Goal: Transaction & Acquisition: Purchase product/service

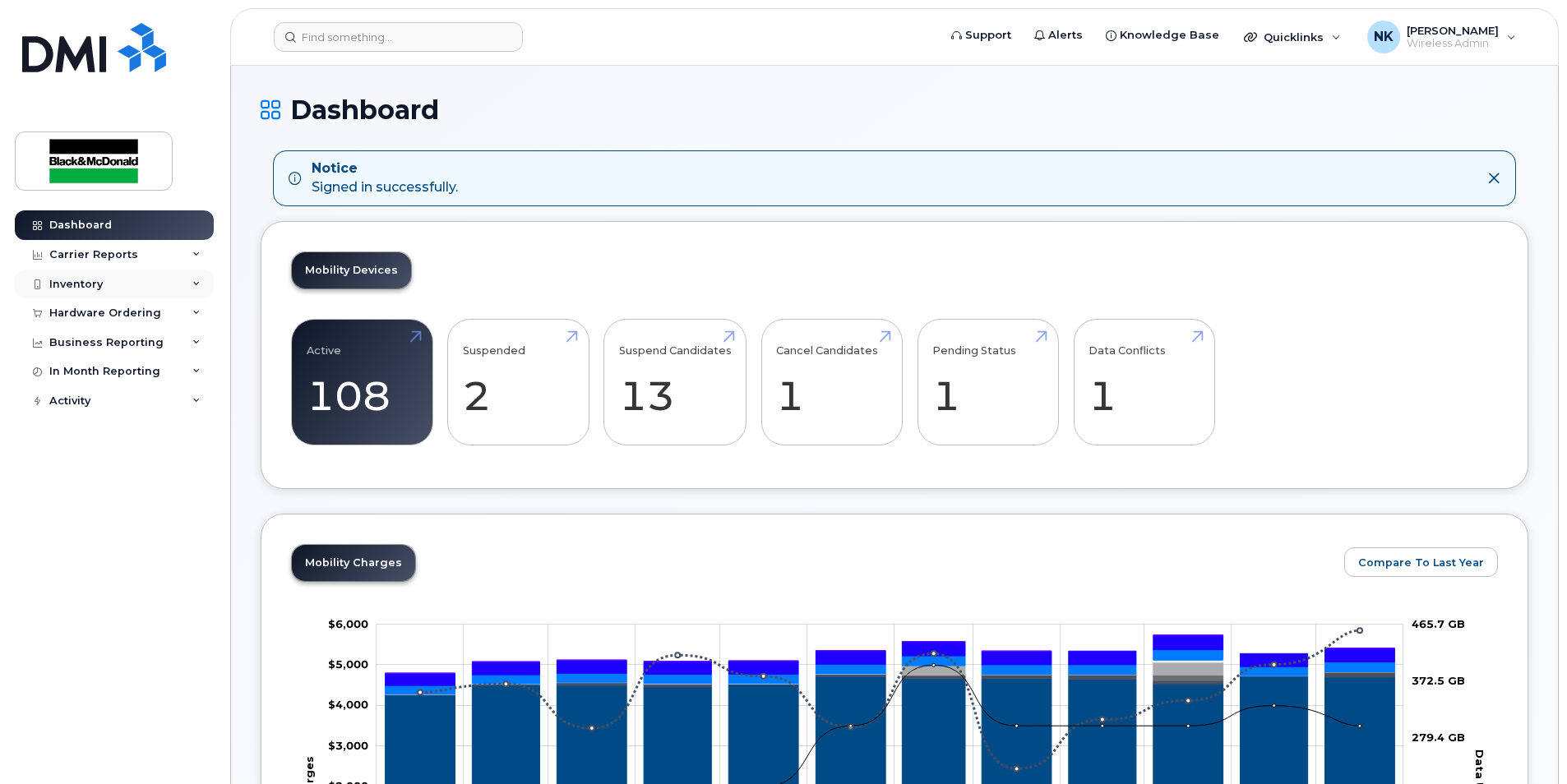
click at [91, 281] on div "Inventory" at bounding box center [75, 284] width 53 height 13
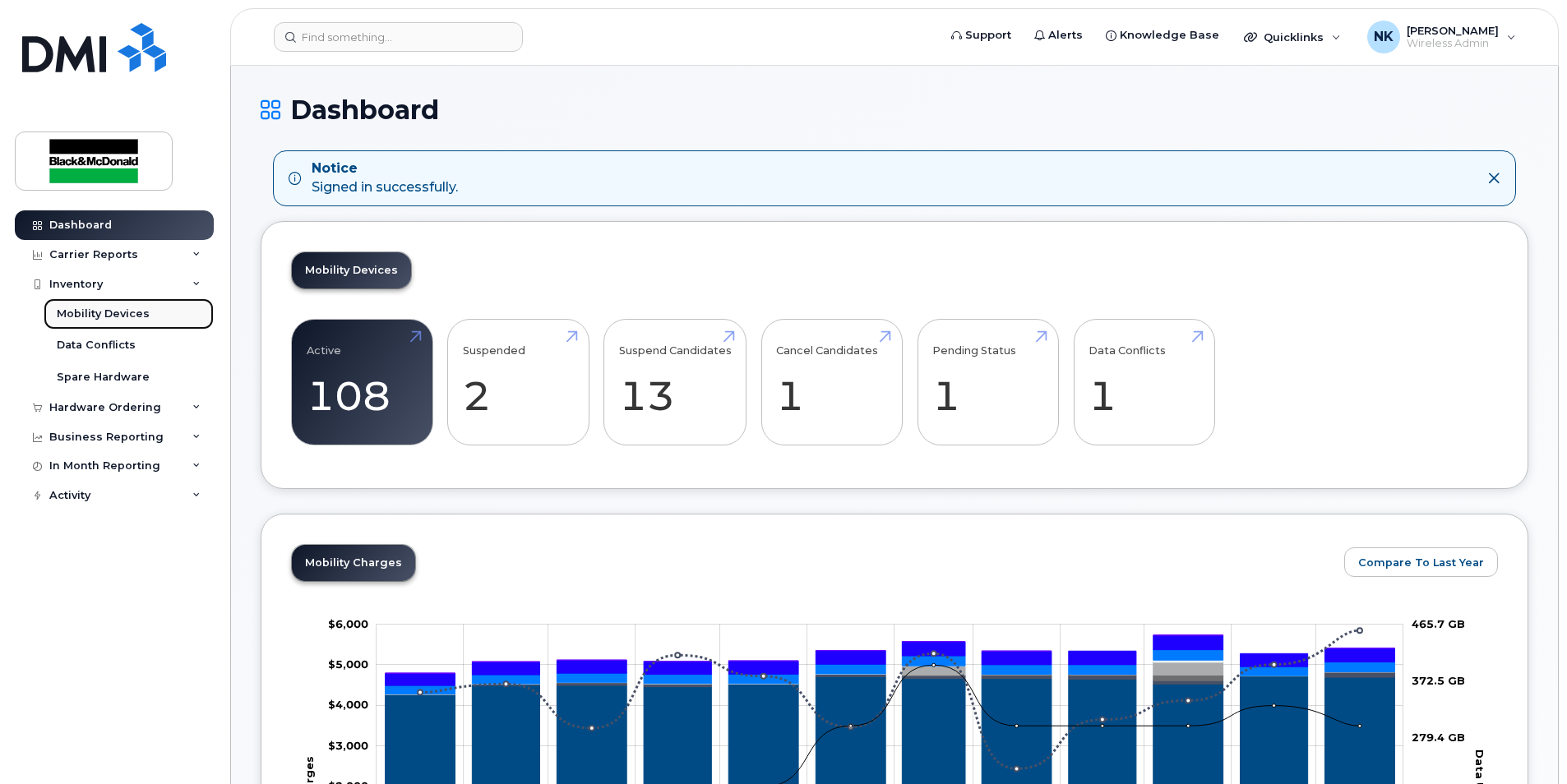
click at [91, 315] on div "Mobility Devices" at bounding box center [103, 314] width 93 height 15
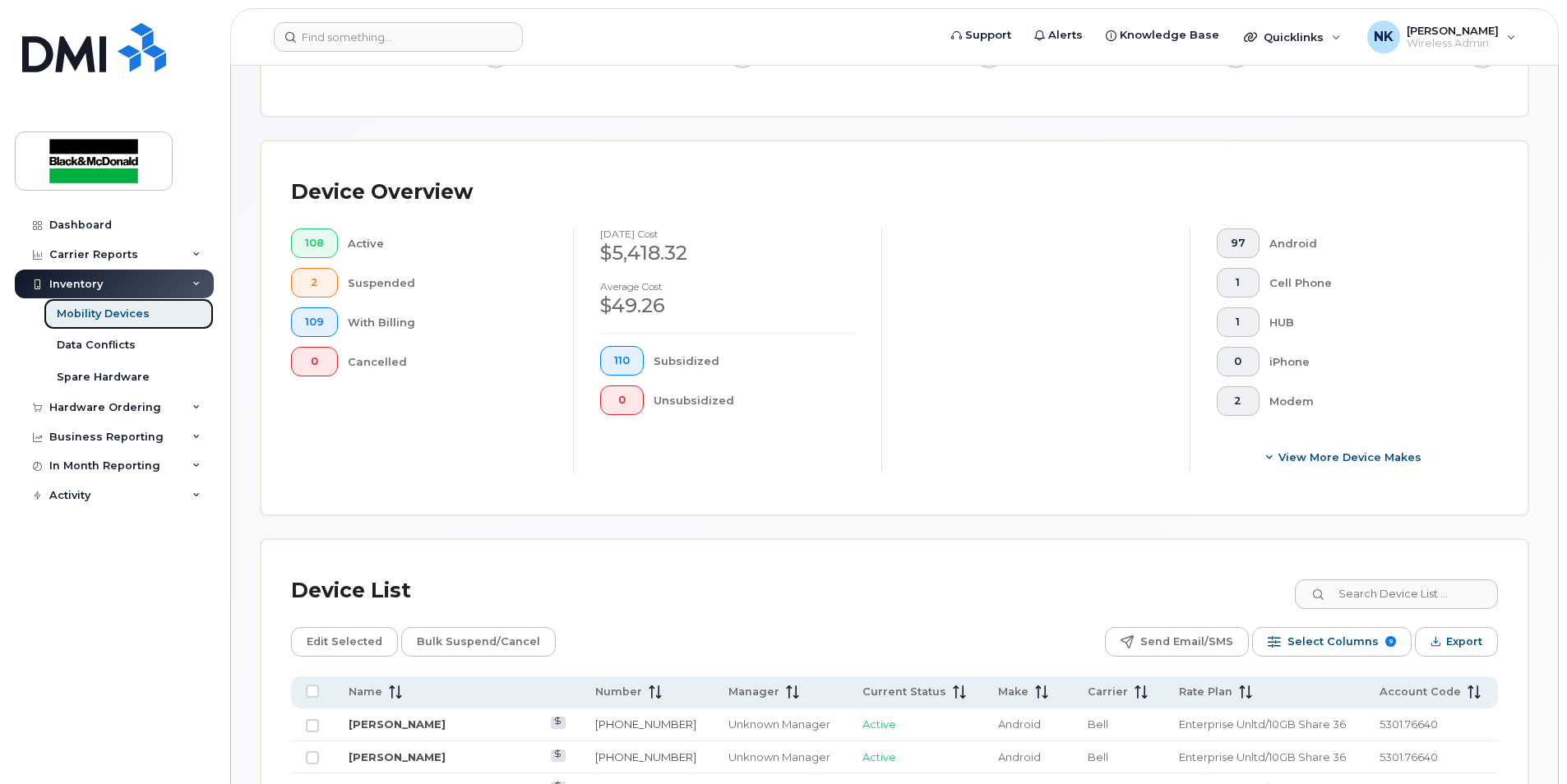
scroll to position [411, 0]
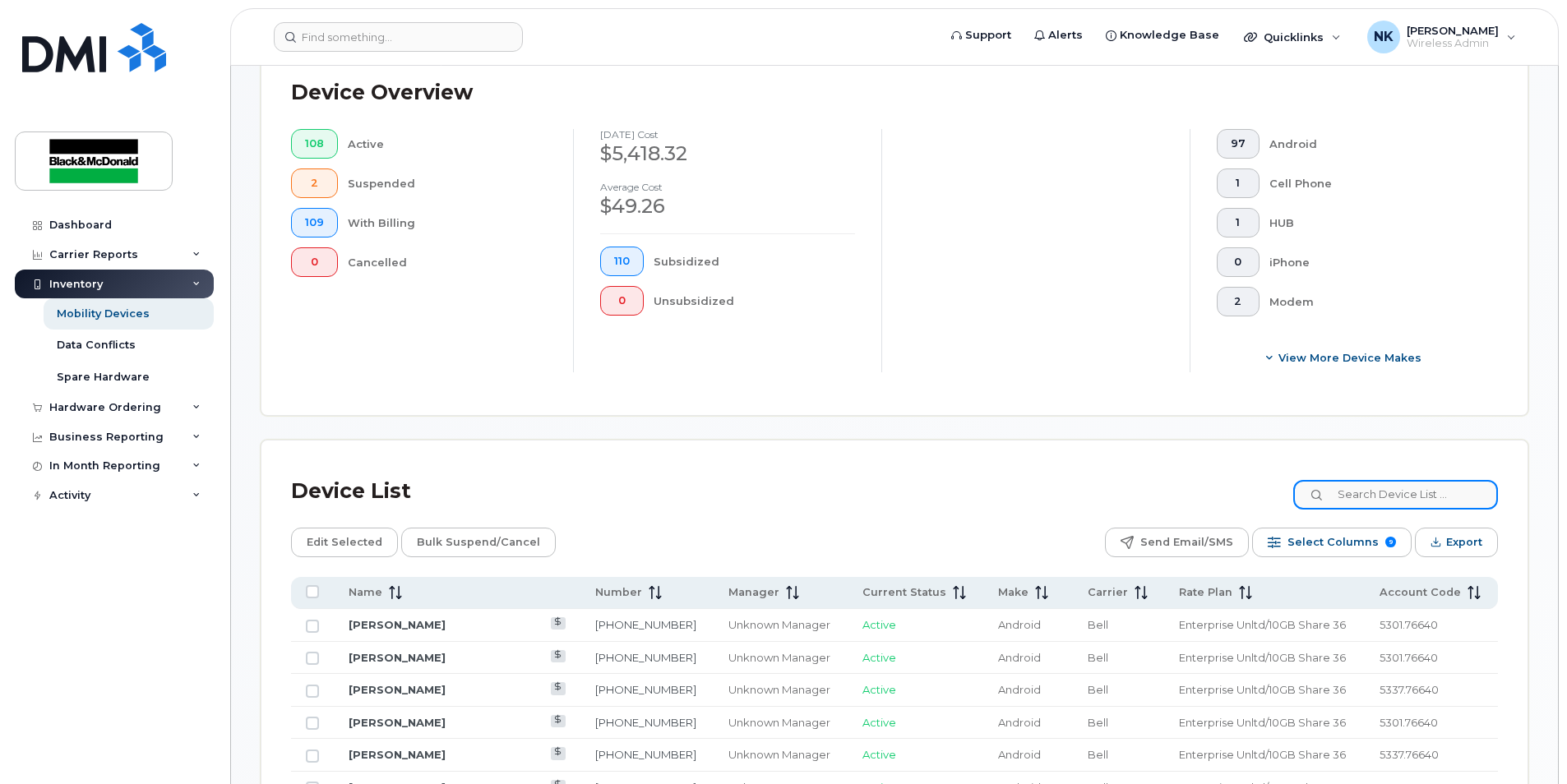
click at [1418, 485] on input at bounding box center [1396, 495] width 205 height 30
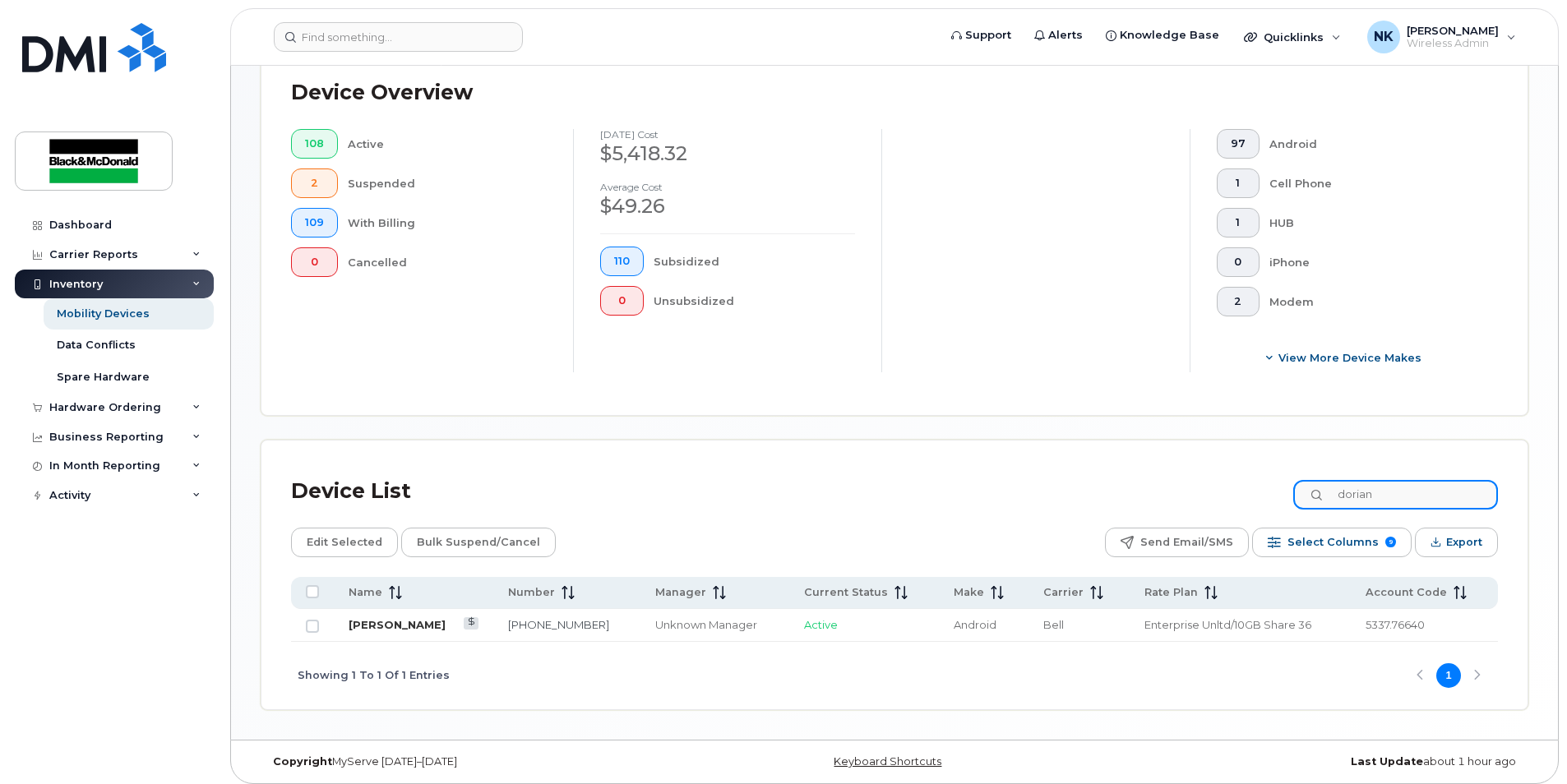
type input "dorian"
click at [419, 627] on link "[PERSON_NAME]" at bounding box center [397, 625] width 97 height 13
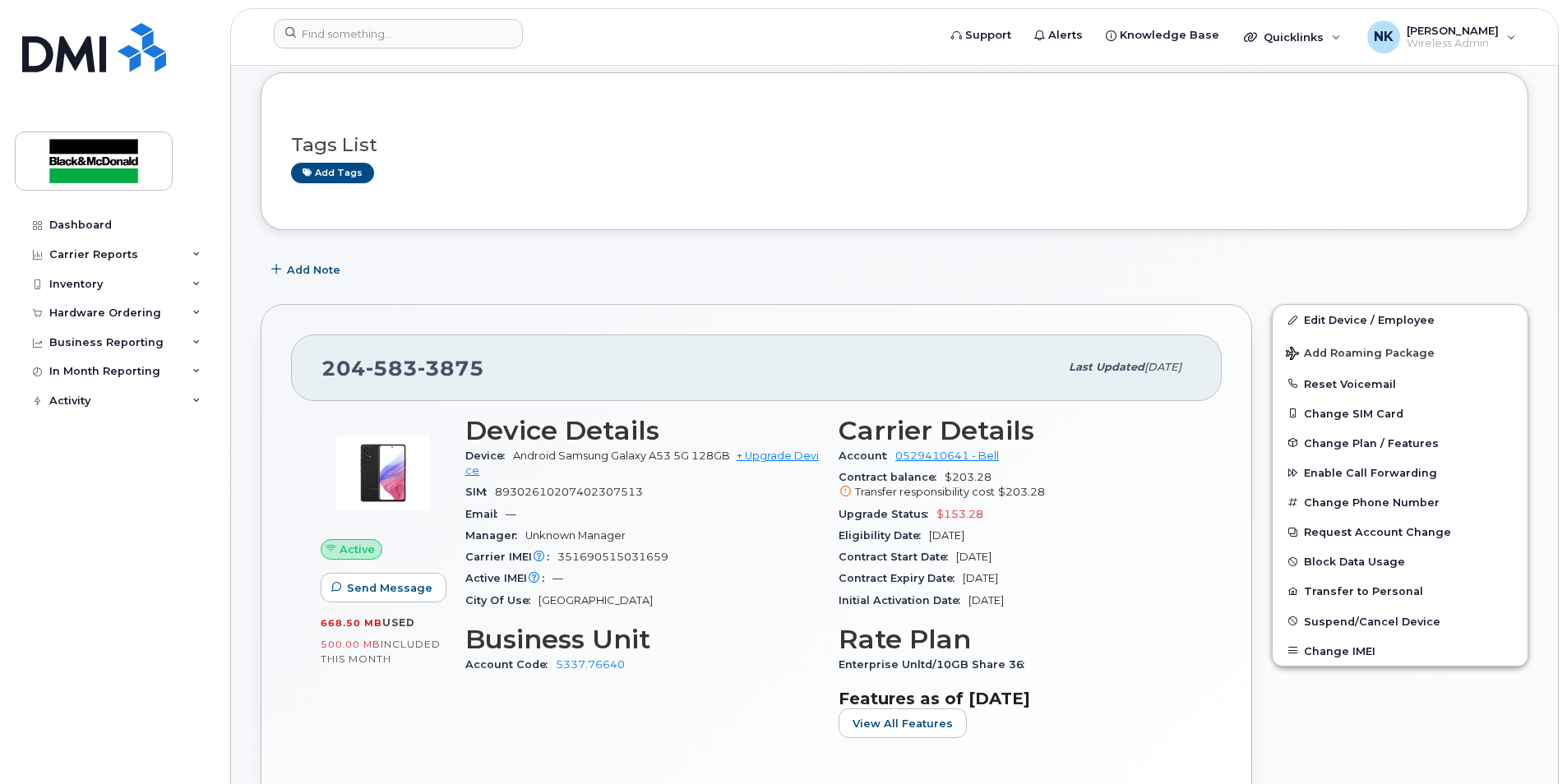
scroll to position [82, 0]
click at [97, 288] on div "Inventory" at bounding box center [75, 284] width 53 height 13
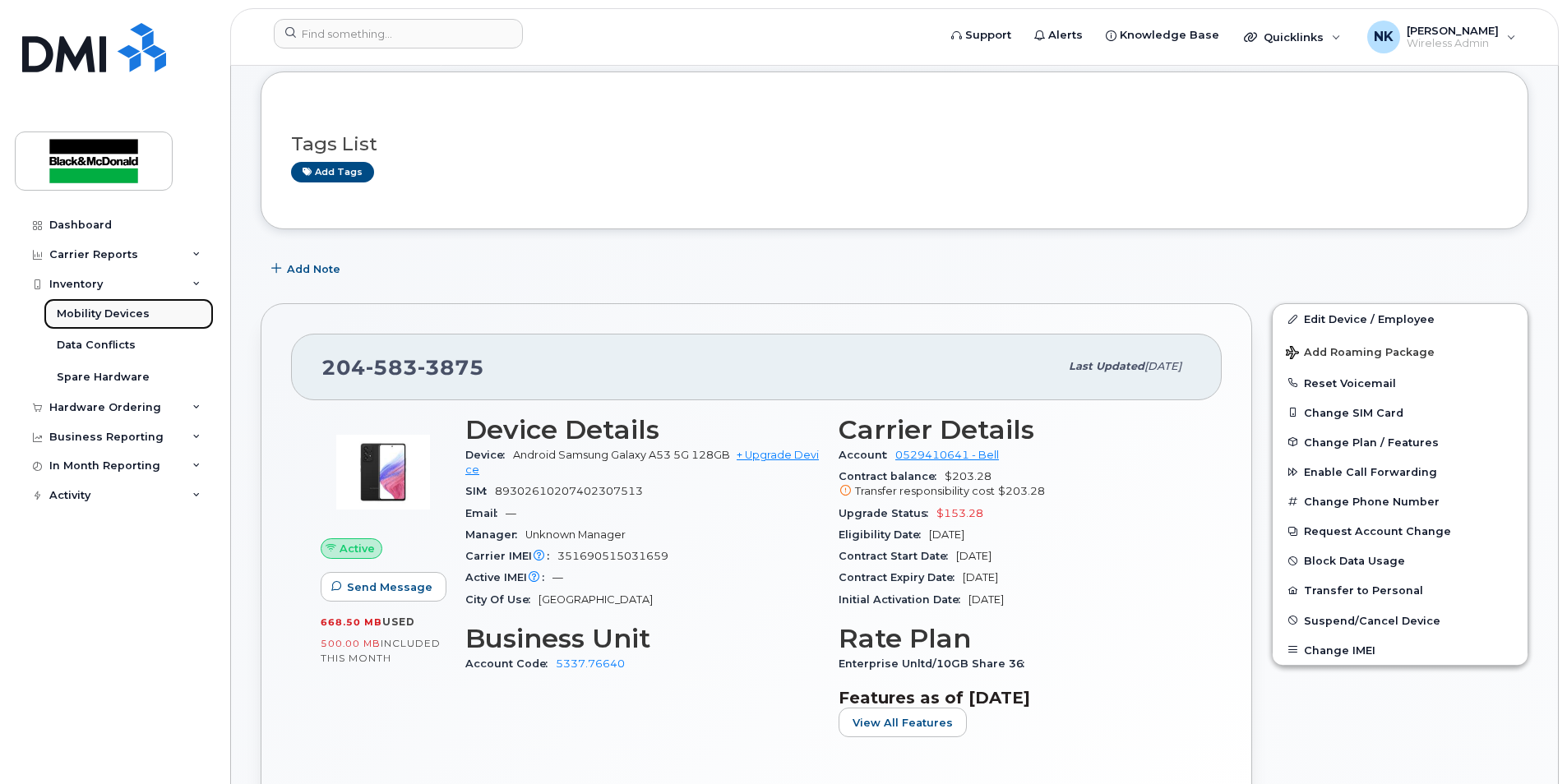
click at [102, 314] on div "Mobility Devices" at bounding box center [103, 314] width 93 height 15
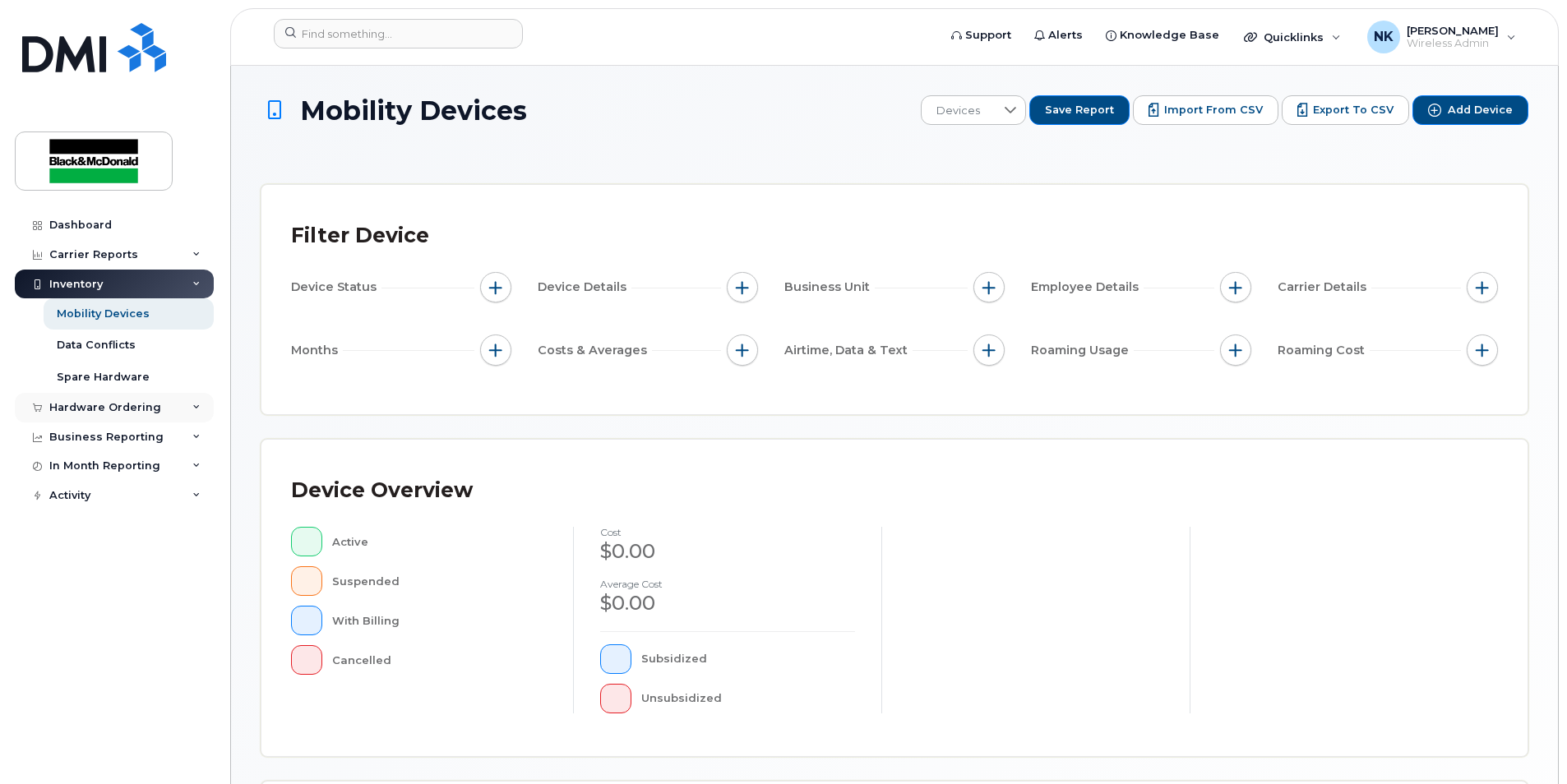
click at [124, 406] on div "Hardware Ordering" at bounding box center [105, 407] width 112 height 13
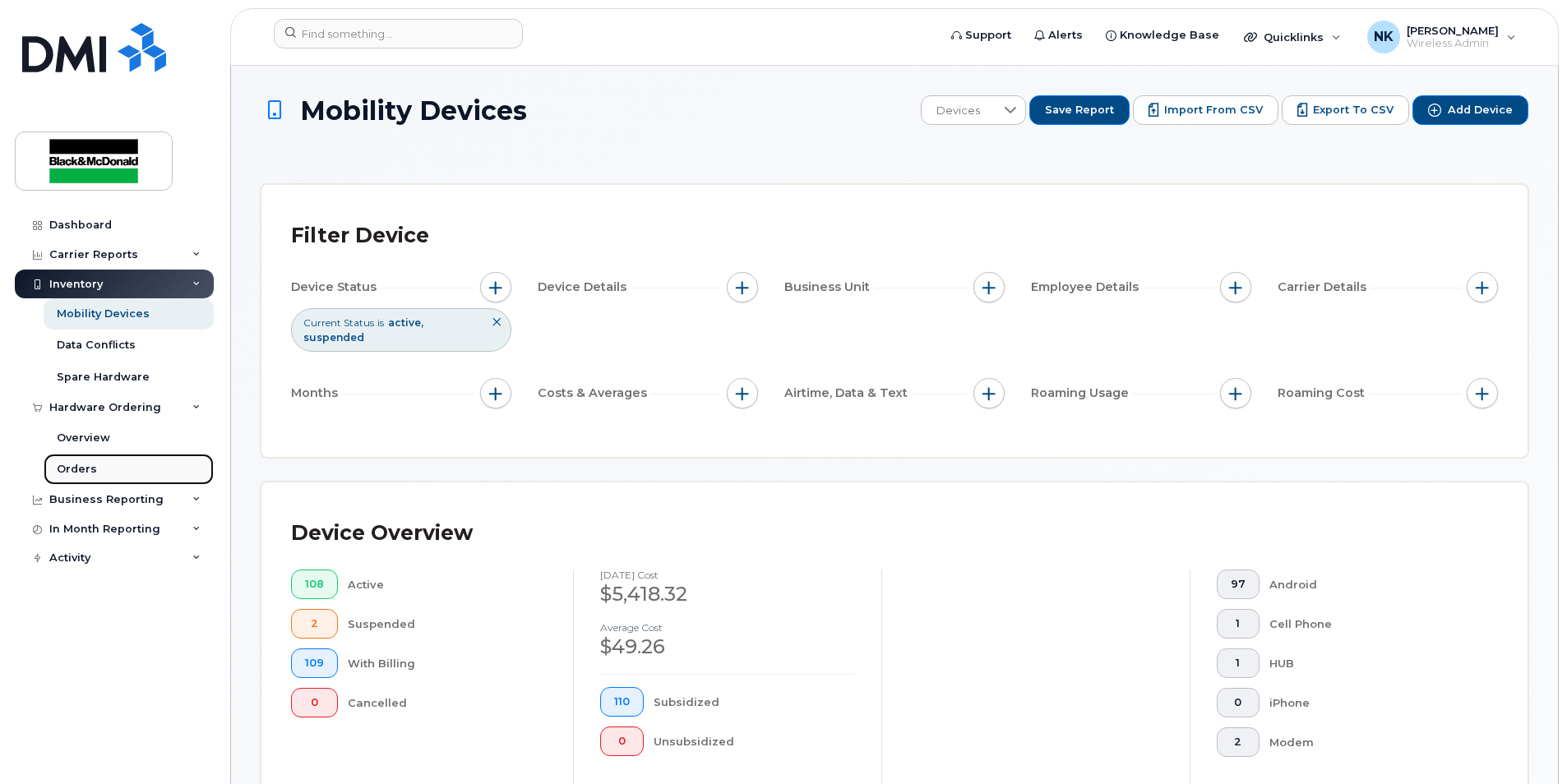
click at [109, 473] on link "Orders" at bounding box center [129, 470] width 170 height 32
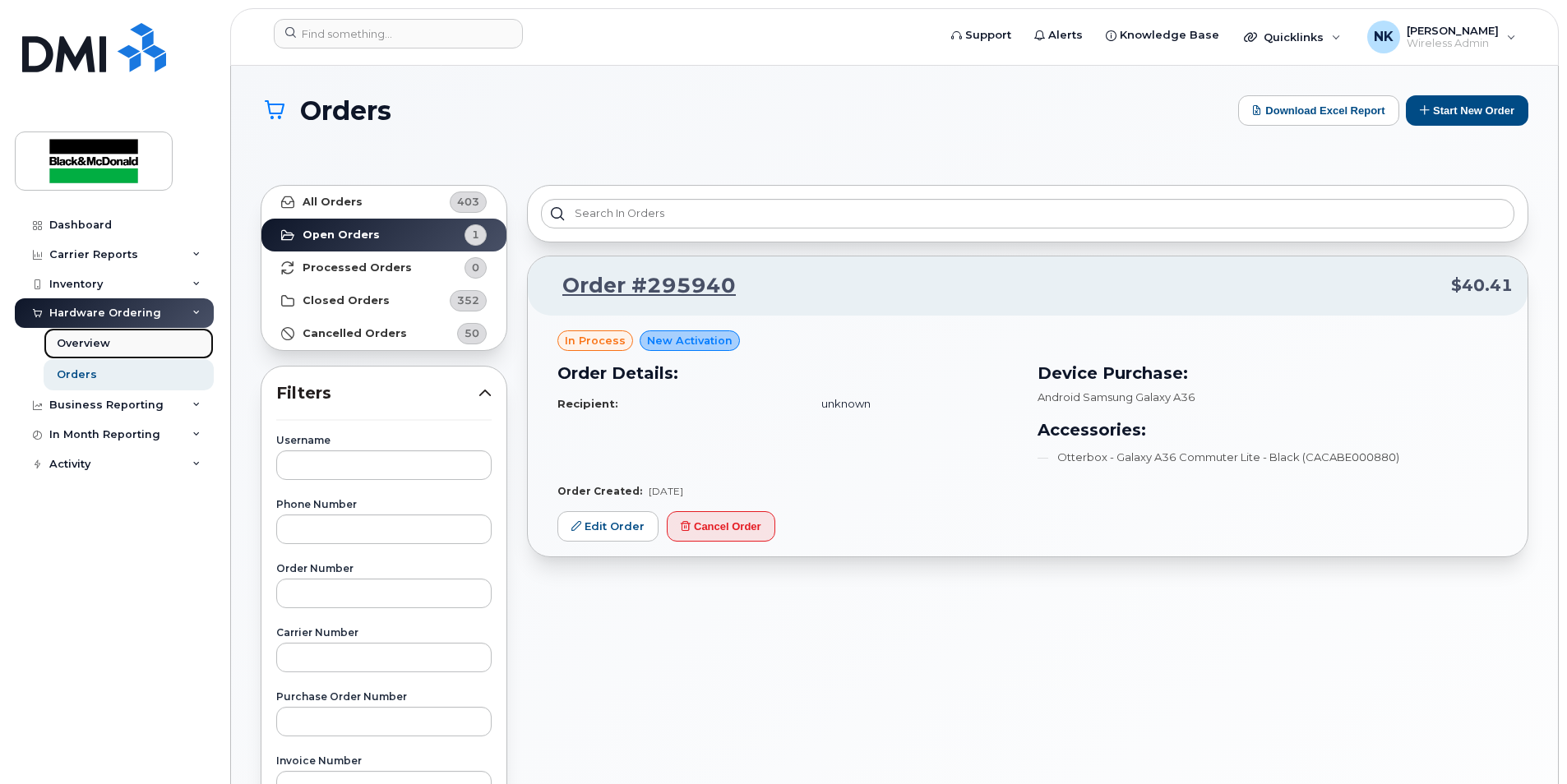
click at [84, 350] on div "Overview" at bounding box center [83, 343] width 53 height 15
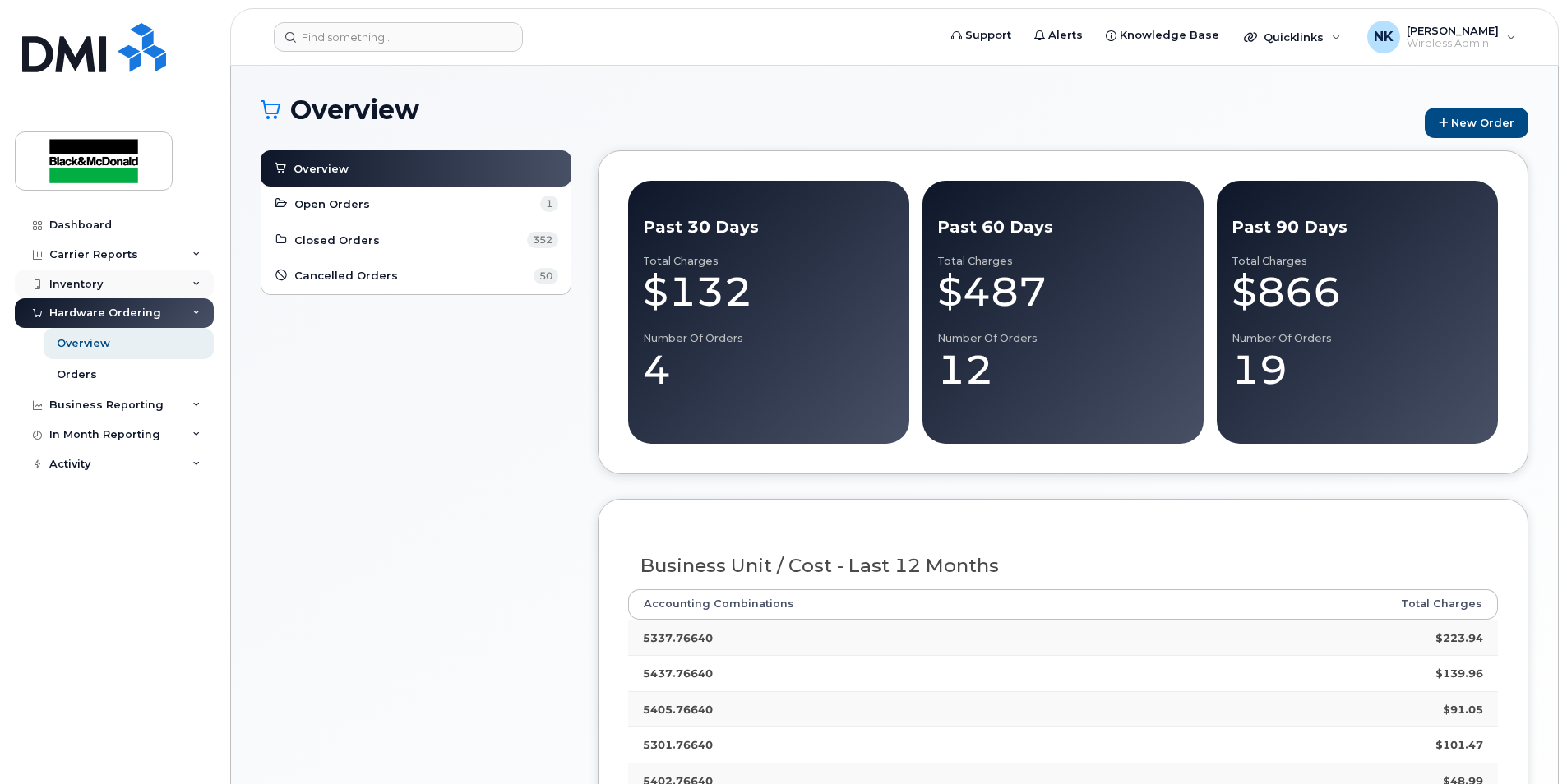
click at [72, 284] on div "Inventory" at bounding box center [75, 284] width 53 height 13
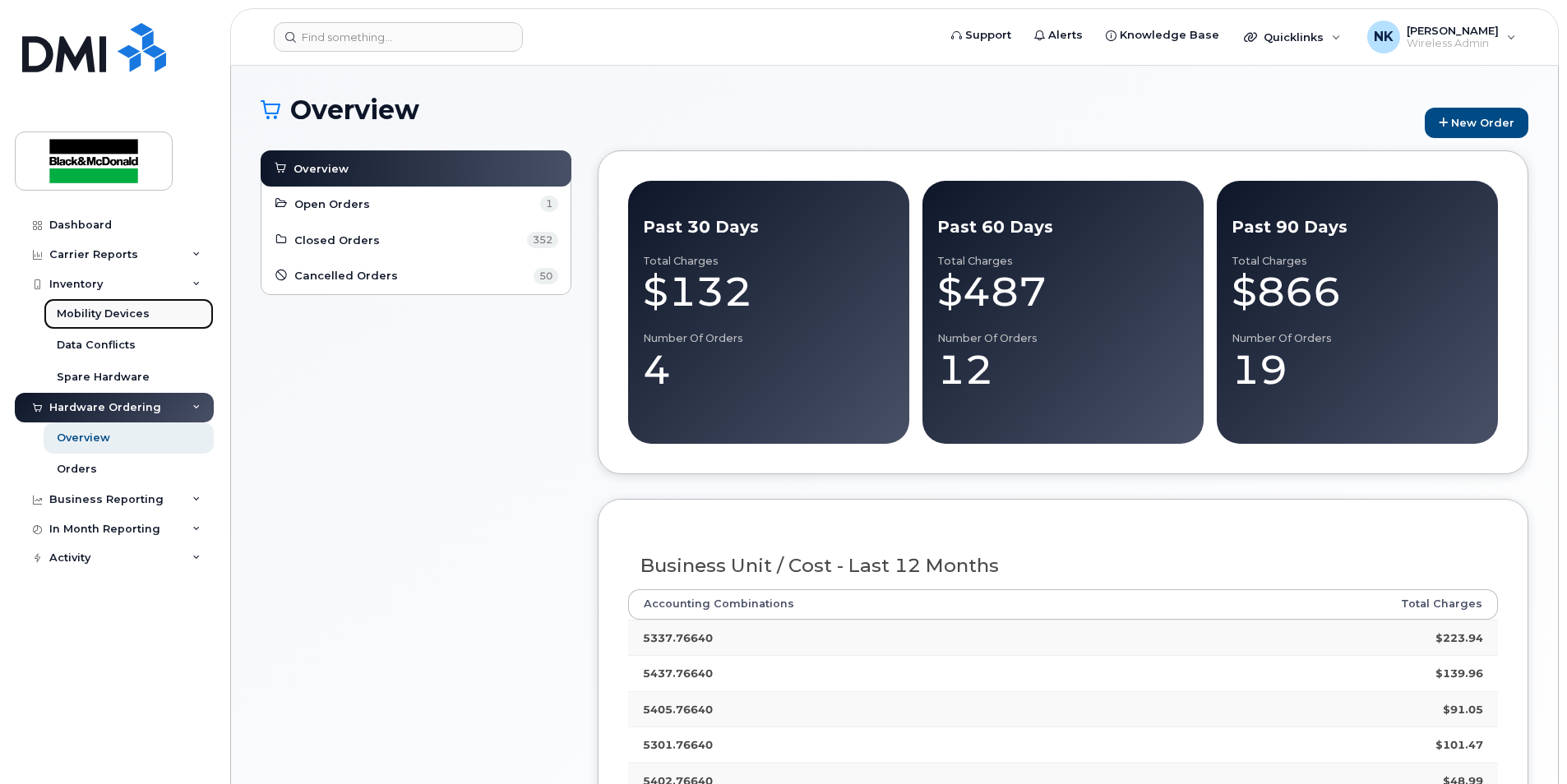
click at [86, 314] on div "Mobility Devices" at bounding box center [103, 314] width 93 height 15
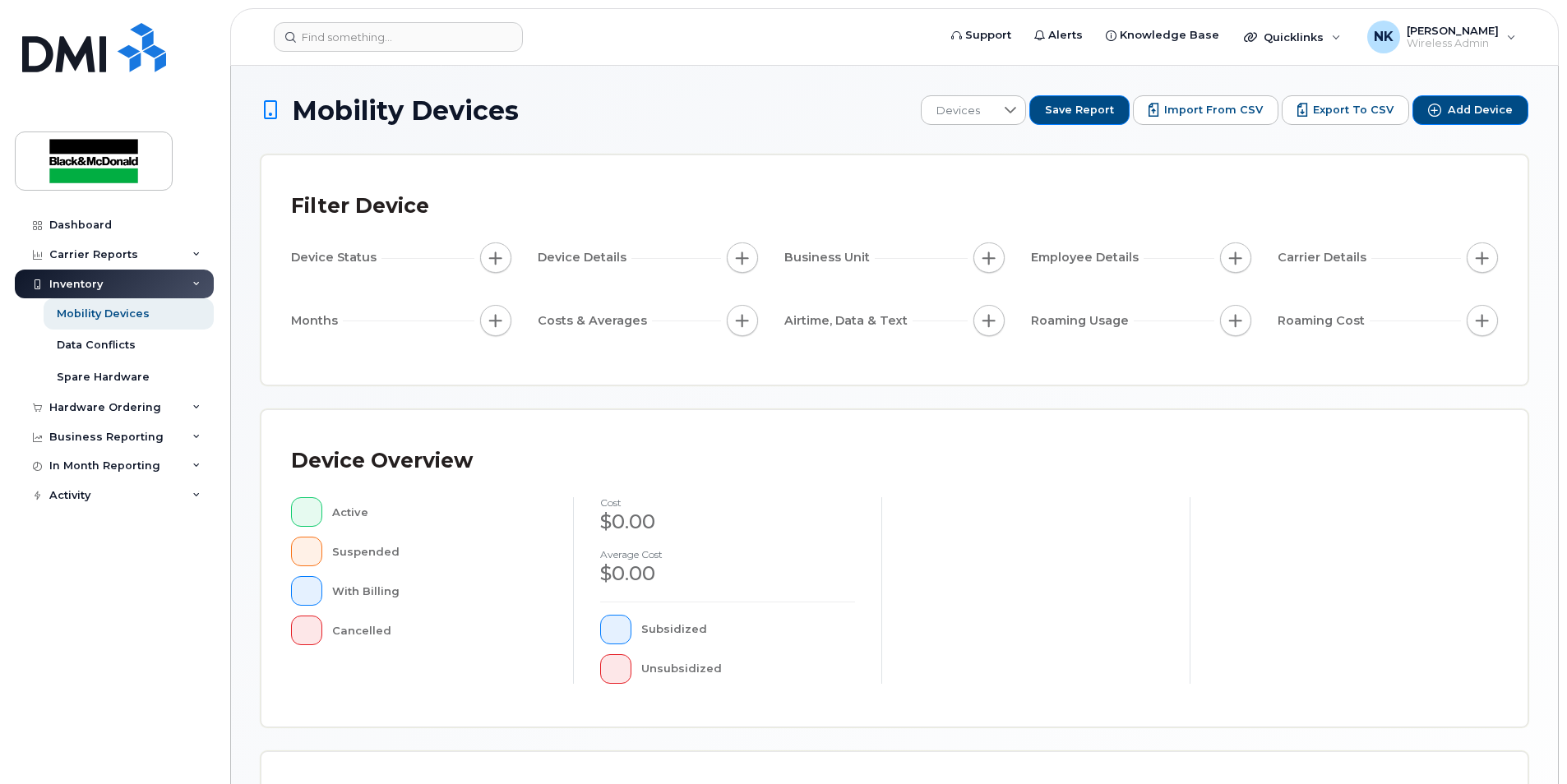
click at [125, 284] on div "Inventory" at bounding box center [114, 285] width 199 height 30
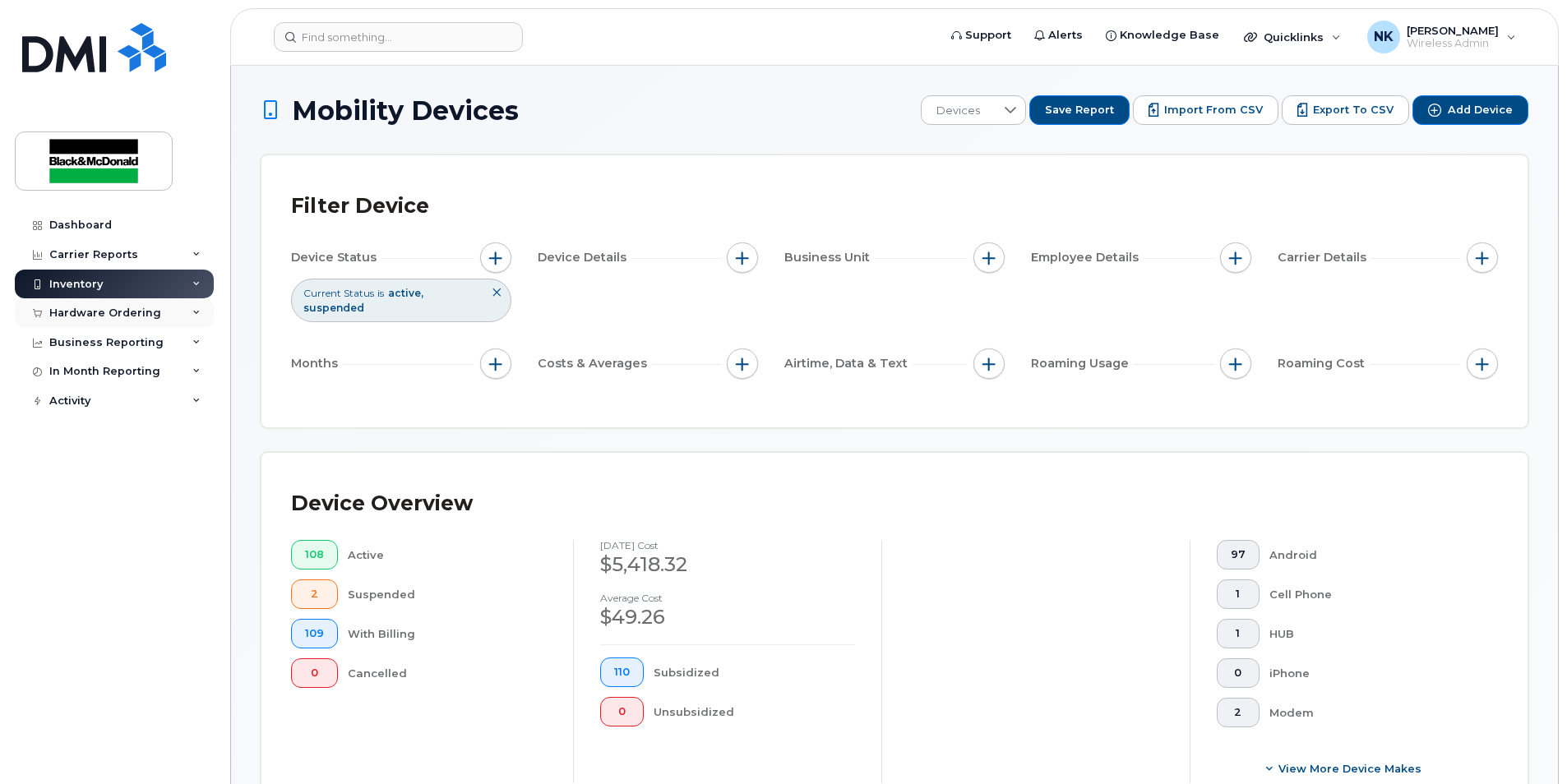
click at [129, 308] on div "Hardware Ordering" at bounding box center [105, 313] width 112 height 13
click at [82, 371] on div "Orders" at bounding box center [77, 374] width 40 height 15
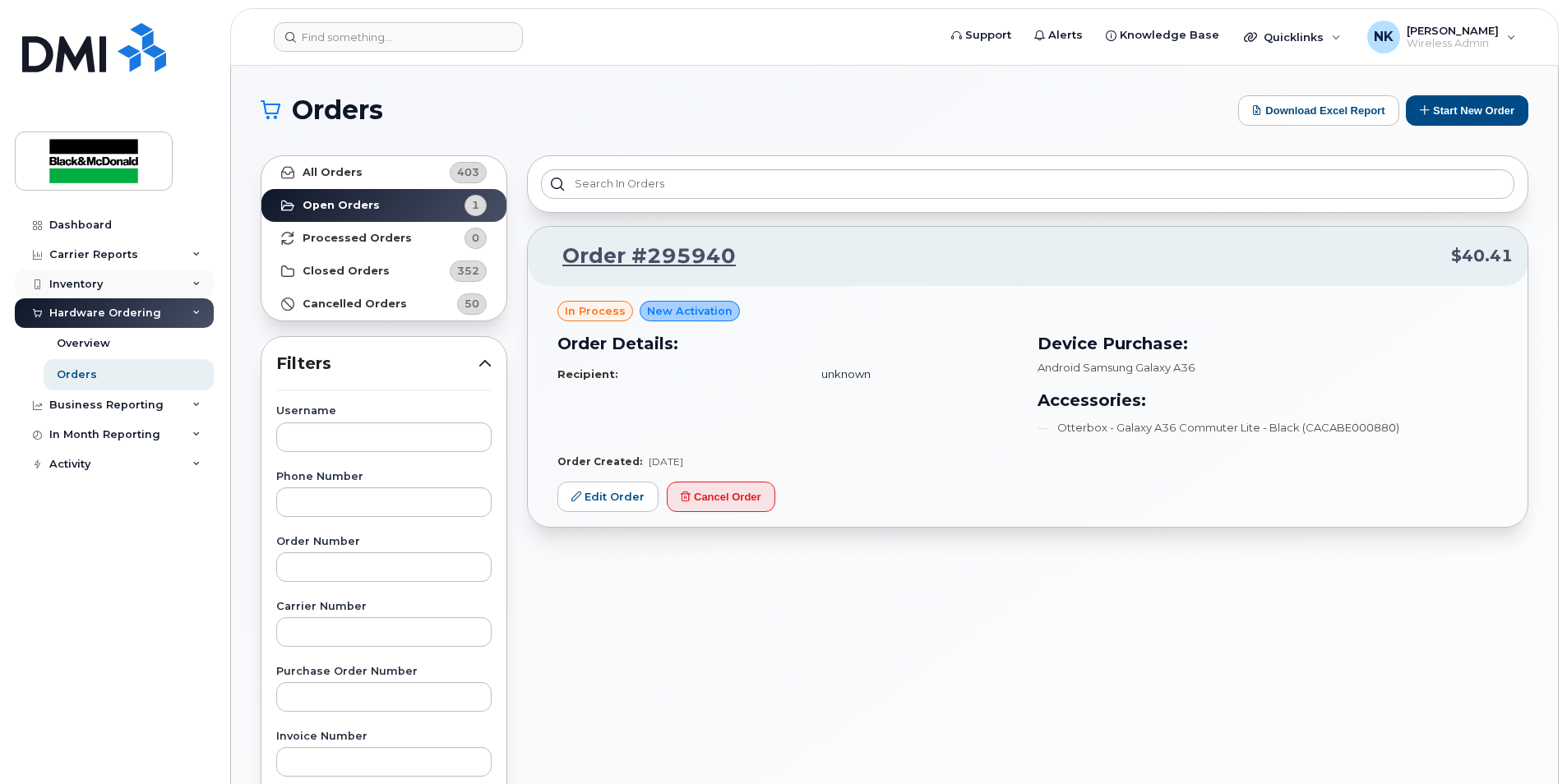
click at [106, 289] on div "Inventory" at bounding box center [114, 285] width 199 height 30
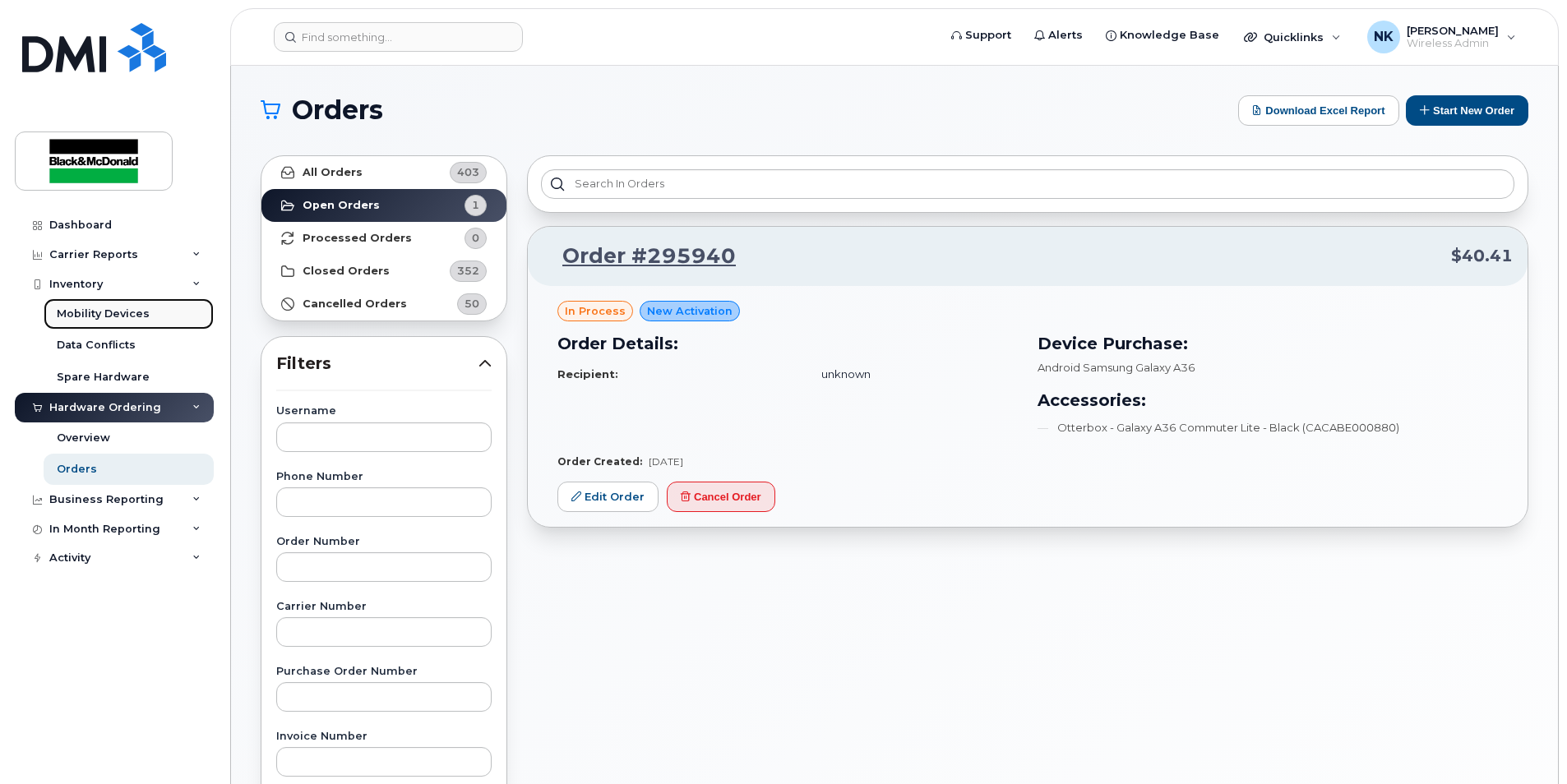
click at [119, 316] on div "Mobility Devices" at bounding box center [103, 314] width 93 height 15
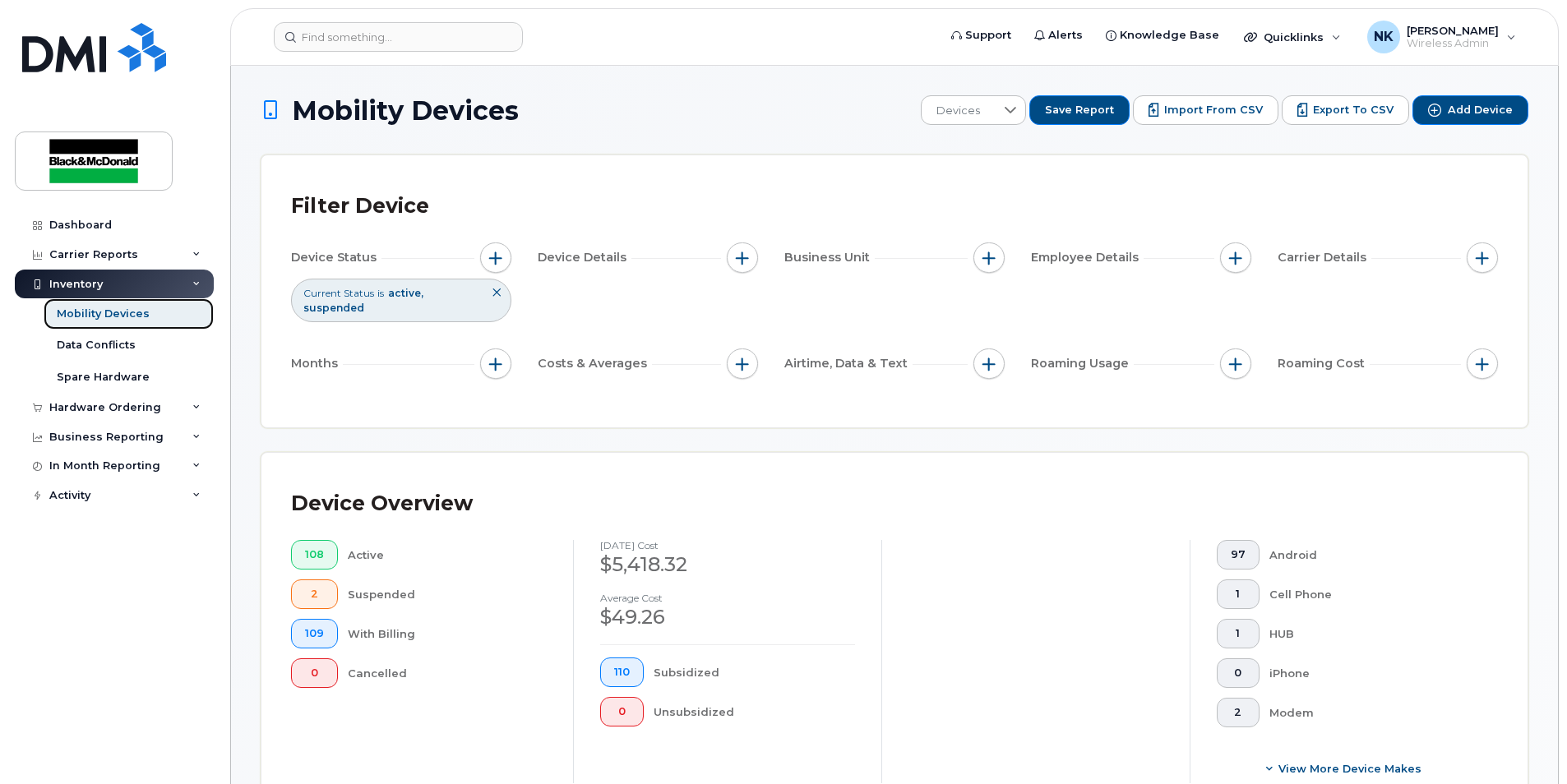
click at [90, 316] on div "Mobility Devices" at bounding box center [103, 314] width 93 height 15
click at [88, 339] on div "Data Conflicts" at bounding box center [96, 345] width 79 height 15
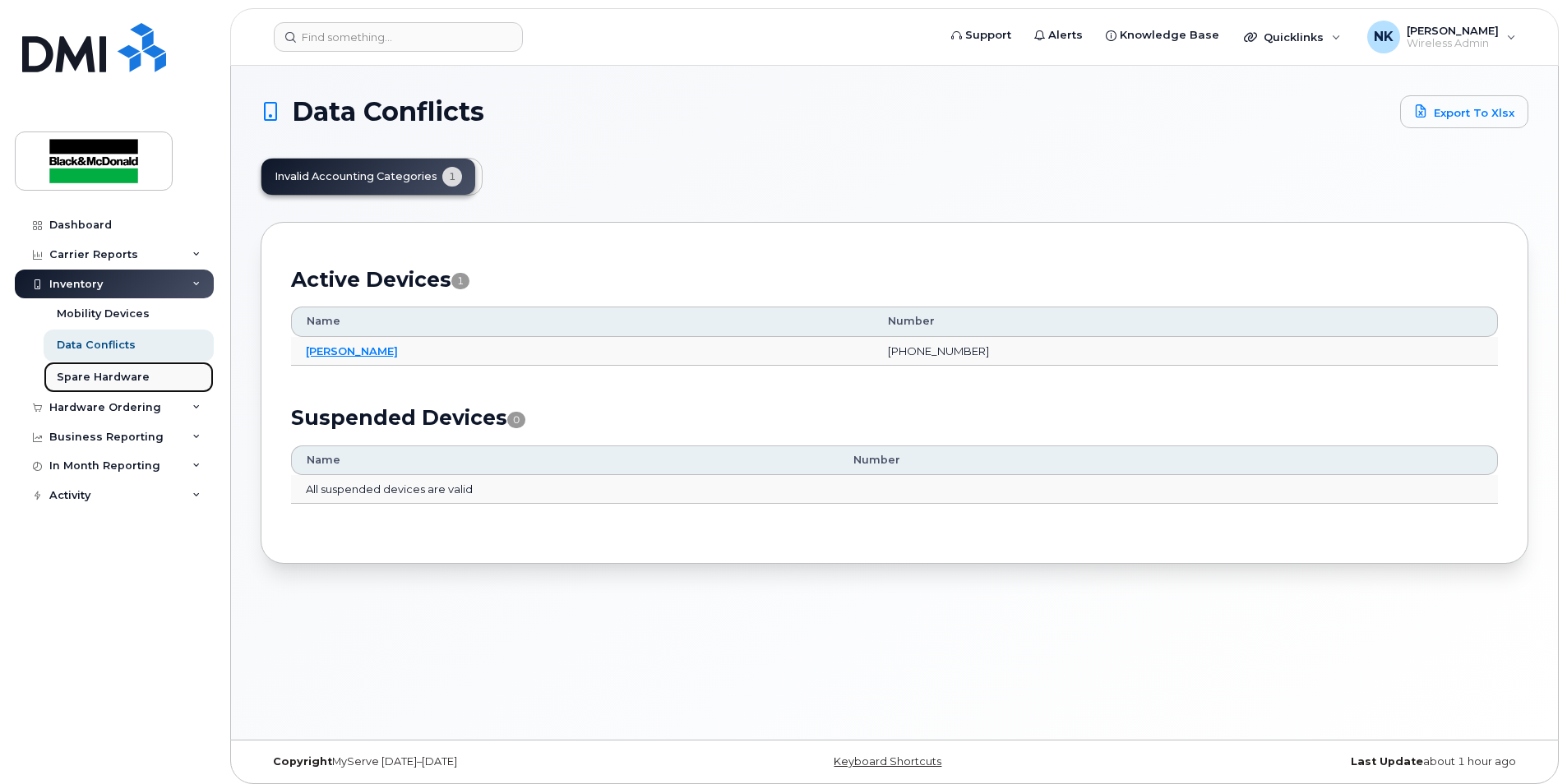
click at [107, 377] on div "Spare Hardware" at bounding box center [103, 377] width 93 height 15
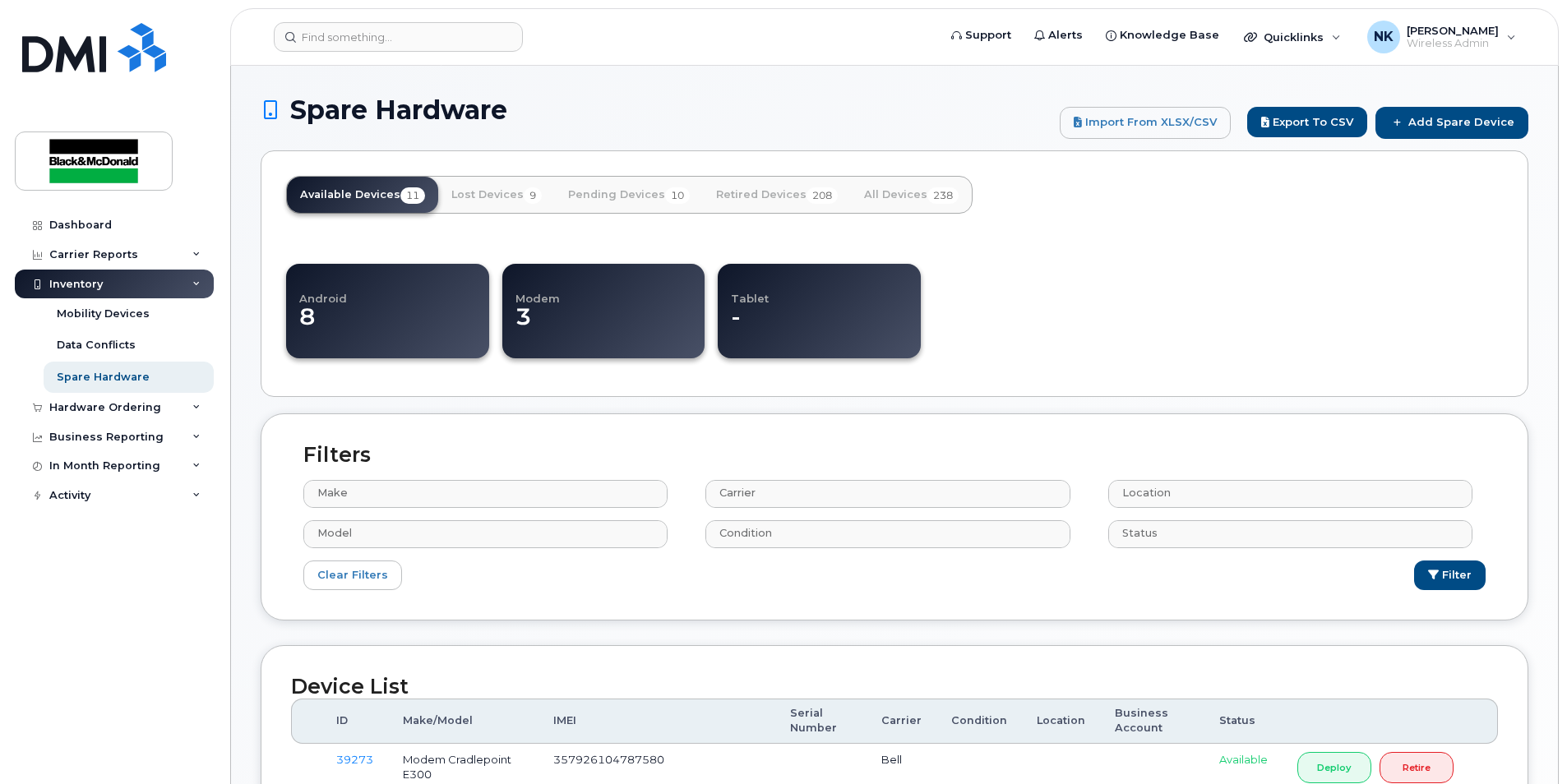
select select
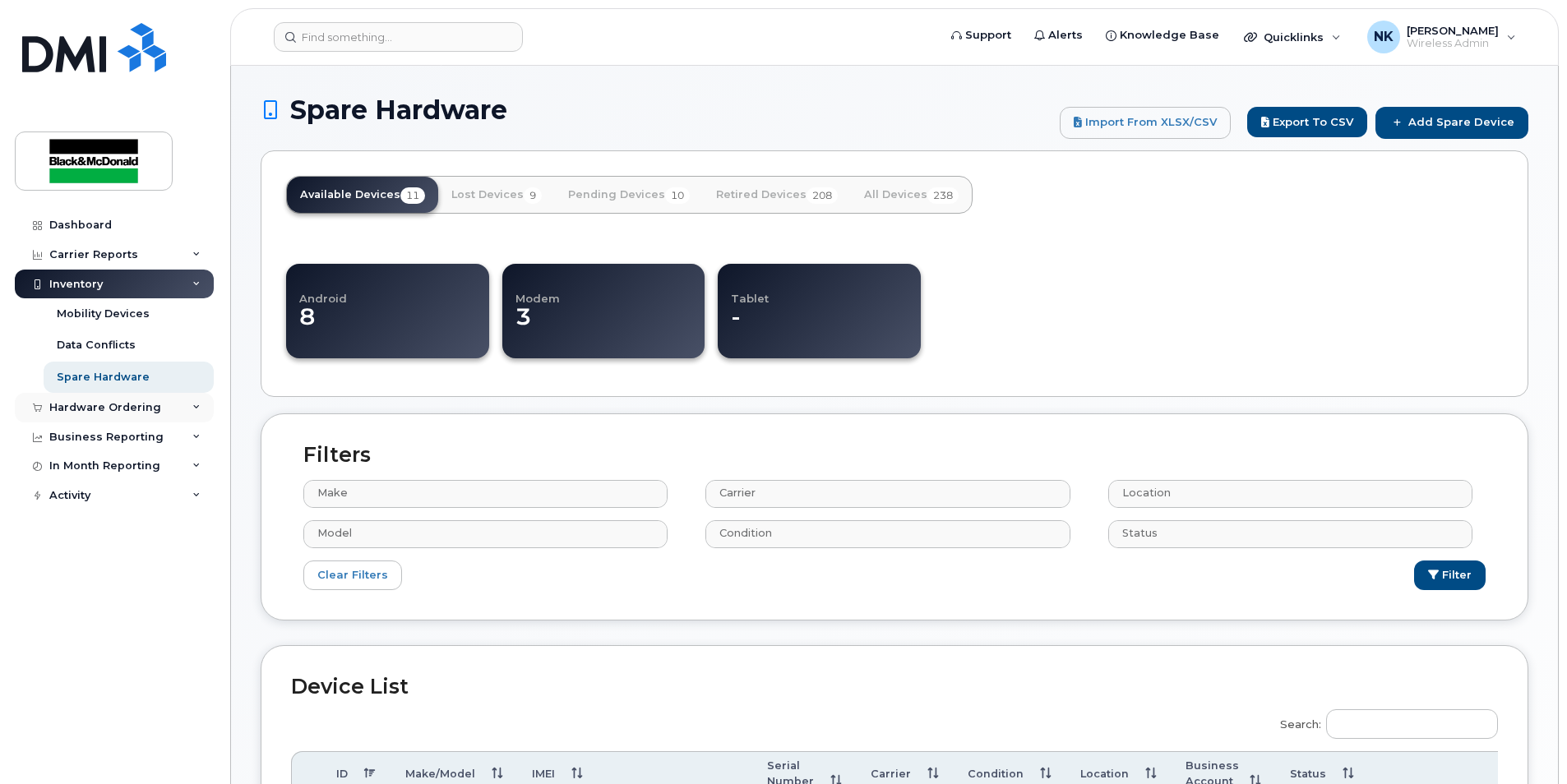
click at [119, 408] on div "Hardware Ordering" at bounding box center [105, 407] width 112 height 13
click at [85, 467] on div "Orders" at bounding box center [77, 469] width 40 height 15
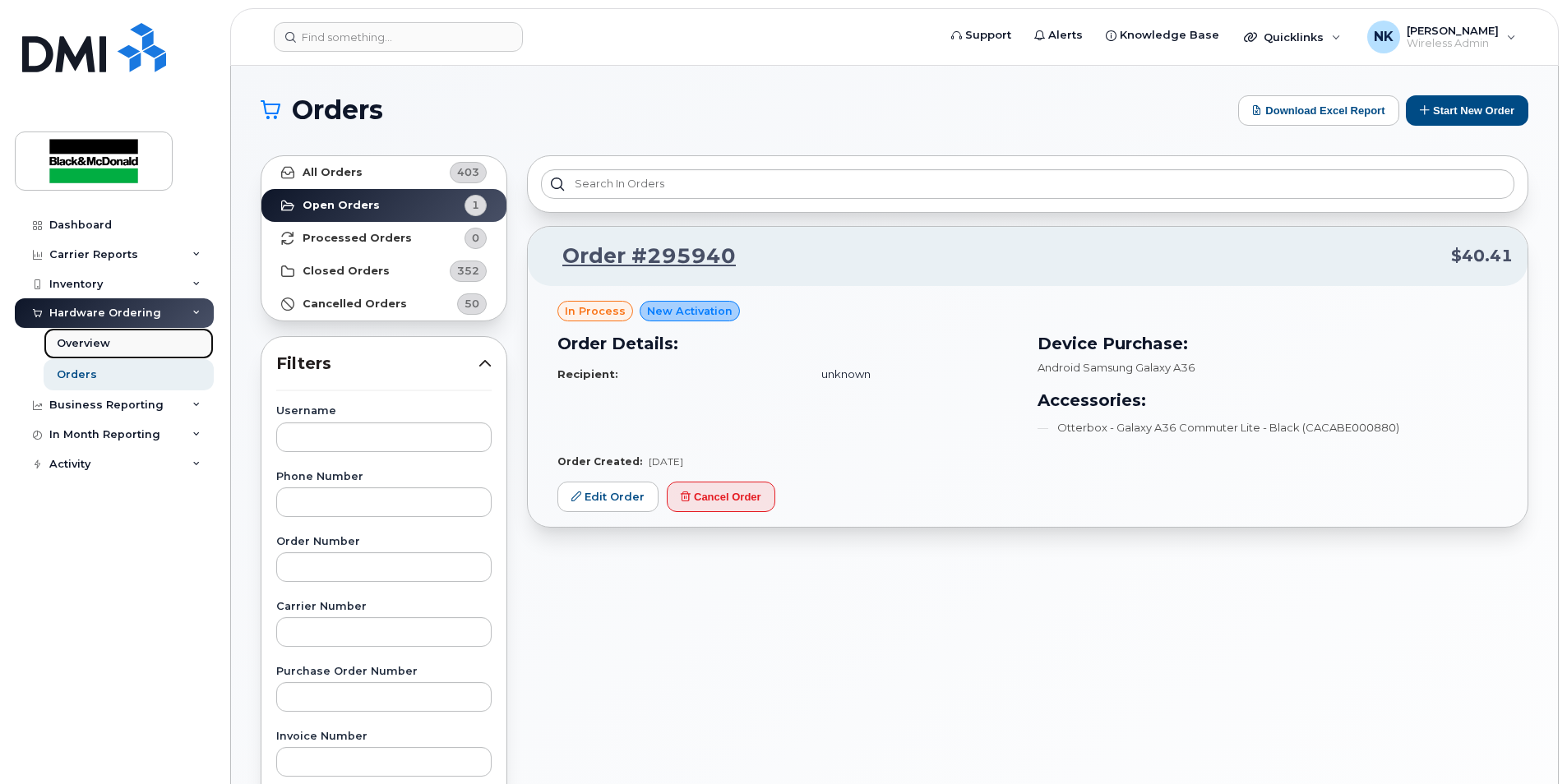
click at [96, 345] on div "Overview" at bounding box center [83, 343] width 53 height 15
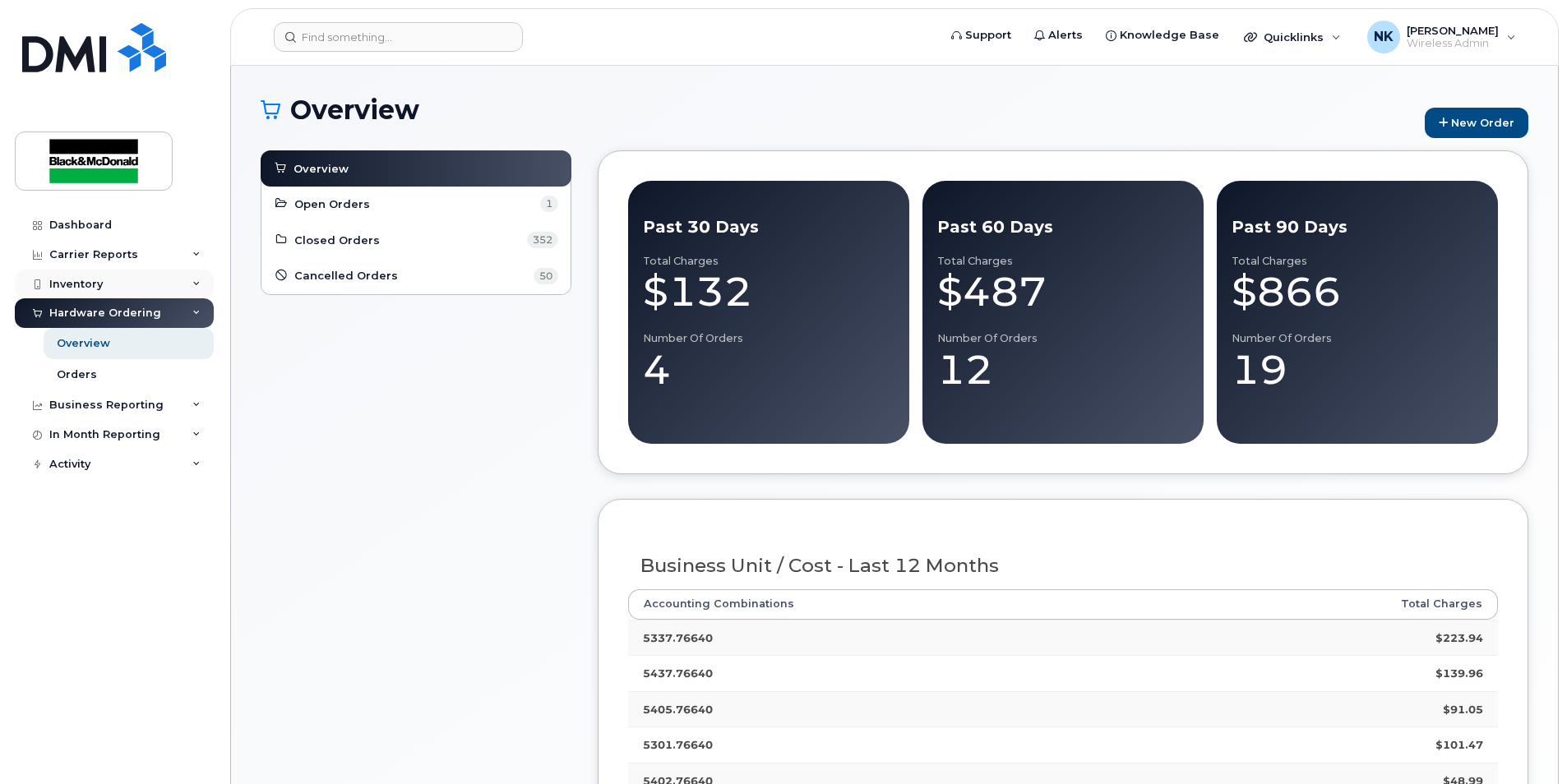
click at [92, 286] on div "Inventory" at bounding box center [75, 284] width 53 height 13
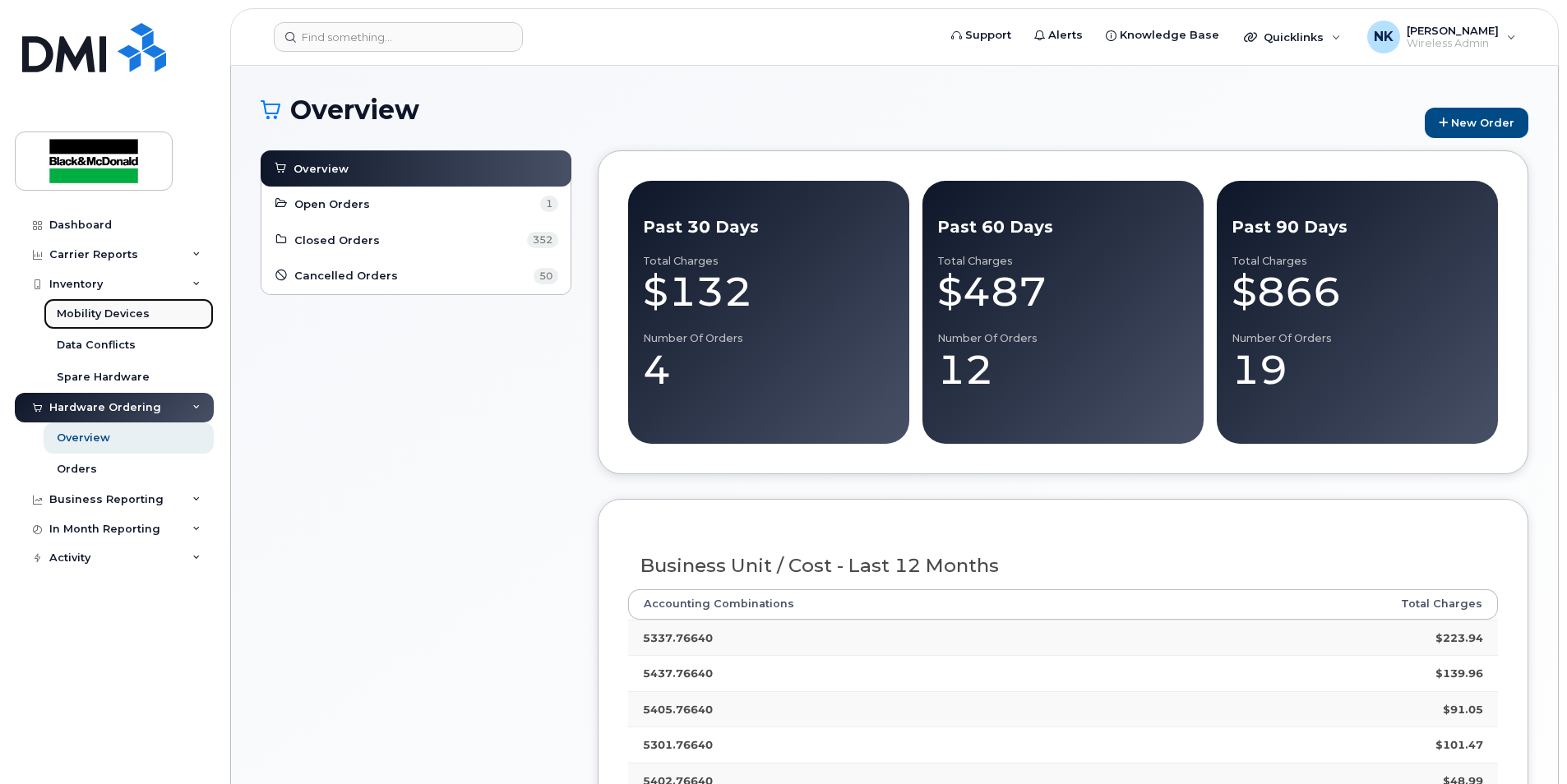
click at [96, 321] on div "Mobility Devices" at bounding box center [103, 314] width 93 height 15
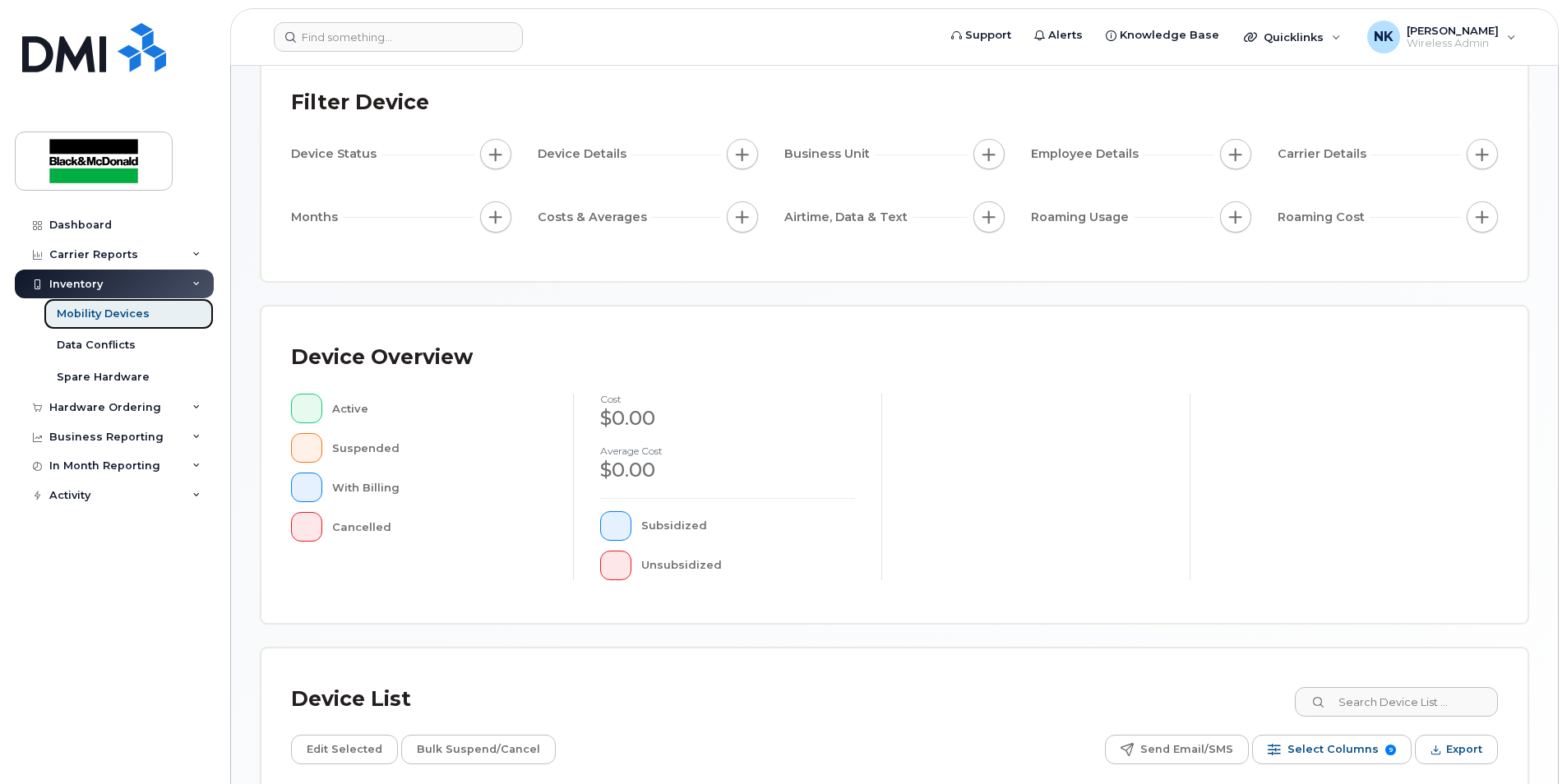
scroll to position [246, 0]
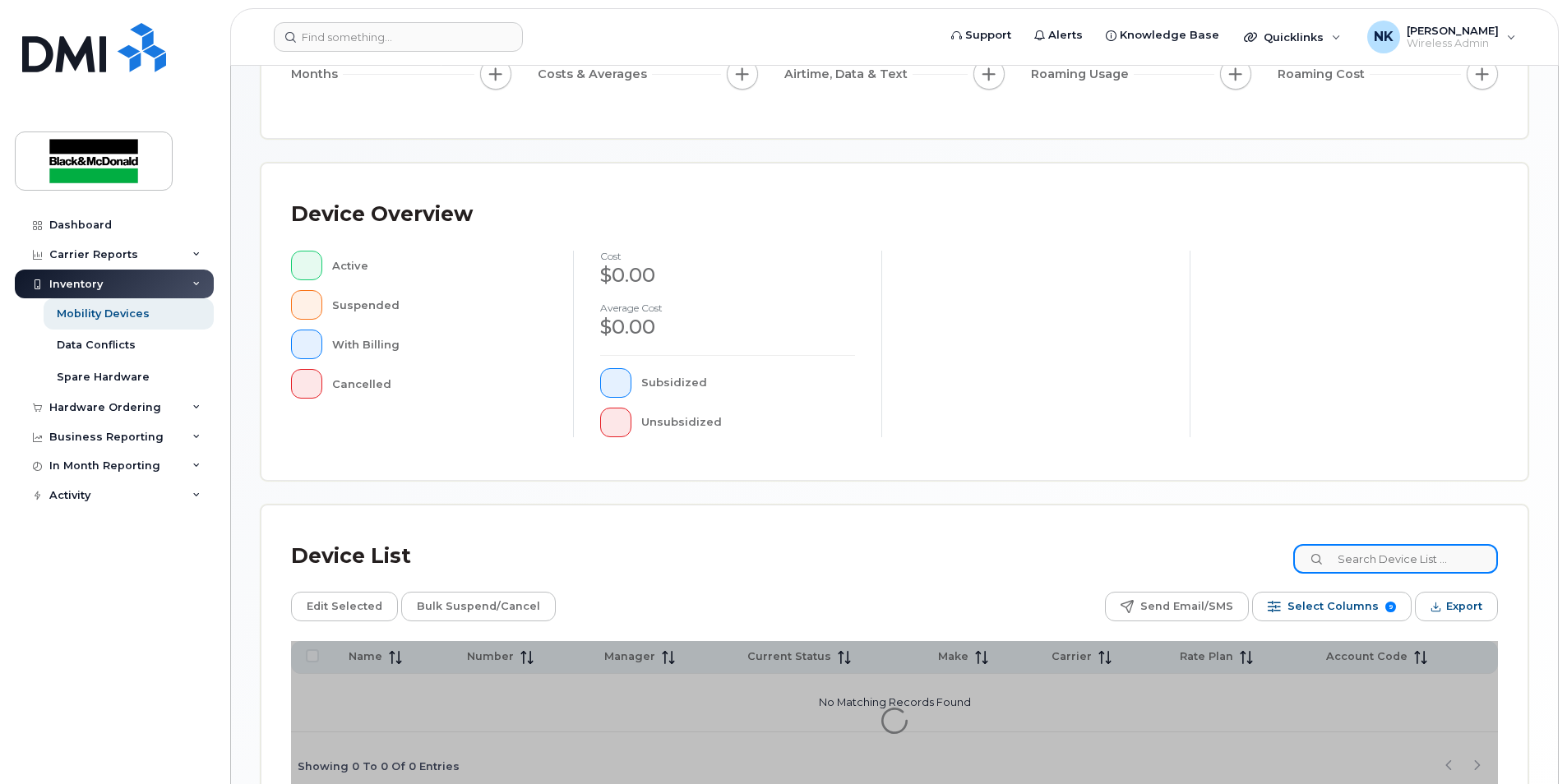
click at [1432, 559] on input at bounding box center [1396, 559] width 205 height 30
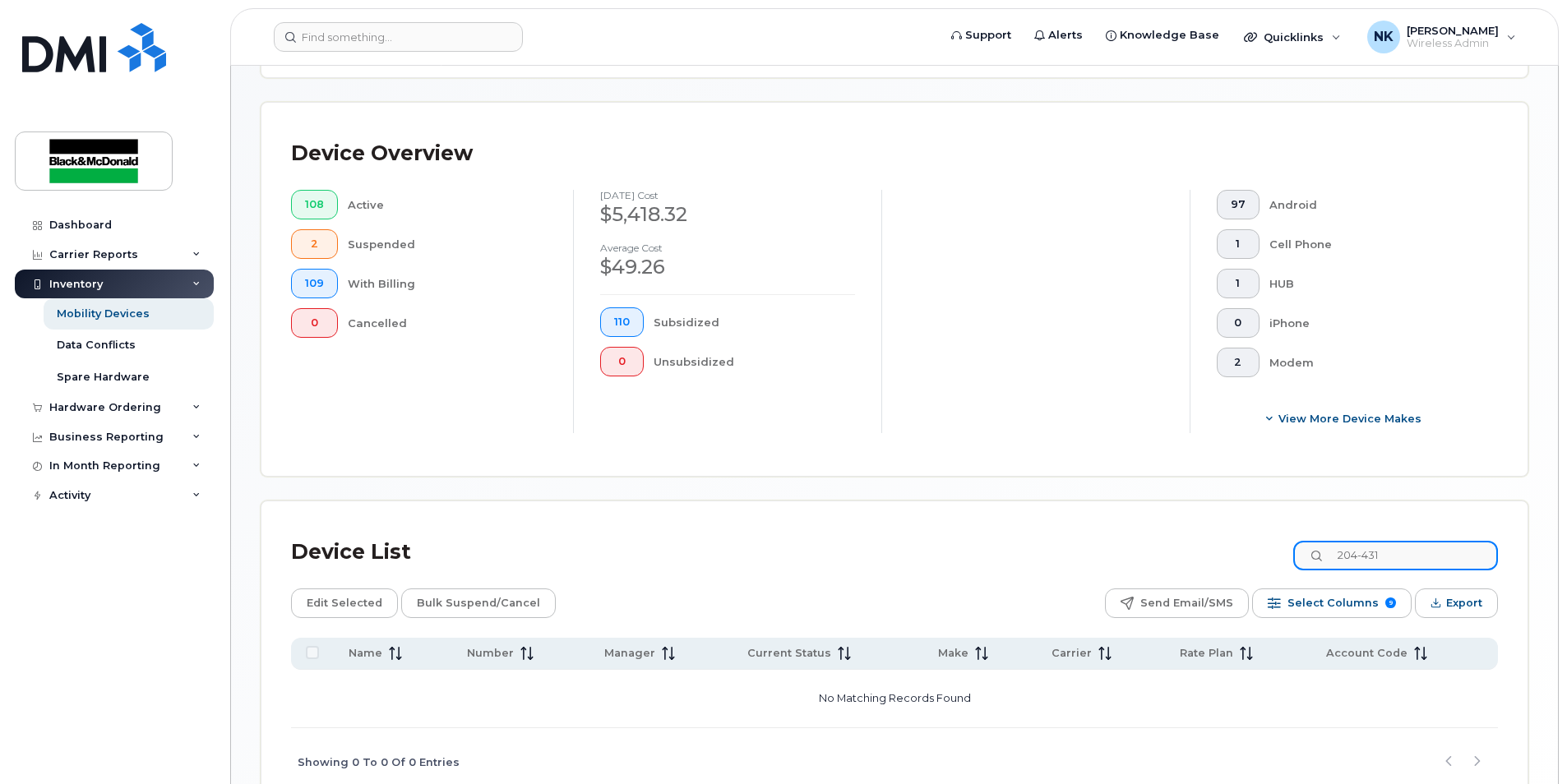
scroll to position [448, 0]
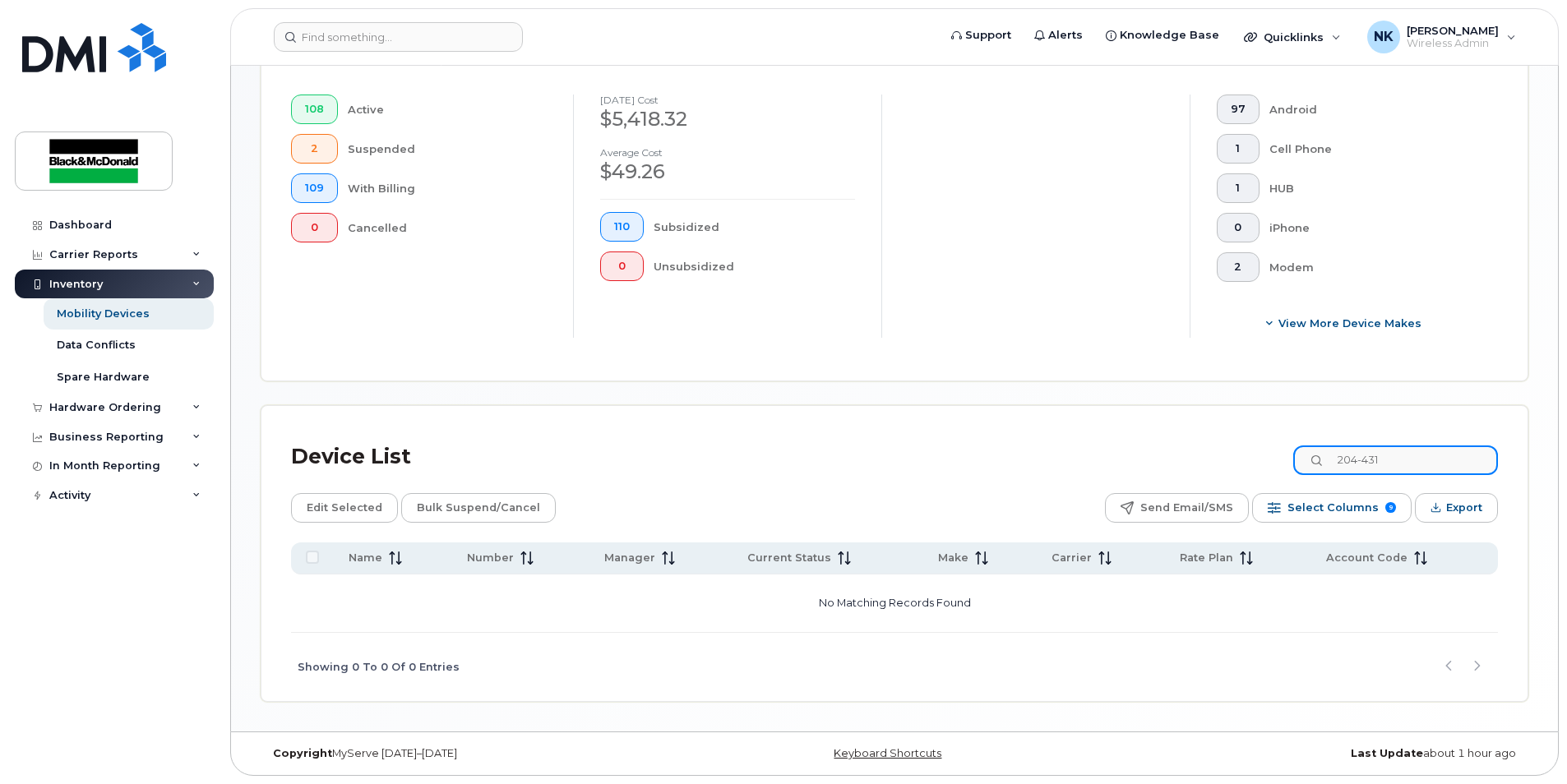
click at [1436, 456] on input "204-431" at bounding box center [1396, 461] width 205 height 30
type input "2"
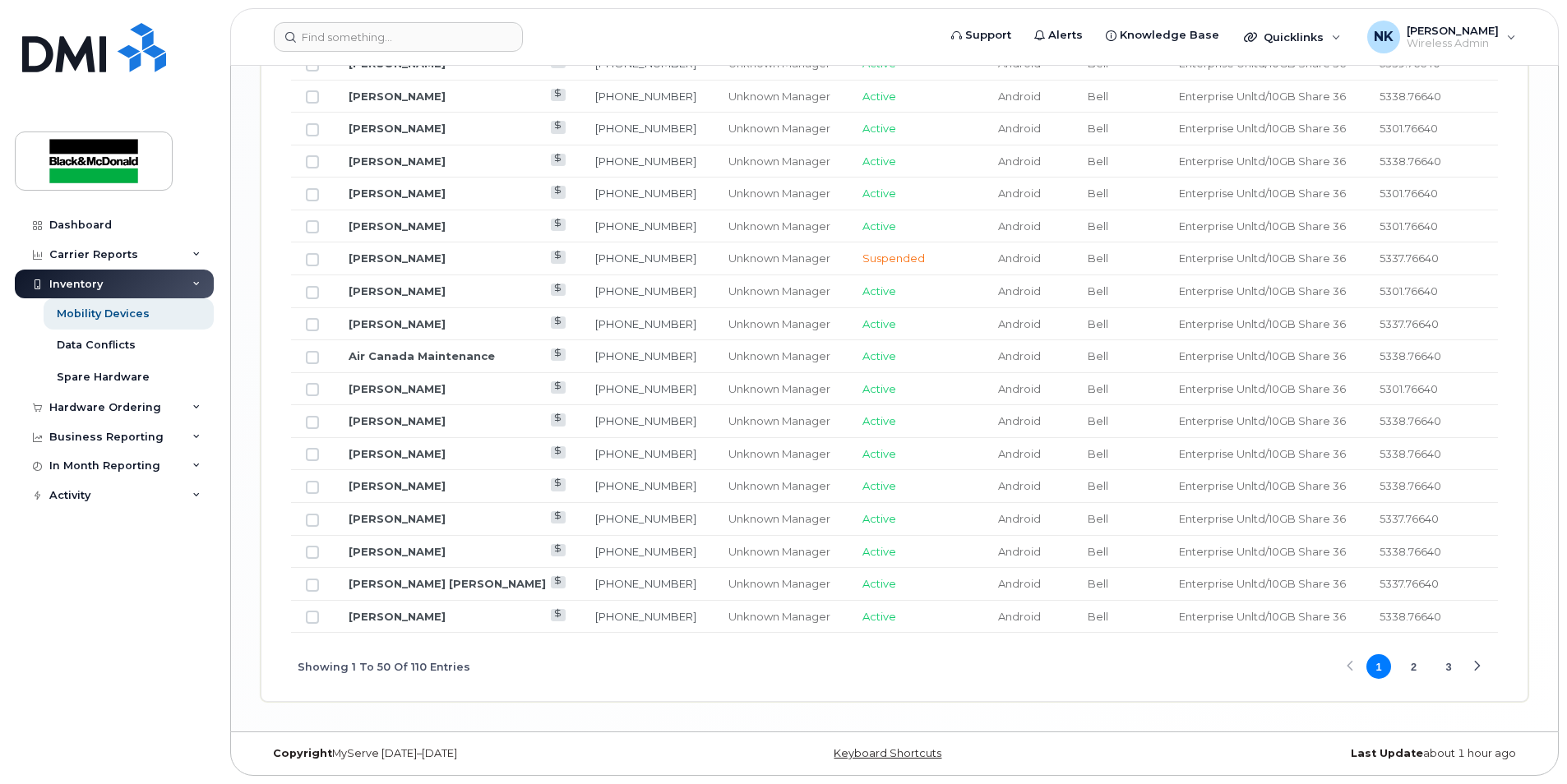
scroll to position [2015, 0]
click at [1415, 669] on button "2" at bounding box center [1415, 667] width 25 height 25
click at [1452, 670] on button "3" at bounding box center [1449, 667] width 25 height 25
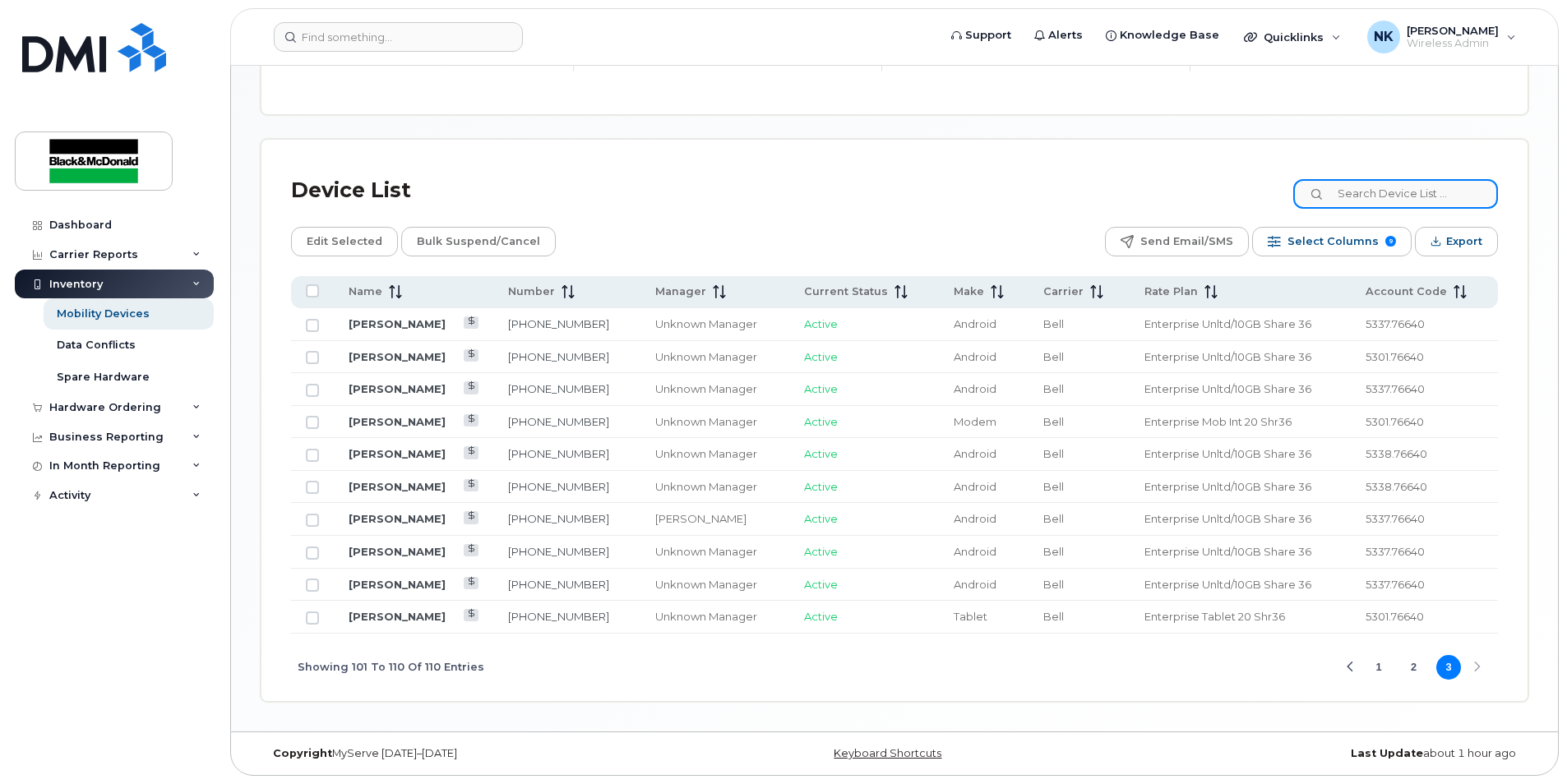
click at [1422, 192] on input at bounding box center [1396, 194] width 205 height 30
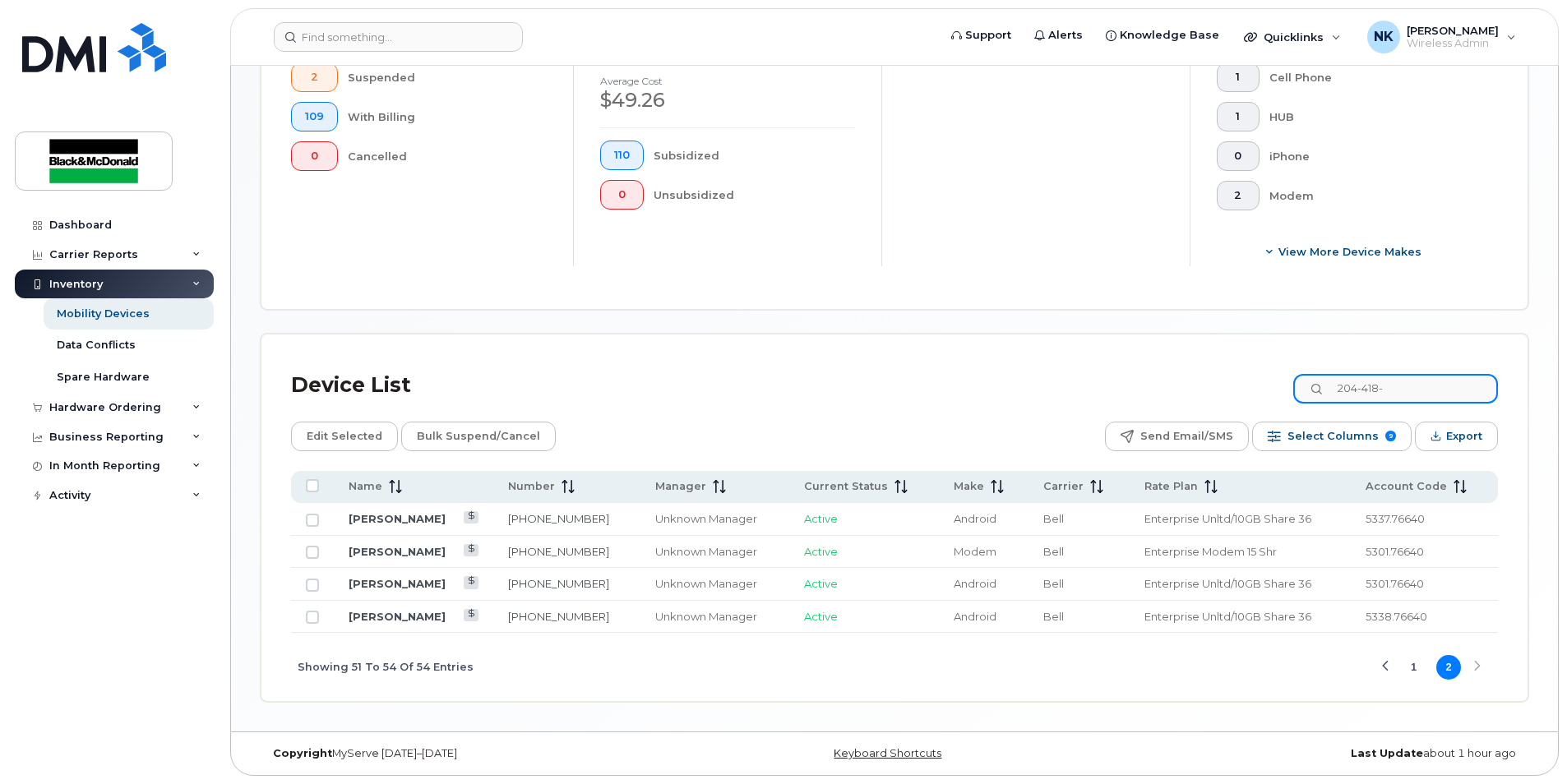
scroll to position [448, 0]
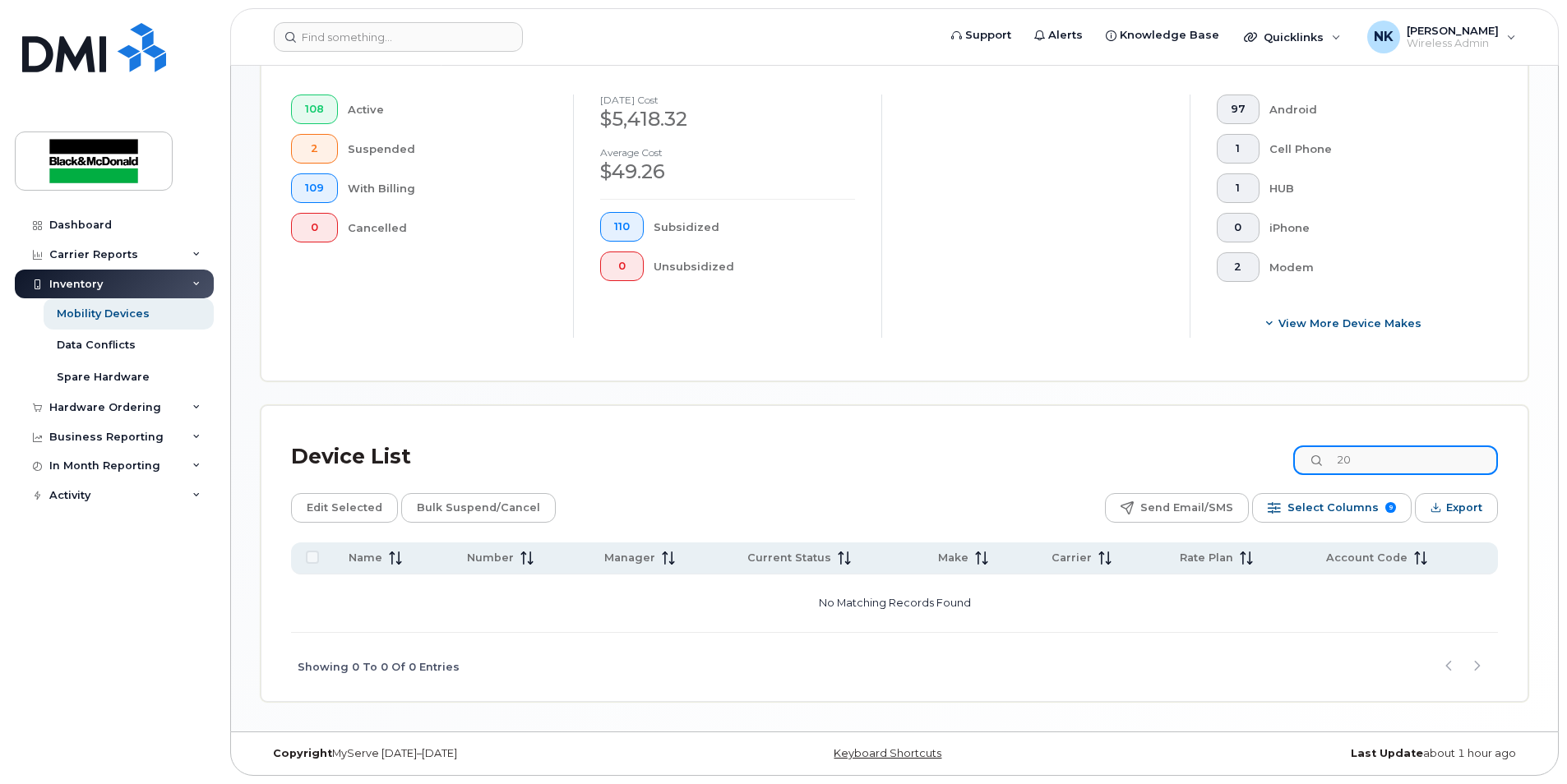
type input "2"
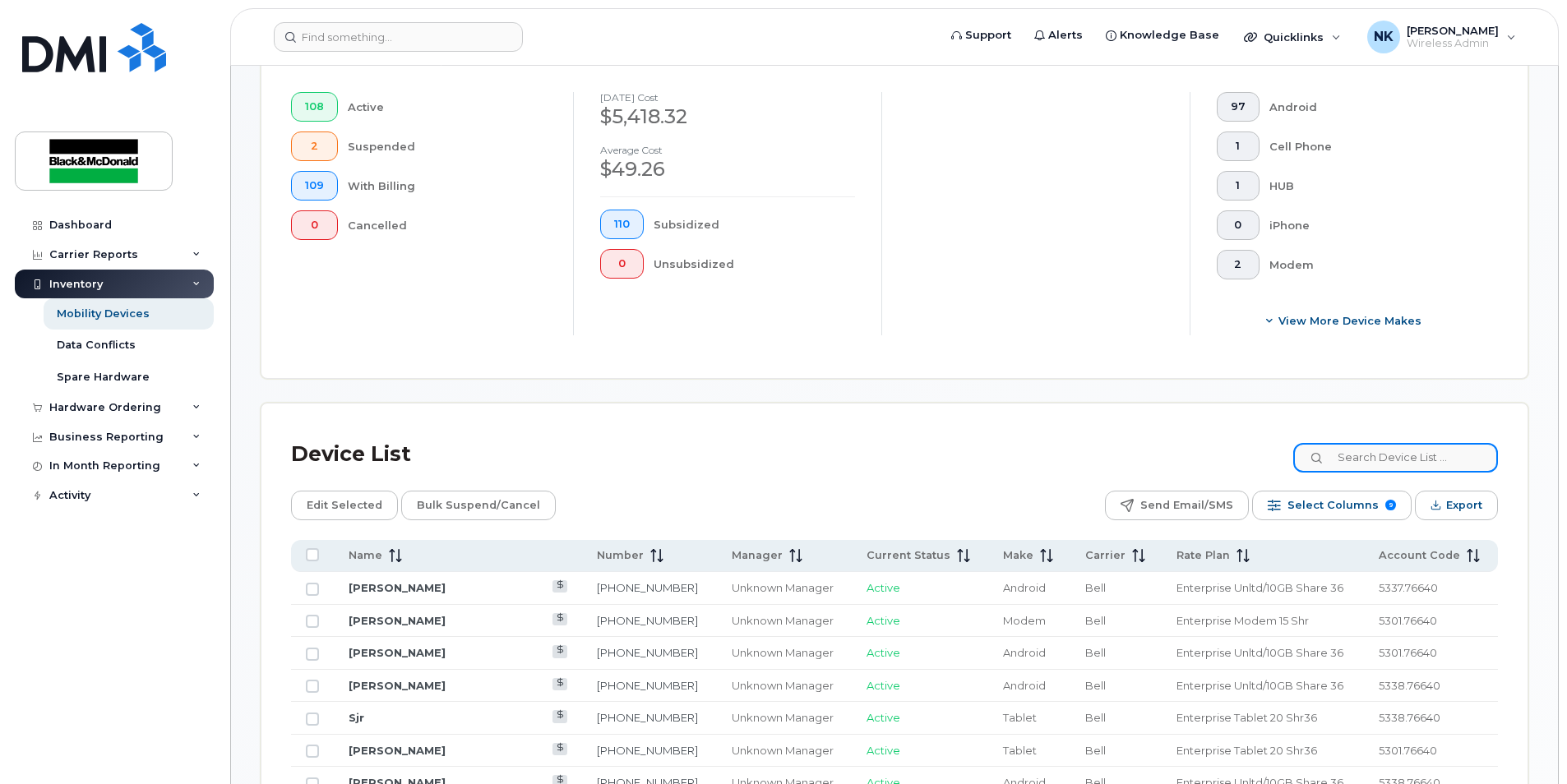
scroll to position [714, 0]
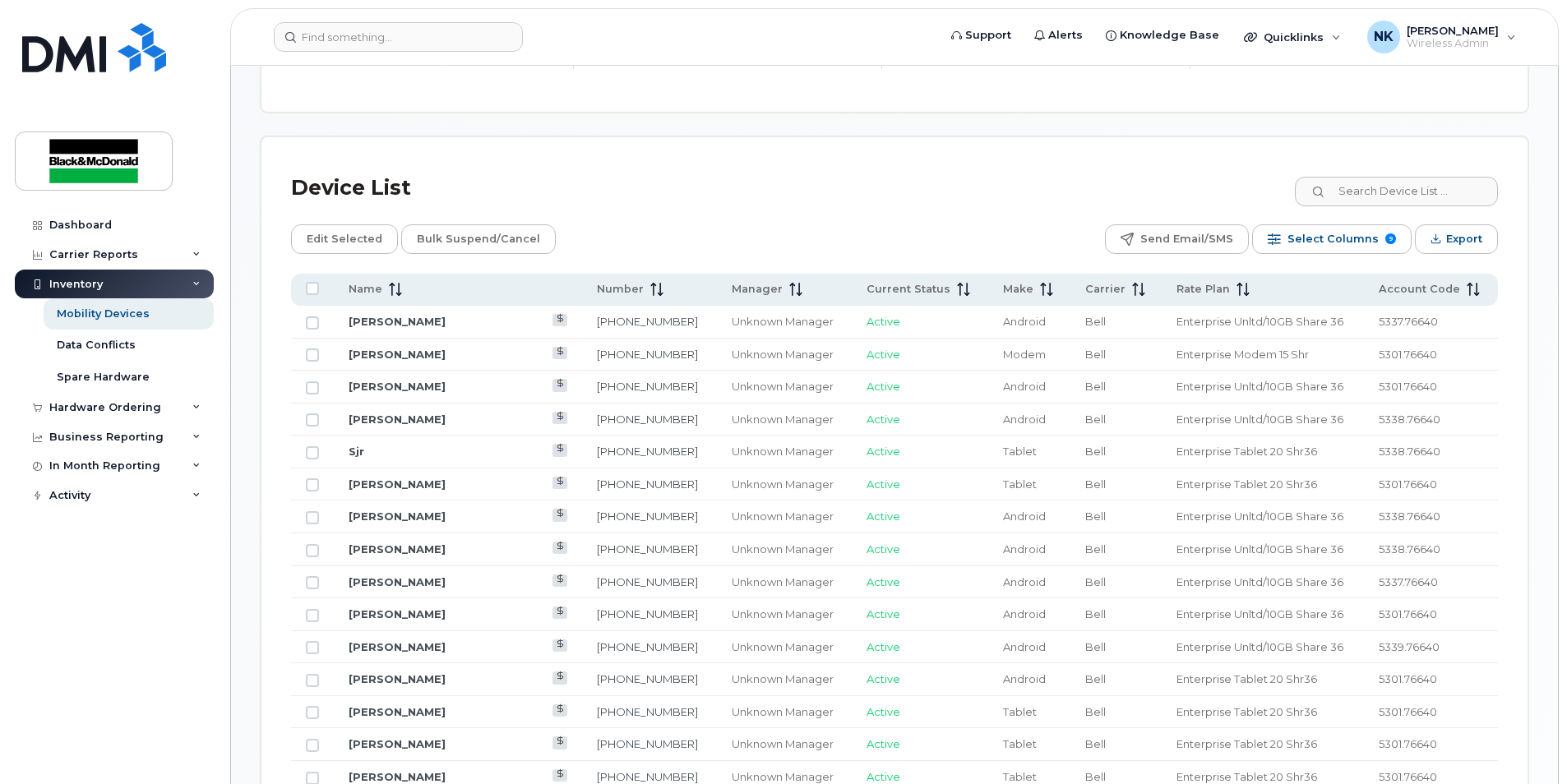
click at [166, 287] on div "Inventory" at bounding box center [114, 285] width 199 height 30
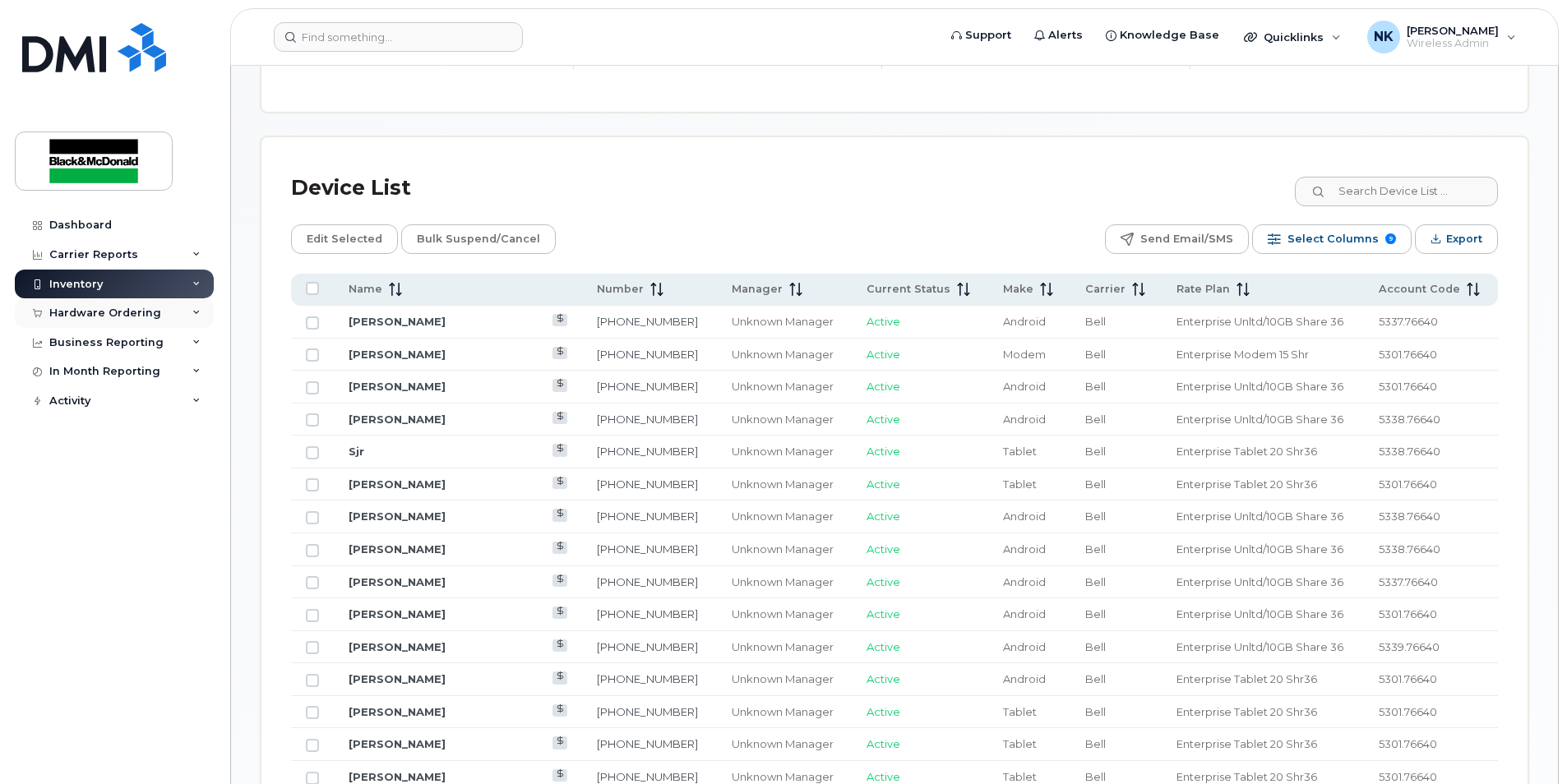
click at [100, 321] on div "Hardware Ordering" at bounding box center [114, 314] width 199 height 30
click at [83, 371] on div "Orders" at bounding box center [77, 374] width 40 height 15
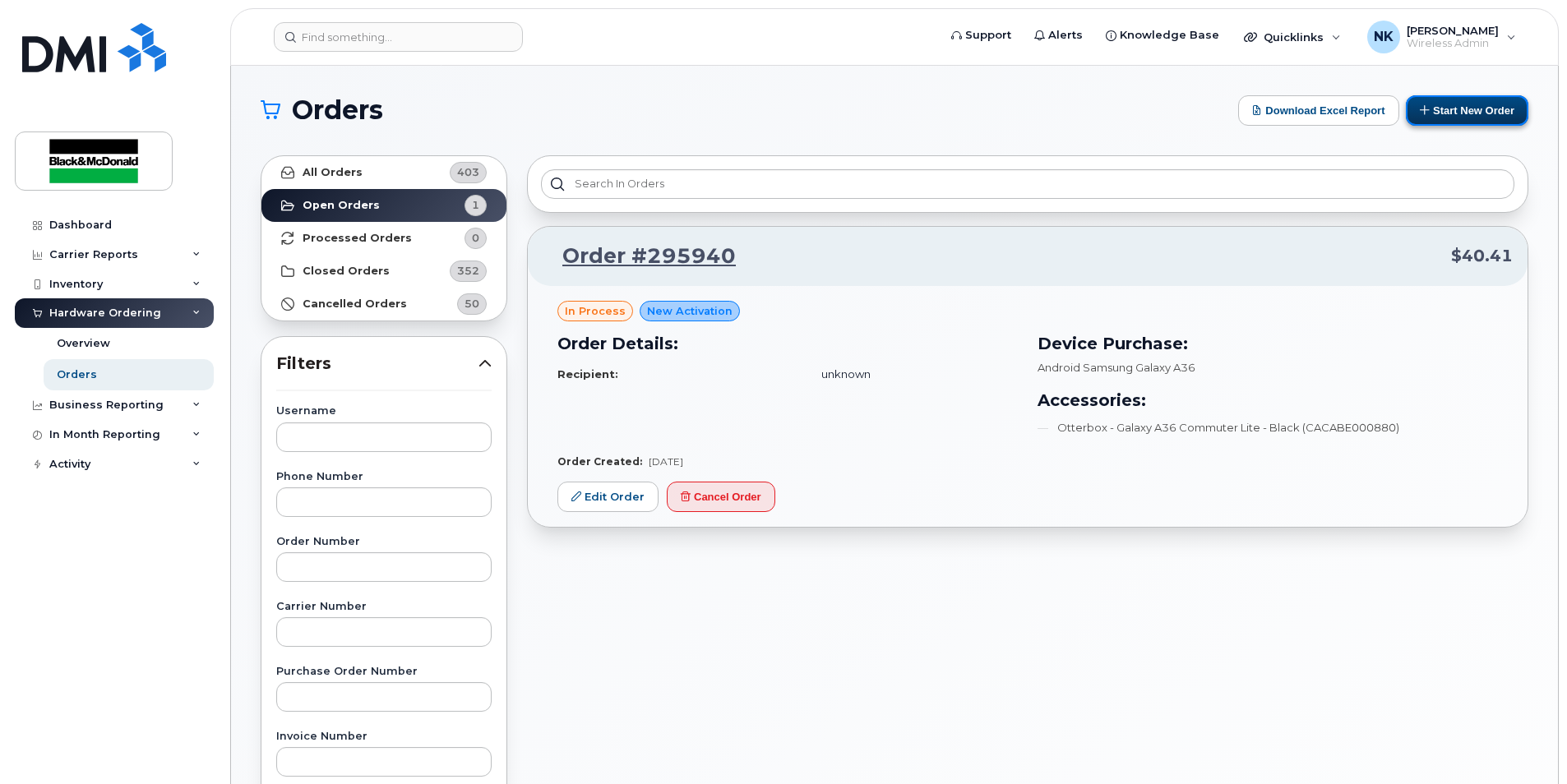
click at [1482, 105] on button "Start New Order" at bounding box center [1467, 110] width 123 height 31
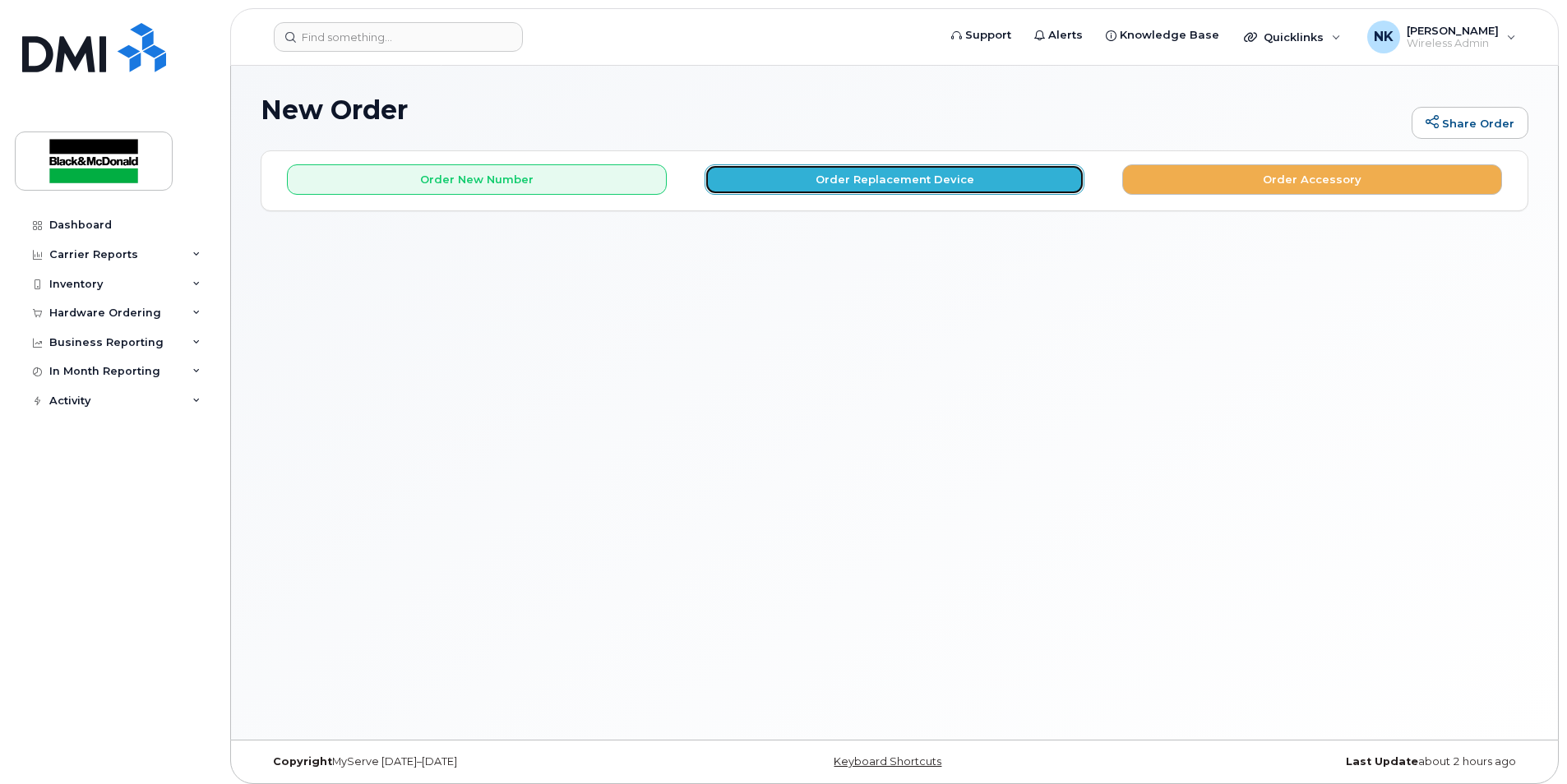
click at [924, 184] on button "Order Replacement Device" at bounding box center [894, 180] width 379 height 31
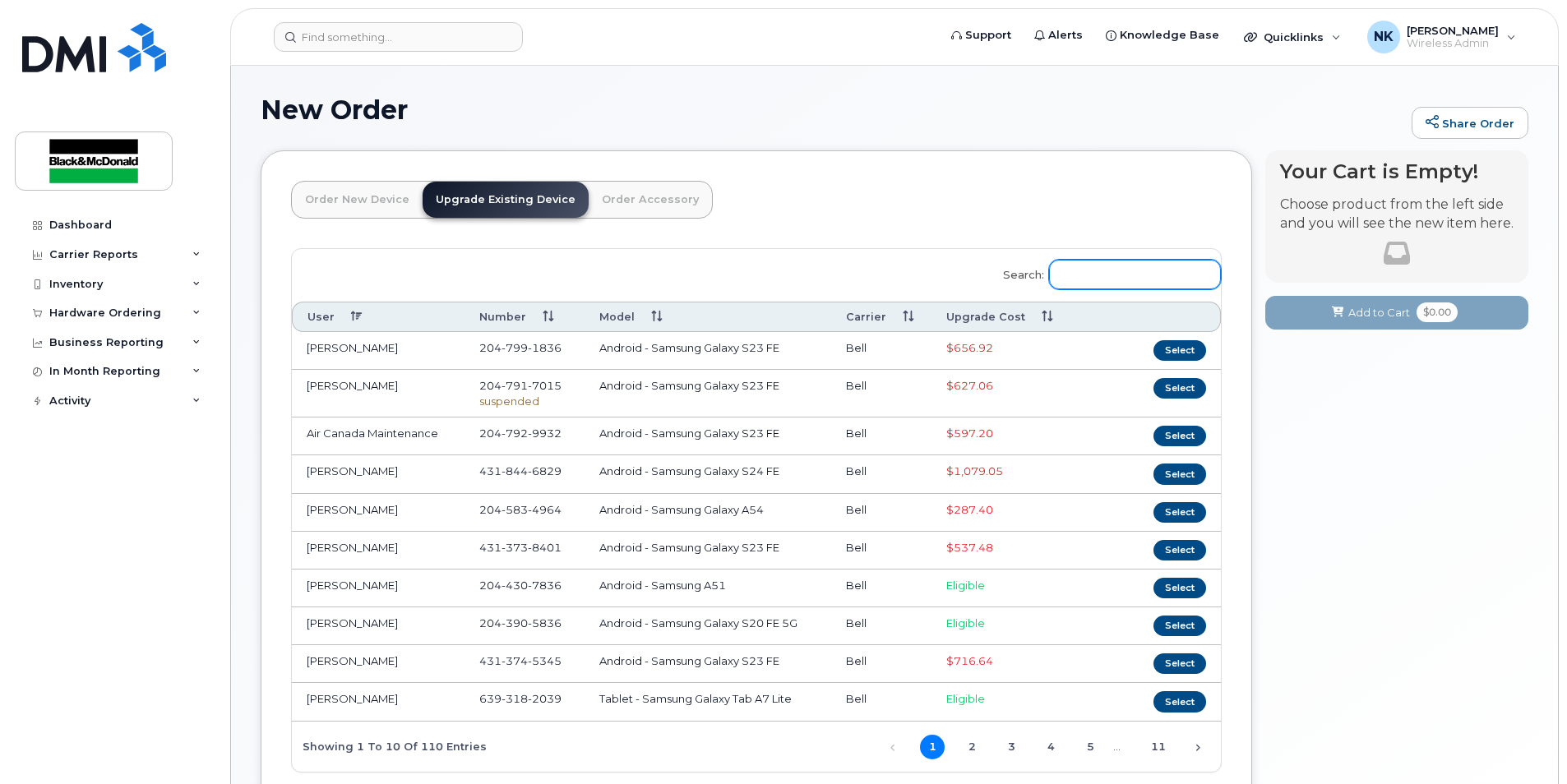
click at [1177, 265] on input "Search:" at bounding box center [1135, 274] width 172 height 30
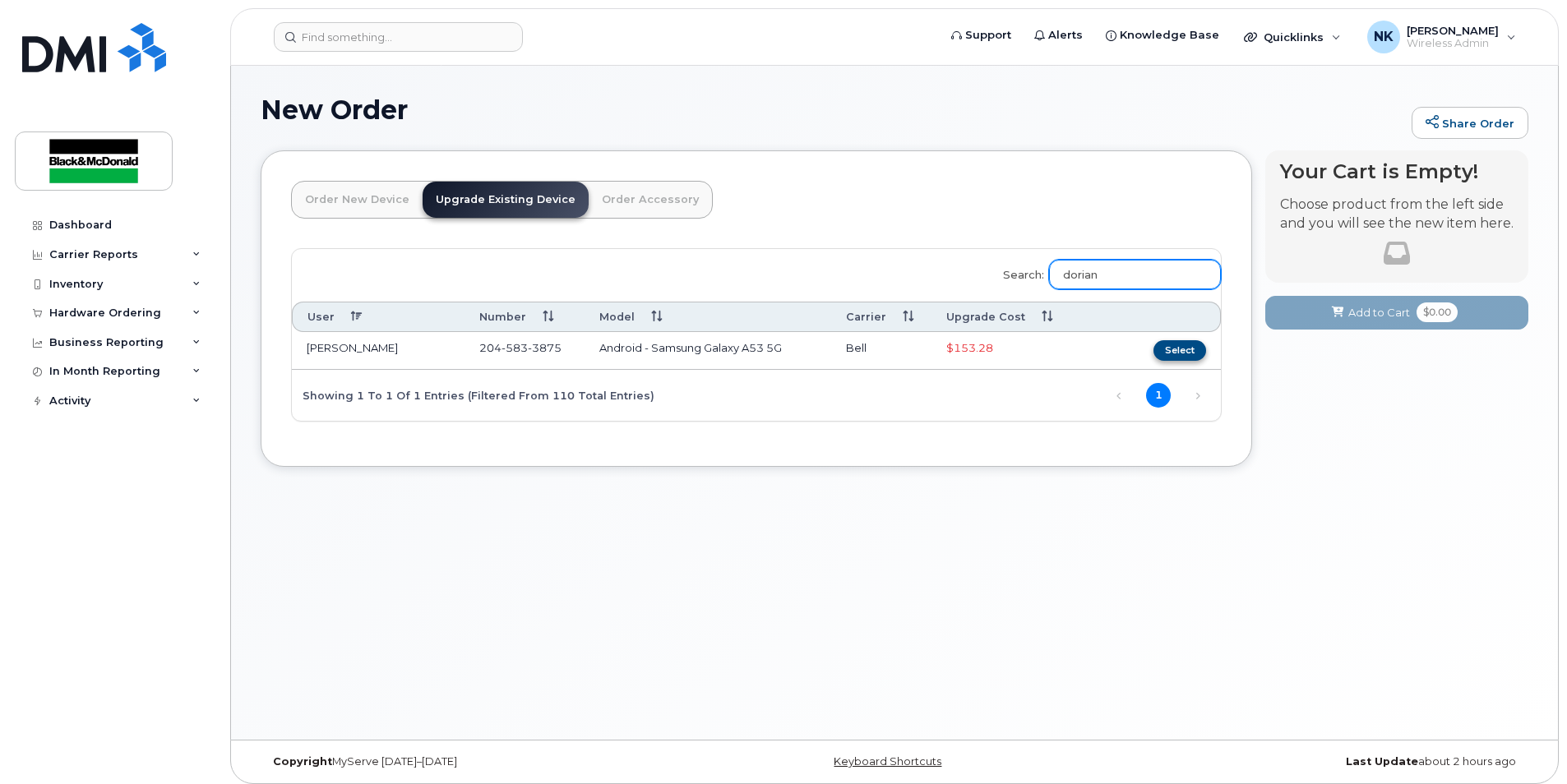
type input "dorian"
click at [1170, 350] on button "Select" at bounding box center [1180, 350] width 53 height 20
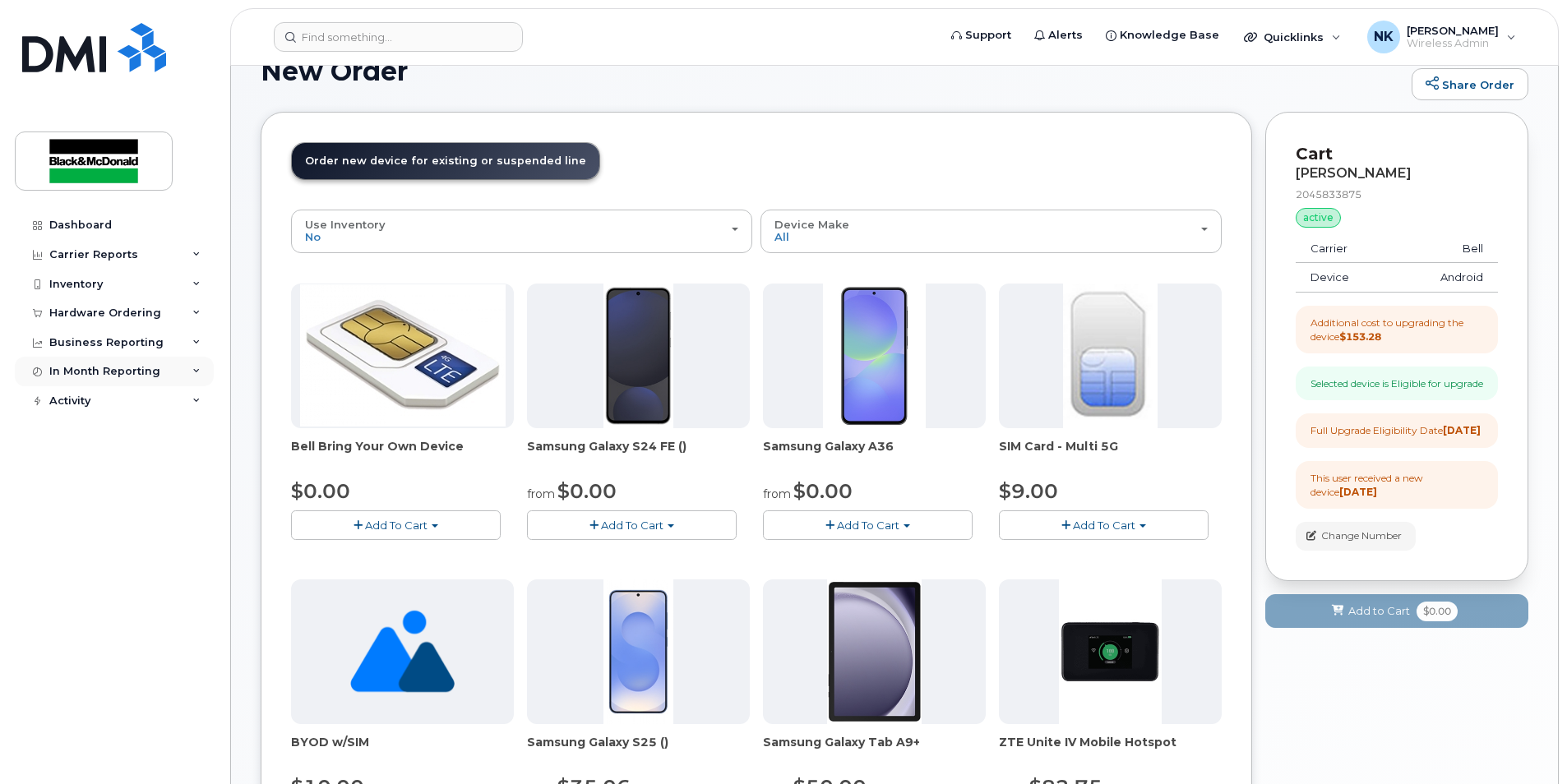
scroll to position [109, 0]
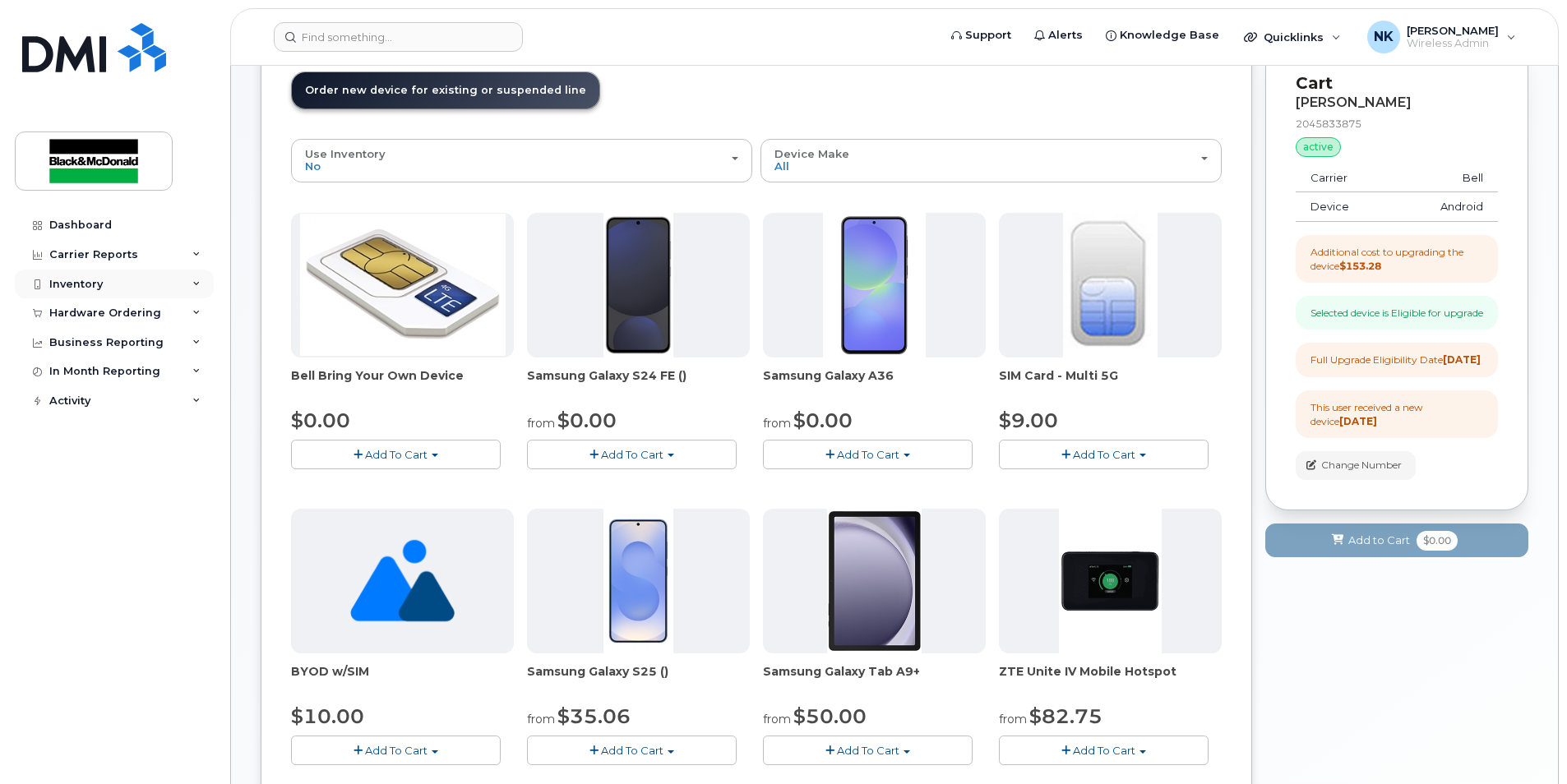
click at [98, 286] on div "Inventory" at bounding box center [75, 284] width 53 height 13
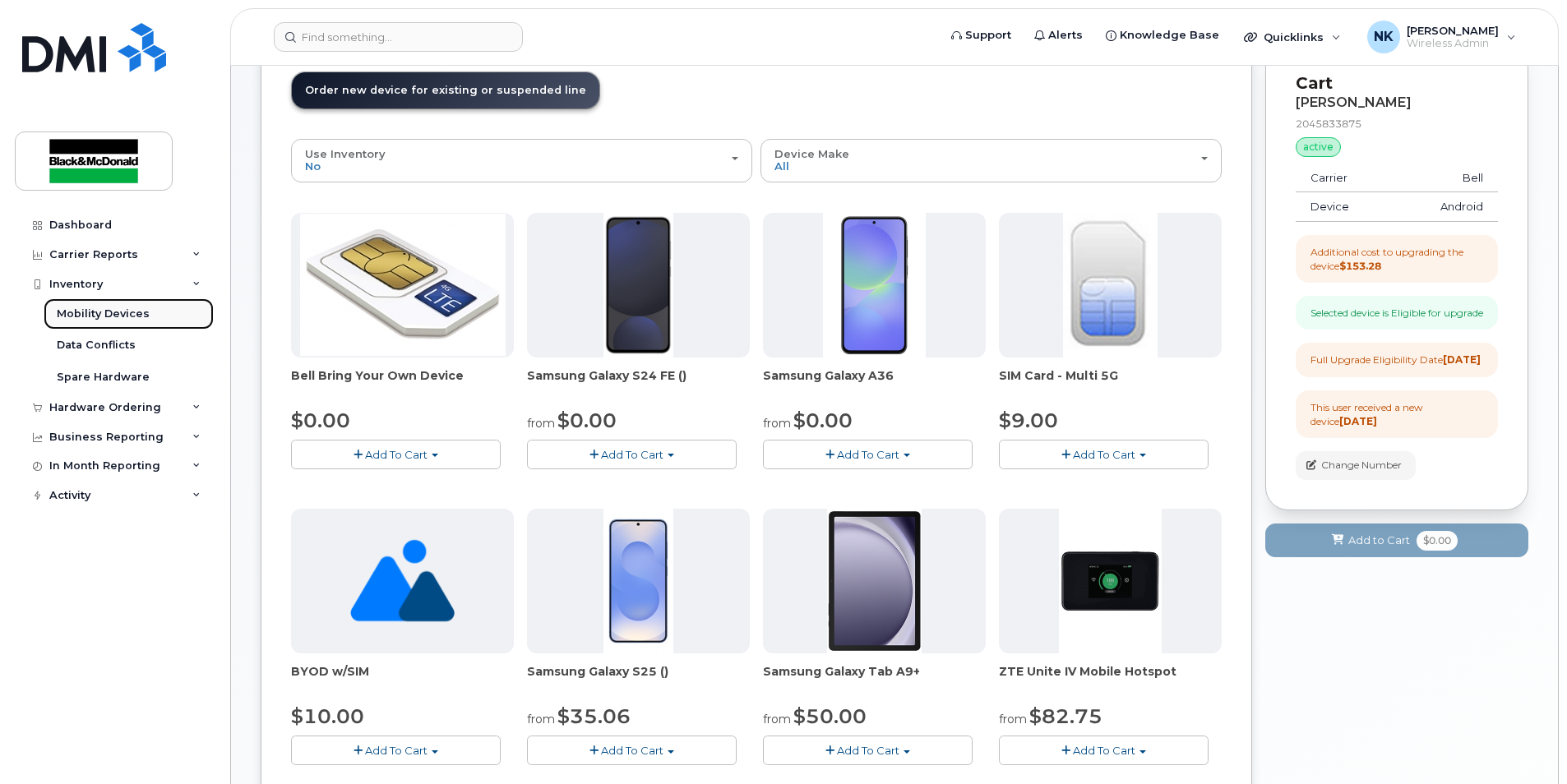
click at [94, 311] on div "Mobility Devices" at bounding box center [103, 314] width 93 height 15
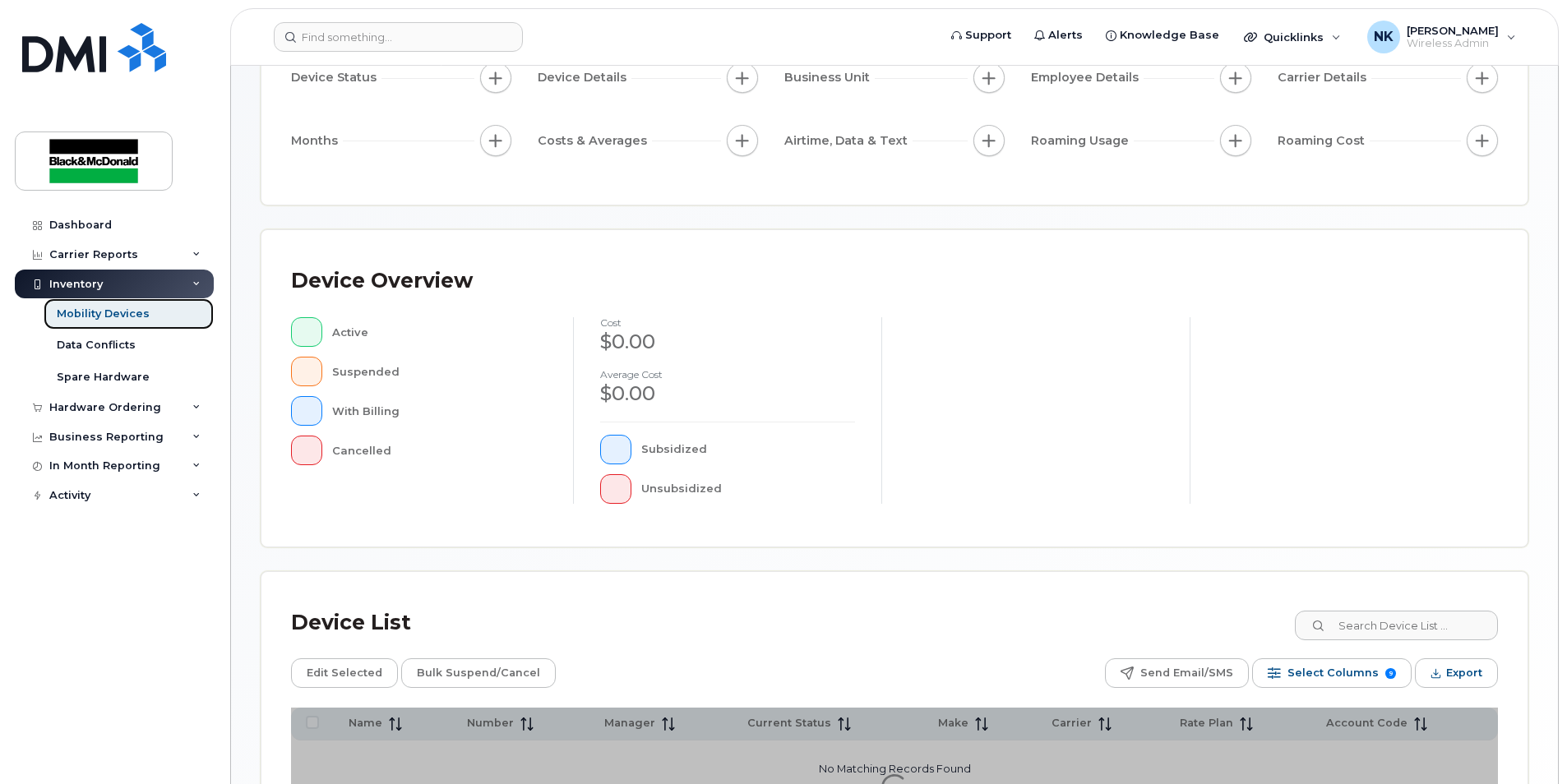
scroll to position [348, 0]
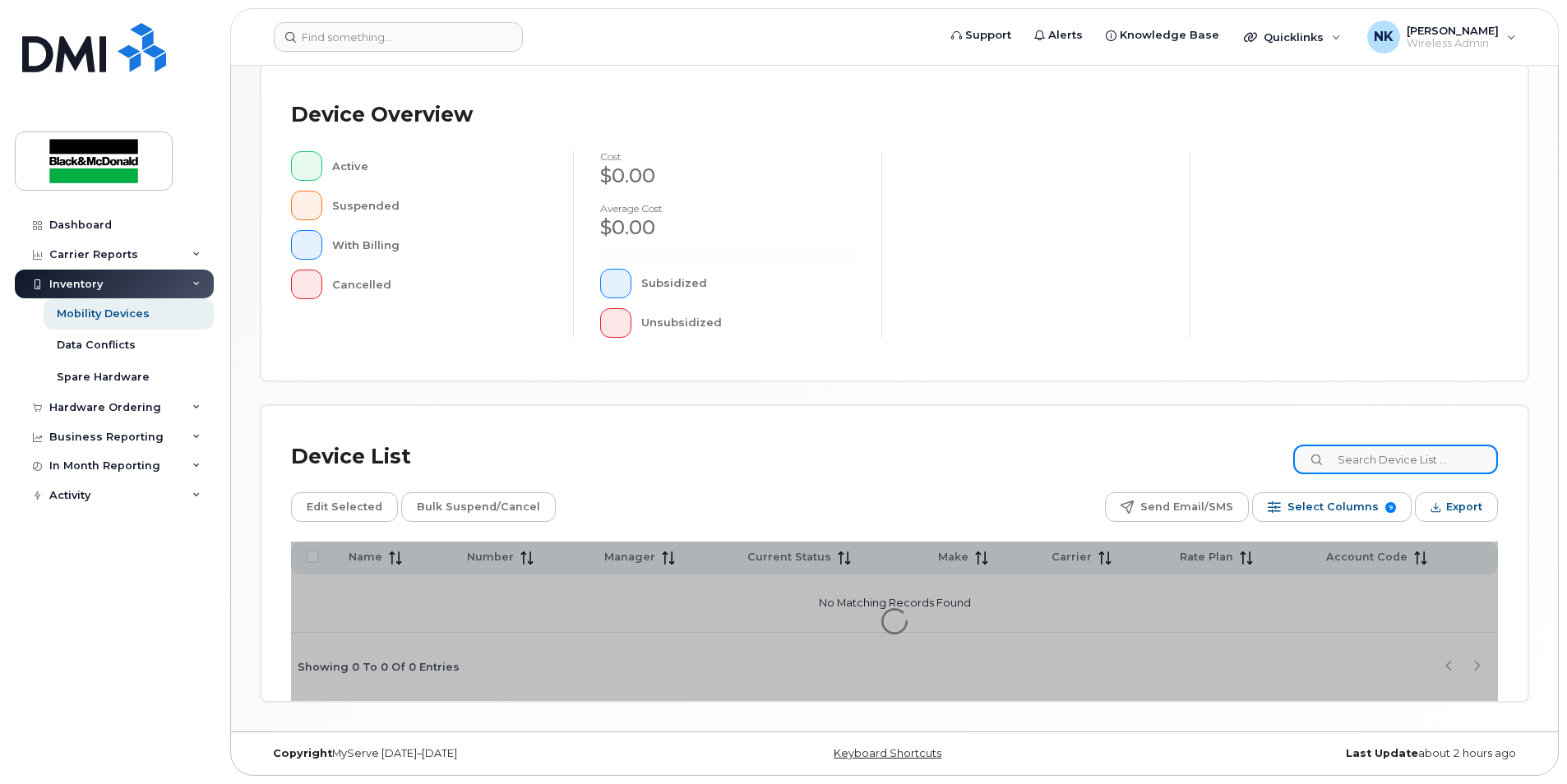
click at [1415, 456] on input at bounding box center [1396, 460] width 205 height 30
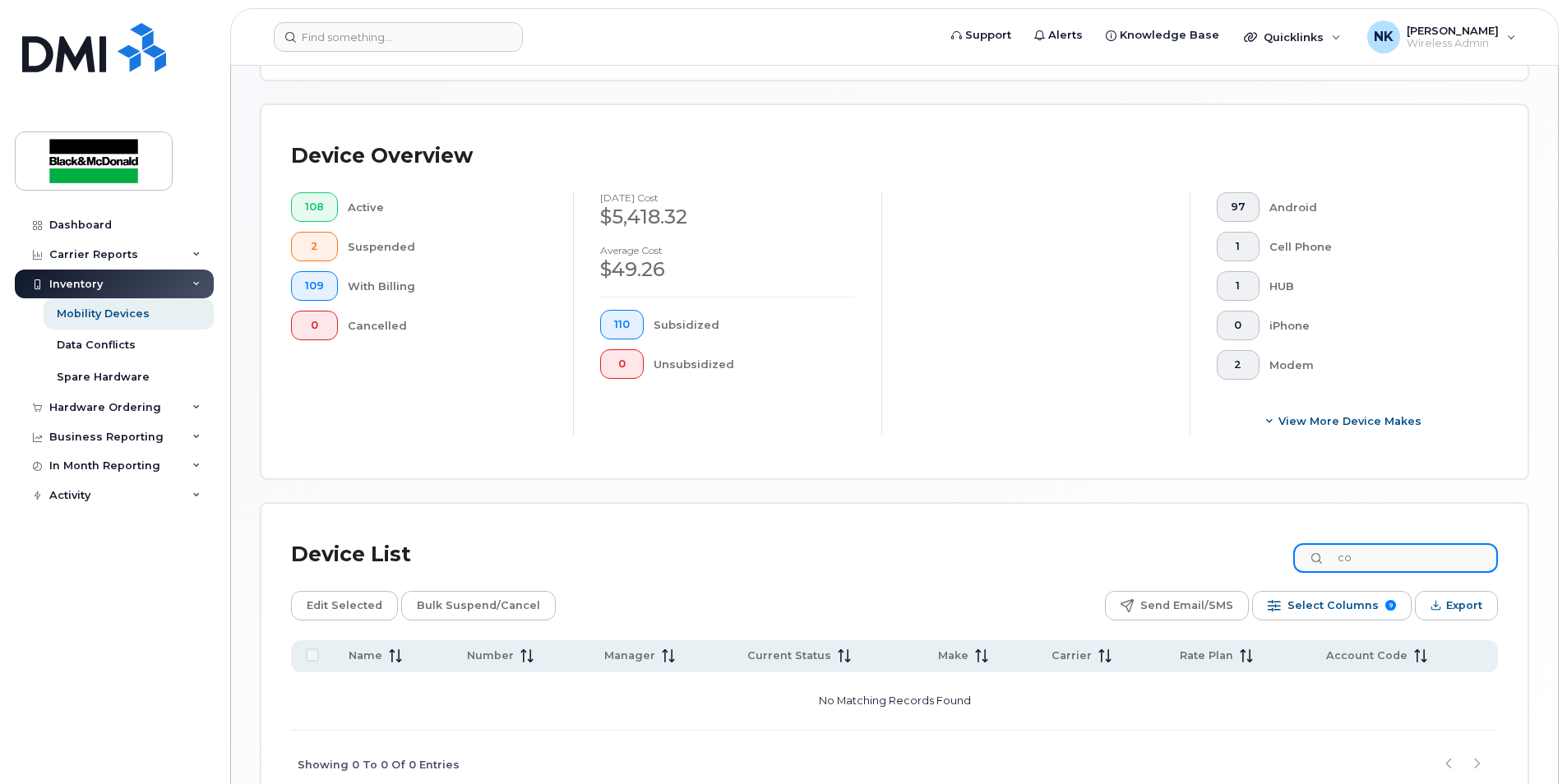
type input "c"
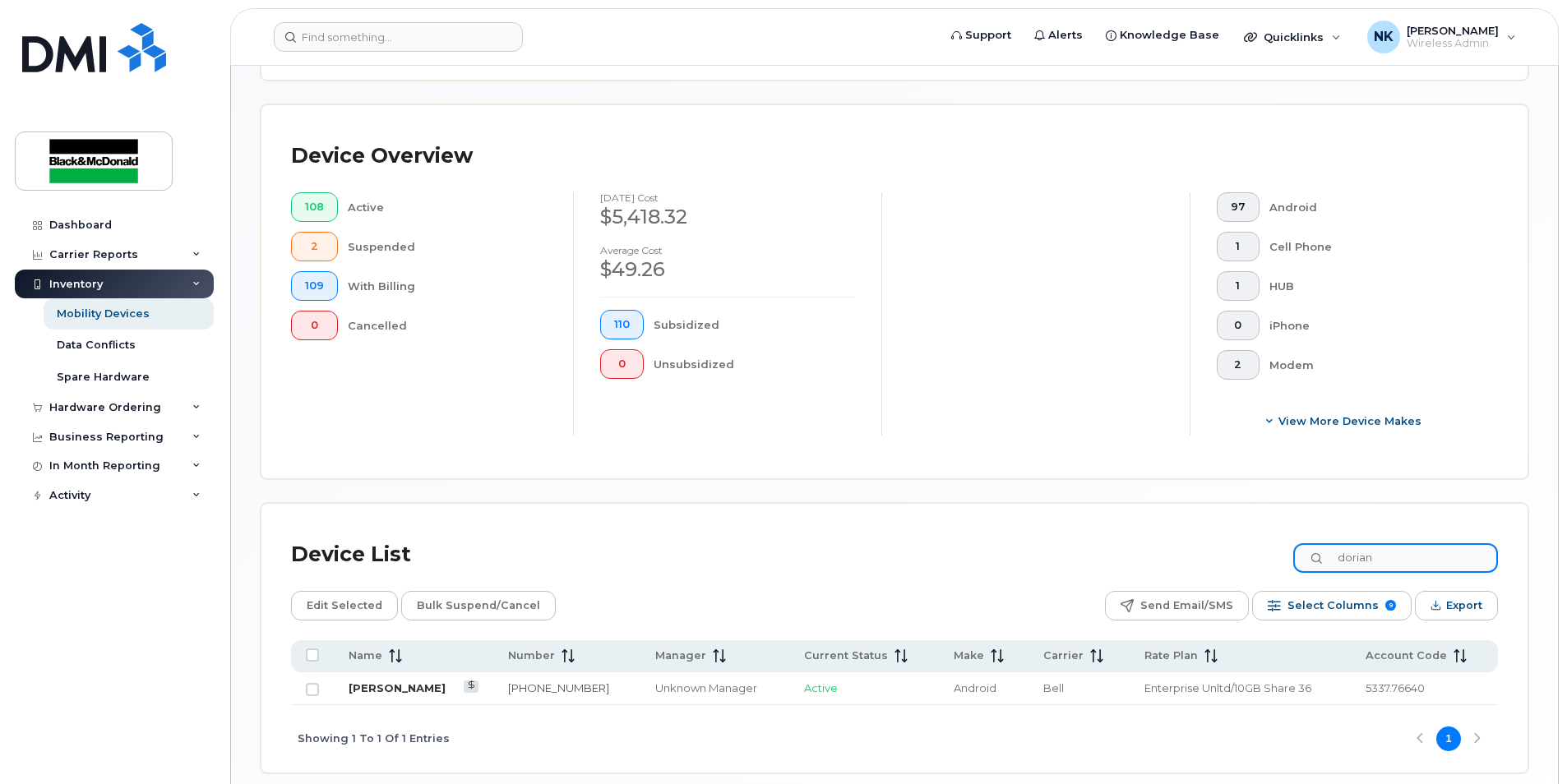
type input "dorian"
click at [402, 690] on link "[PERSON_NAME]" at bounding box center [397, 688] width 97 height 13
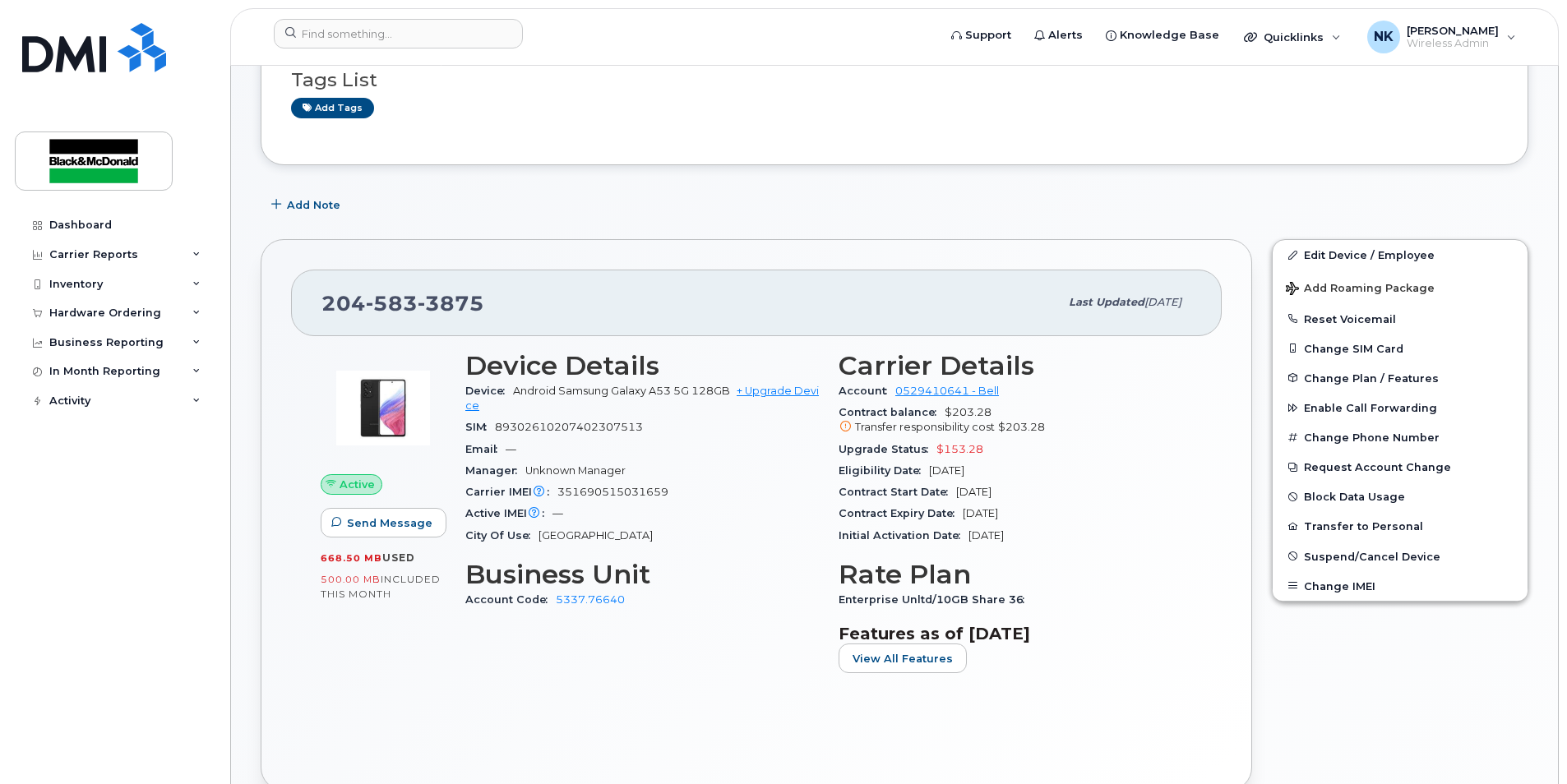
scroll to position [165, 0]
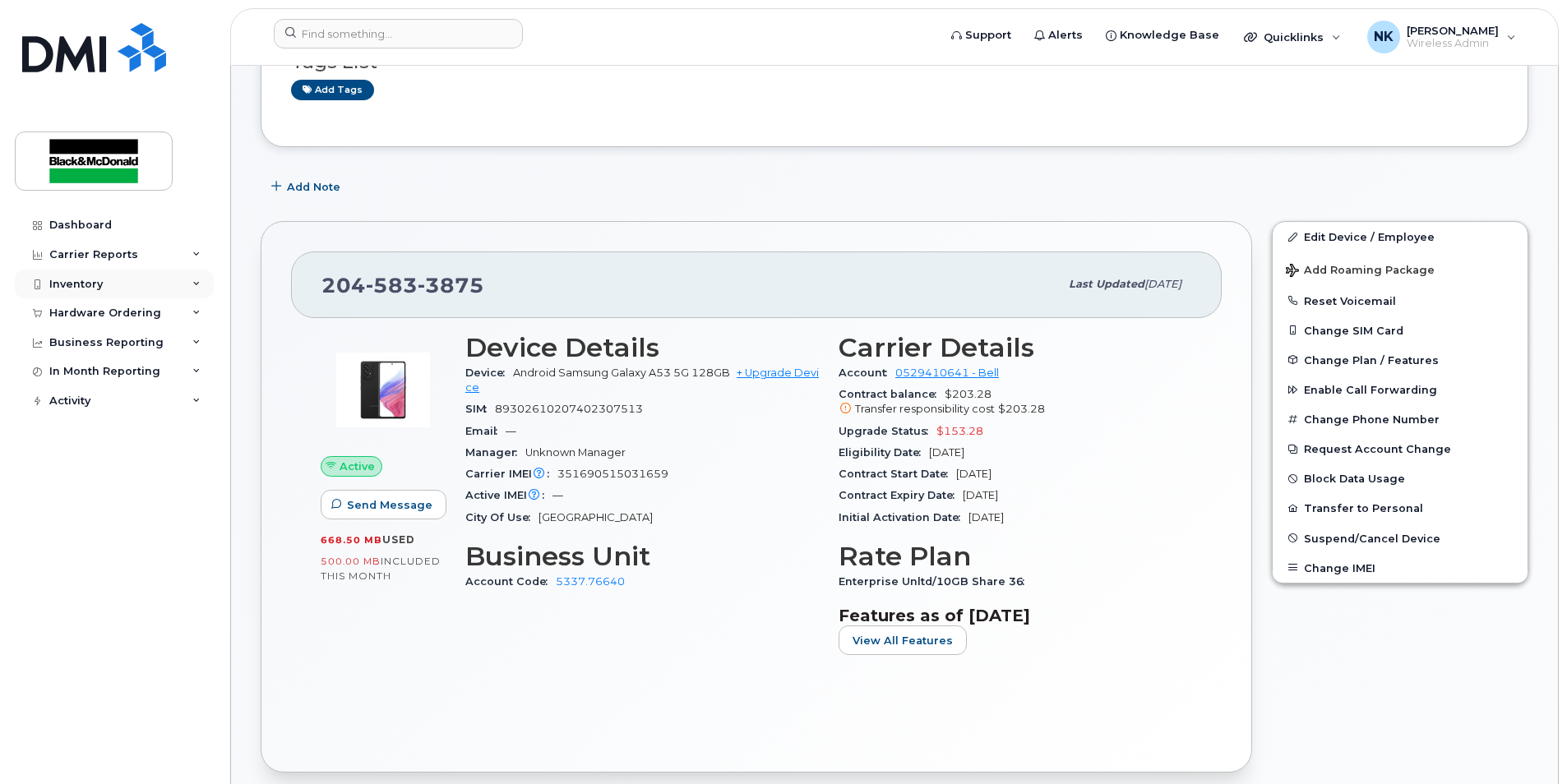
click at [104, 284] on div "Inventory" at bounding box center [114, 285] width 199 height 30
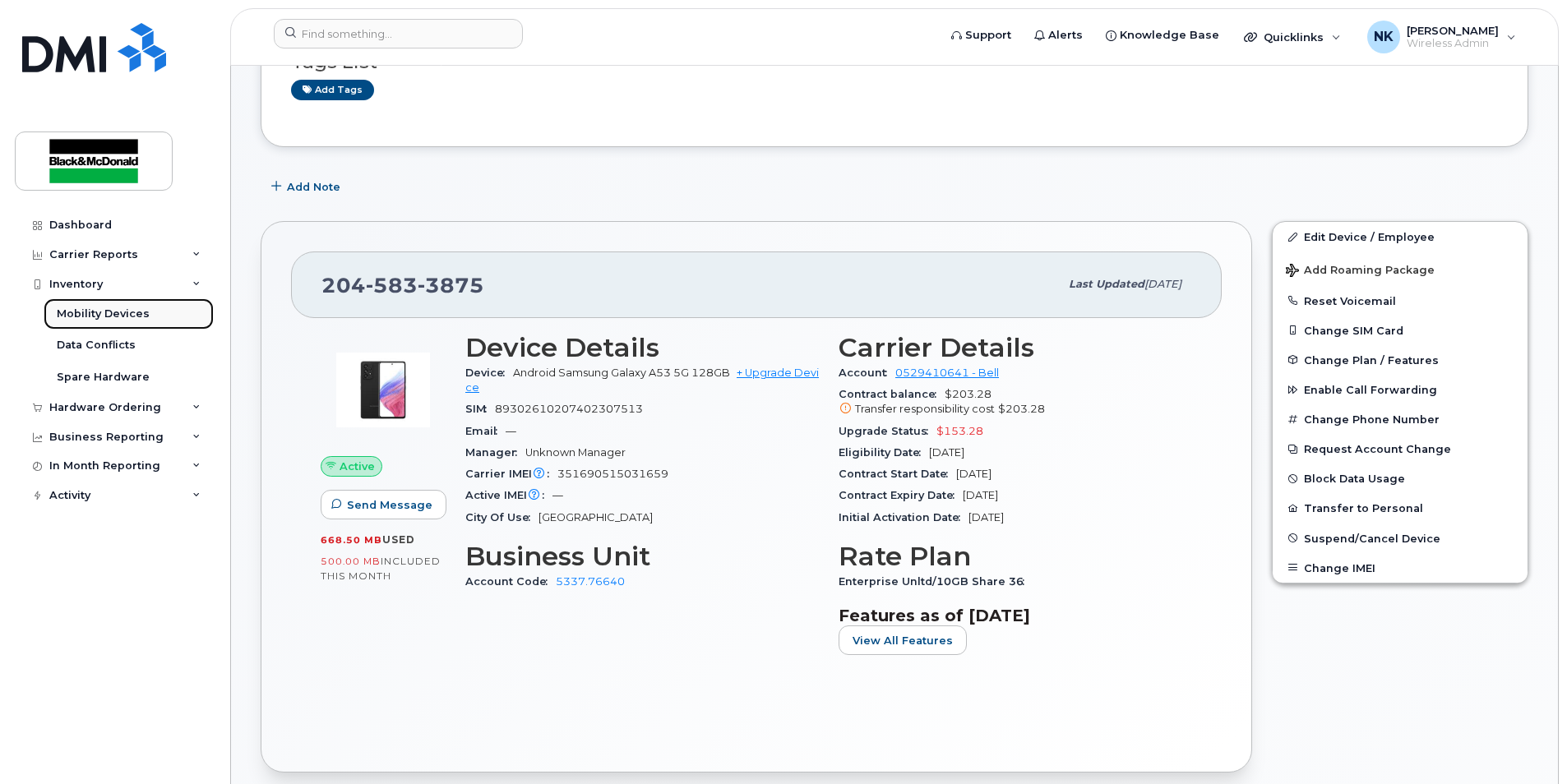
click at [104, 315] on div "Mobility Devices" at bounding box center [103, 314] width 93 height 15
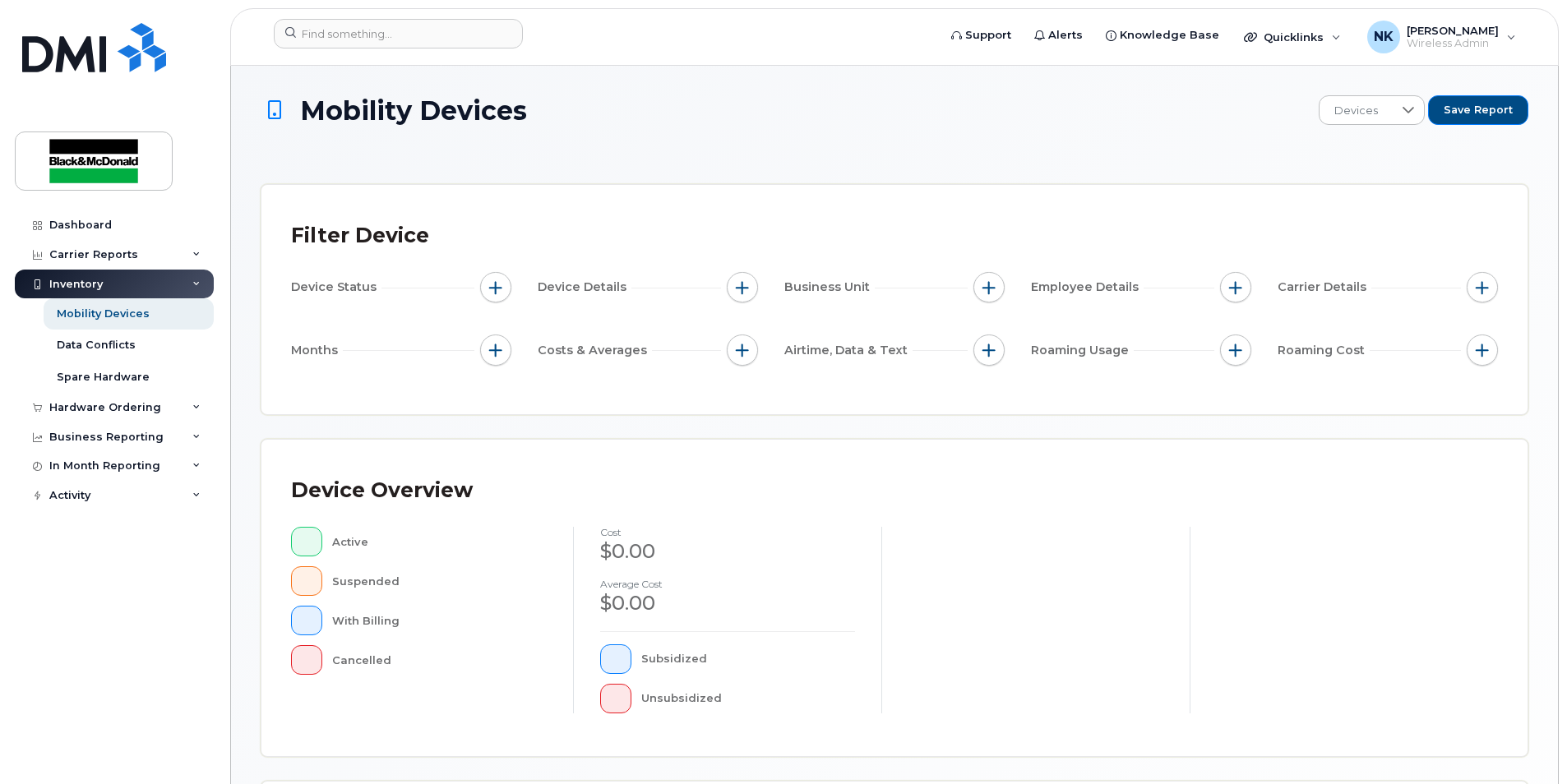
click at [86, 279] on div "Inventory" at bounding box center [75, 284] width 53 height 13
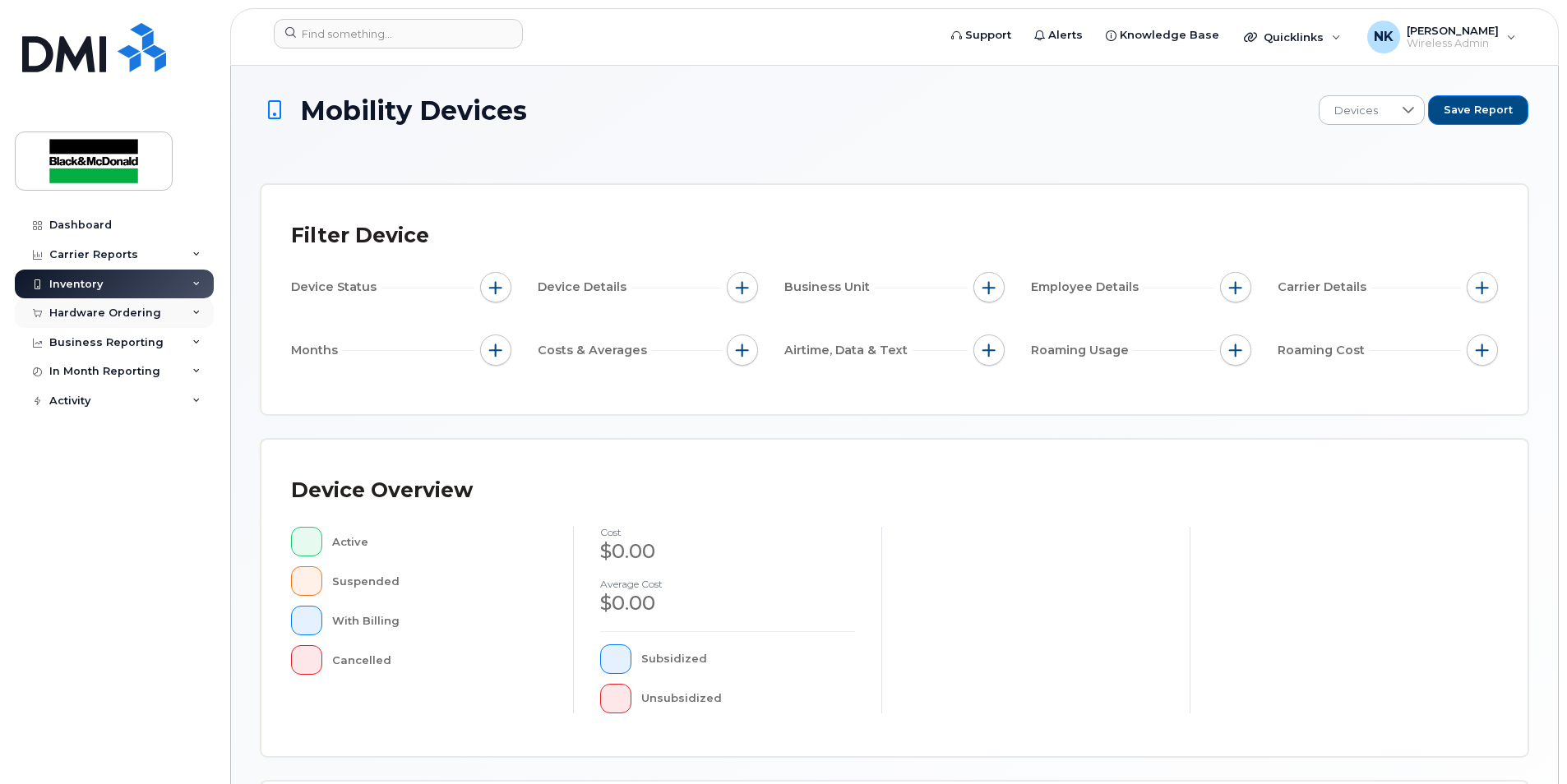
click at [138, 304] on div "Hardware Ordering" at bounding box center [114, 314] width 199 height 30
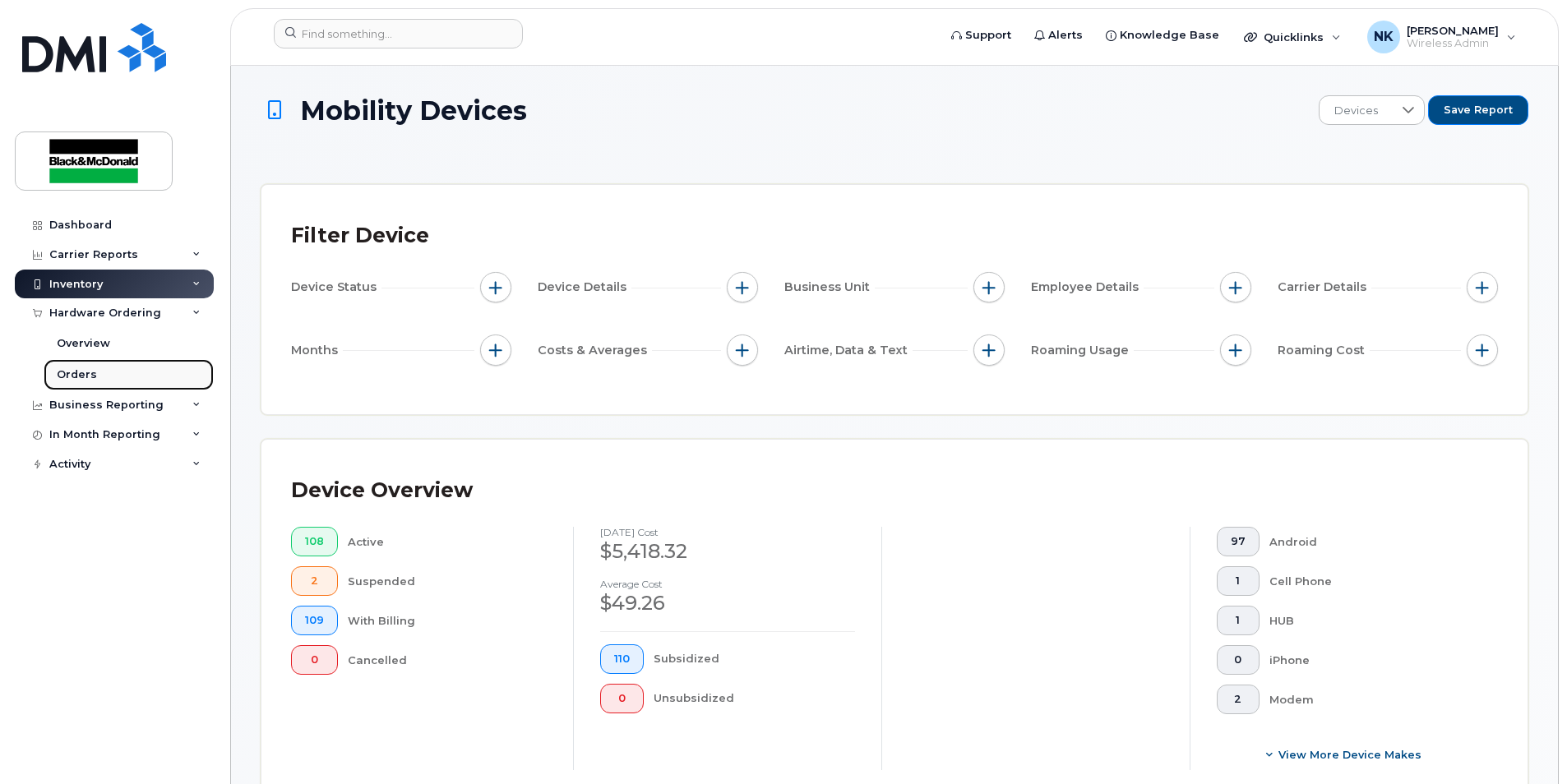
click at [79, 377] on div "Orders" at bounding box center [77, 374] width 40 height 15
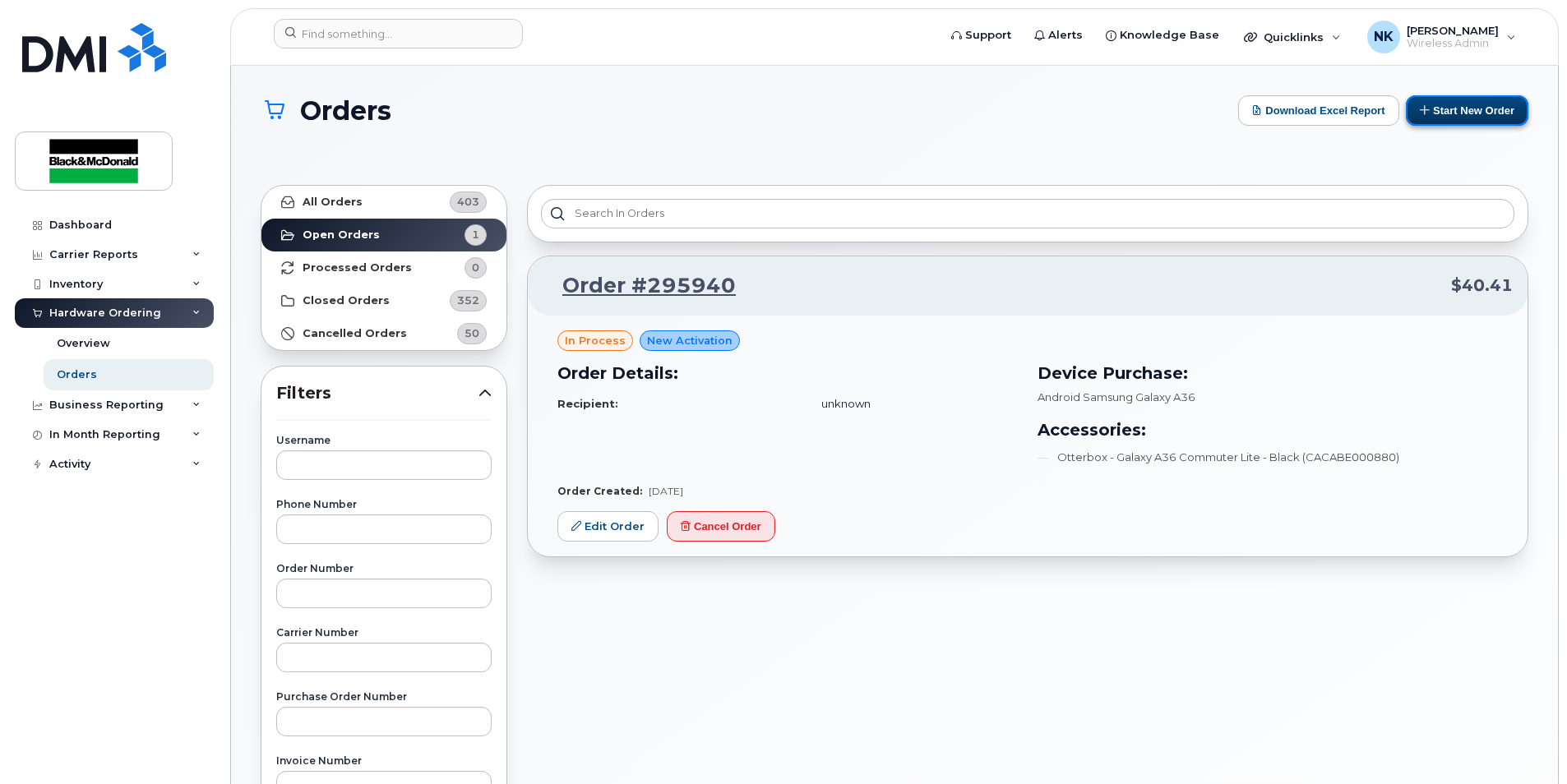
click at [1498, 102] on button "Start New Order" at bounding box center [1467, 110] width 123 height 31
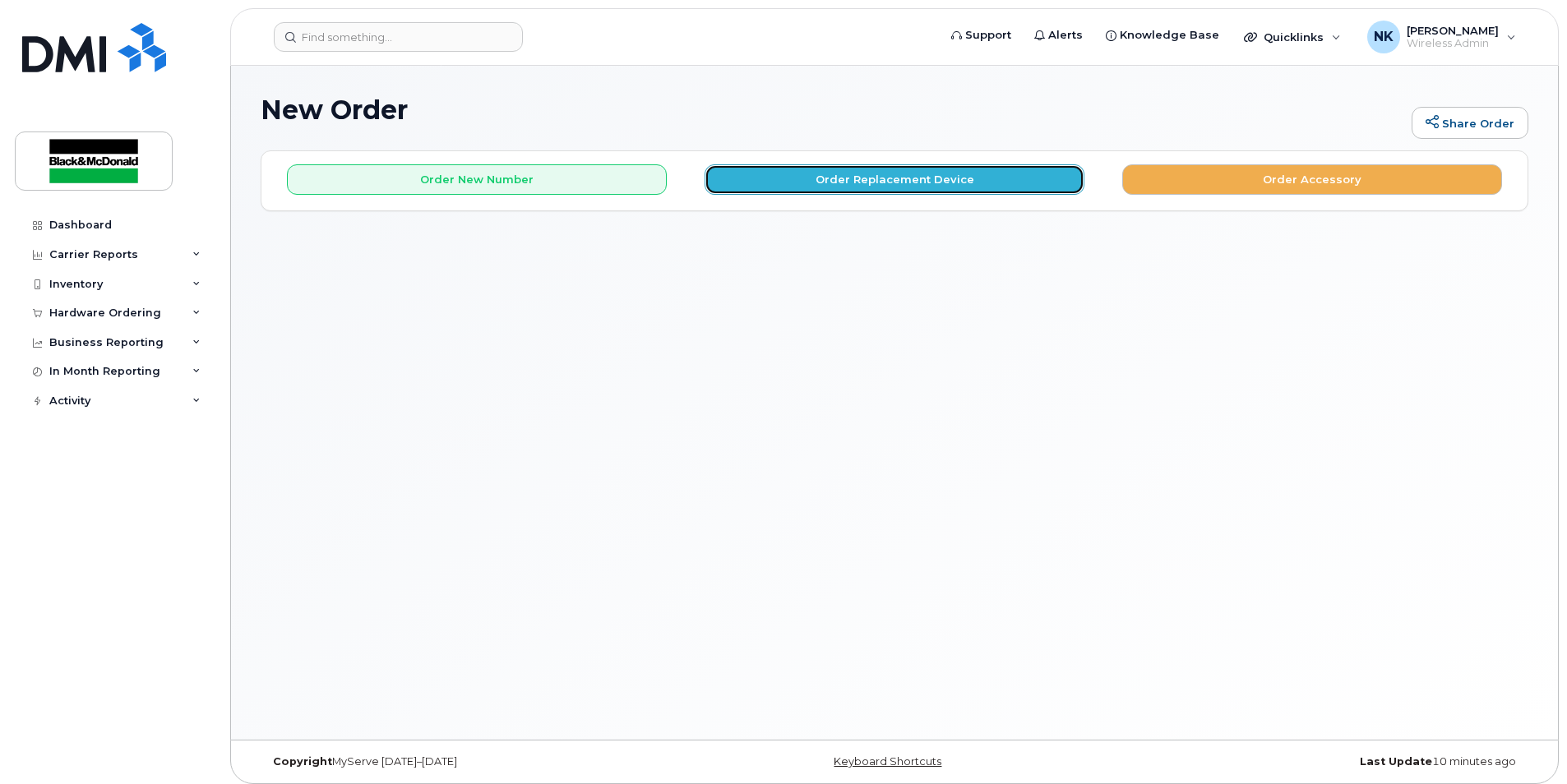
click at [924, 181] on button "Order Replacement Device" at bounding box center [894, 180] width 379 height 31
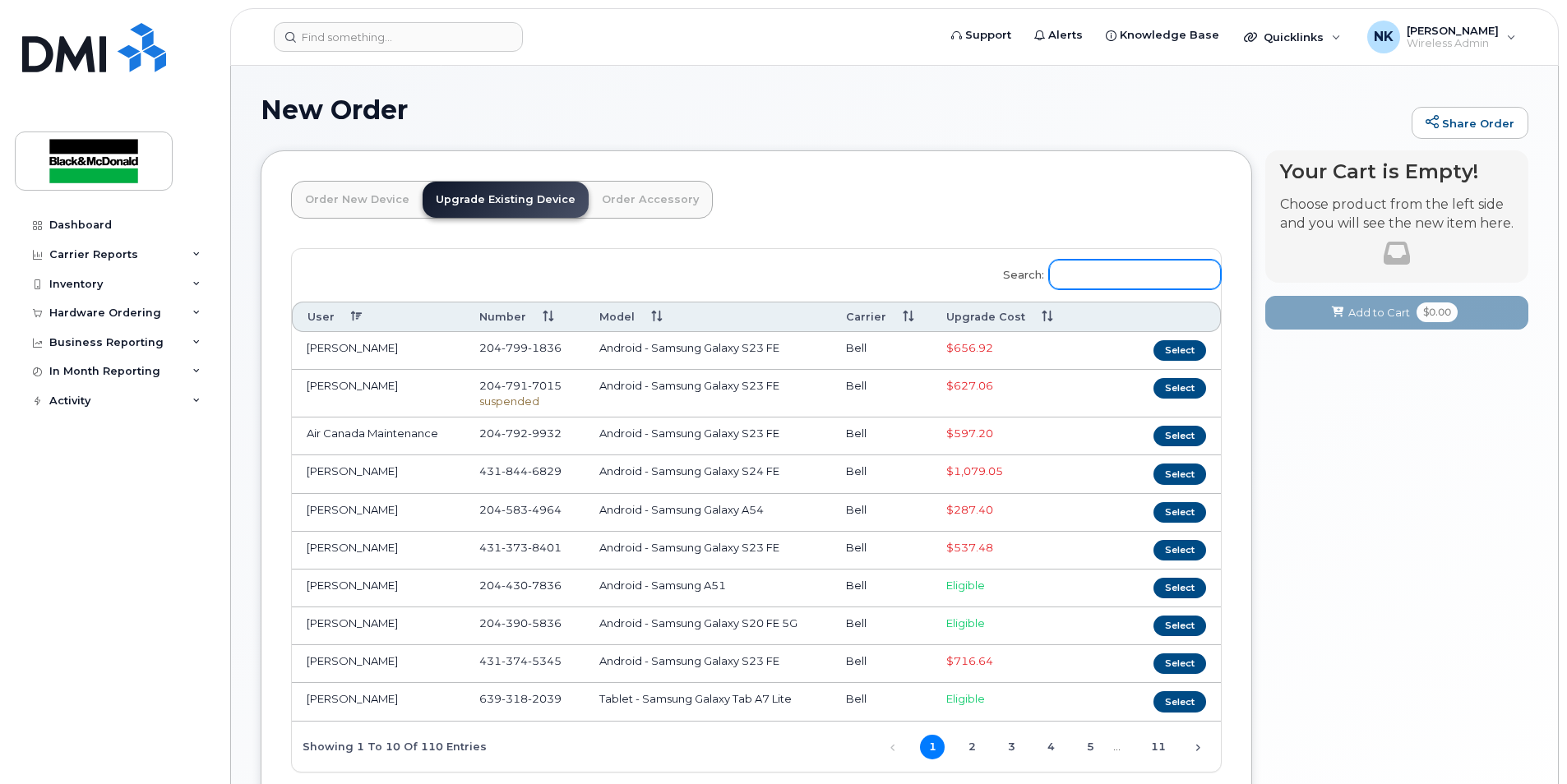
click at [1073, 286] on input "Search:" at bounding box center [1135, 274] width 172 height 30
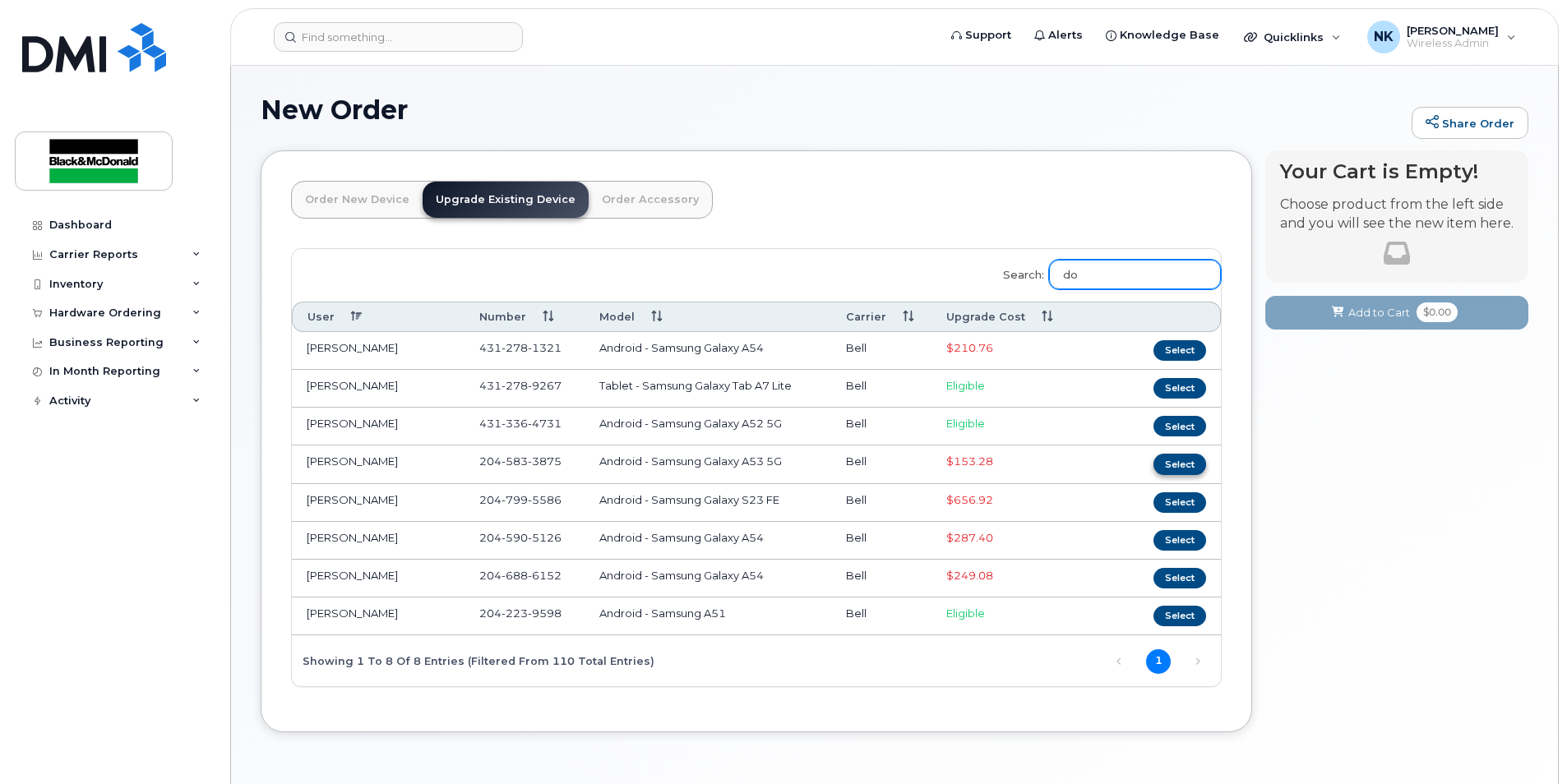
type input "do"
click at [1187, 464] on button "Select" at bounding box center [1180, 463] width 53 height 20
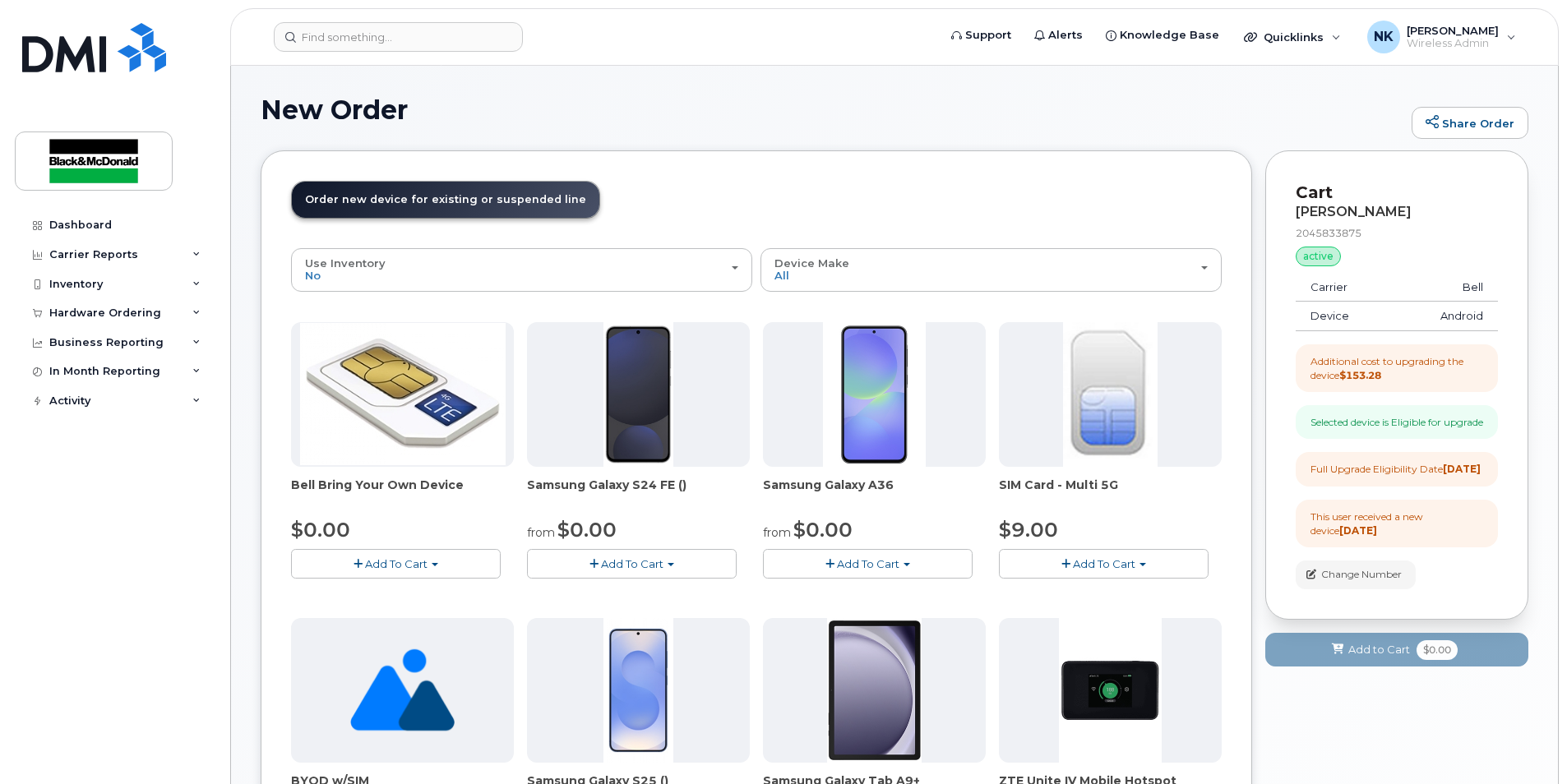
click at [915, 561] on button "Add To Cart" at bounding box center [868, 563] width 209 height 29
click at [873, 593] on link "$0.00 - 3 year term - voice & data plan" at bounding box center [885, 594] width 238 height 20
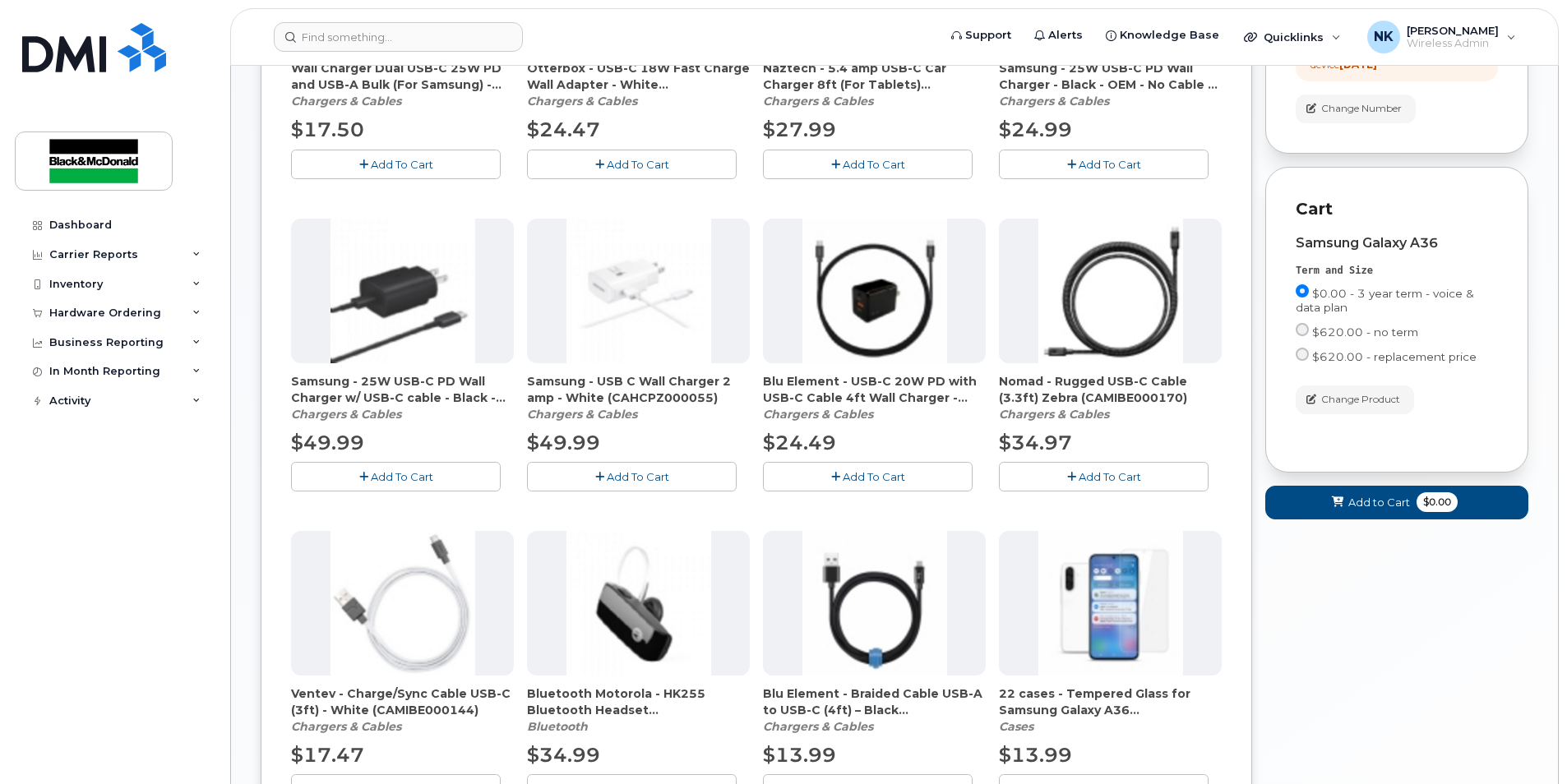
scroll to position [712, 0]
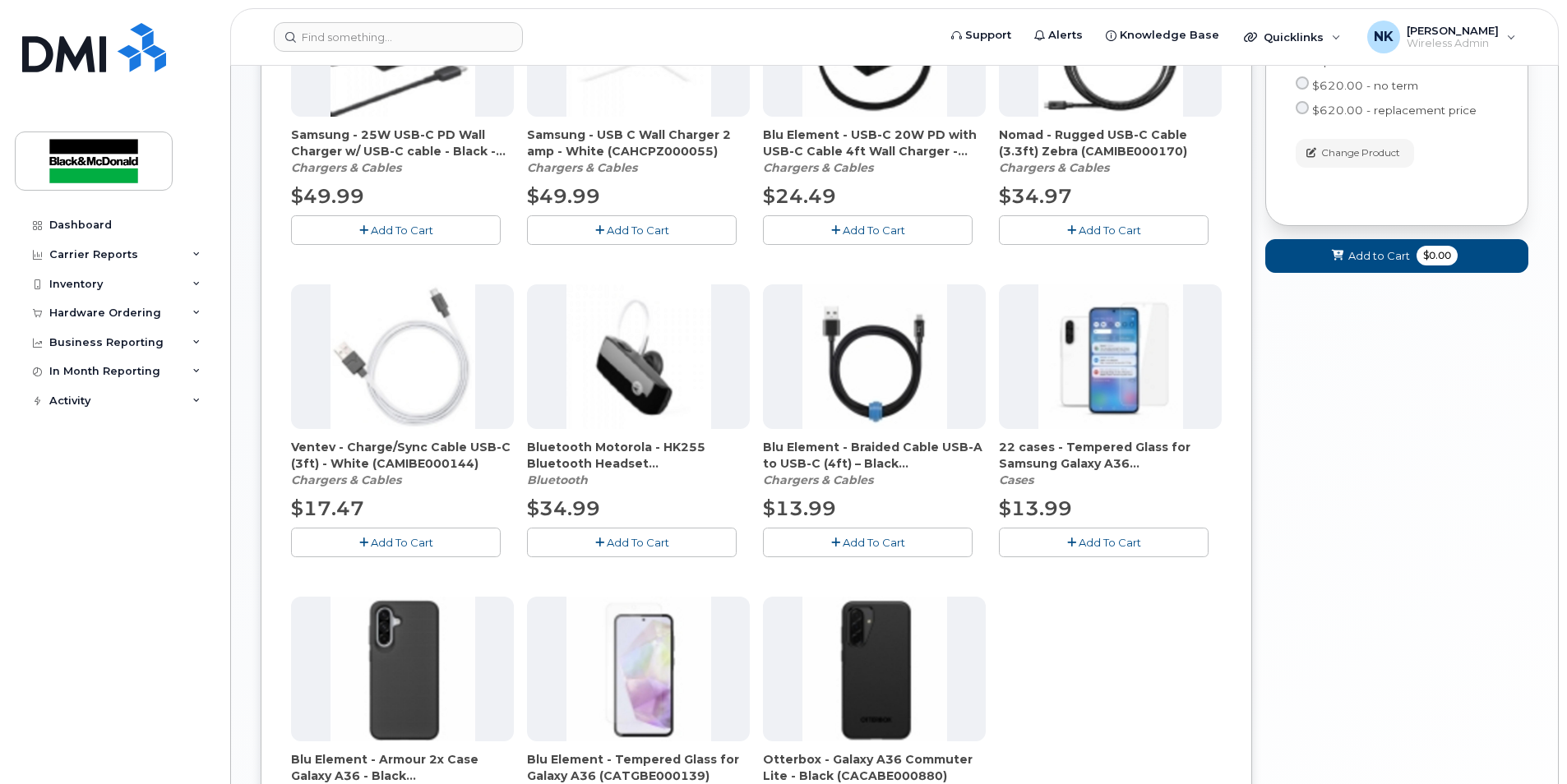
click at [1103, 539] on span "Add To Cart" at bounding box center [1110, 542] width 62 height 13
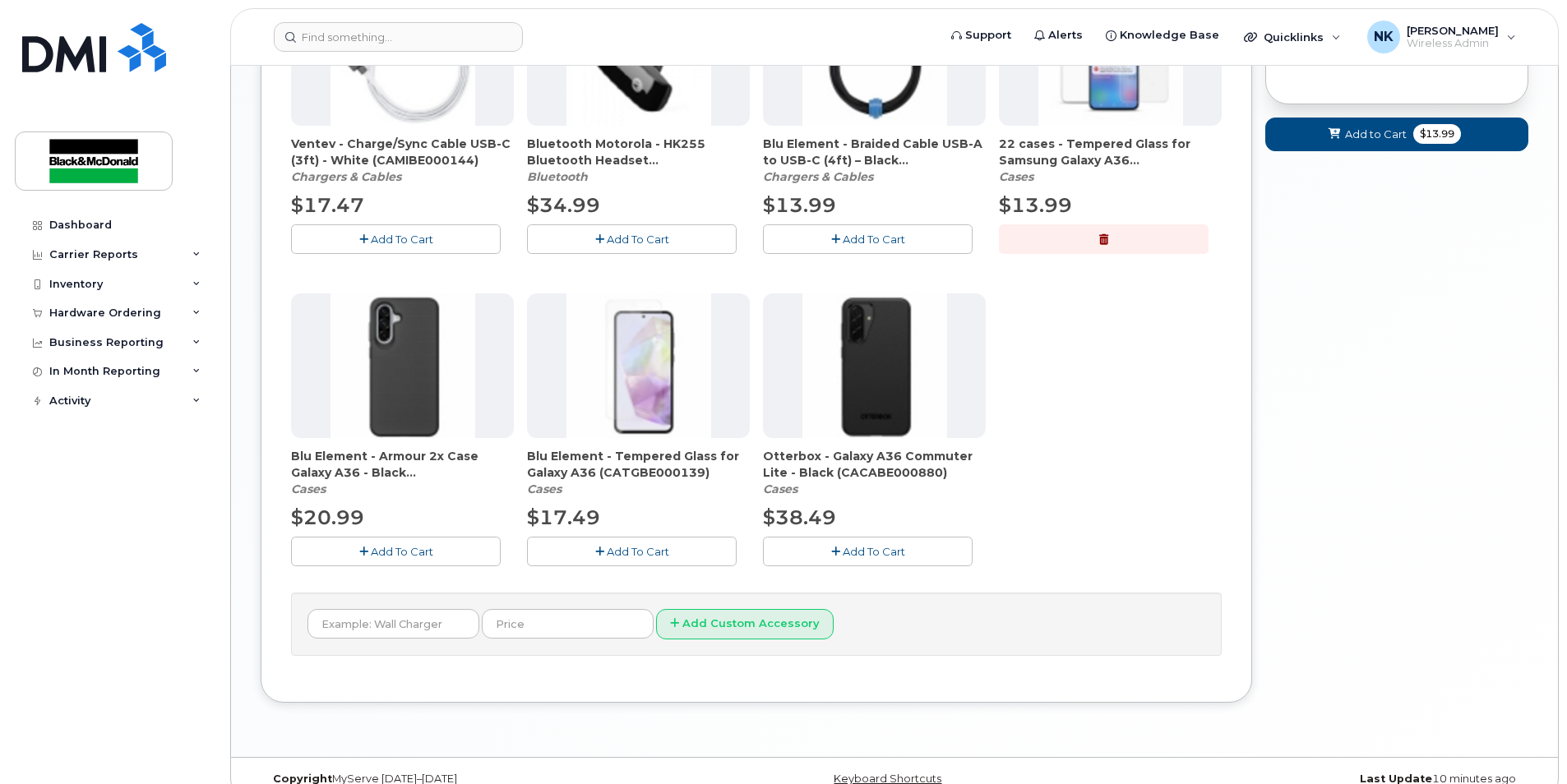
scroll to position [1042, 0]
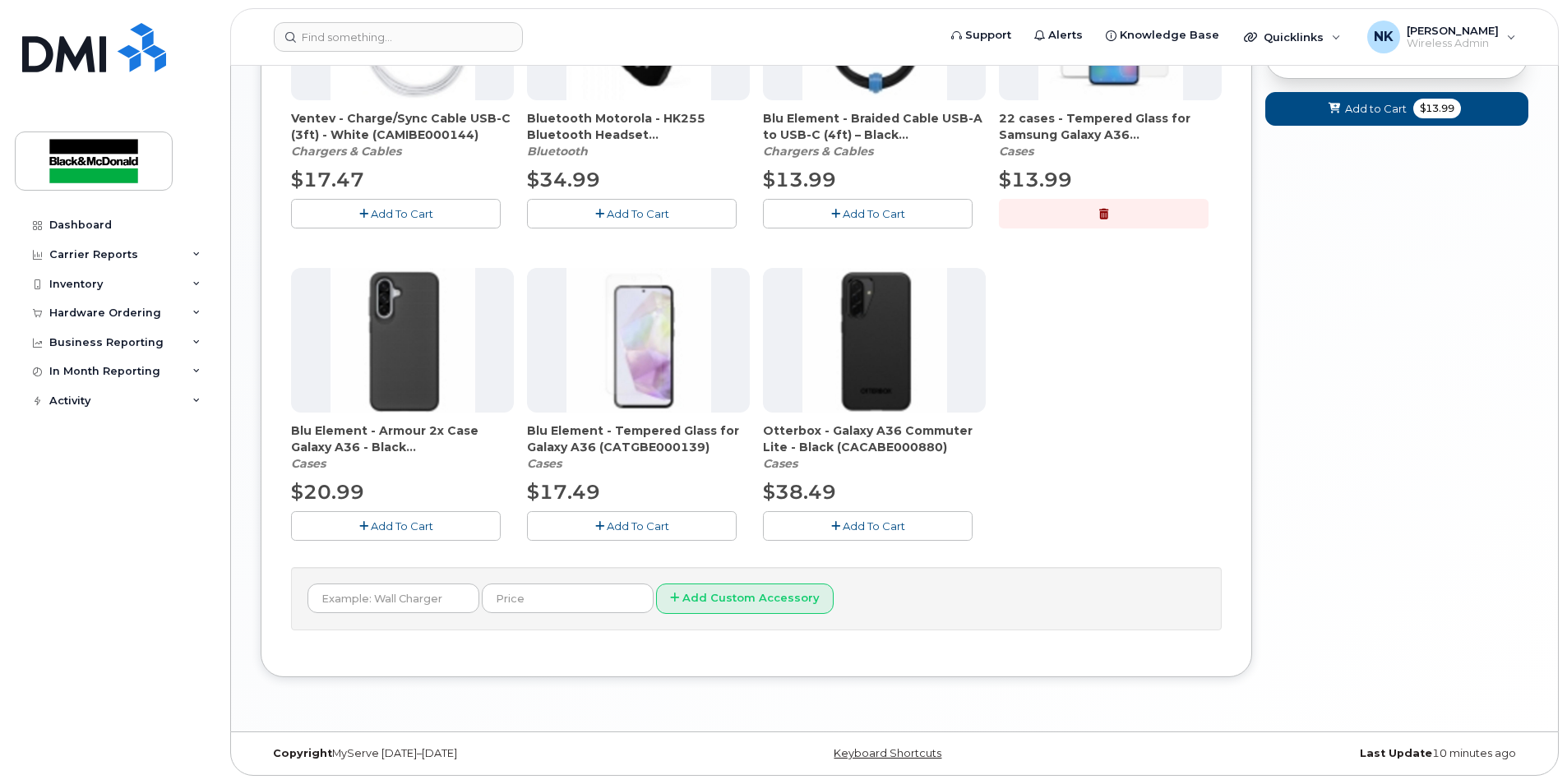
click at [899, 521] on span "Add To Cart" at bounding box center [874, 526] width 62 height 13
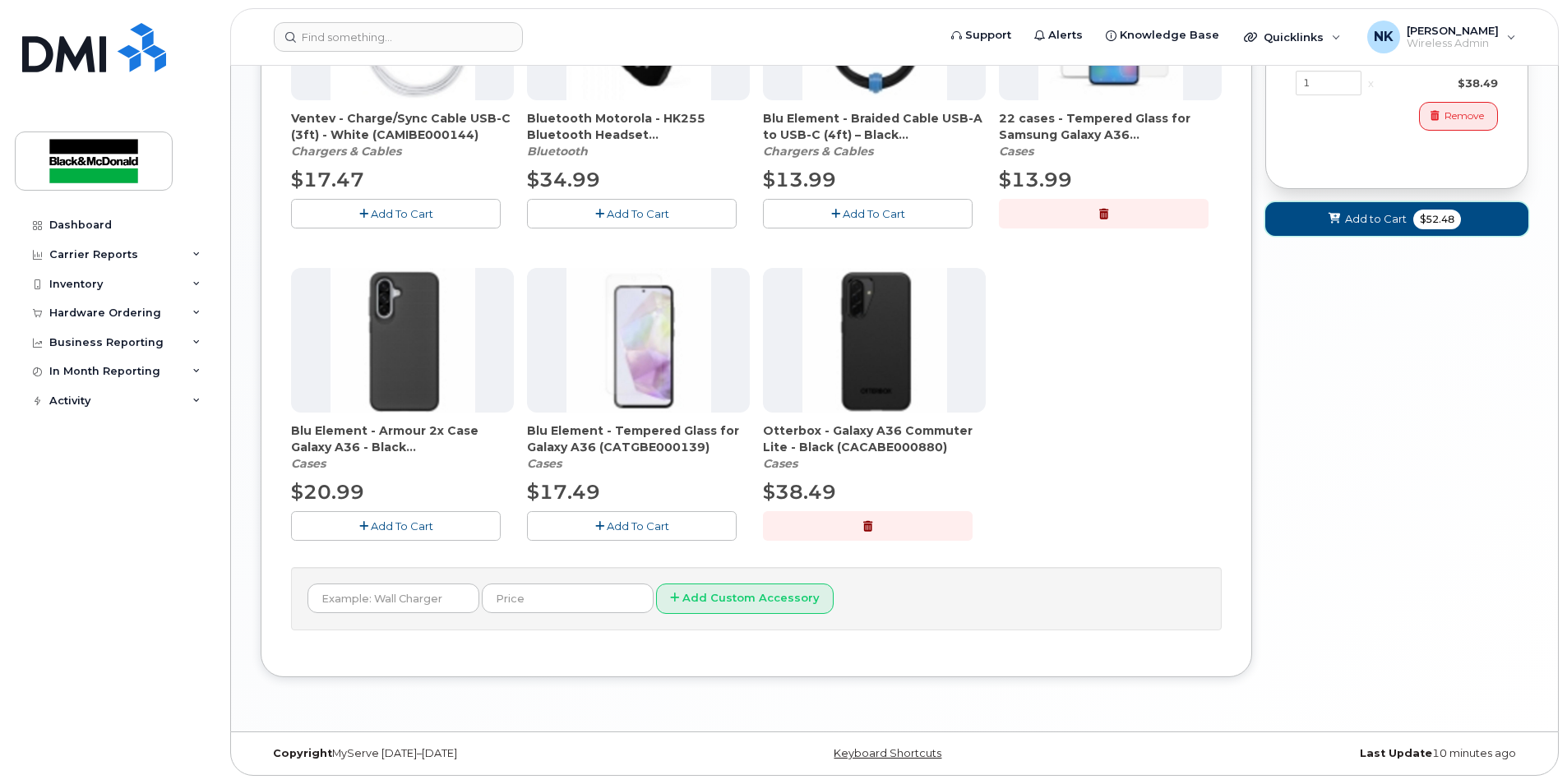
click at [1360, 227] on span "Add to Cart" at bounding box center [1376, 219] width 61 height 16
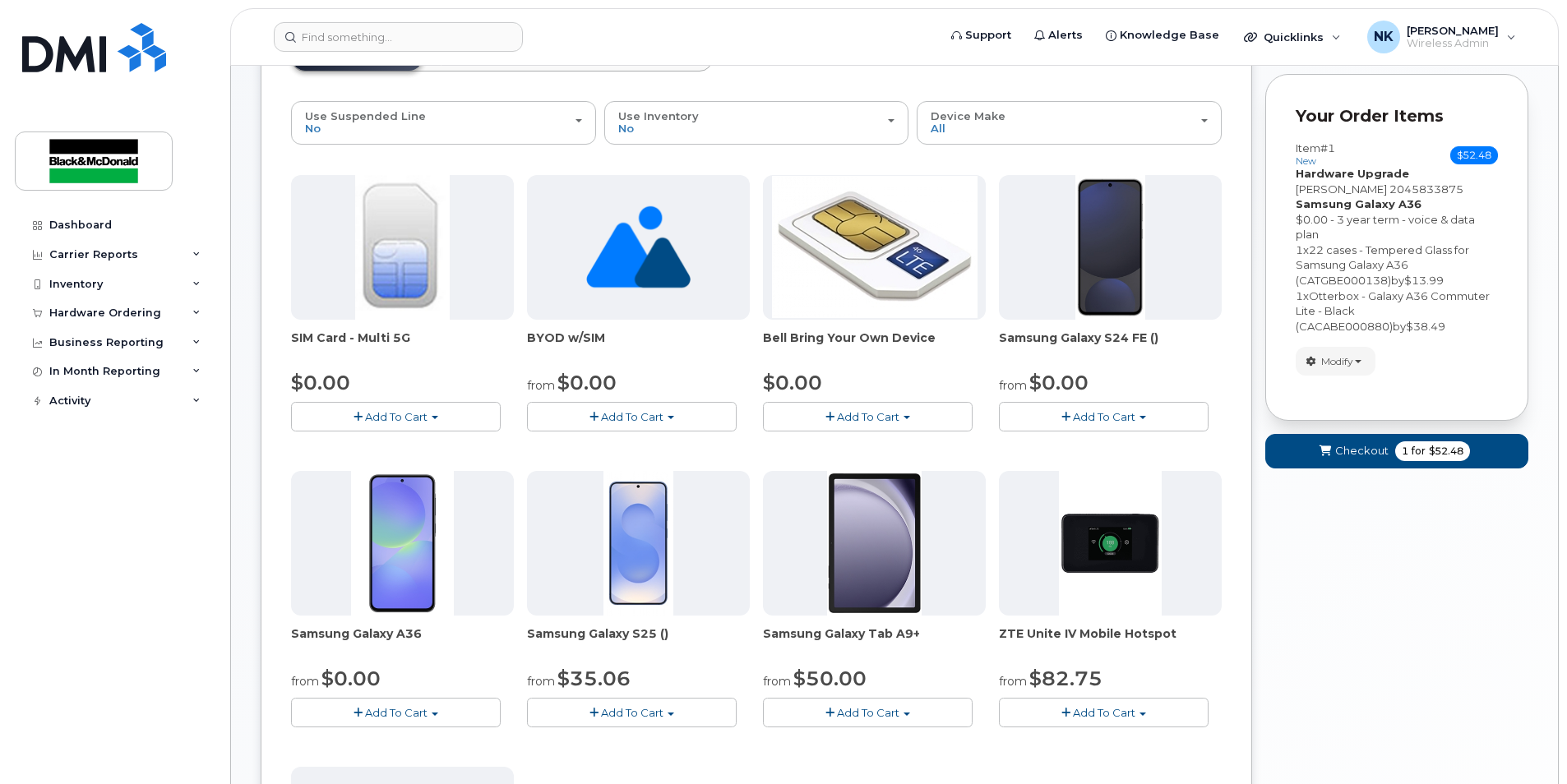
scroll to position [0, 0]
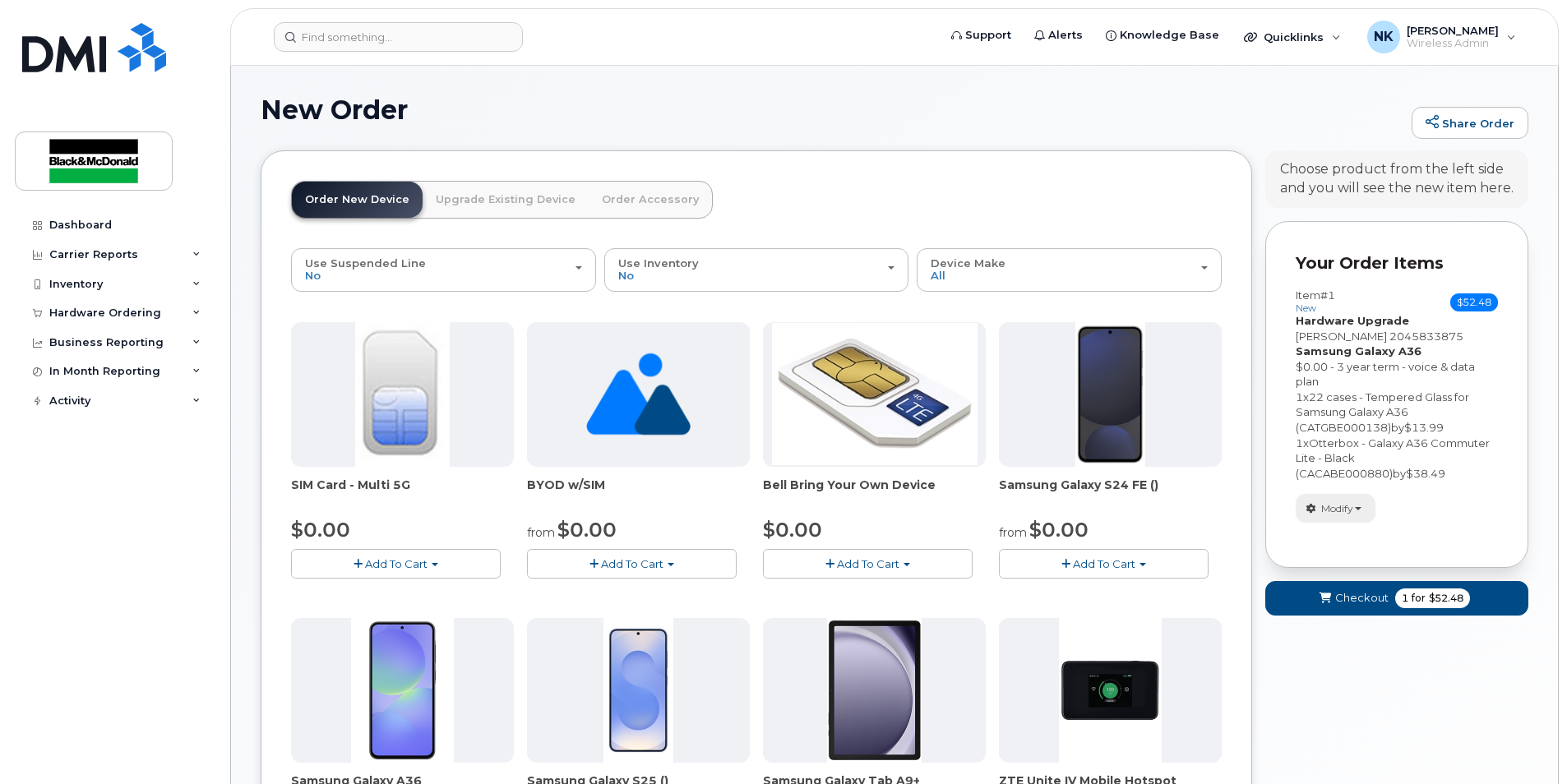
click at [1351, 511] on span "Modify" at bounding box center [1337, 508] width 32 height 15
click at [1353, 574] on span "Remove" at bounding box center [1340, 568] width 55 height 12
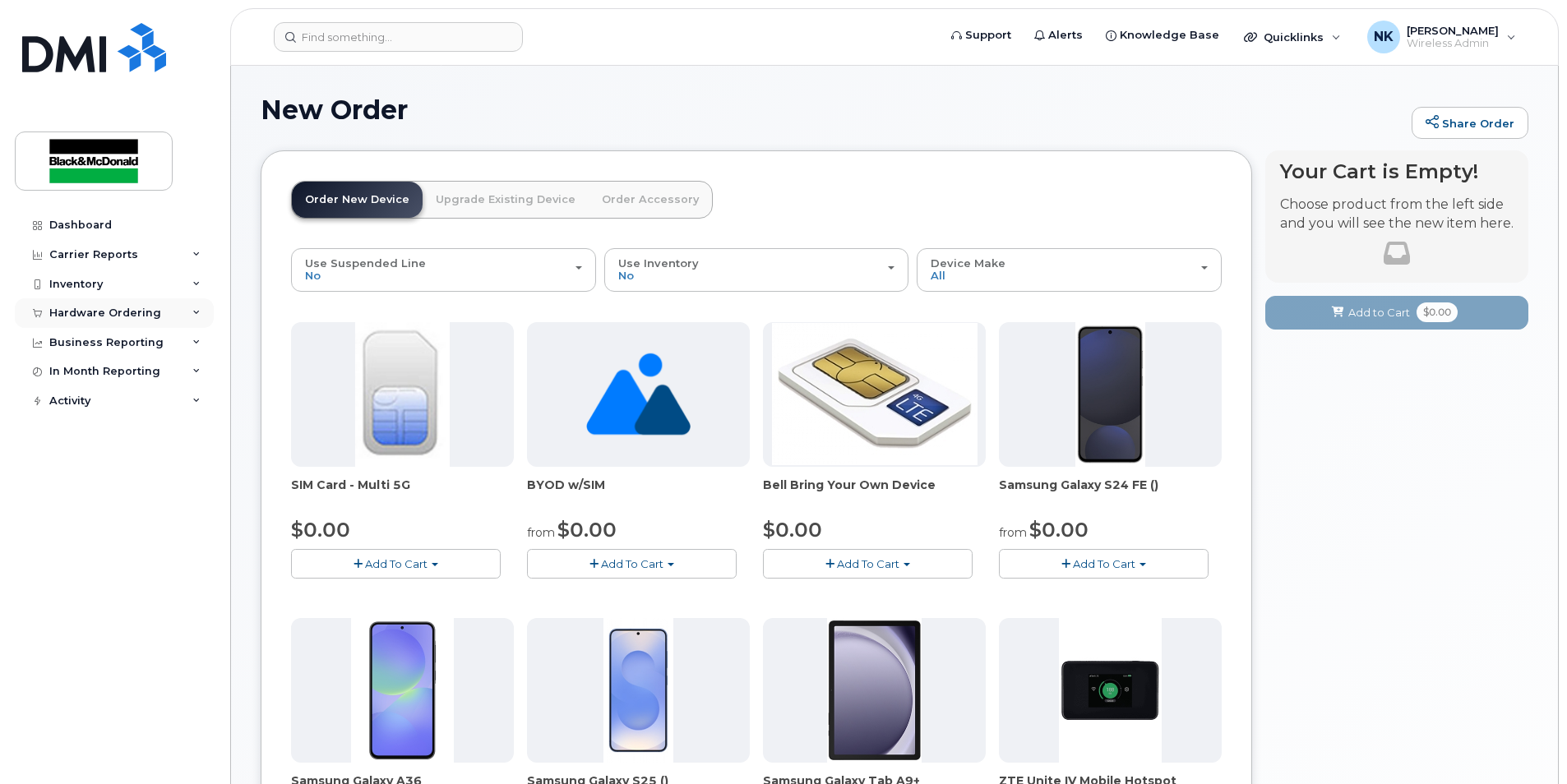
click at [96, 318] on div "Hardware Ordering" at bounding box center [105, 313] width 112 height 13
click at [95, 371] on link "Orders" at bounding box center [129, 375] width 170 height 32
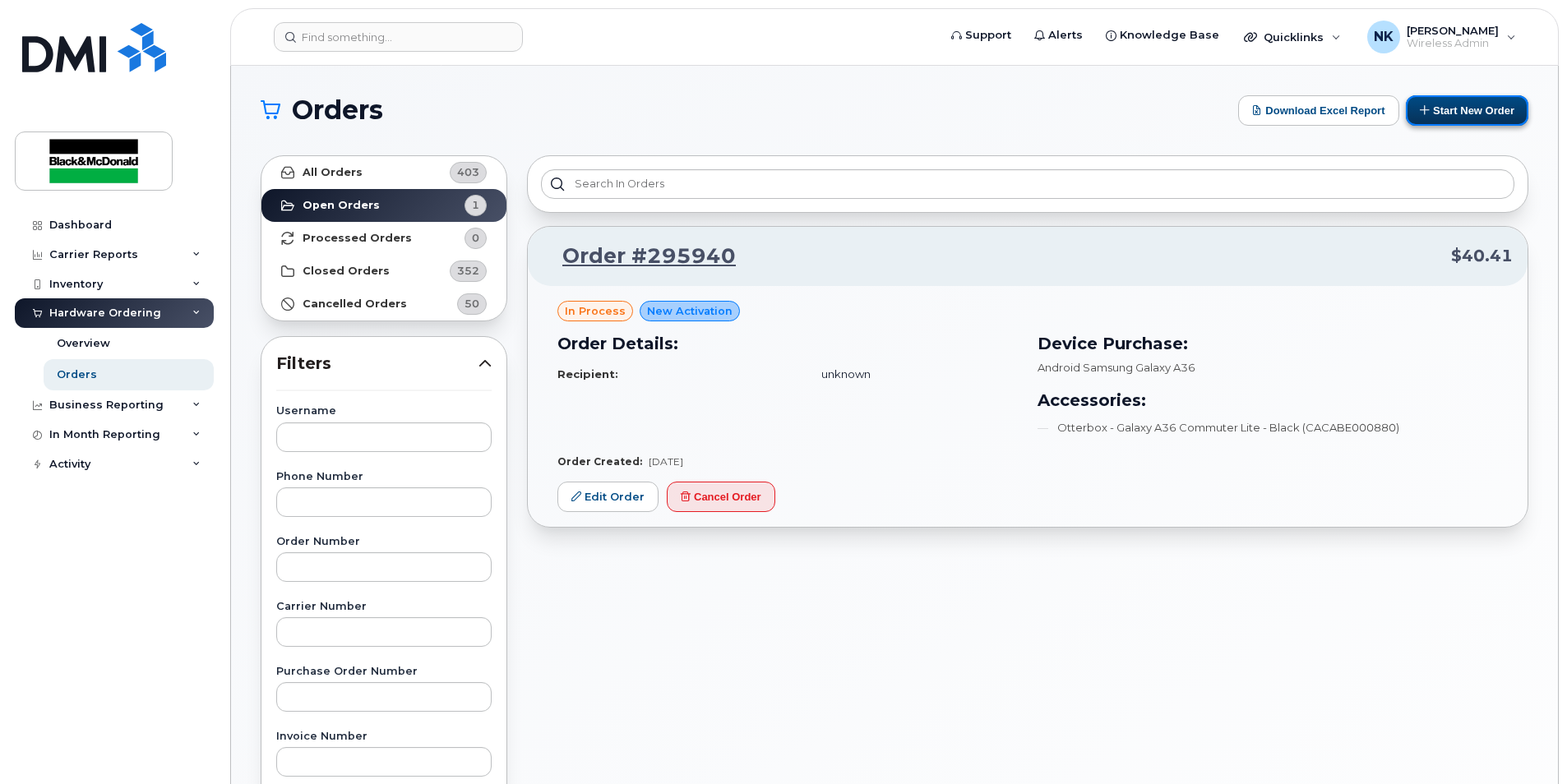
click at [1435, 109] on button "Start New Order" at bounding box center [1467, 110] width 123 height 31
click at [1476, 117] on button "Start New Order" at bounding box center [1467, 110] width 123 height 31
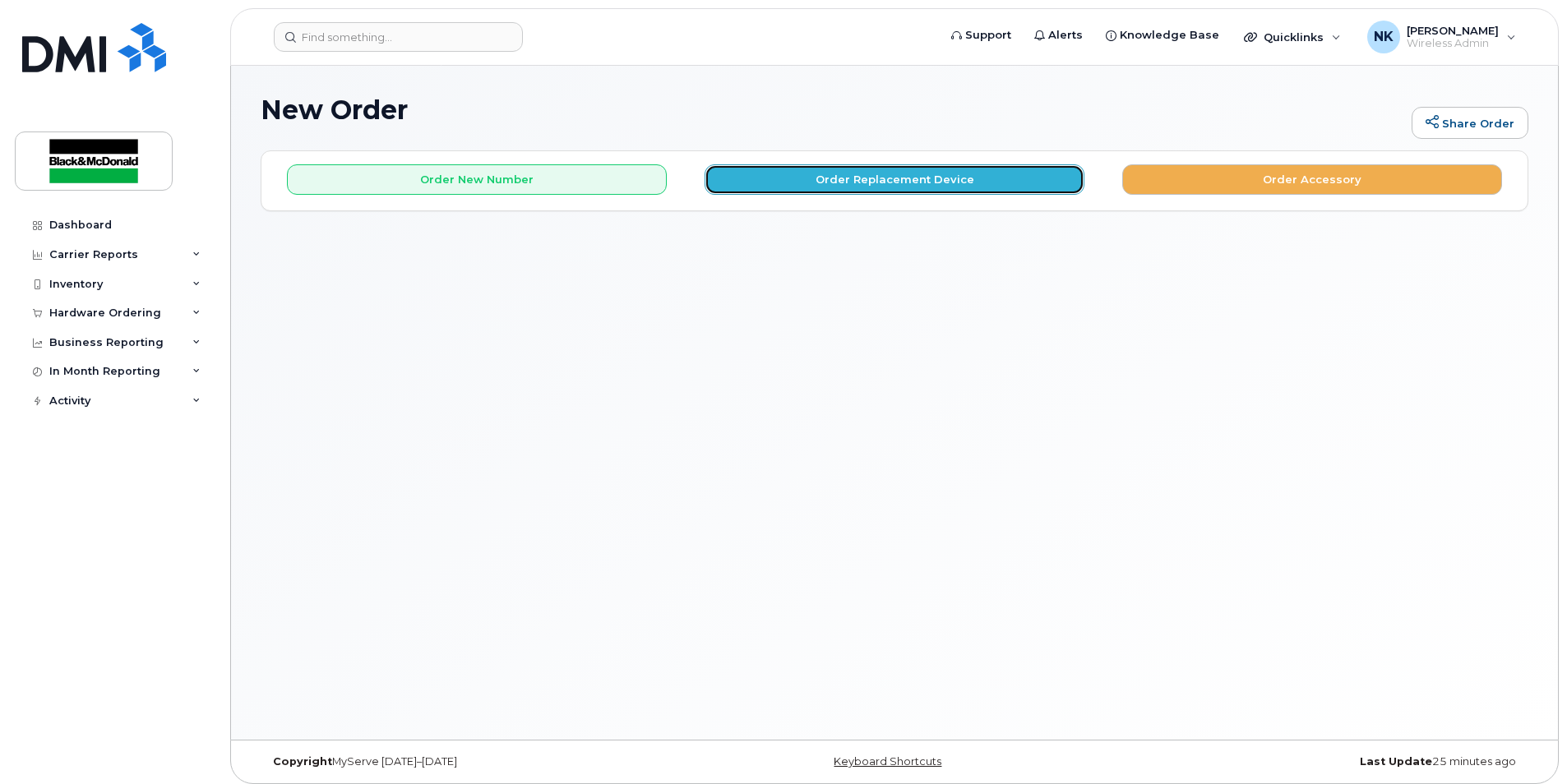
click at [964, 185] on button "Order Replacement Device" at bounding box center [894, 180] width 379 height 31
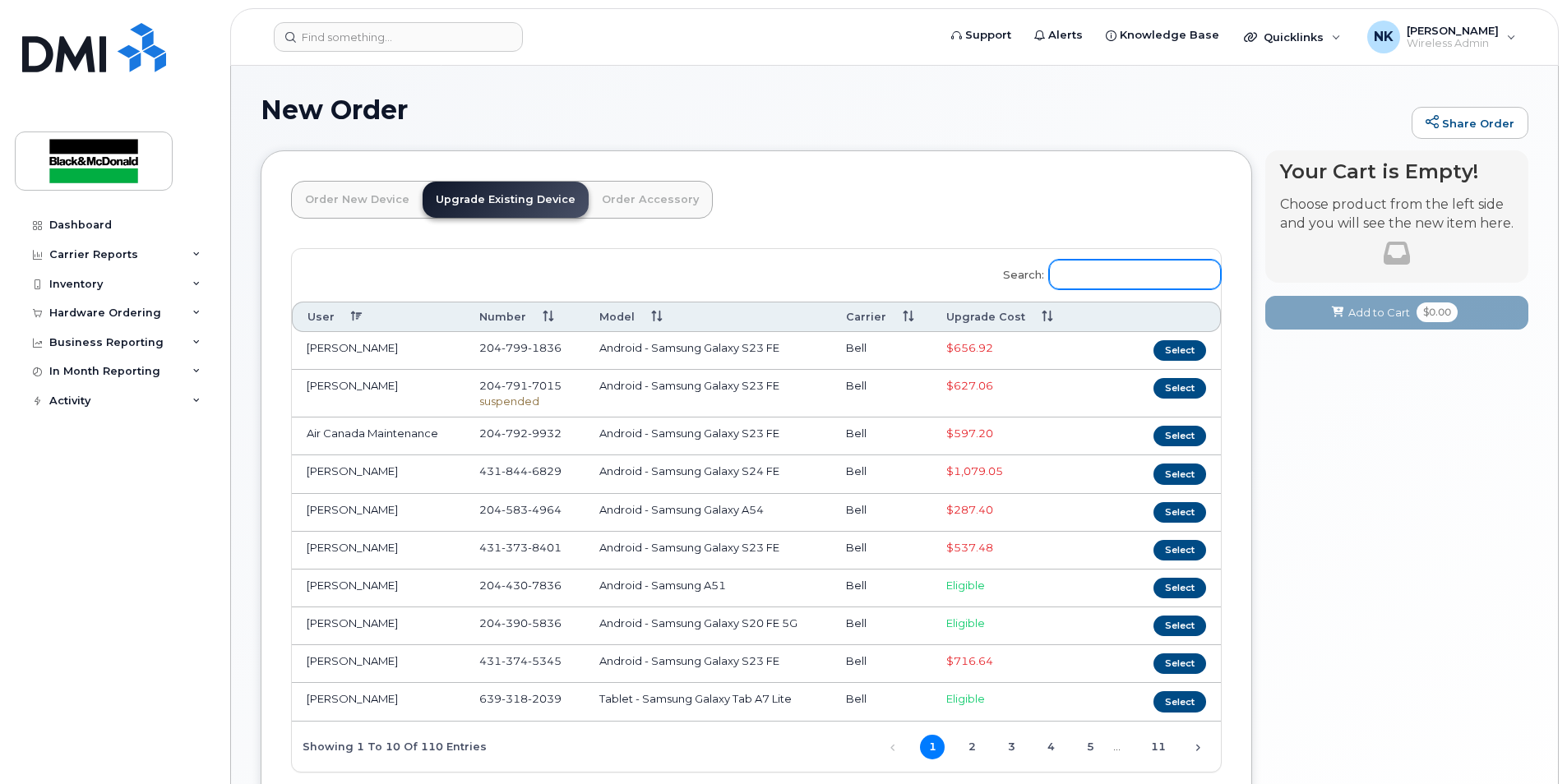
click at [1081, 272] on input "Search:" at bounding box center [1135, 274] width 172 height 30
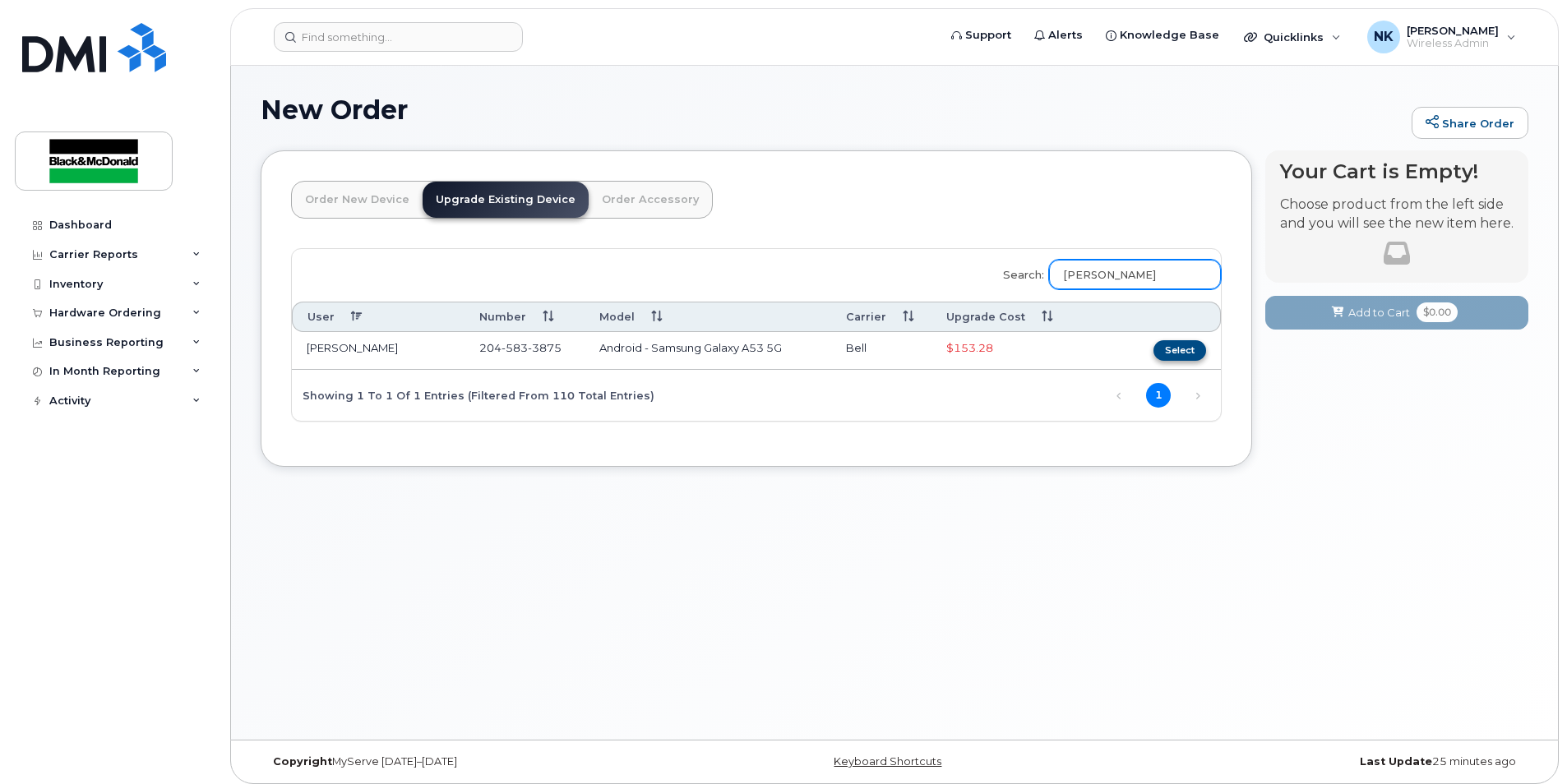
type input "dori"
click at [1160, 347] on button "Select" at bounding box center [1180, 350] width 53 height 20
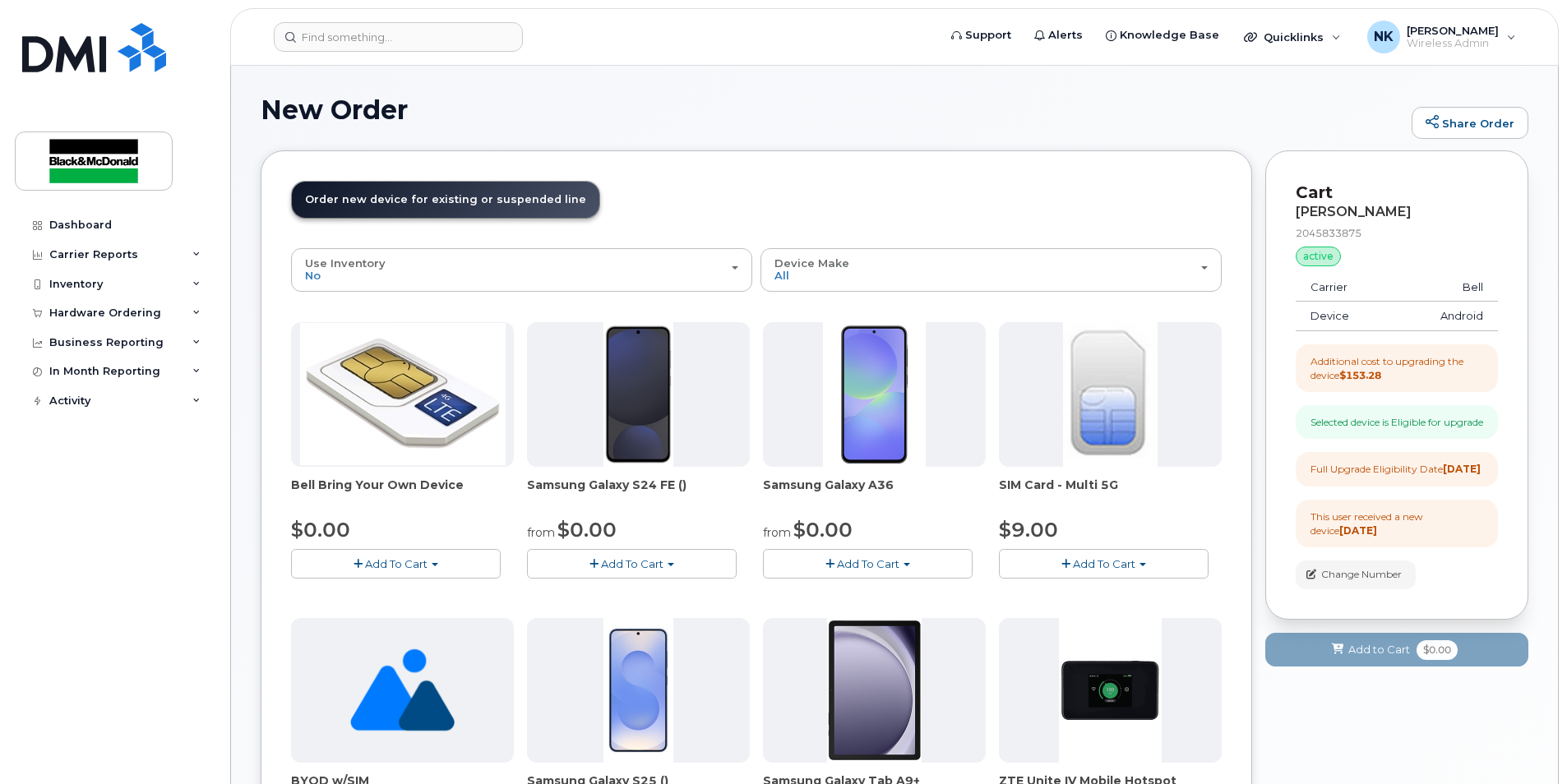
click at [884, 553] on button "Add To Cart" at bounding box center [868, 563] width 209 height 29
click at [911, 590] on link "$0.00 - 3 year term - voice & data plan" at bounding box center [885, 594] width 238 height 20
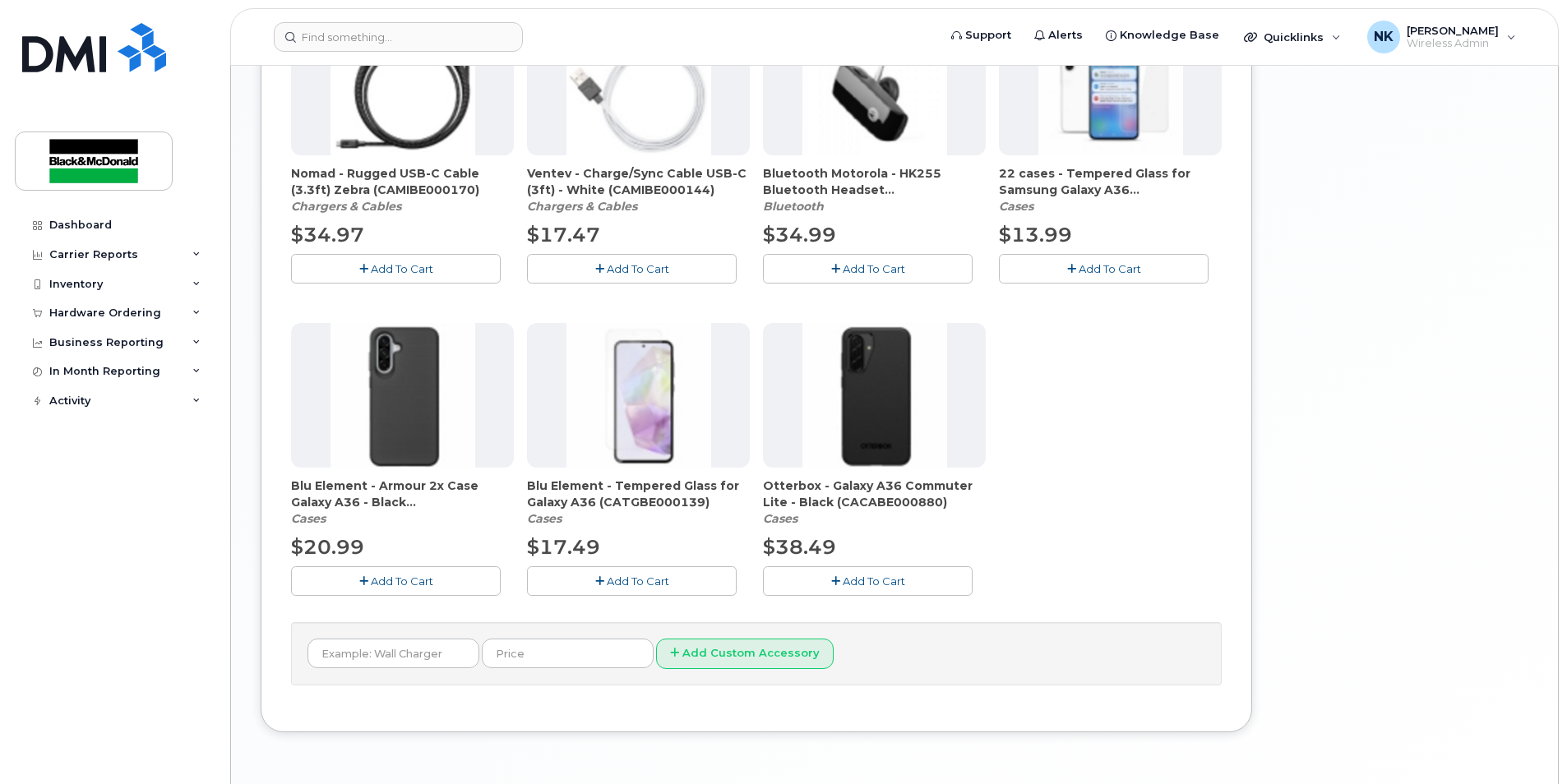
scroll to position [904, 0]
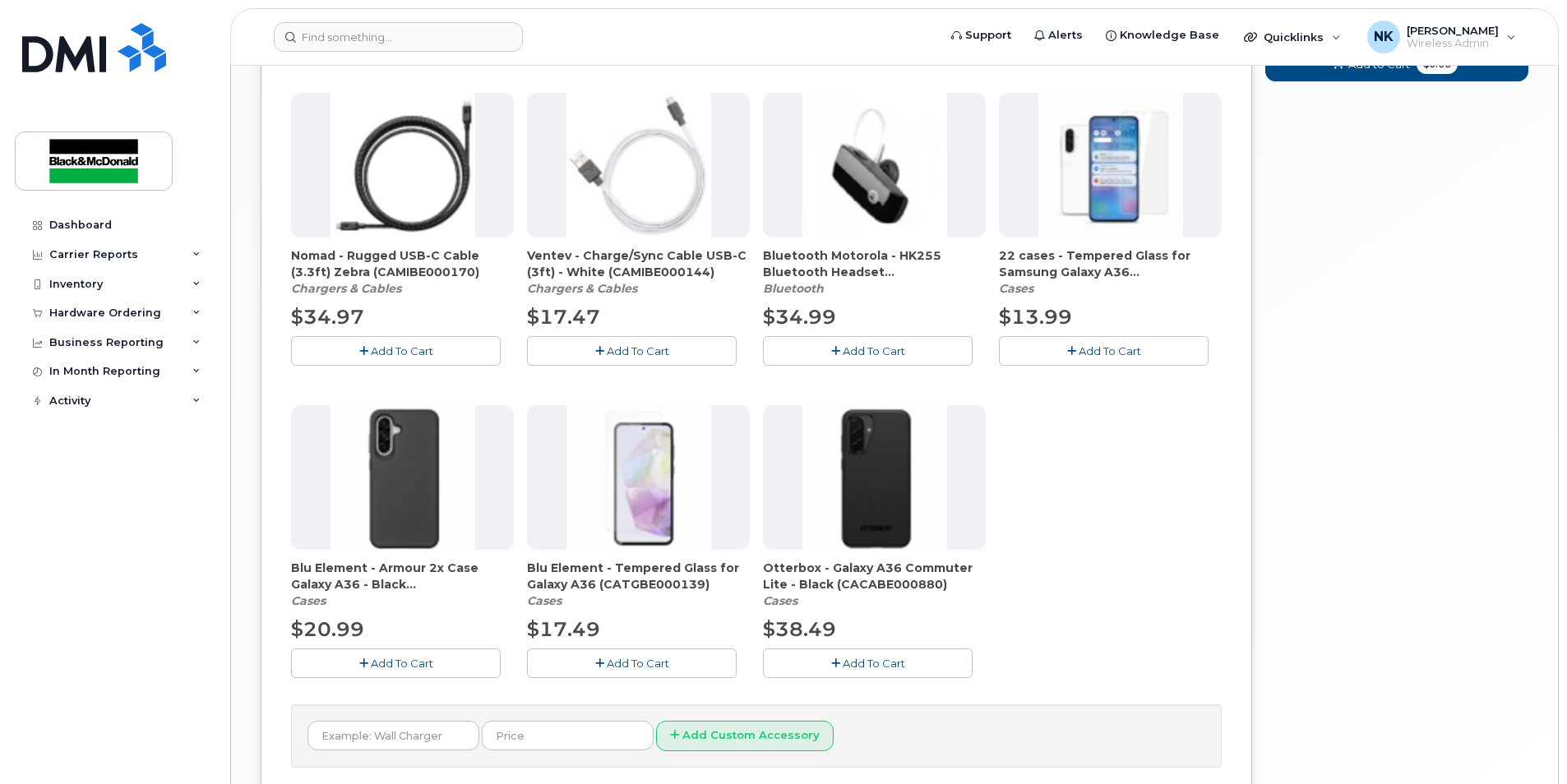
click at [1123, 358] on button "Add To Cart" at bounding box center [1103, 350] width 209 height 29
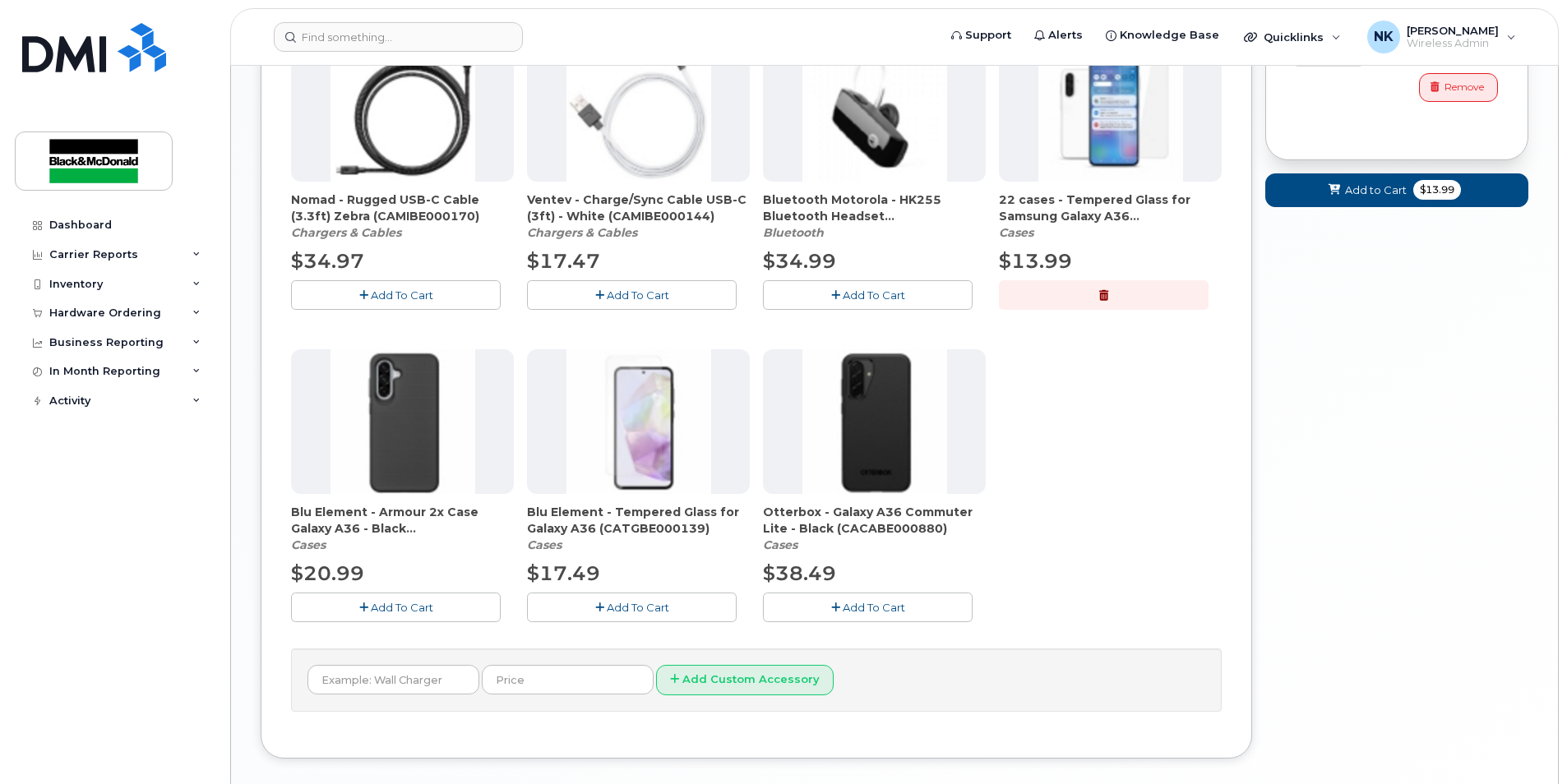
scroll to position [986, 0]
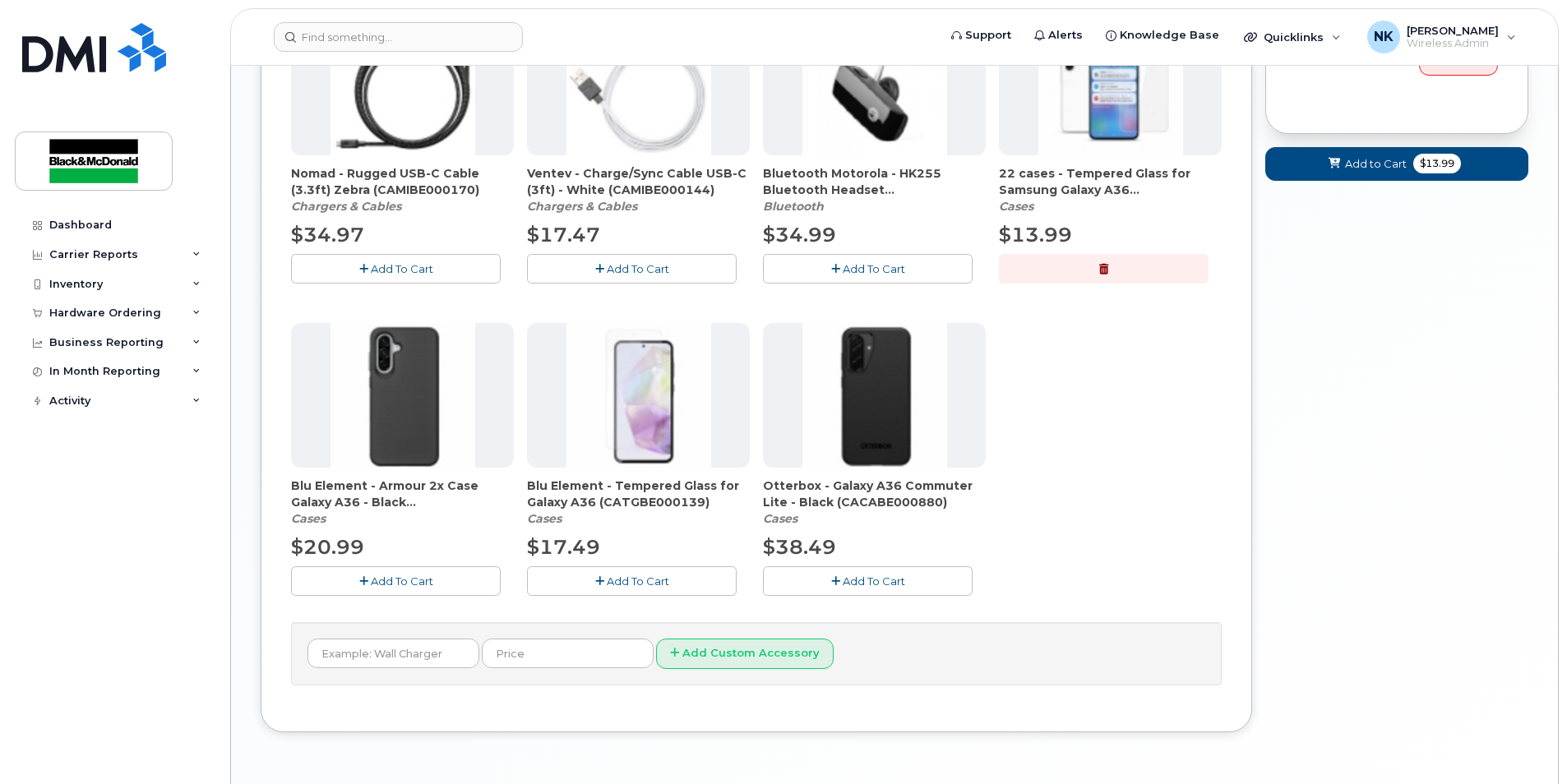
click at [879, 584] on span "Add To Cart" at bounding box center [874, 581] width 62 height 13
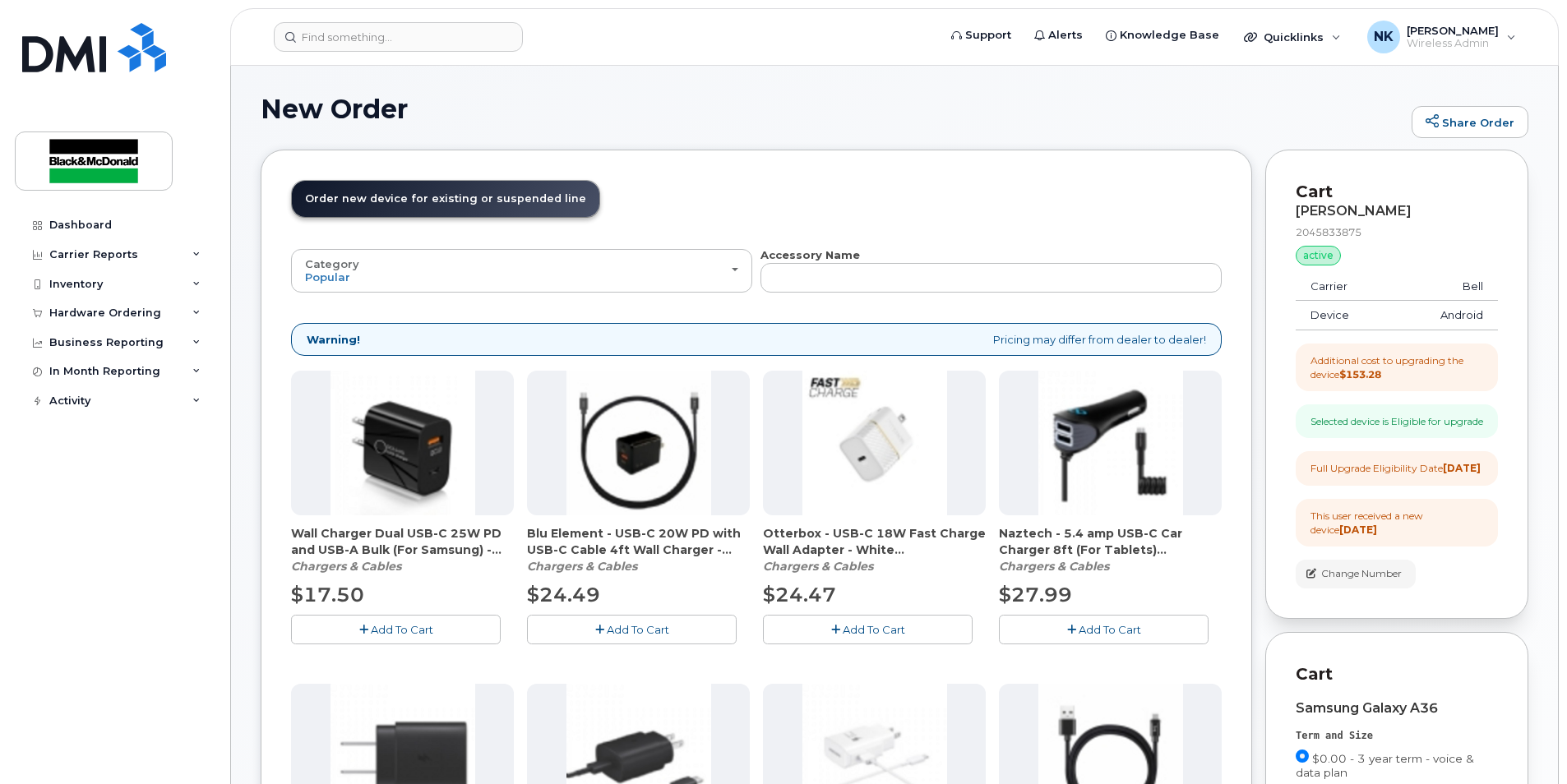
scroll to position [0, 0]
drag, startPoint x: 762, startPoint y: 259, endPoint x: 857, endPoint y: 260, distance: 95.0
click at [857, 260] on div "Accessory Name" at bounding box center [991, 271] width 461 height 46
click at [911, 219] on header "Order New Device Upgrade Existing Device Order Accessory Order new device and n…" at bounding box center [756, 214] width 931 height 67
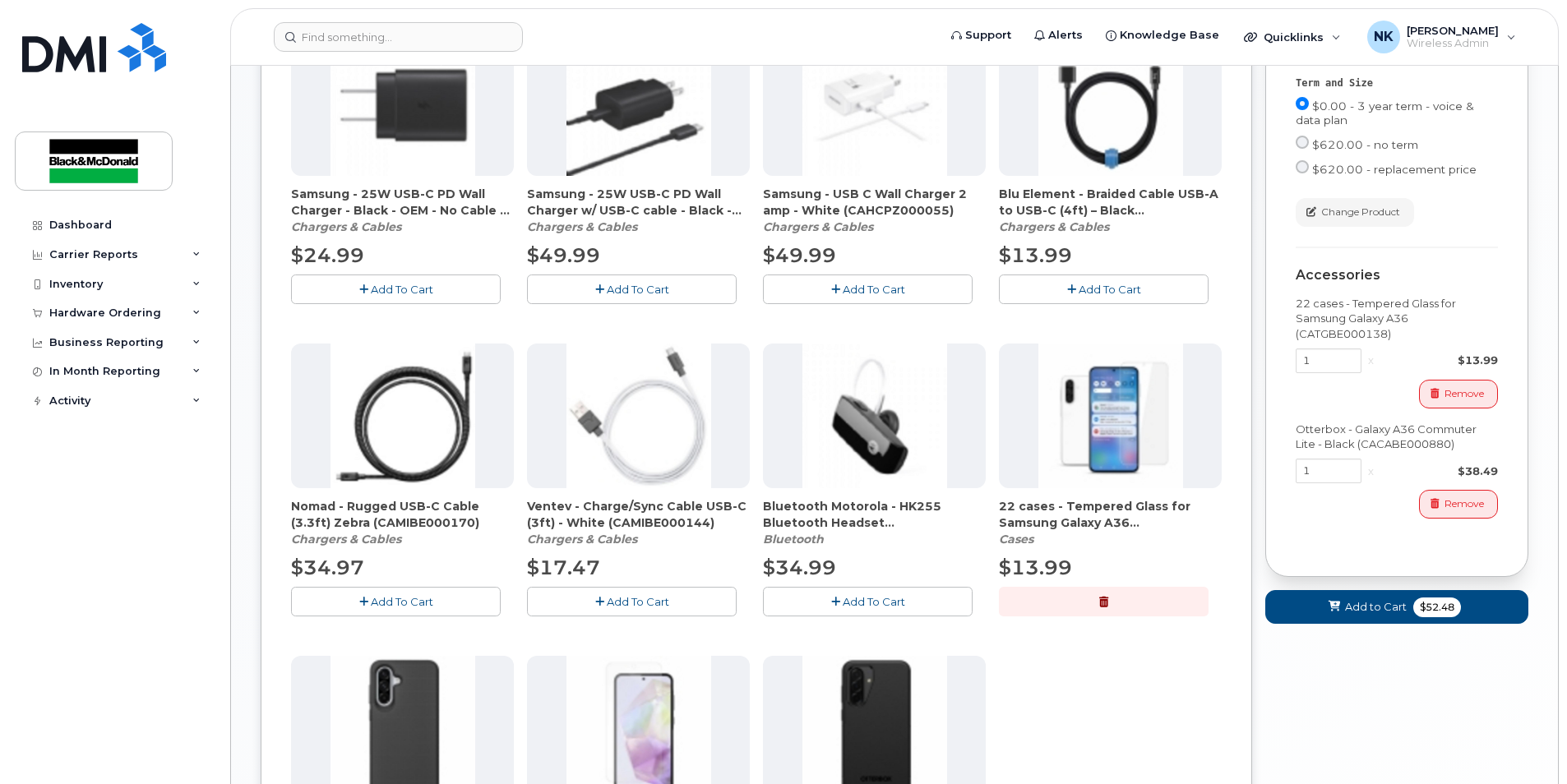
scroll to position [904, 0]
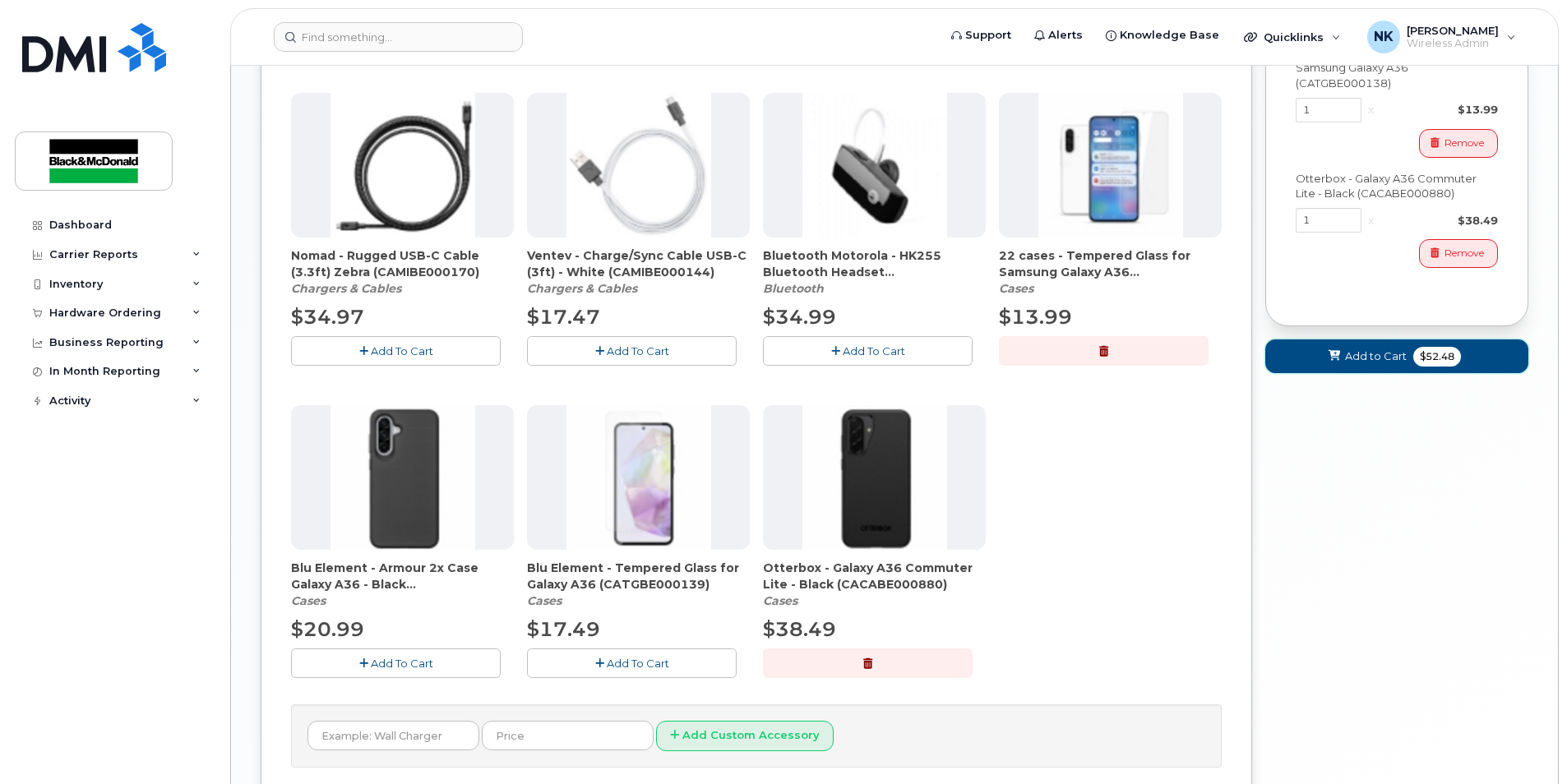
click at [1385, 364] on span "Add to Cart" at bounding box center [1376, 357] width 61 height 16
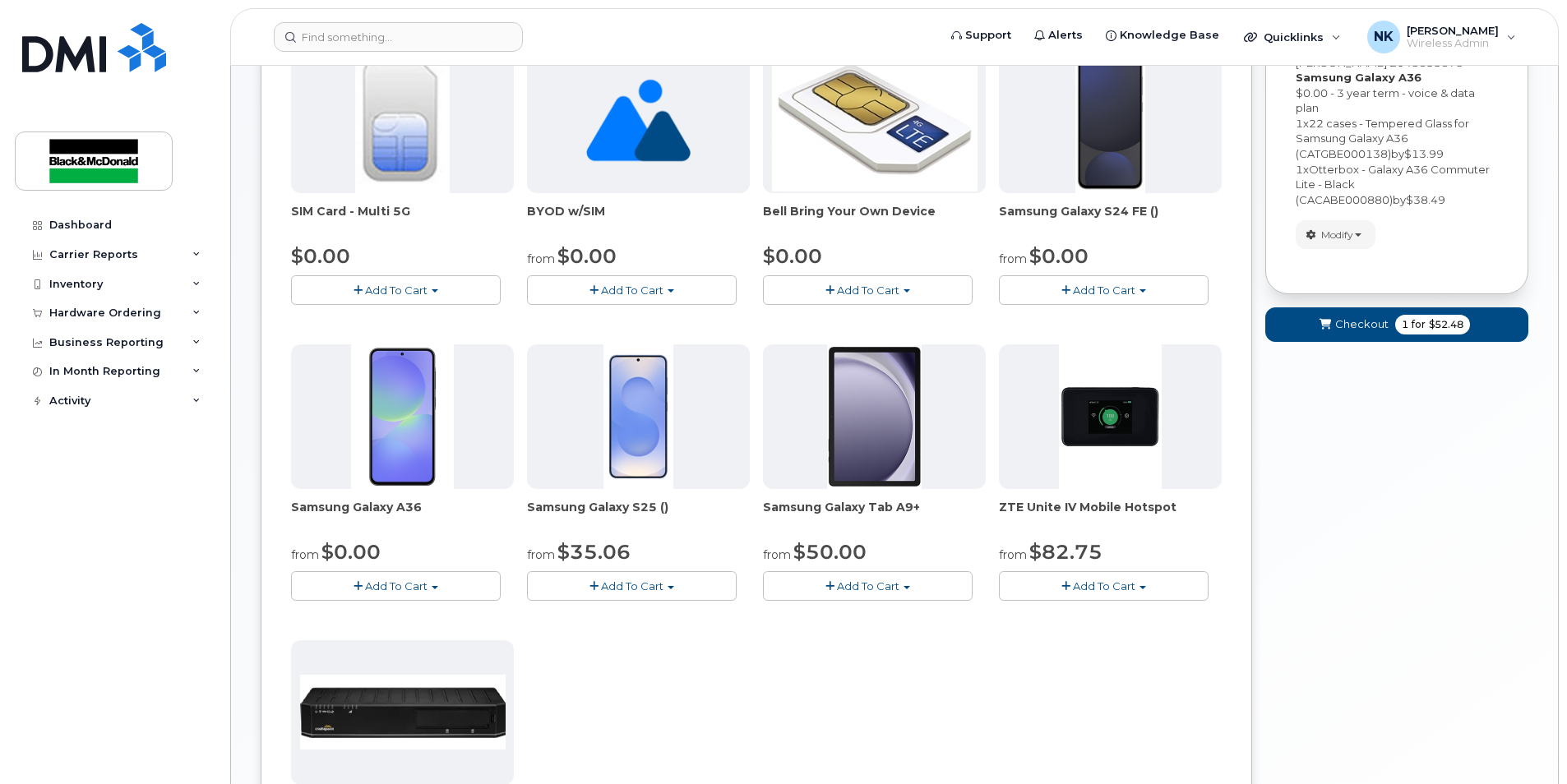
scroll to position [27, 0]
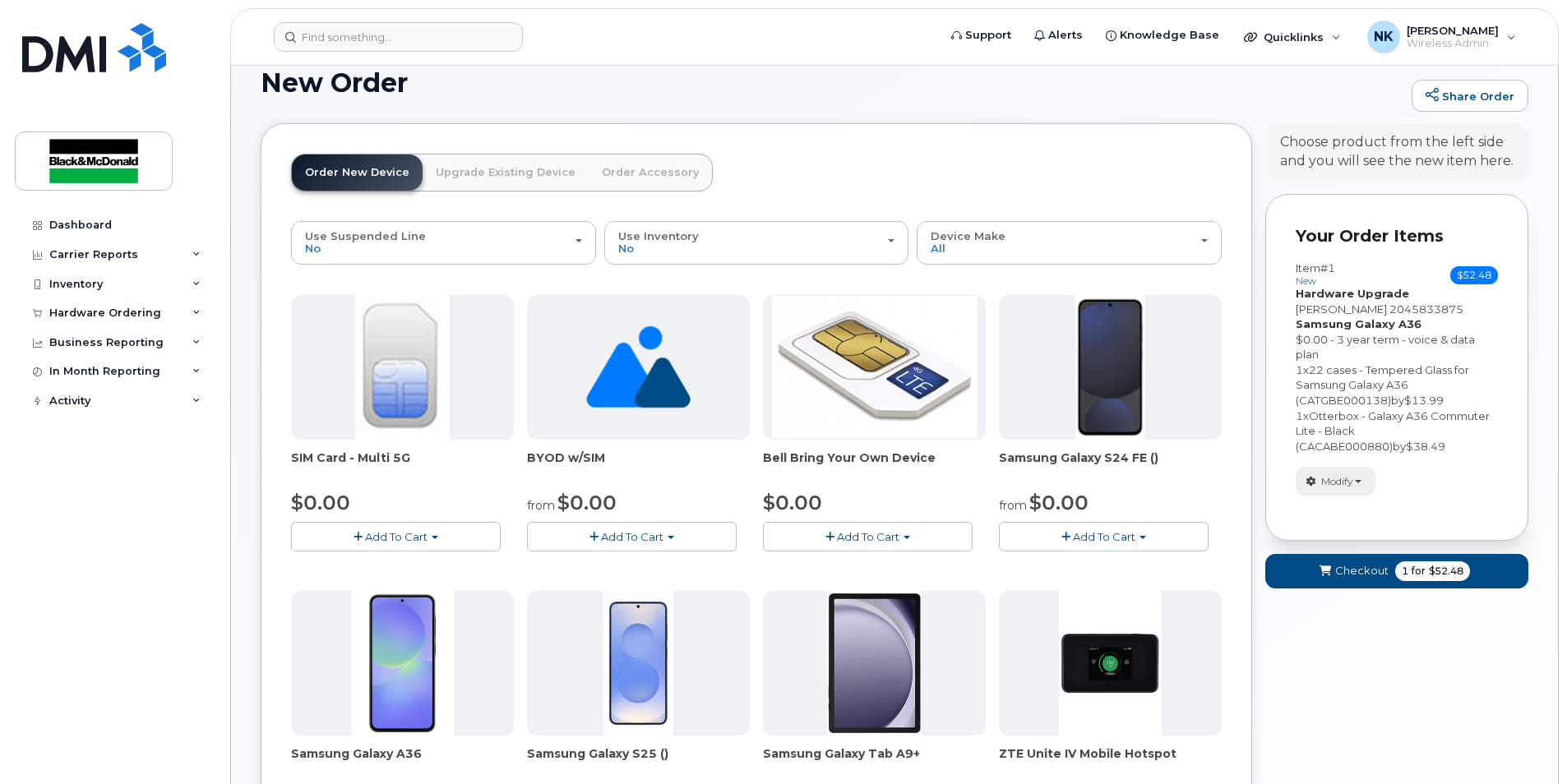
click at [1353, 483] on span "Modify" at bounding box center [1337, 481] width 32 height 15
click at [98, 293] on div "Inventory" at bounding box center [114, 285] width 199 height 30
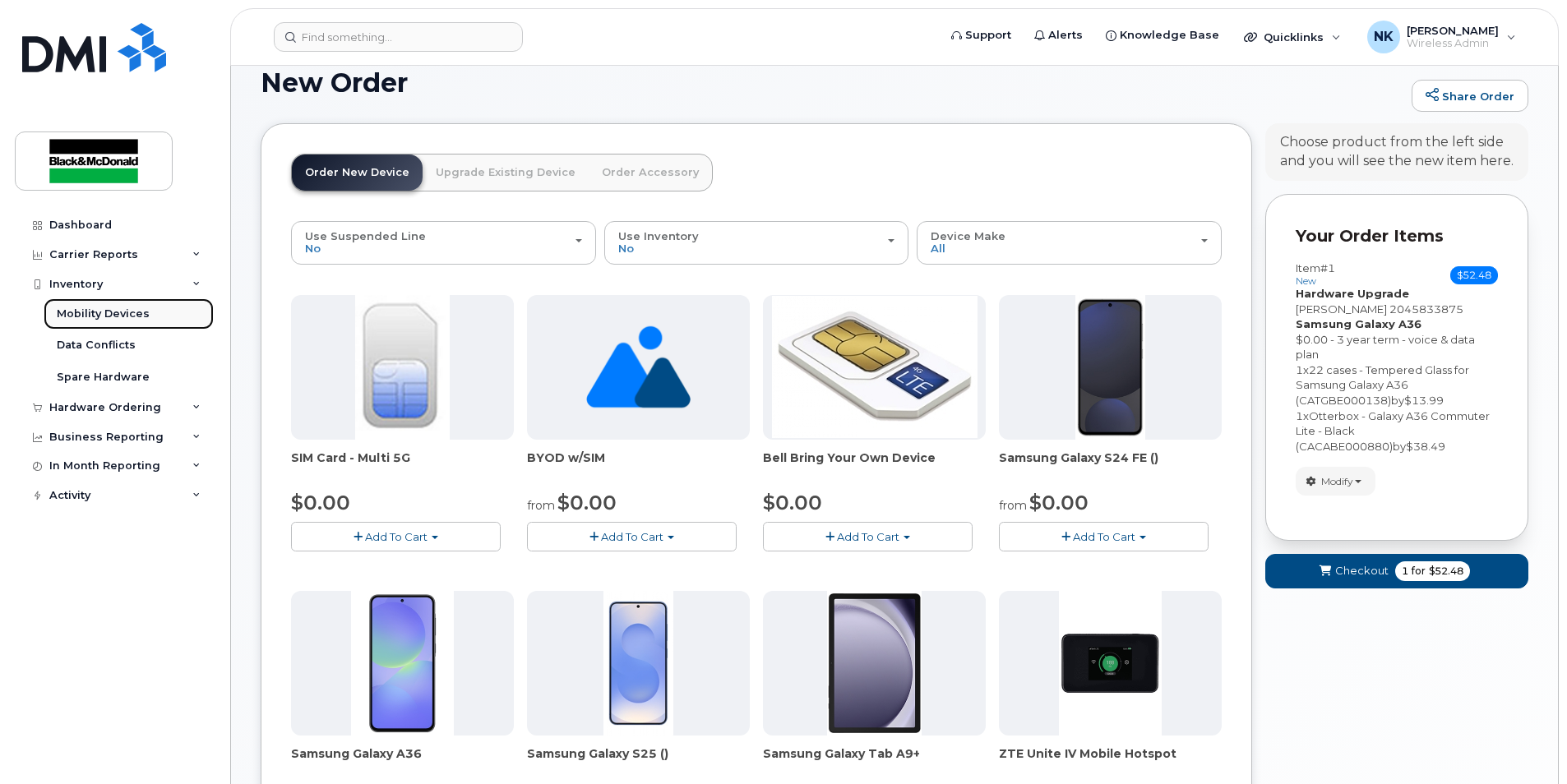
click at [102, 324] on link "Mobility Devices" at bounding box center [129, 314] width 170 height 32
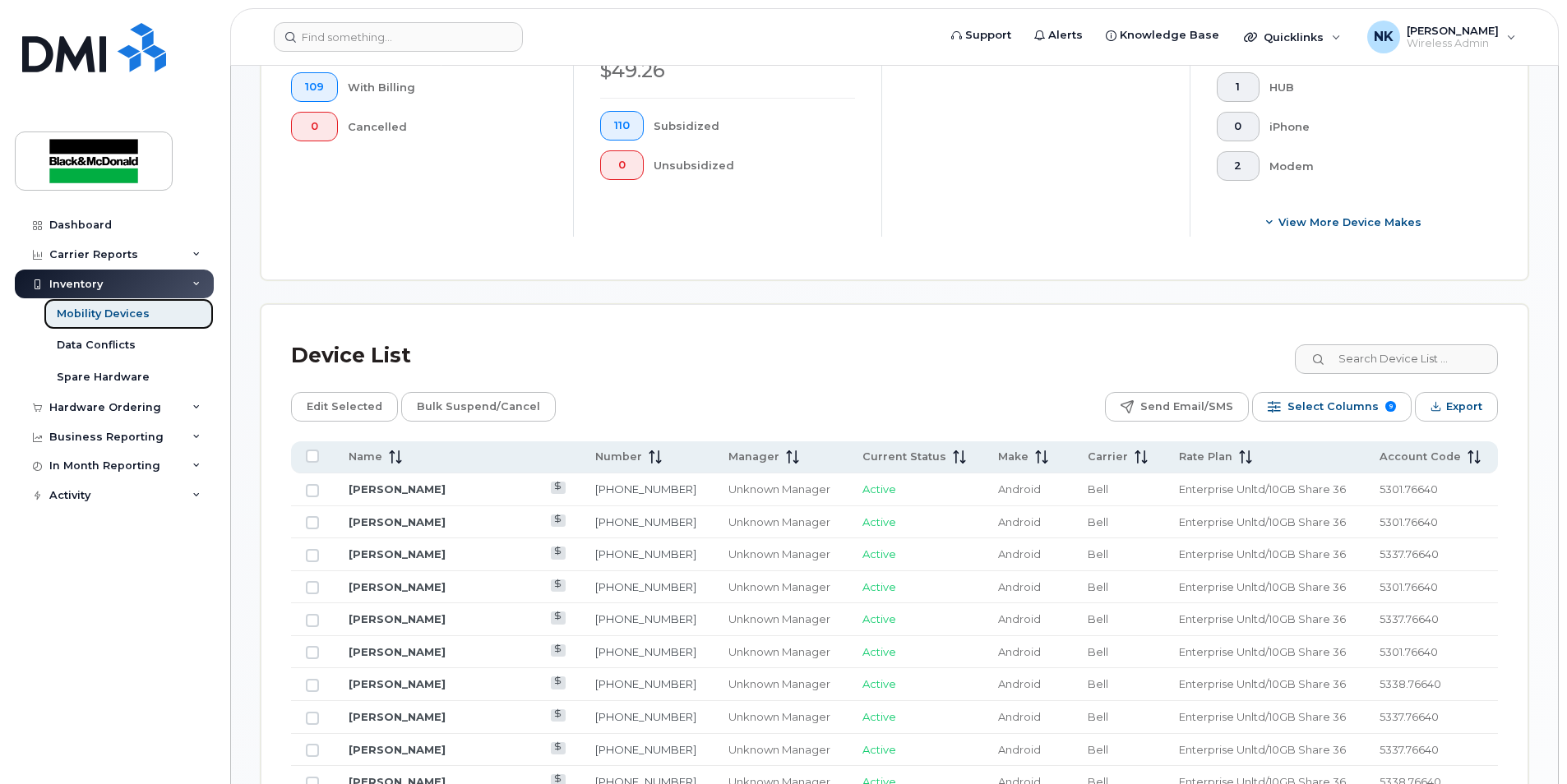
scroll to position [739, 0]
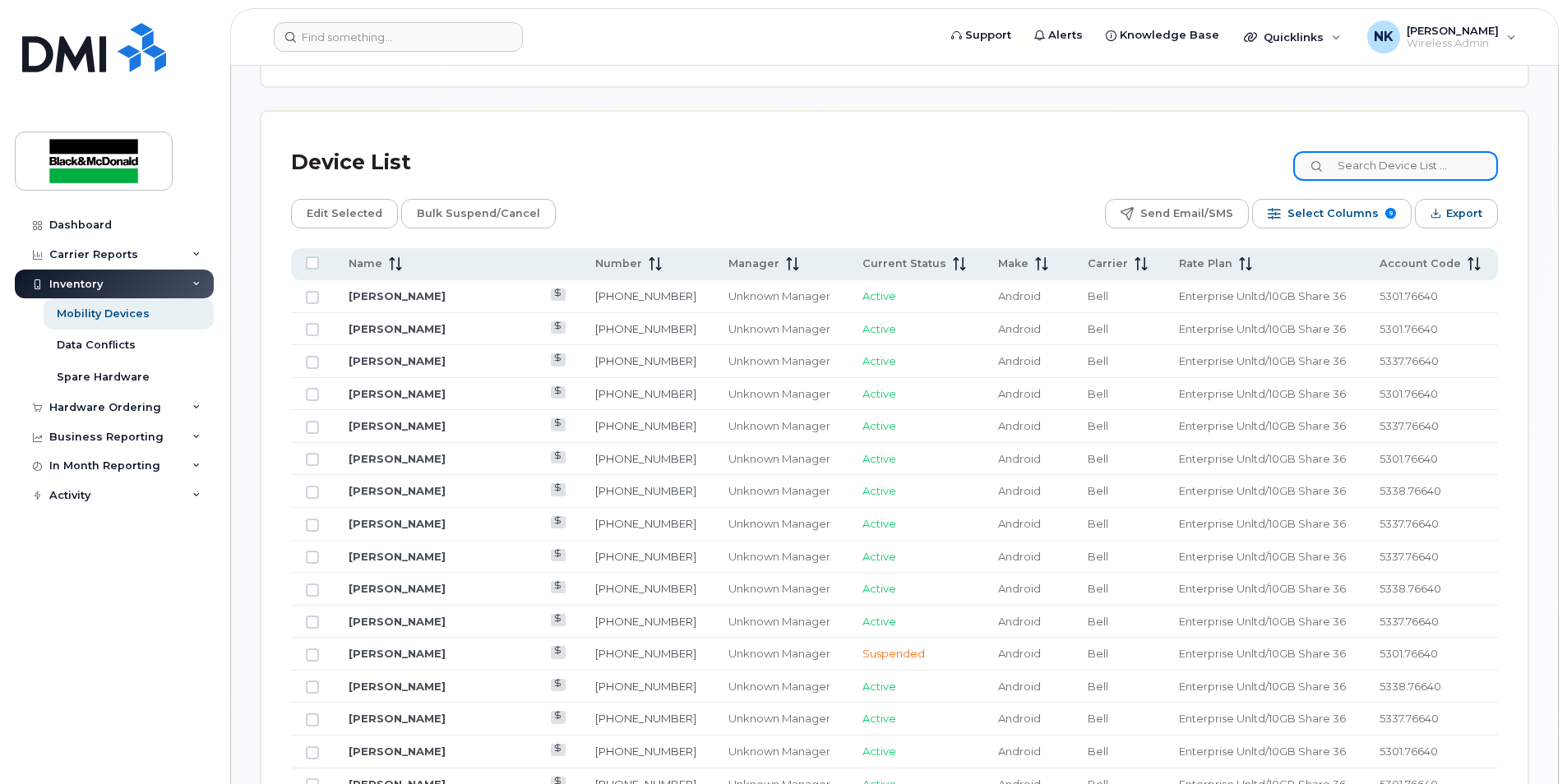
click at [1388, 166] on input at bounding box center [1396, 166] width 205 height 30
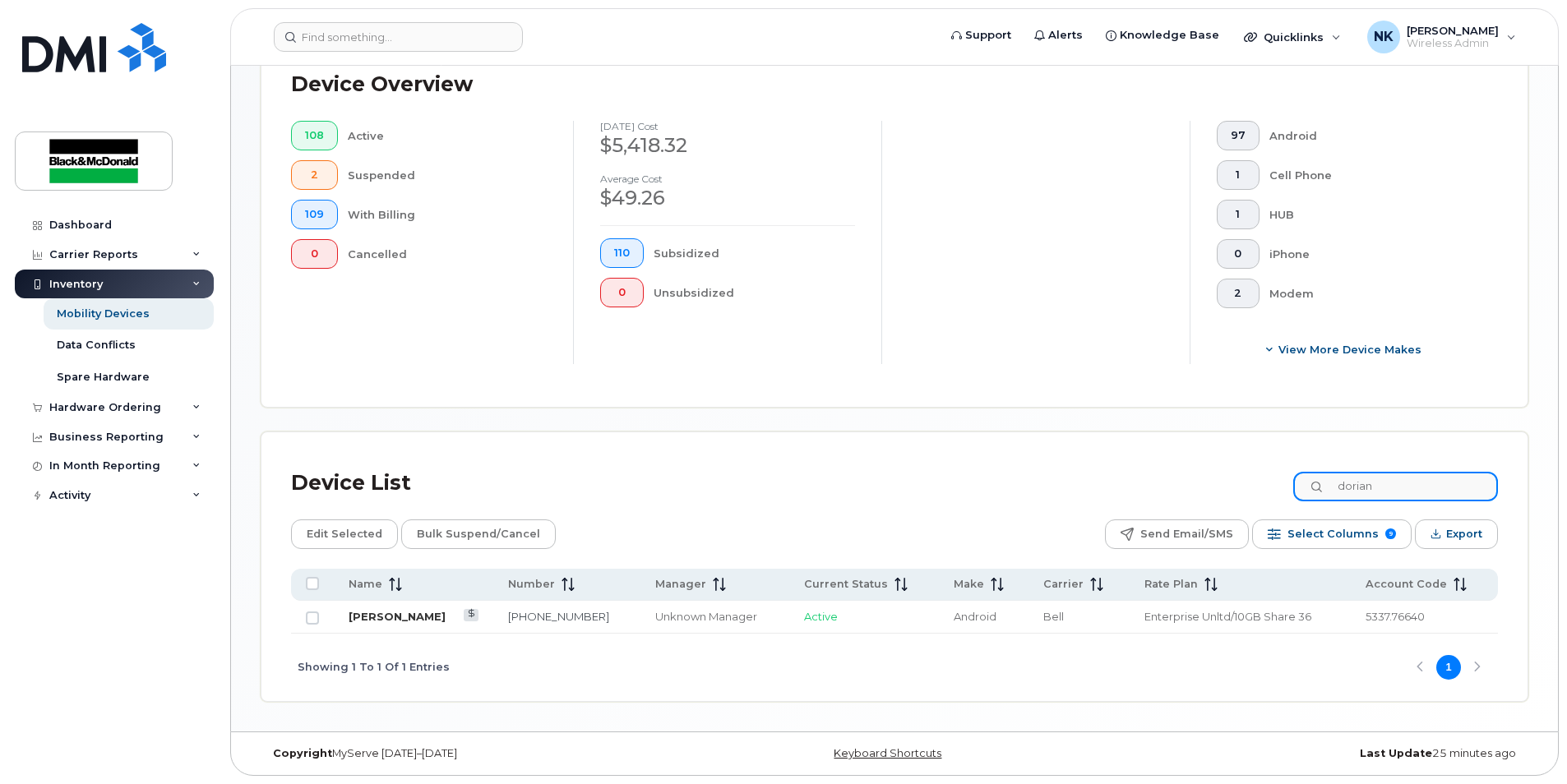
type input "dorian"
click at [369, 620] on link "[PERSON_NAME]" at bounding box center [397, 616] width 97 height 13
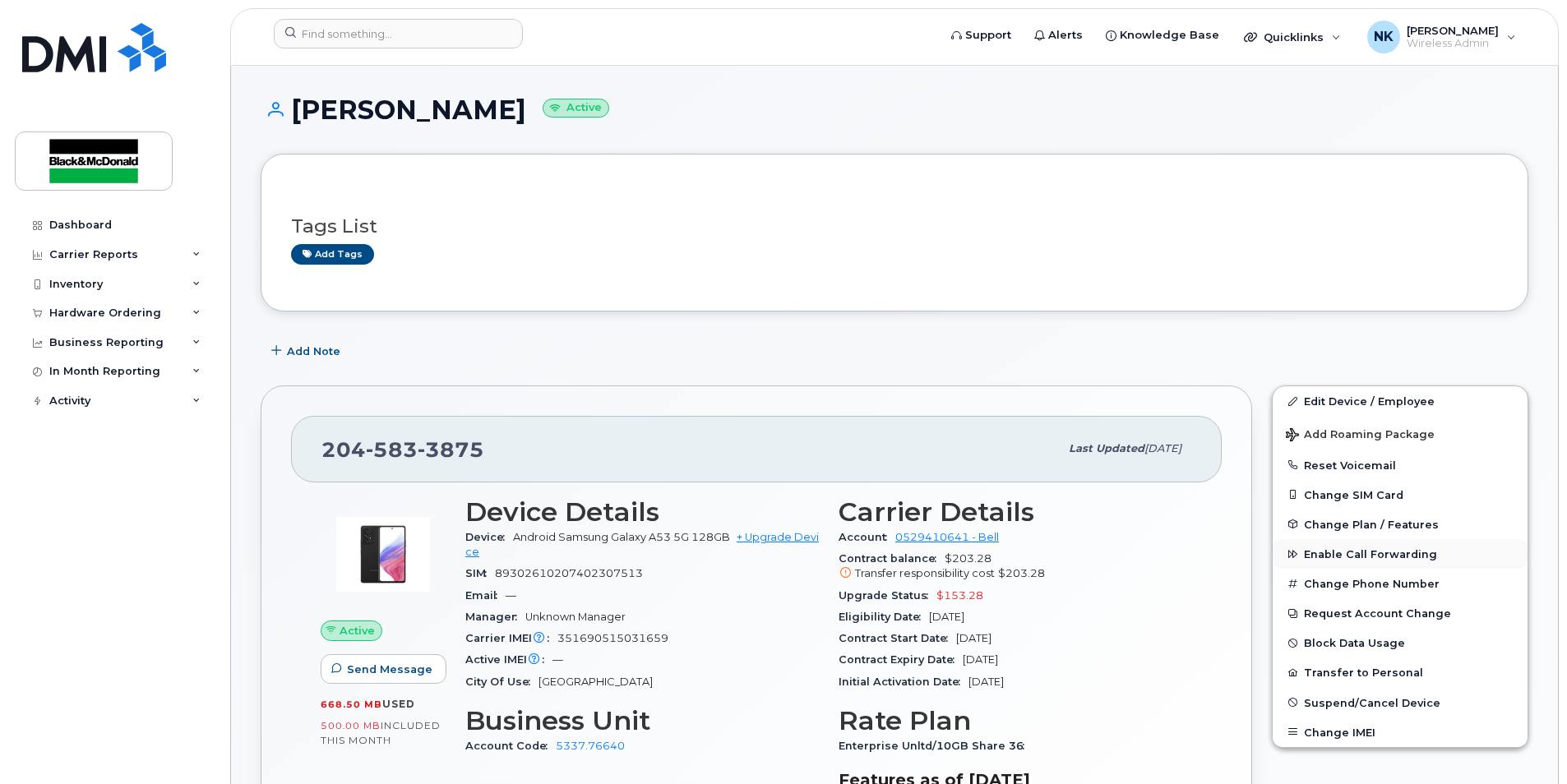
click at [1354, 561] on span "Enable Call Forwarding" at bounding box center [1371, 554] width 133 height 12
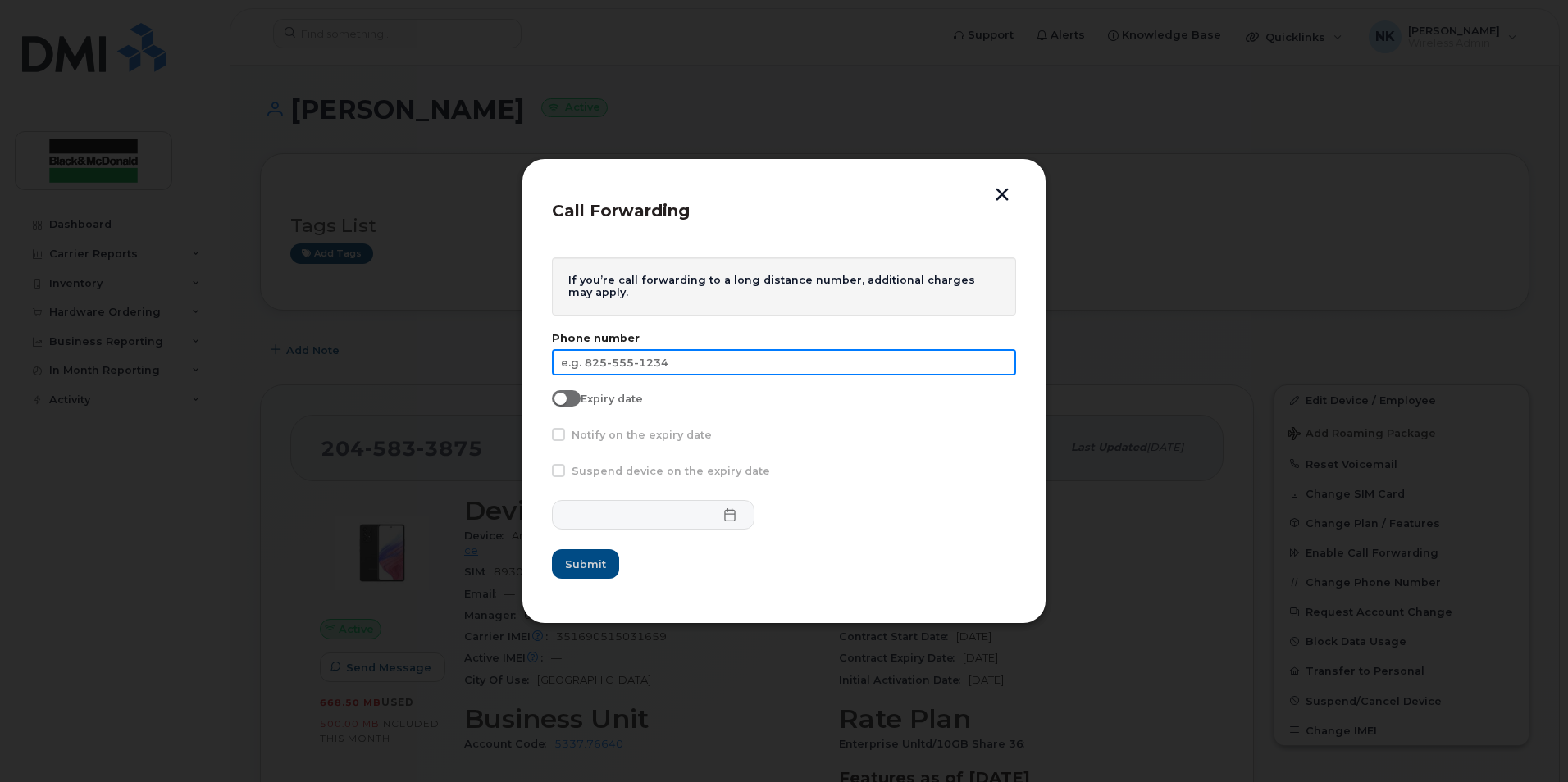
click at [829, 355] on input "text" at bounding box center [783, 363] width 464 height 26
type input "[PHONE_NUMBER]"
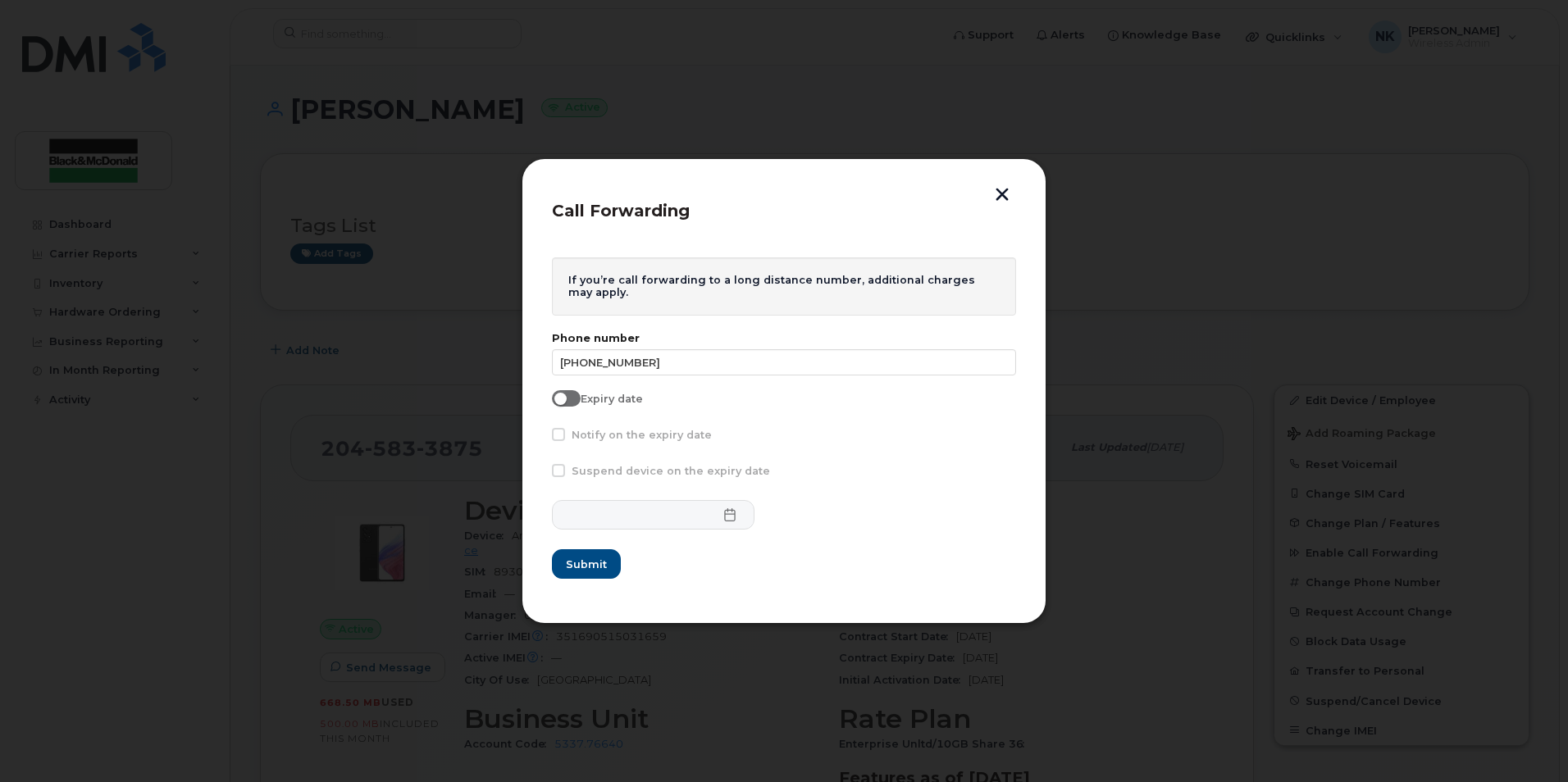
click at [861, 447] on div "Notify on the expiry date" at bounding box center [783, 439] width 464 height 21
click at [572, 571] on span "Submit" at bounding box center [585, 564] width 41 height 16
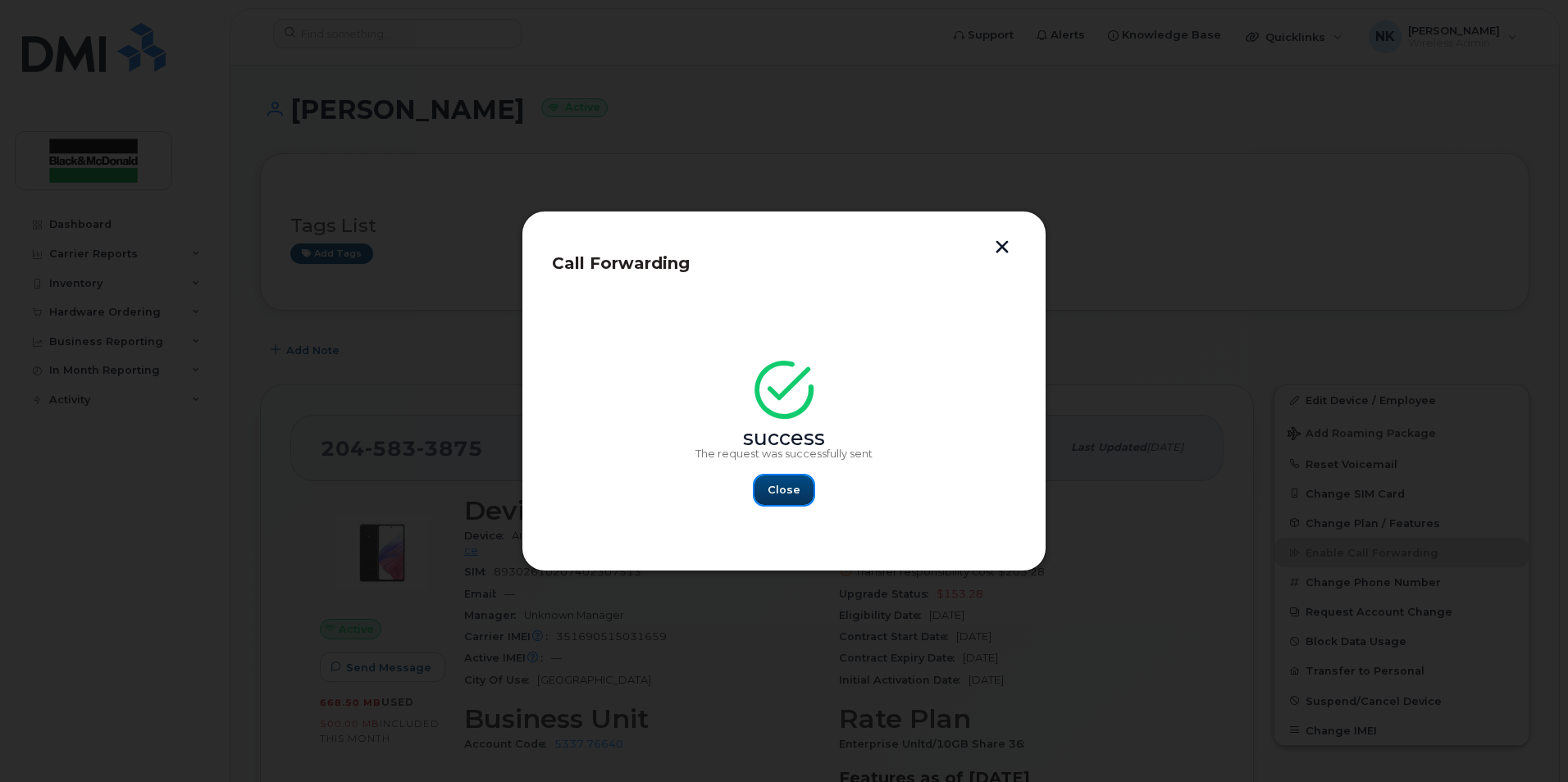
click at [781, 493] on span "Close" at bounding box center [784, 490] width 33 height 16
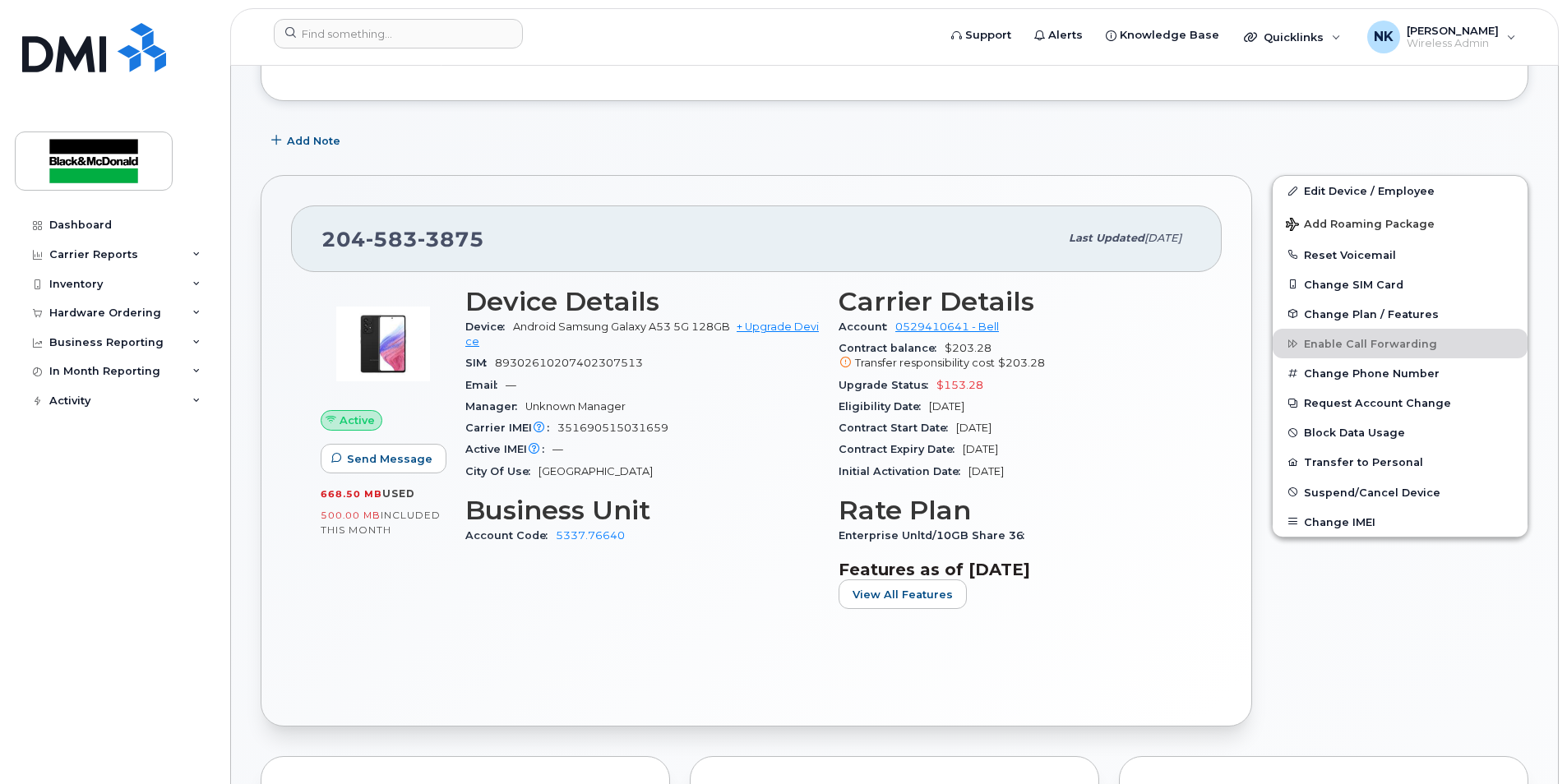
scroll to position [246, 0]
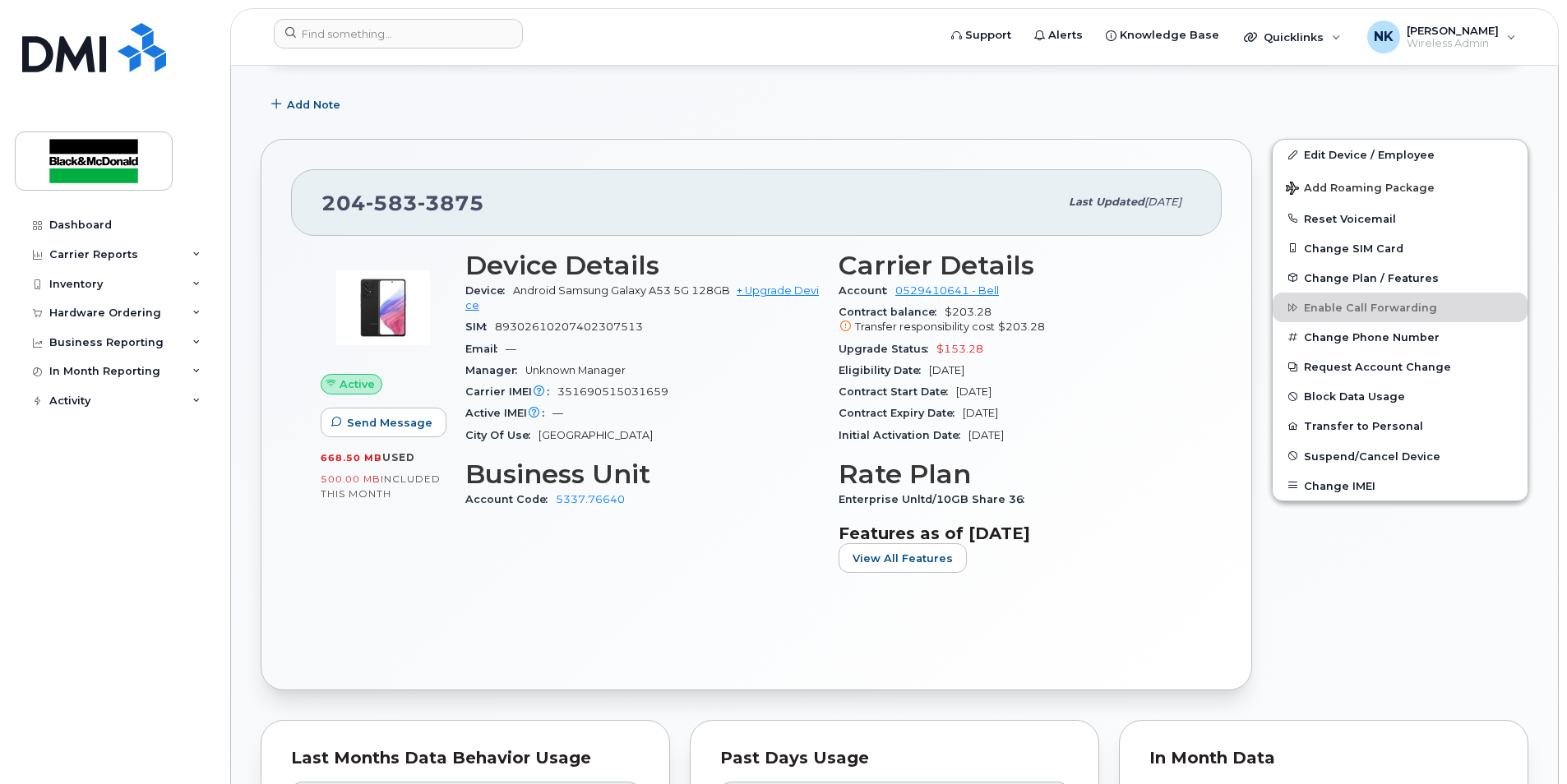
click at [542, 215] on div "[PHONE_NUMBER]" at bounding box center [691, 201] width 738 height 34
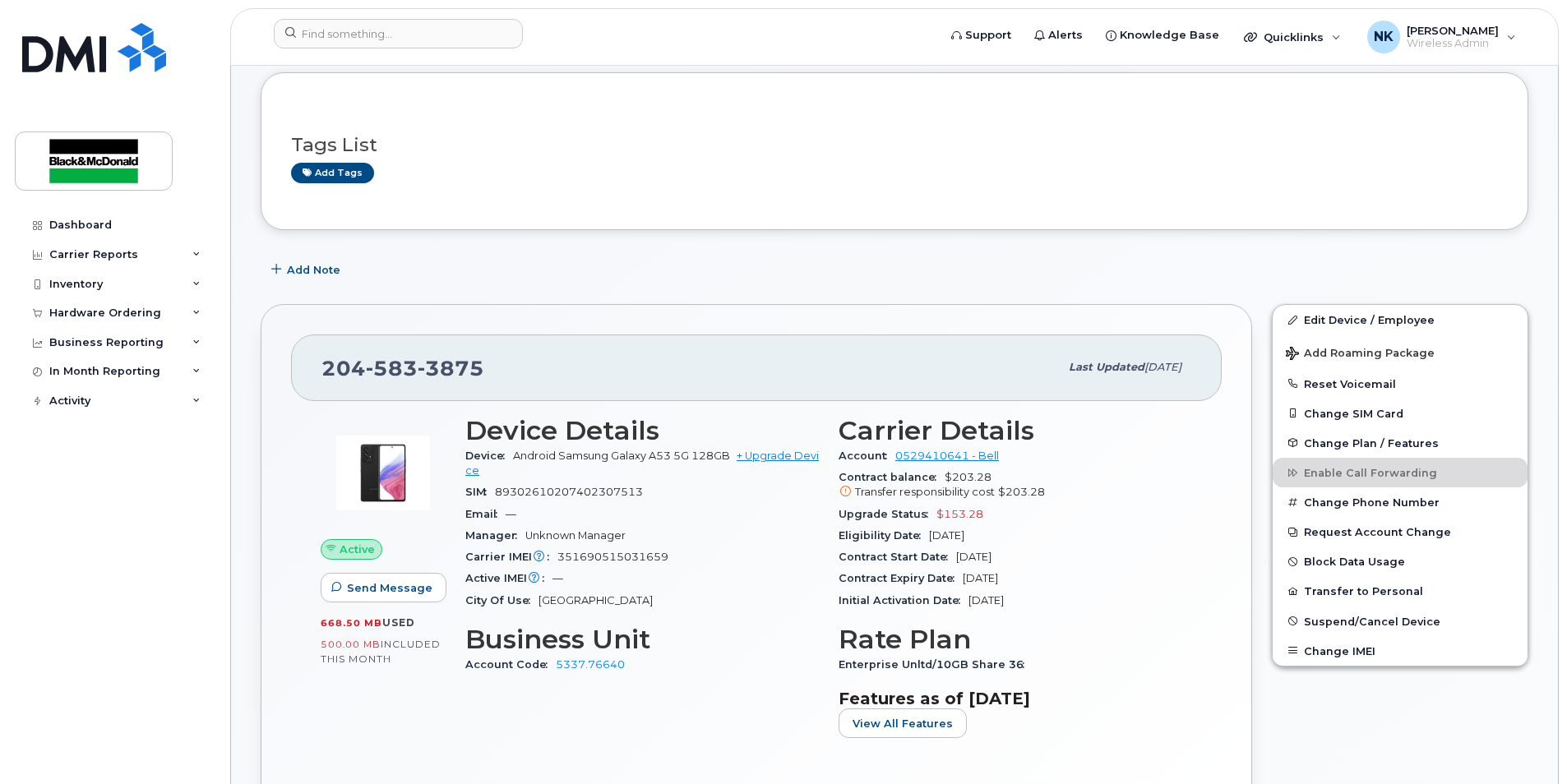
scroll to position [0, 0]
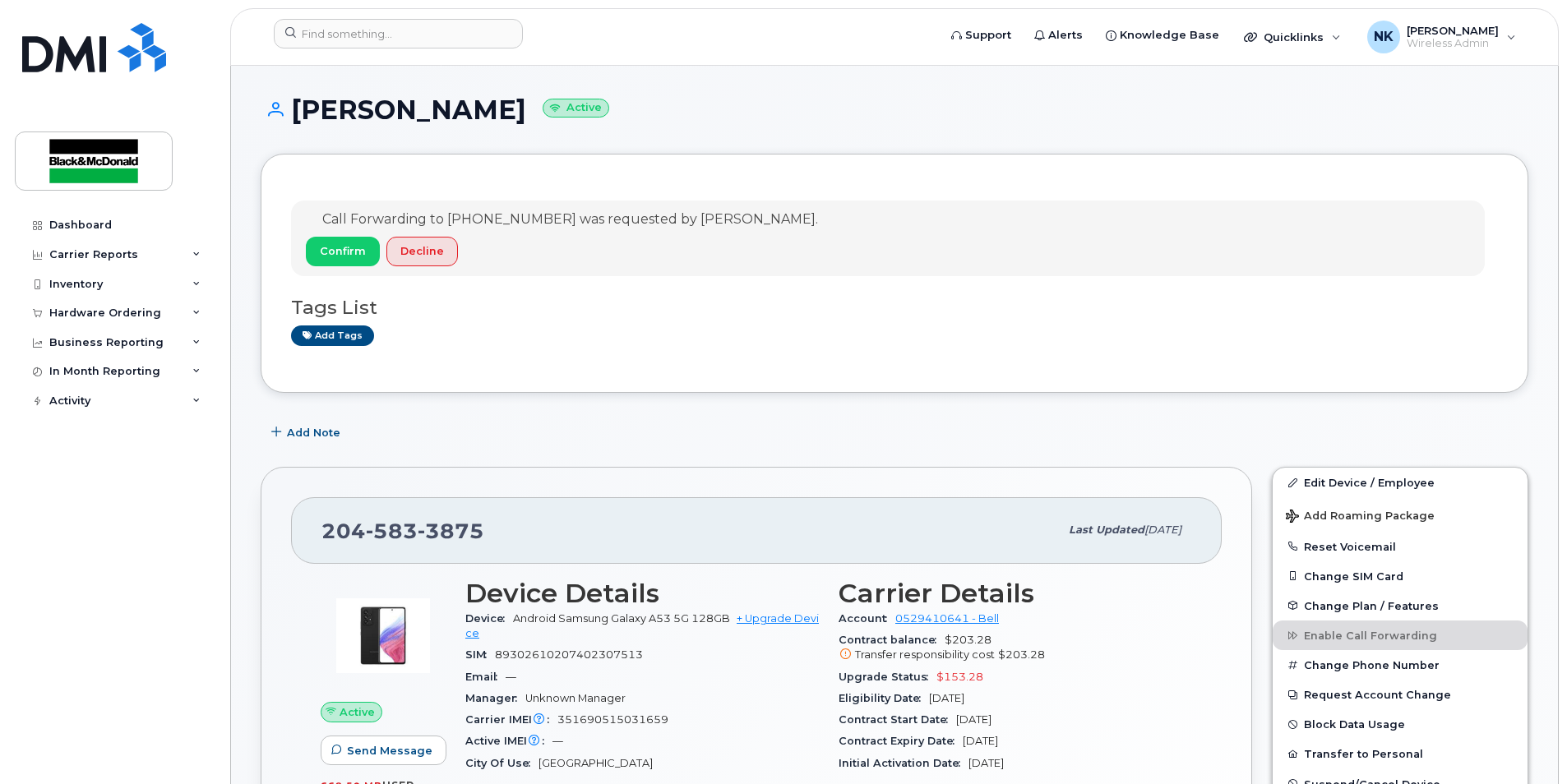
drag, startPoint x: 703, startPoint y: 388, endPoint x: 695, endPoint y: 387, distance: 8.1
click at [703, 388] on div "Call Forwarding to 204-890-7693 was requested by Nuray Kiamil. Confirm Decline …" at bounding box center [894, 272] width 1268 height 239
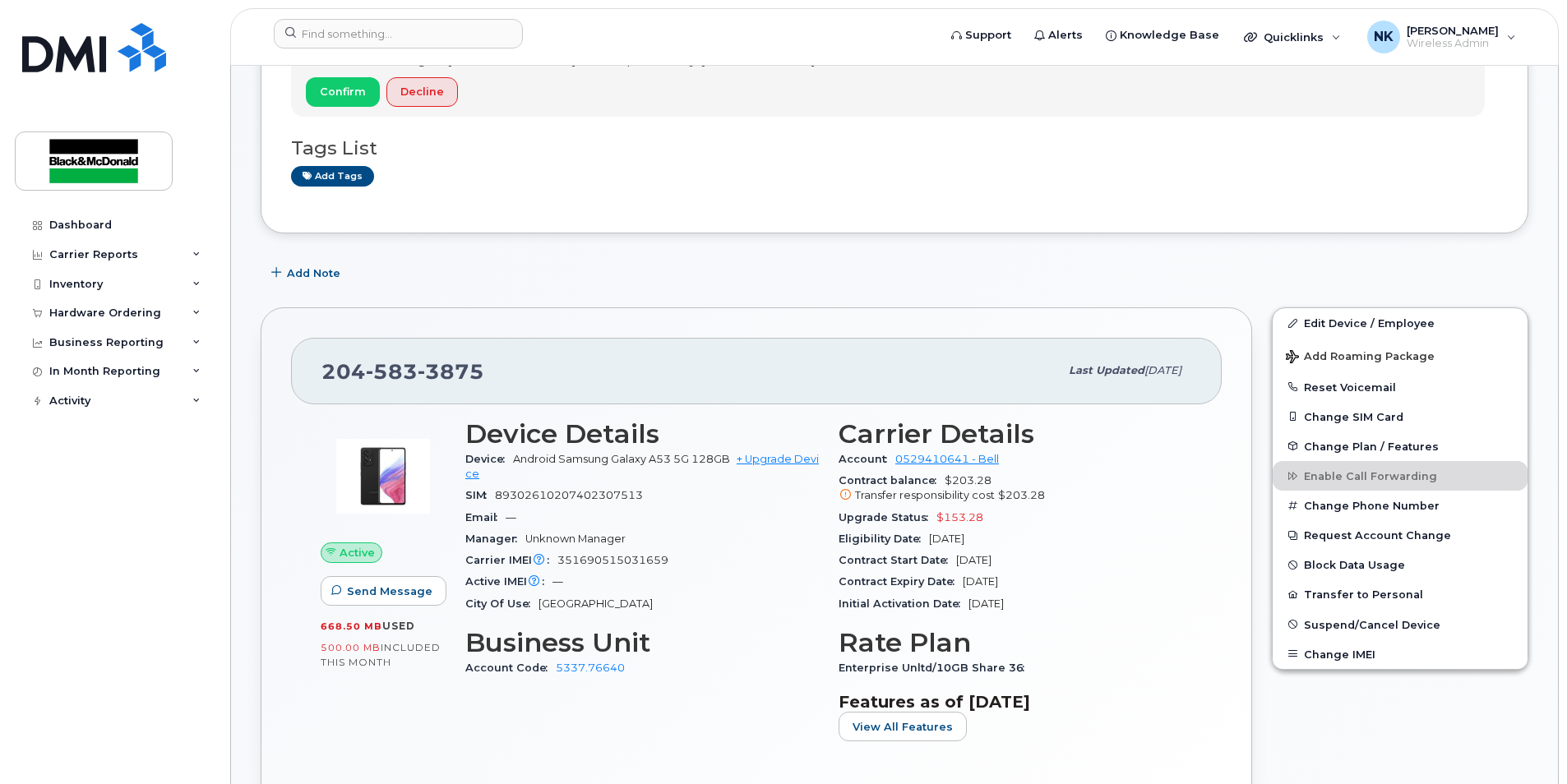
scroll to position [82, 0]
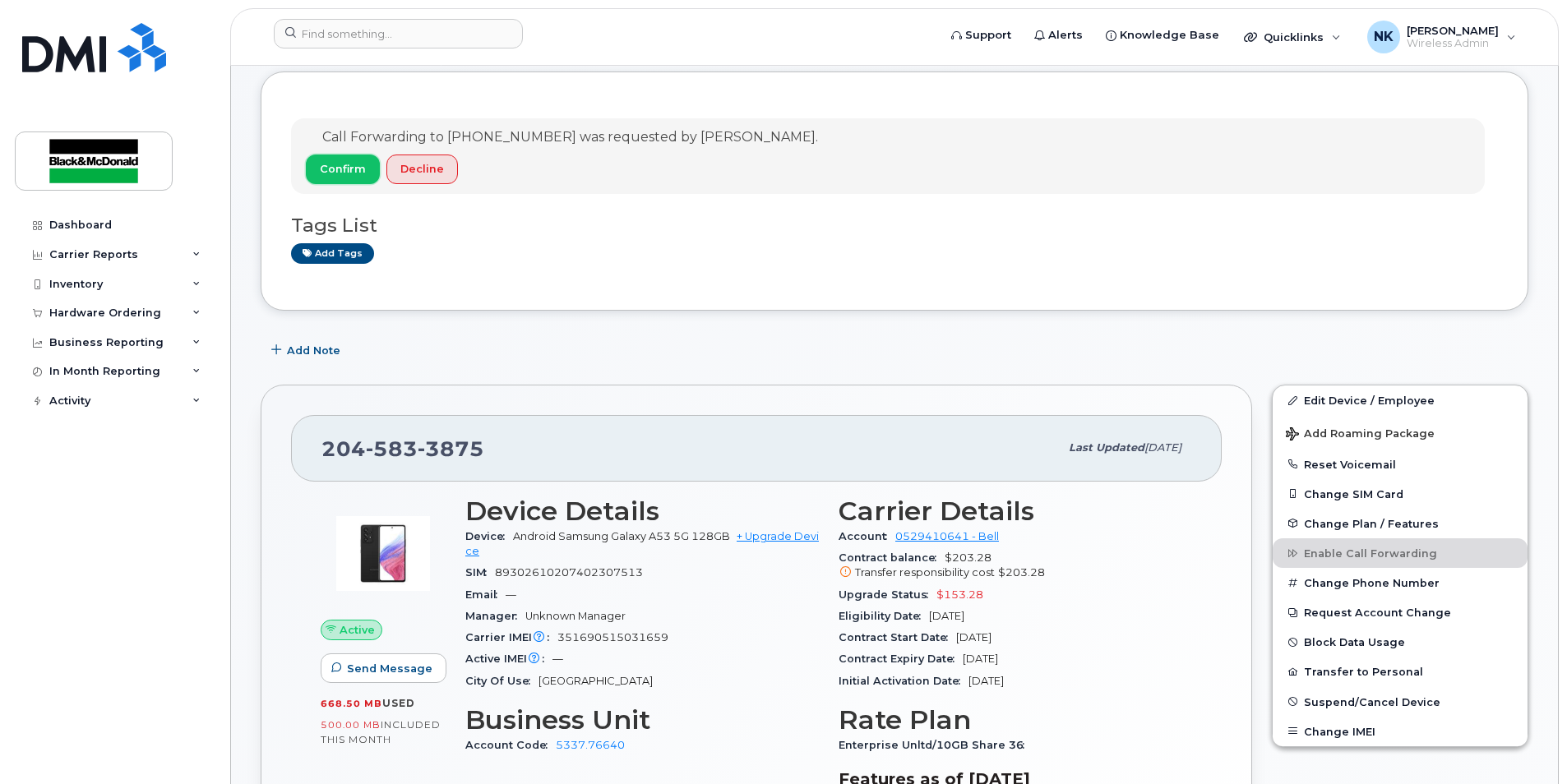
click at [328, 180] on button "Confirm" at bounding box center [343, 169] width 74 height 30
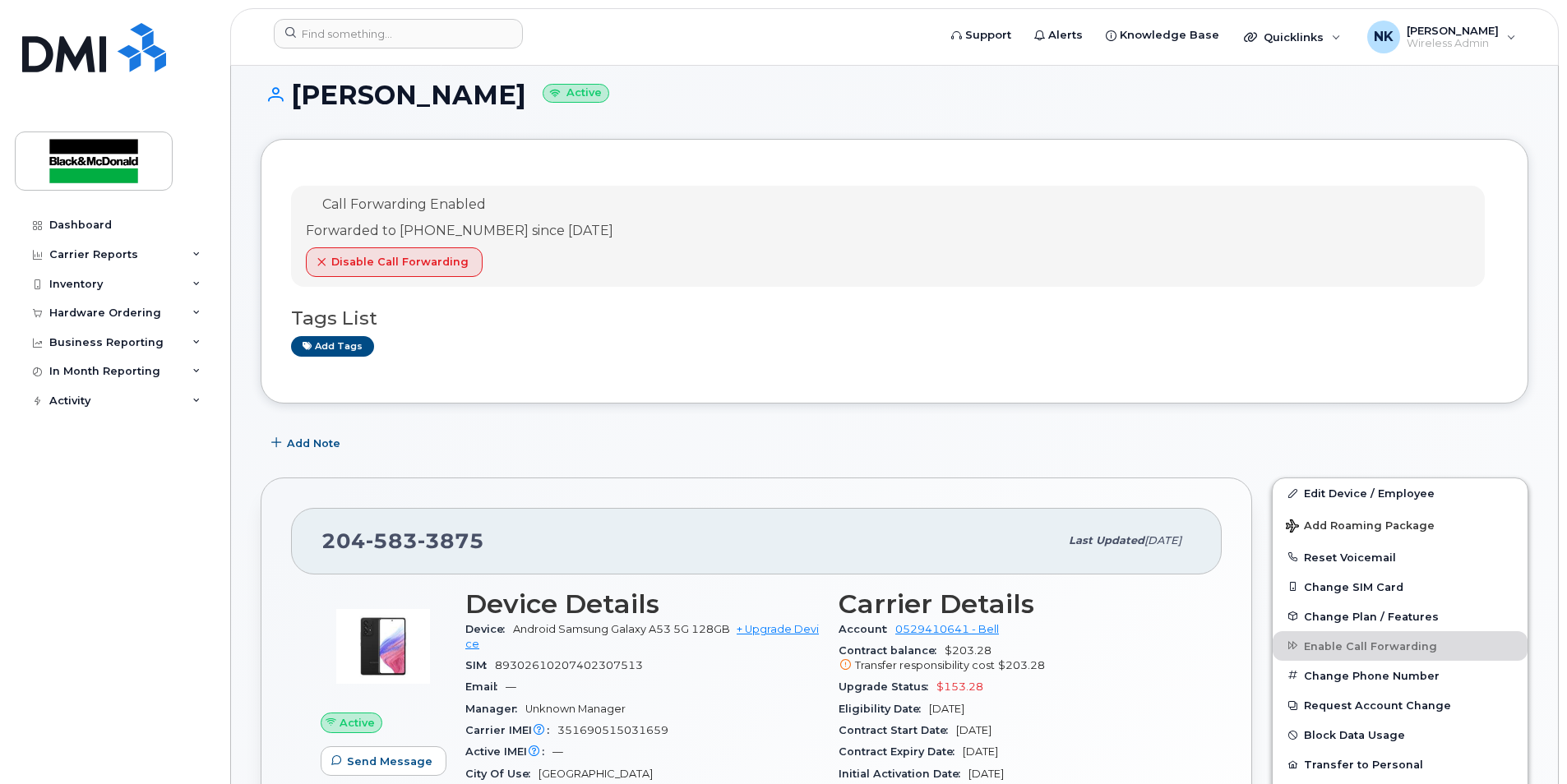
scroll to position [0, 0]
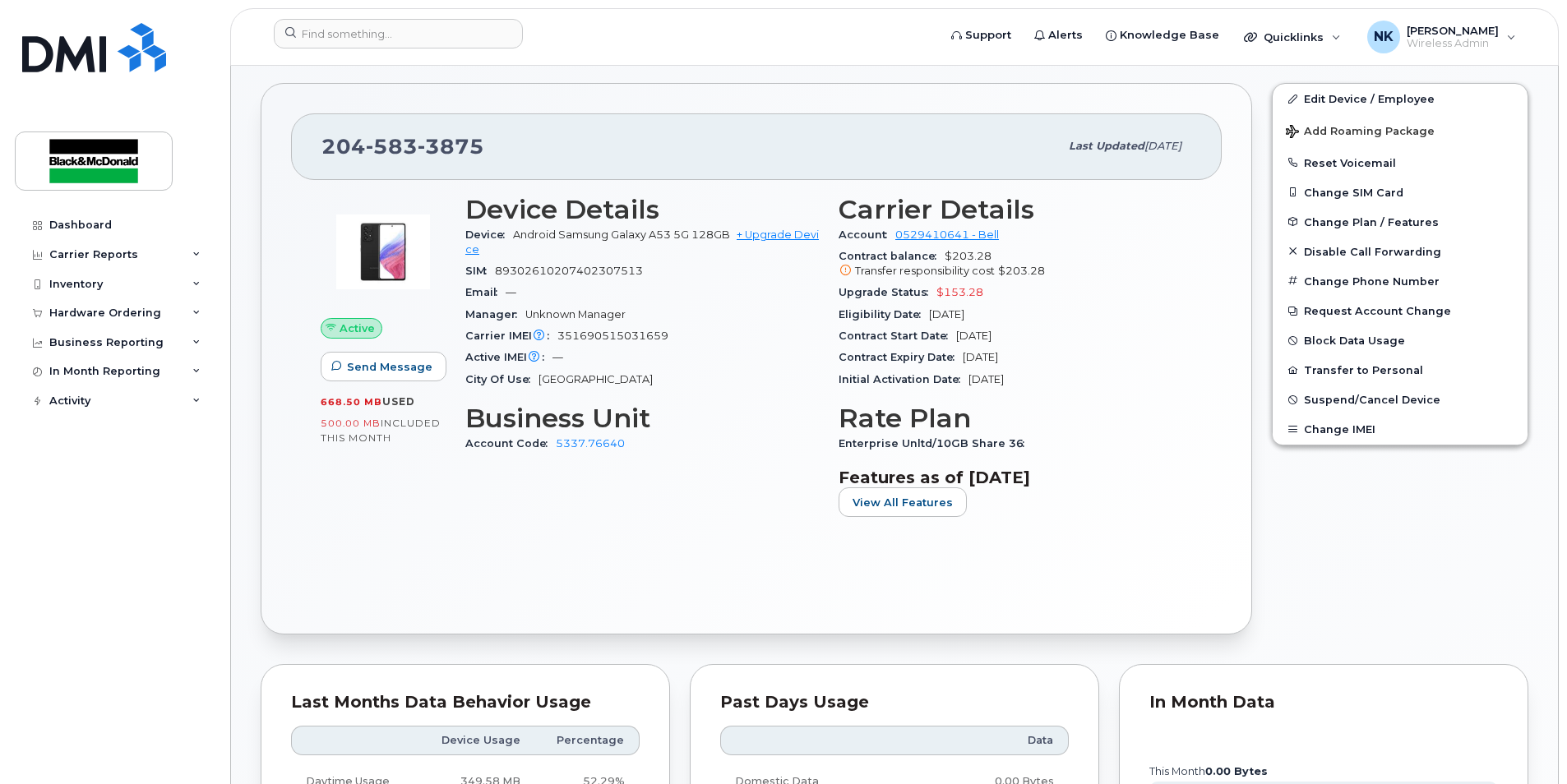
scroll to position [411, 0]
click at [1343, 379] on button "Transfer to Personal" at bounding box center [1400, 368] width 255 height 30
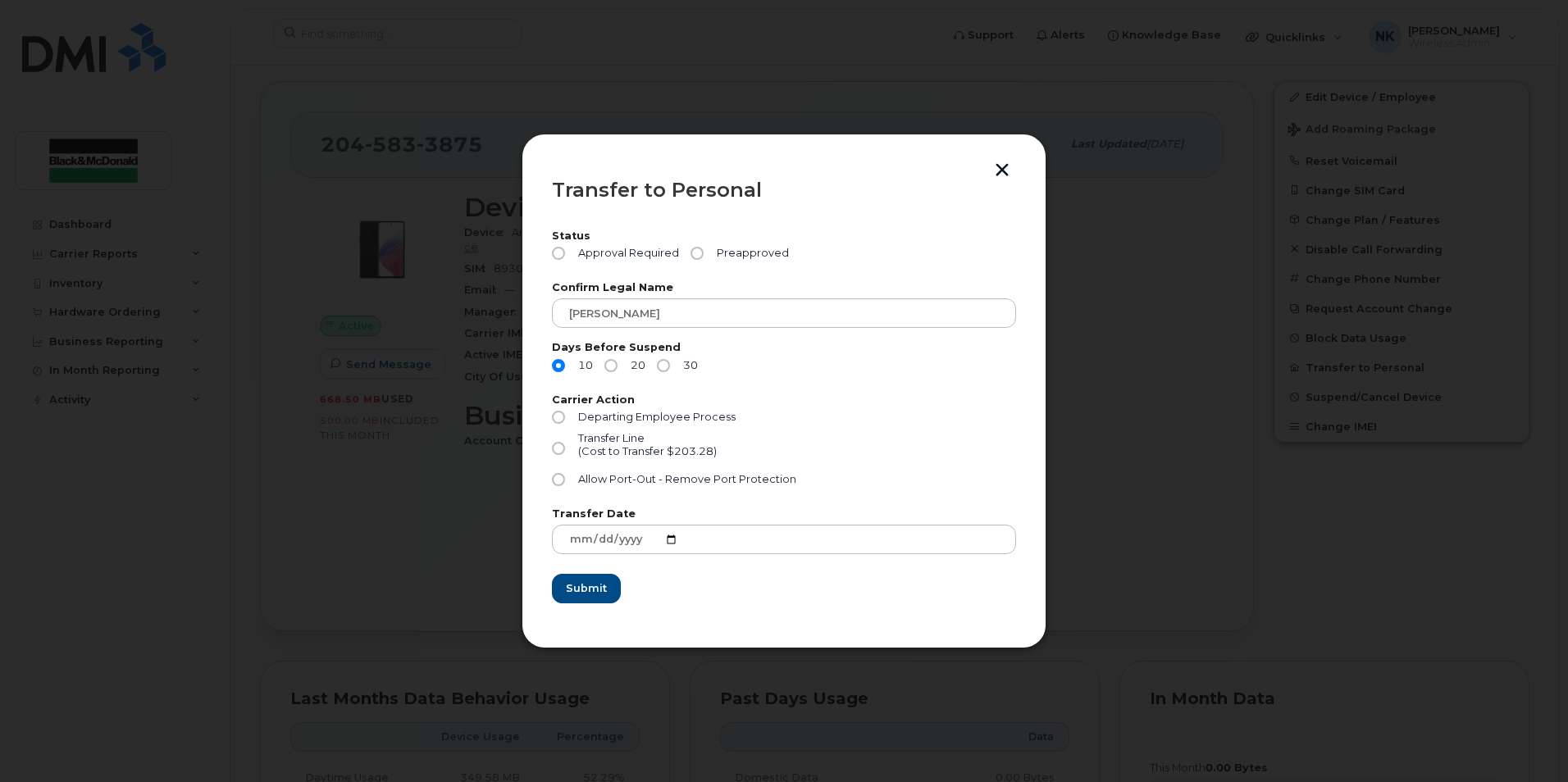
click at [1004, 174] on button "button" at bounding box center [1002, 172] width 24 height 17
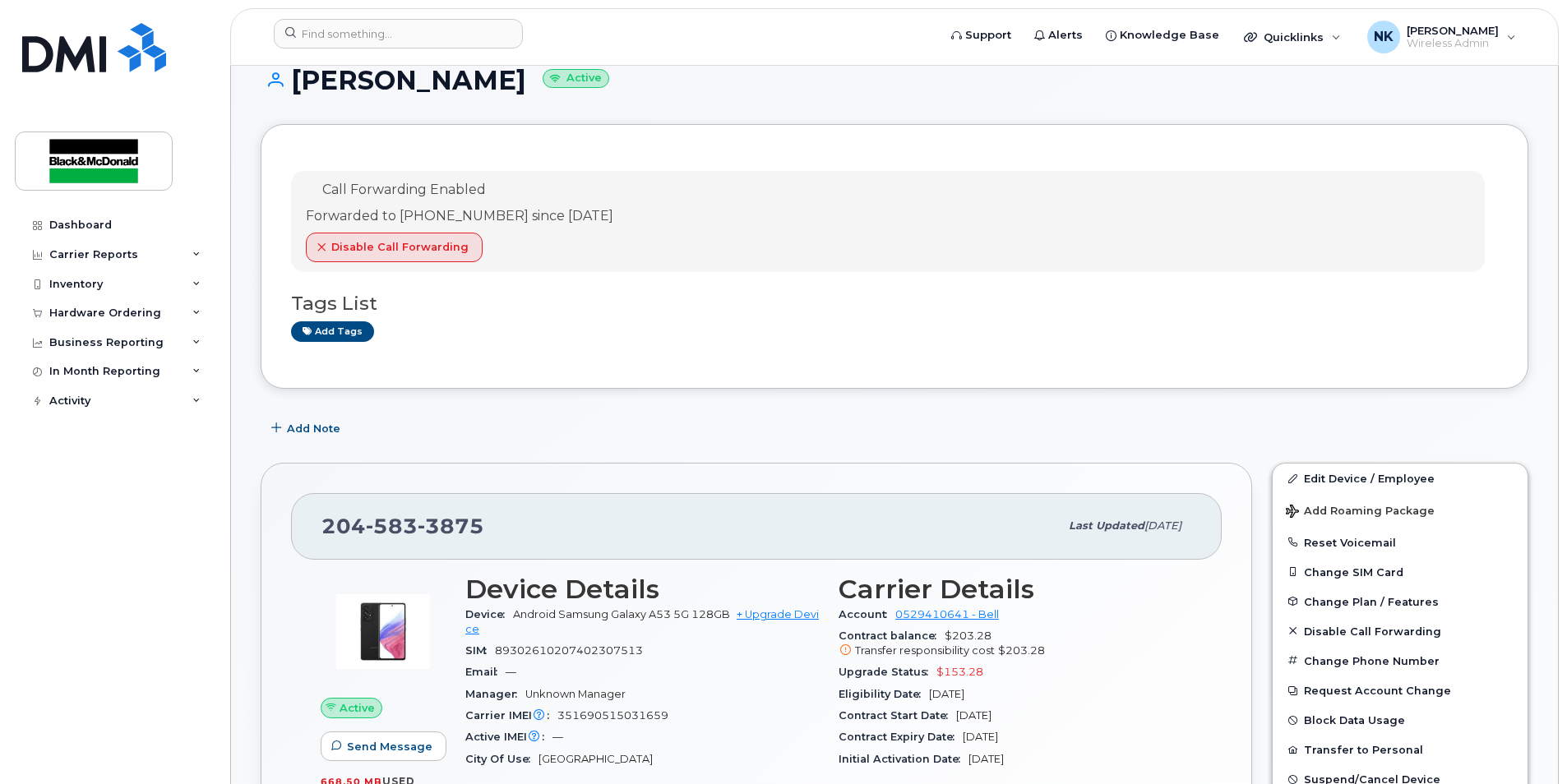
scroll to position [0, 0]
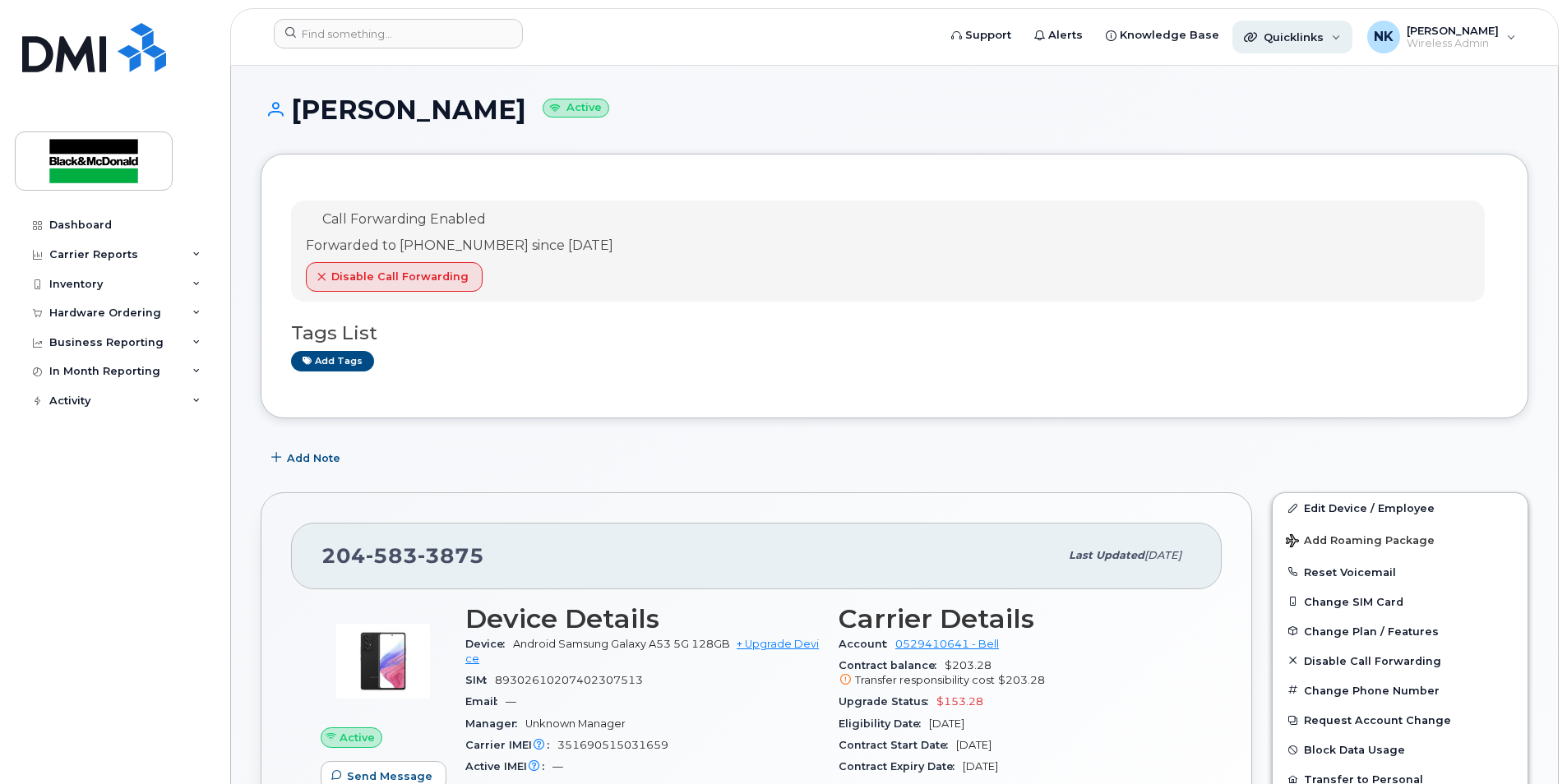
click at [1347, 37] on div "Quicklinks" at bounding box center [1292, 37] width 120 height 33
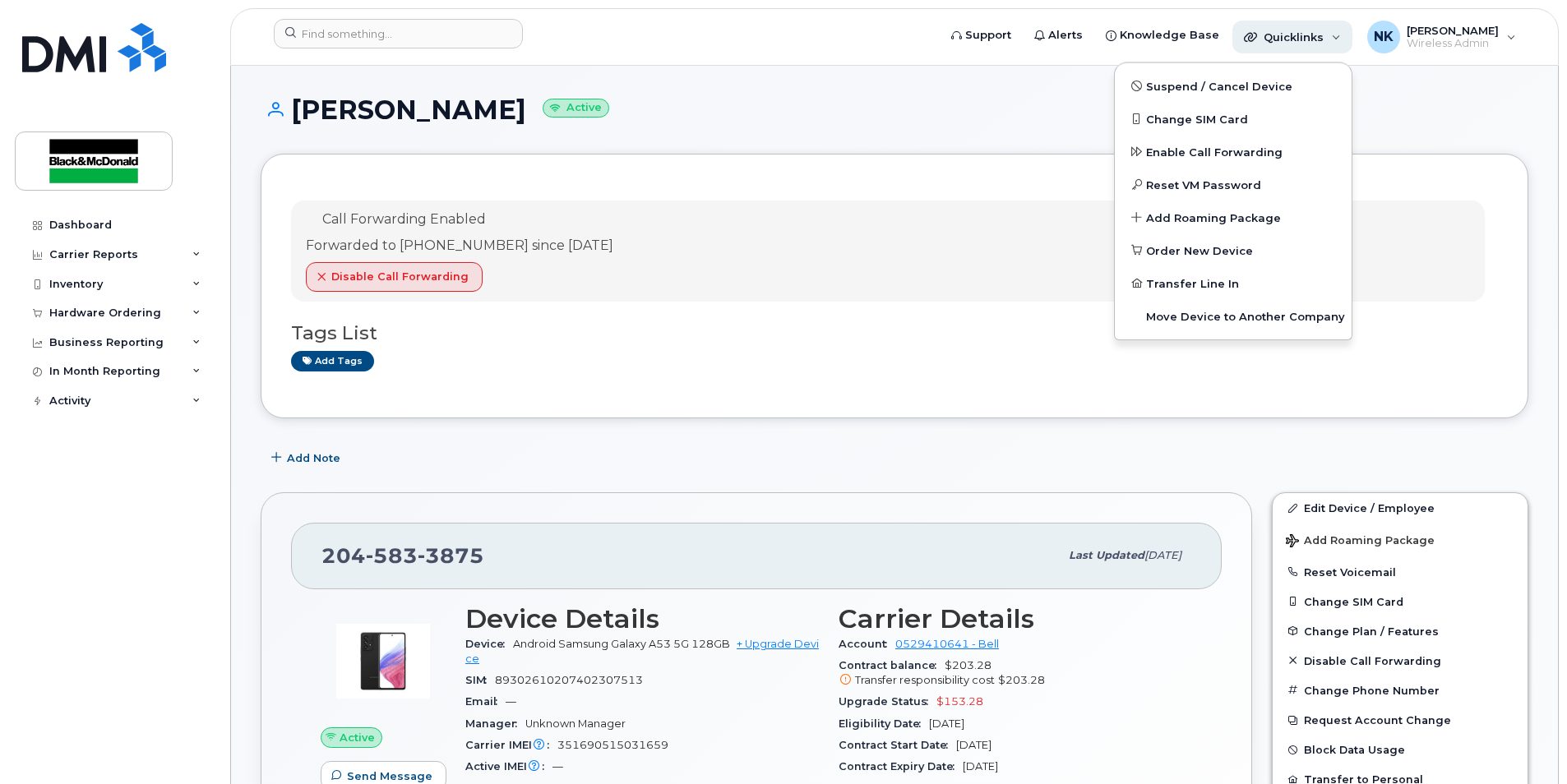
click at [1347, 37] on div "Quicklinks" at bounding box center [1292, 37] width 120 height 33
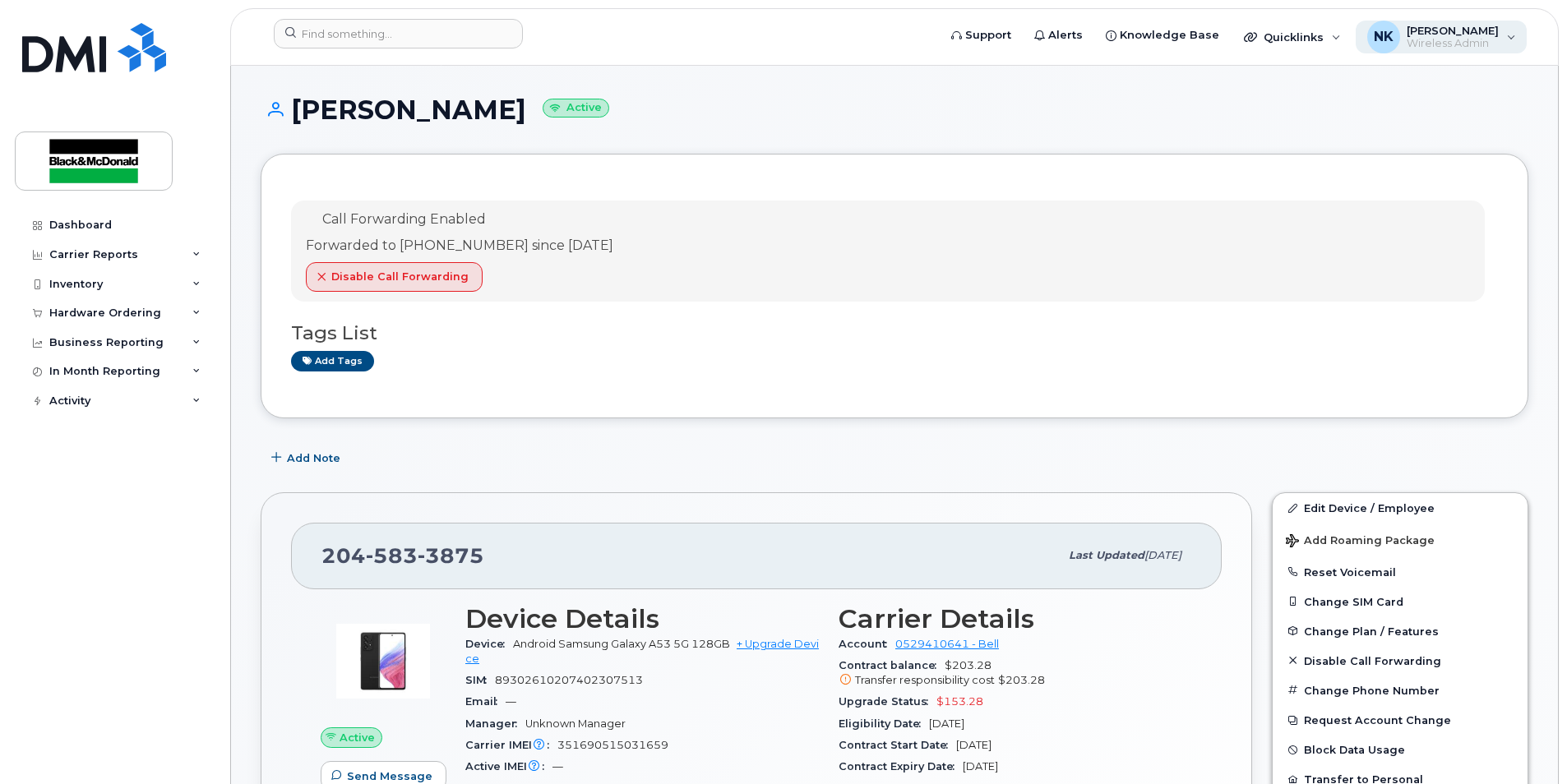
click at [1508, 40] on div "NK Nuray Kiamil Wireless Admin" at bounding box center [1442, 37] width 172 height 33
click at [994, 39] on span "Support" at bounding box center [988, 35] width 46 height 17
click at [845, 684] on icon at bounding box center [846, 680] width 11 height 11
click at [846, 681] on icon at bounding box center [846, 680] width 11 height 11
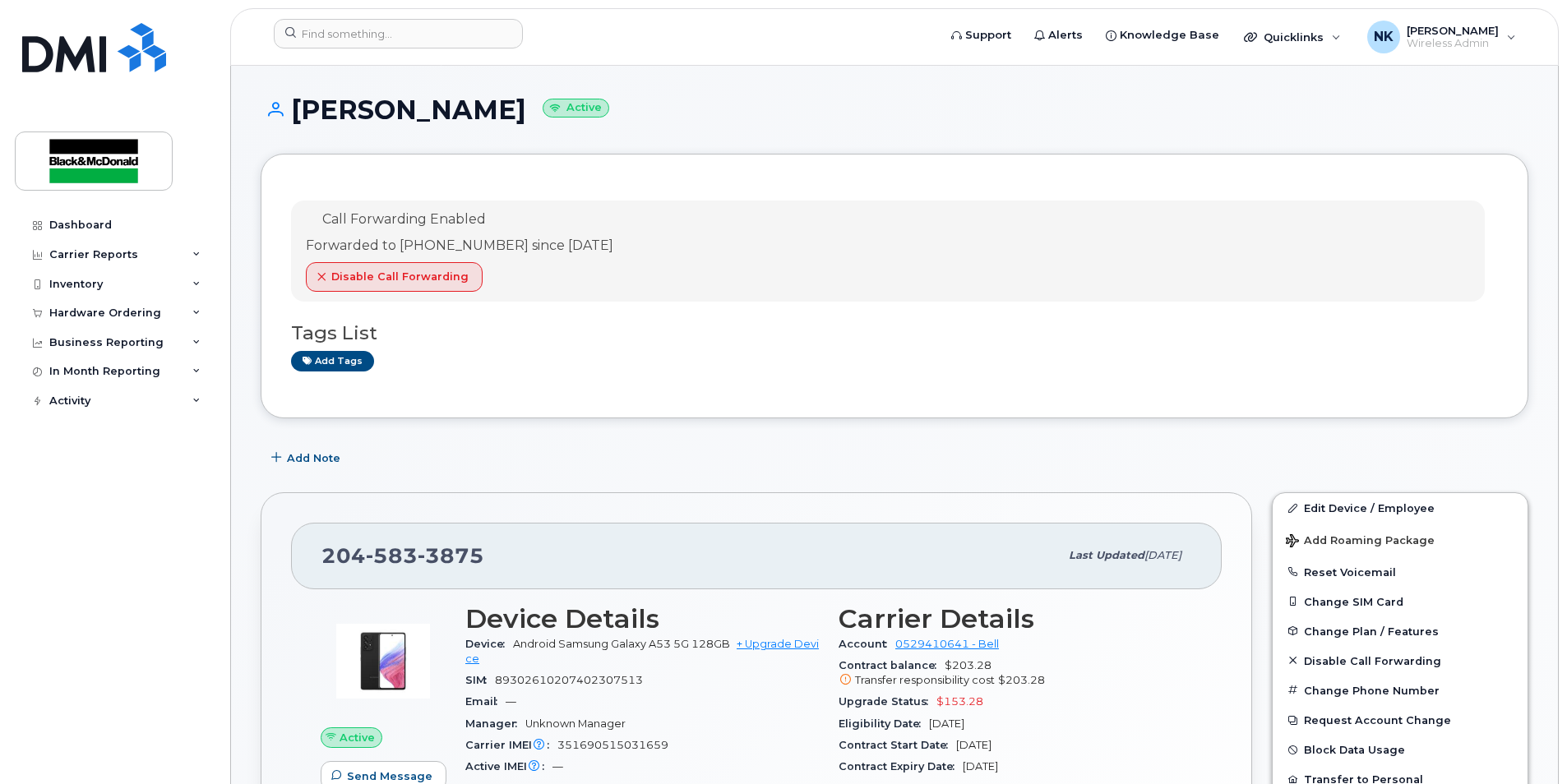
click at [848, 685] on icon at bounding box center [846, 680] width 11 height 11
click at [873, 681] on span "Transfer responsibility cost" at bounding box center [925, 680] width 139 height 12
click at [842, 682] on icon at bounding box center [846, 680] width 11 height 11
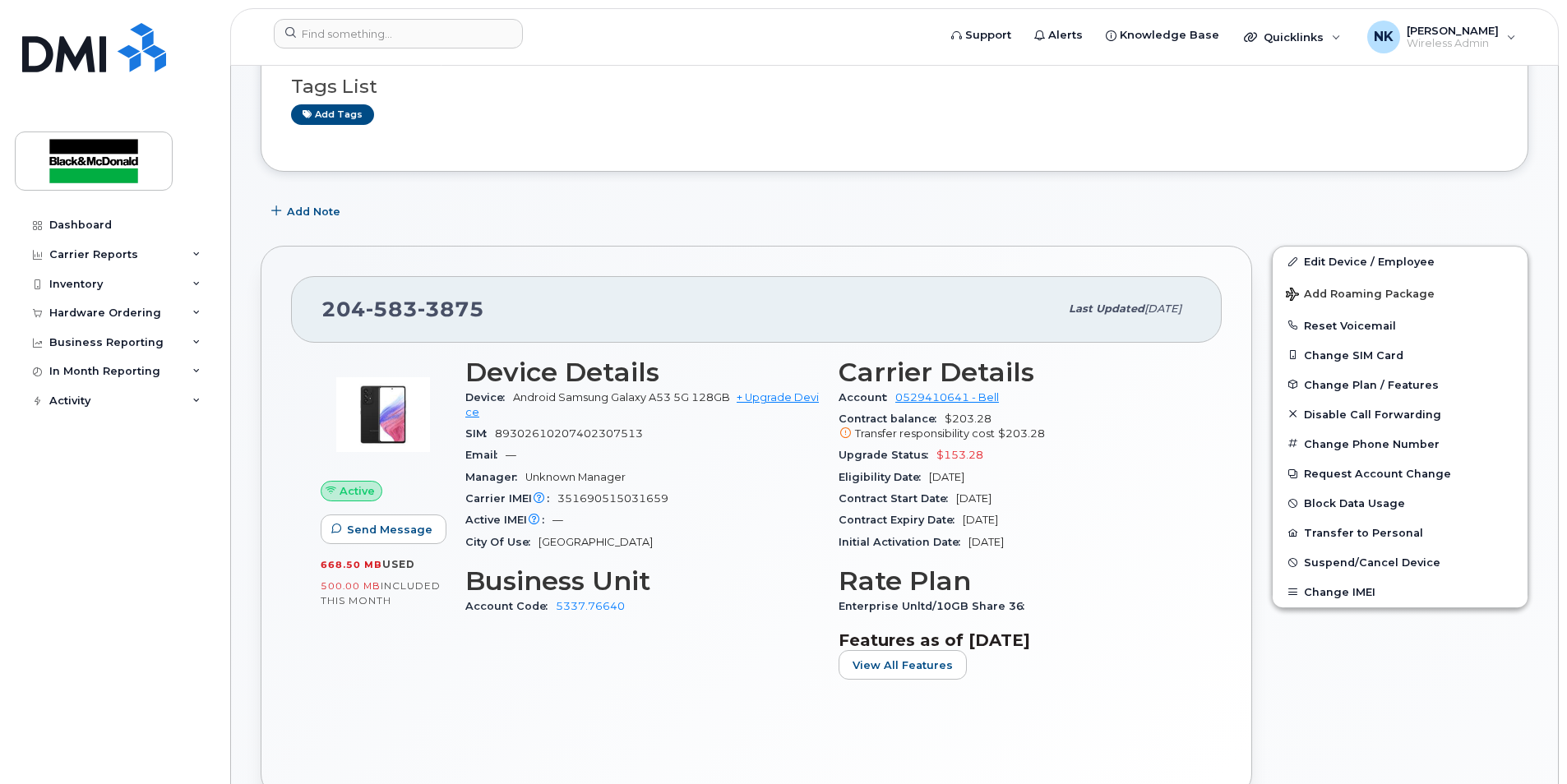
click at [845, 433] on icon at bounding box center [846, 434] width 11 height 11
click at [845, 439] on icon at bounding box center [846, 434] width 11 height 11
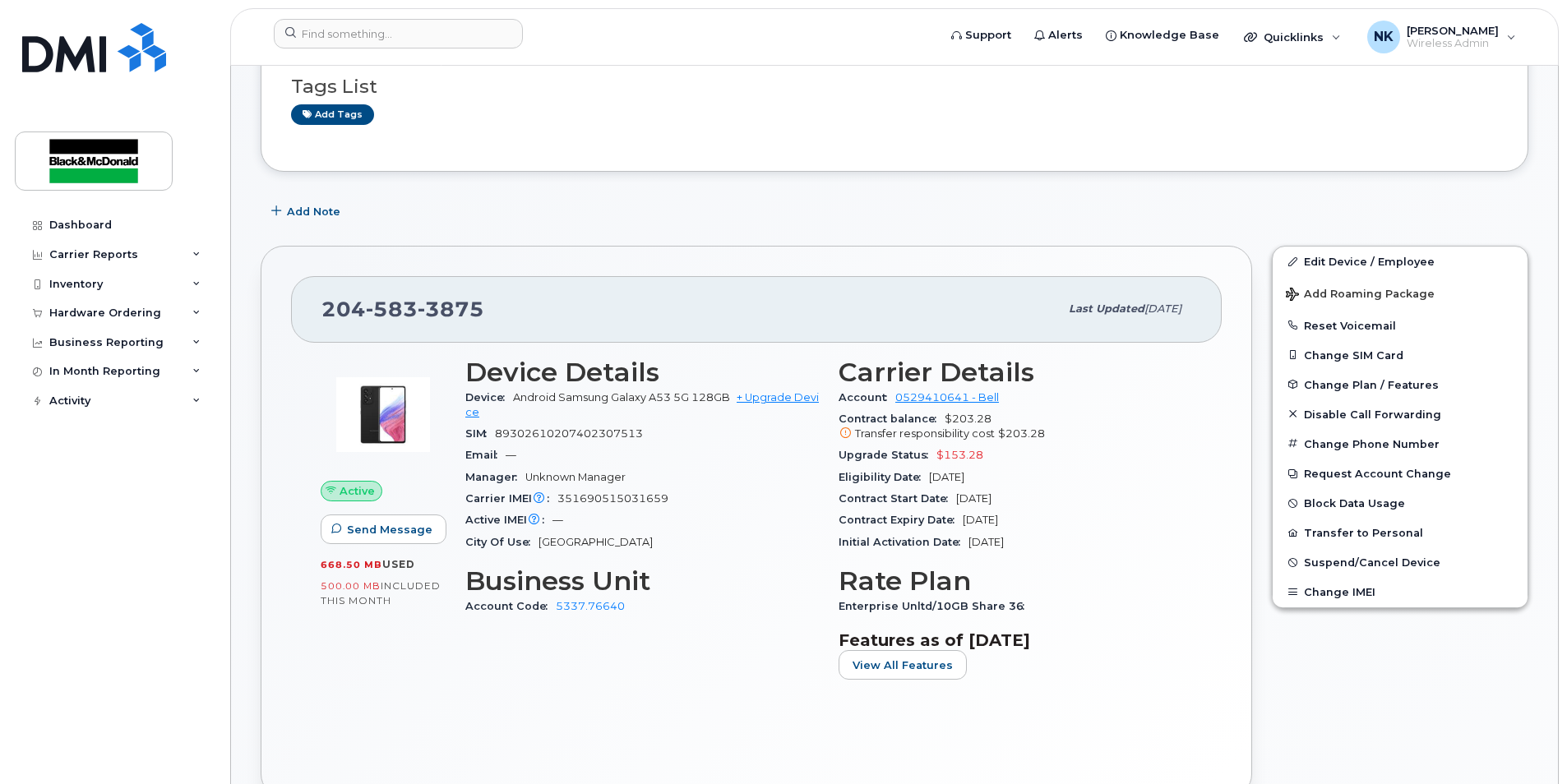
click at [1021, 436] on span "$203.28" at bounding box center [1021, 434] width 46 height 12
drag, startPoint x: 844, startPoint y: 459, endPoint x: 979, endPoint y: 461, distance: 135.0
click at [979, 461] on div "Upgrade Status $153.28" at bounding box center [1015, 456] width 353 height 21
drag, startPoint x: 980, startPoint y: 461, endPoint x: 1040, endPoint y: 470, distance: 60.7
click at [1044, 470] on div "Eligibility Date Apr 03, 2026" at bounding box center [1015, 477] width 353 height 21
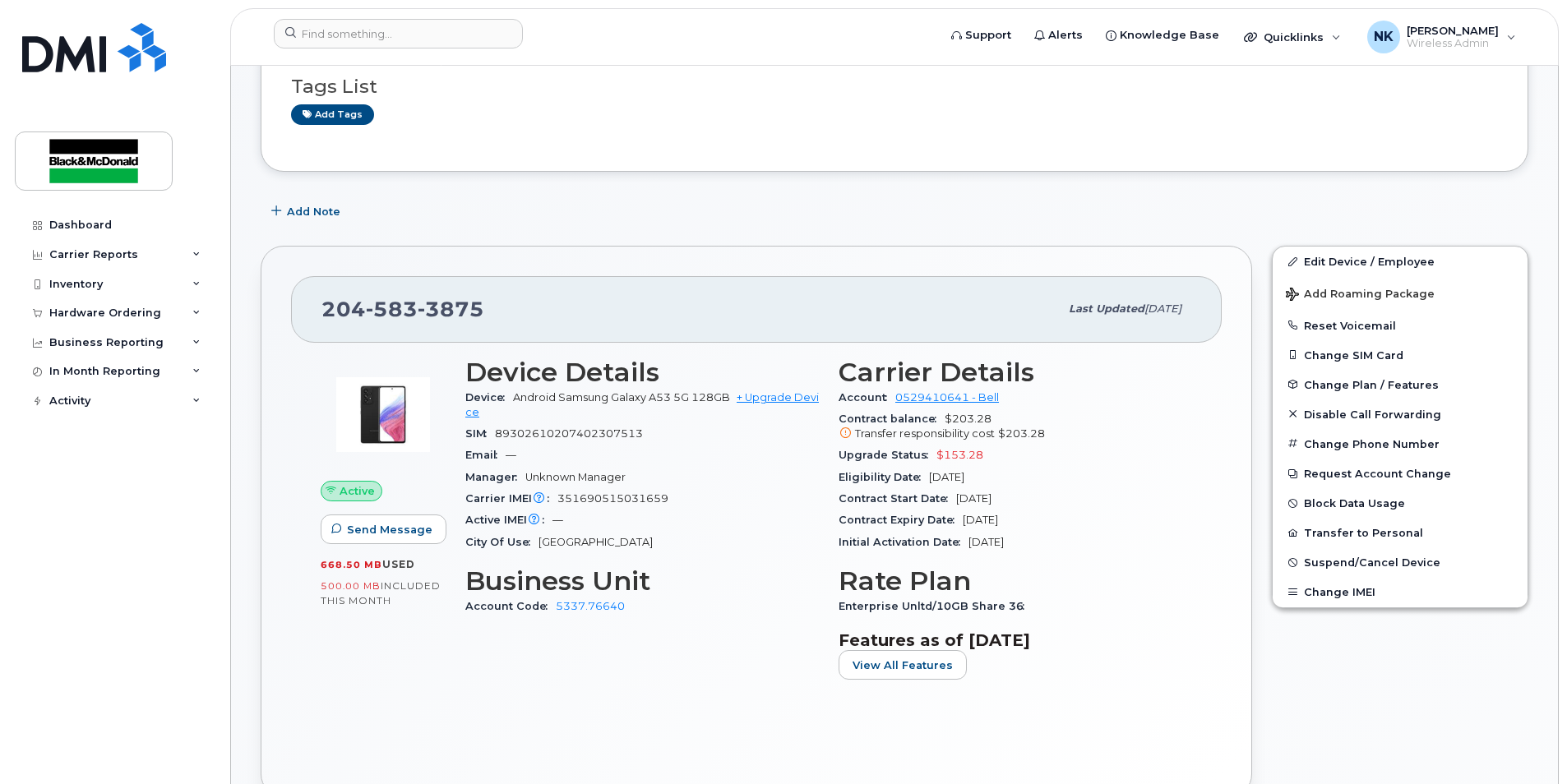
click at [976, 459] on span "$153.28" at bounding box center [960, 455] width 46 height 12
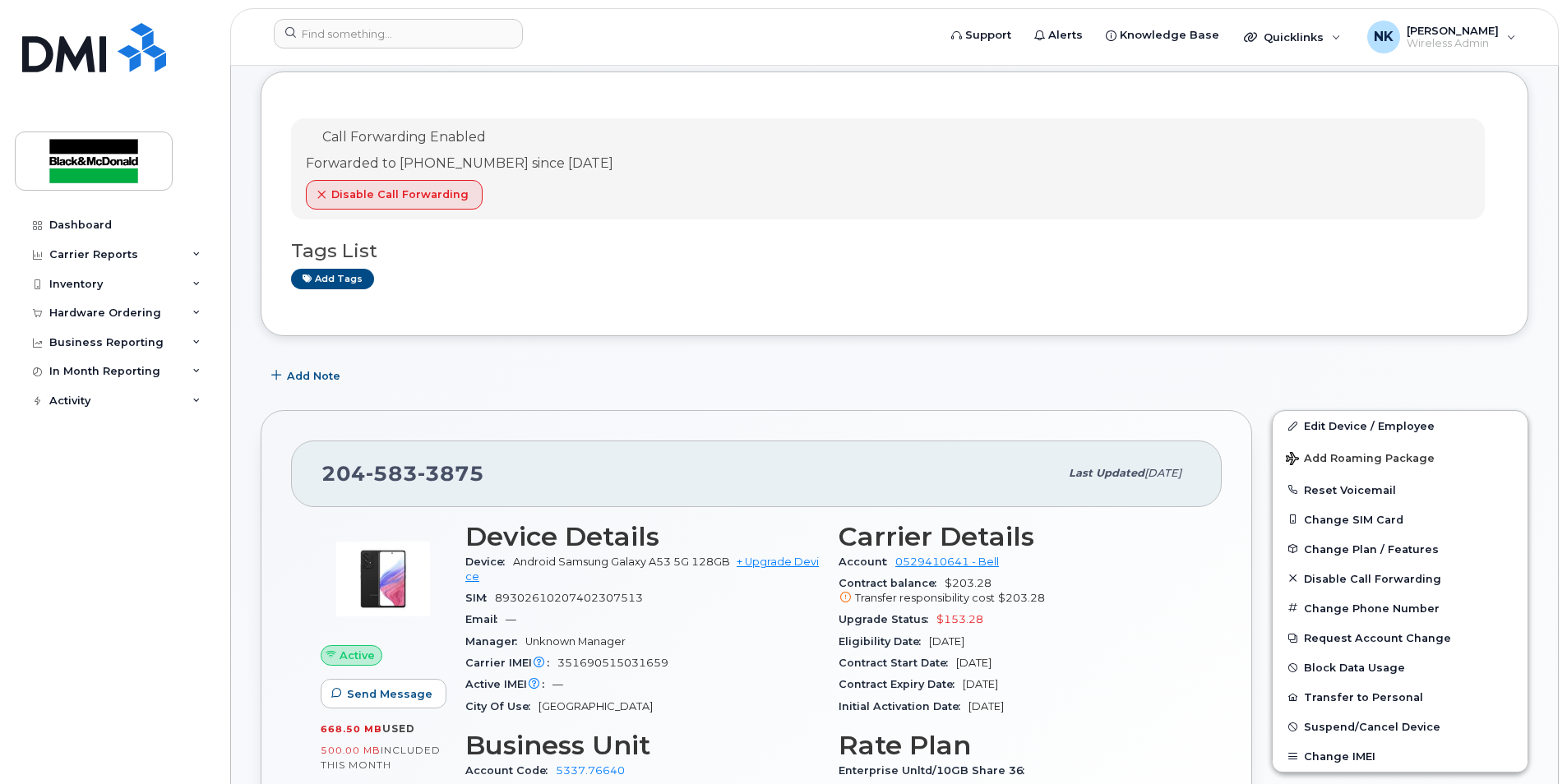
scroll to position [0, 0]
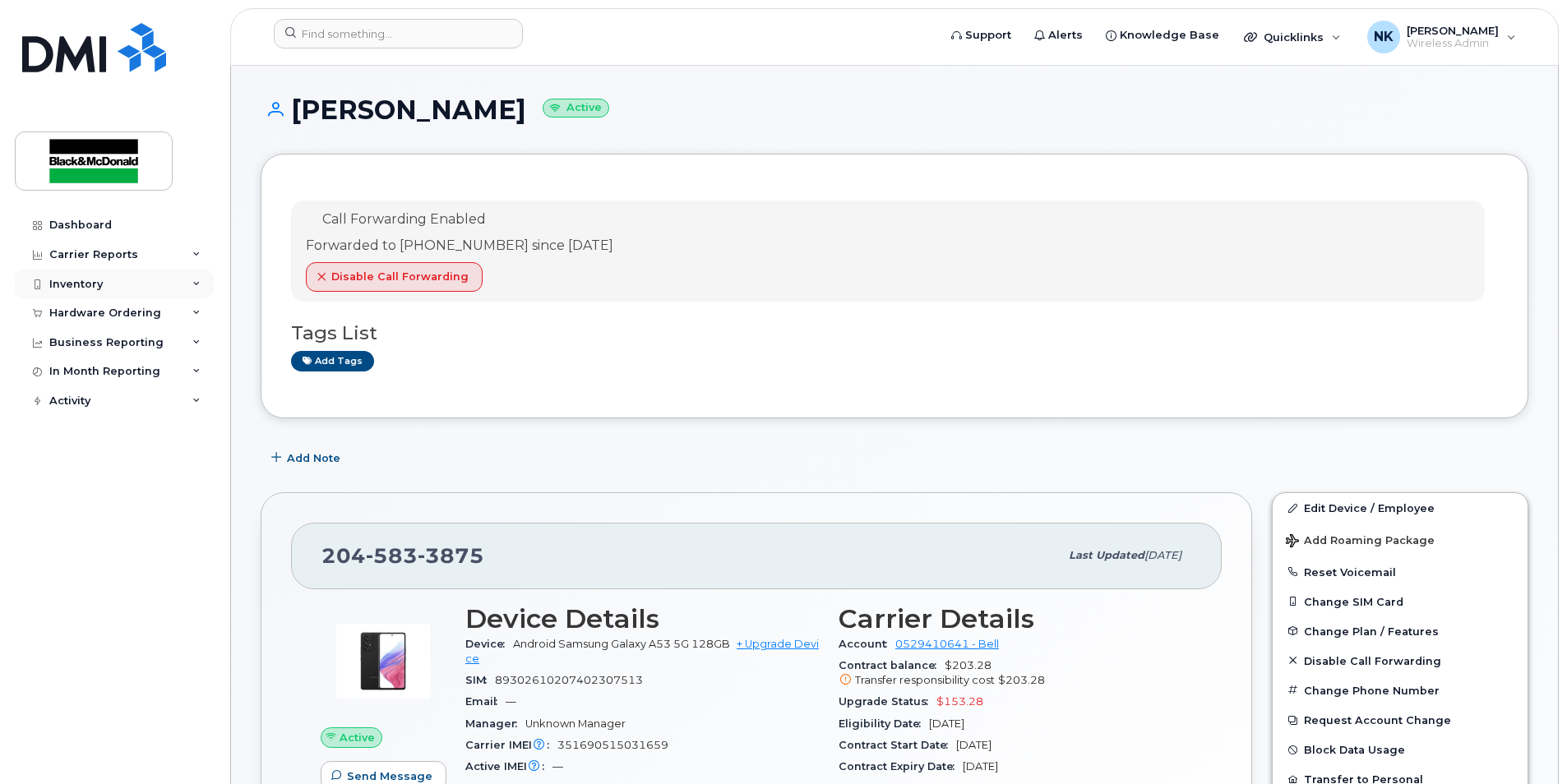
click at [89, 284] on div "Inventory" at bounding box center [75, 284] width 53 height 13
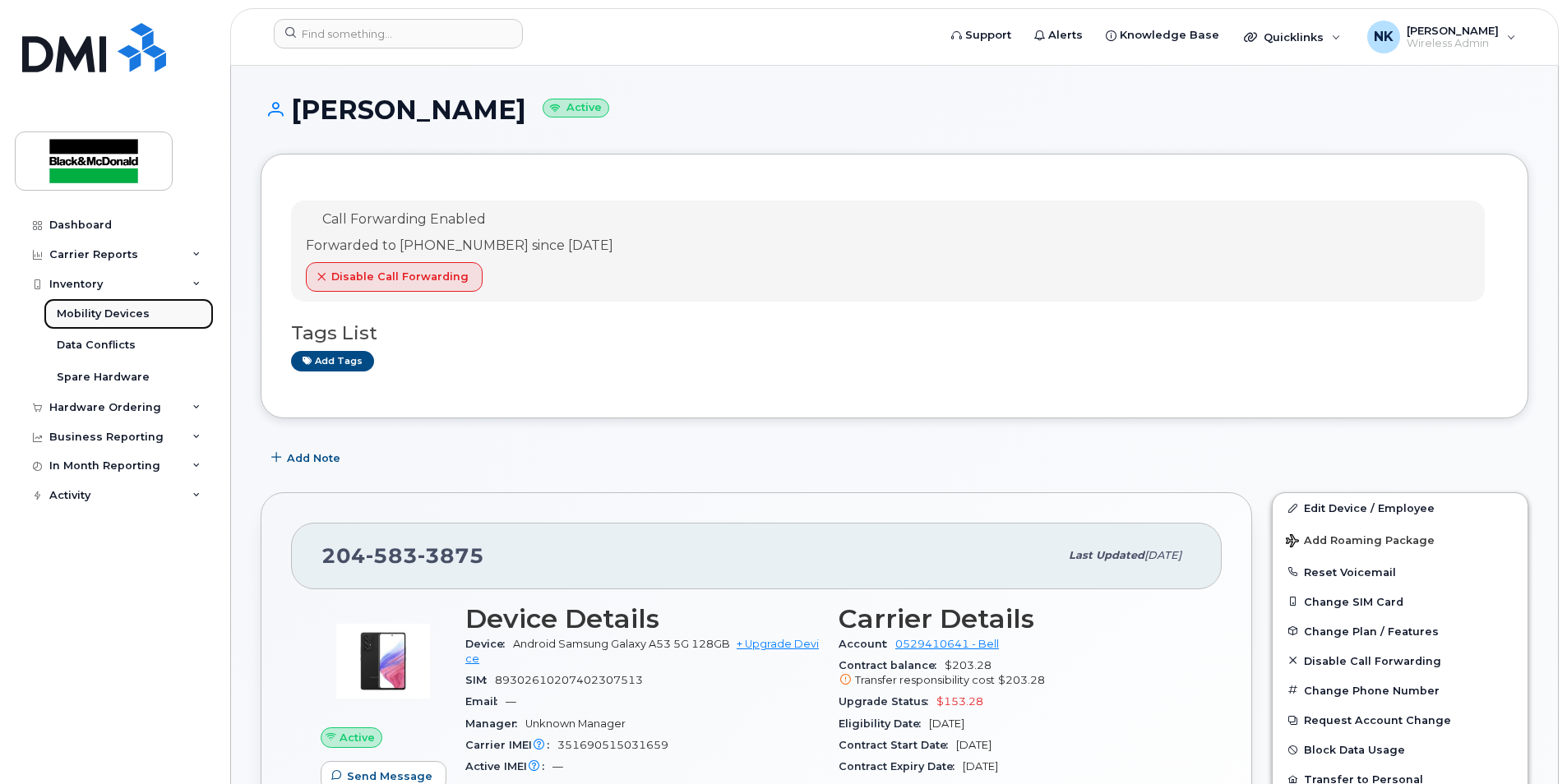
click at [94, 307] on div "Mobility Devices" at bounding box center [103, 314] width 93 height 15
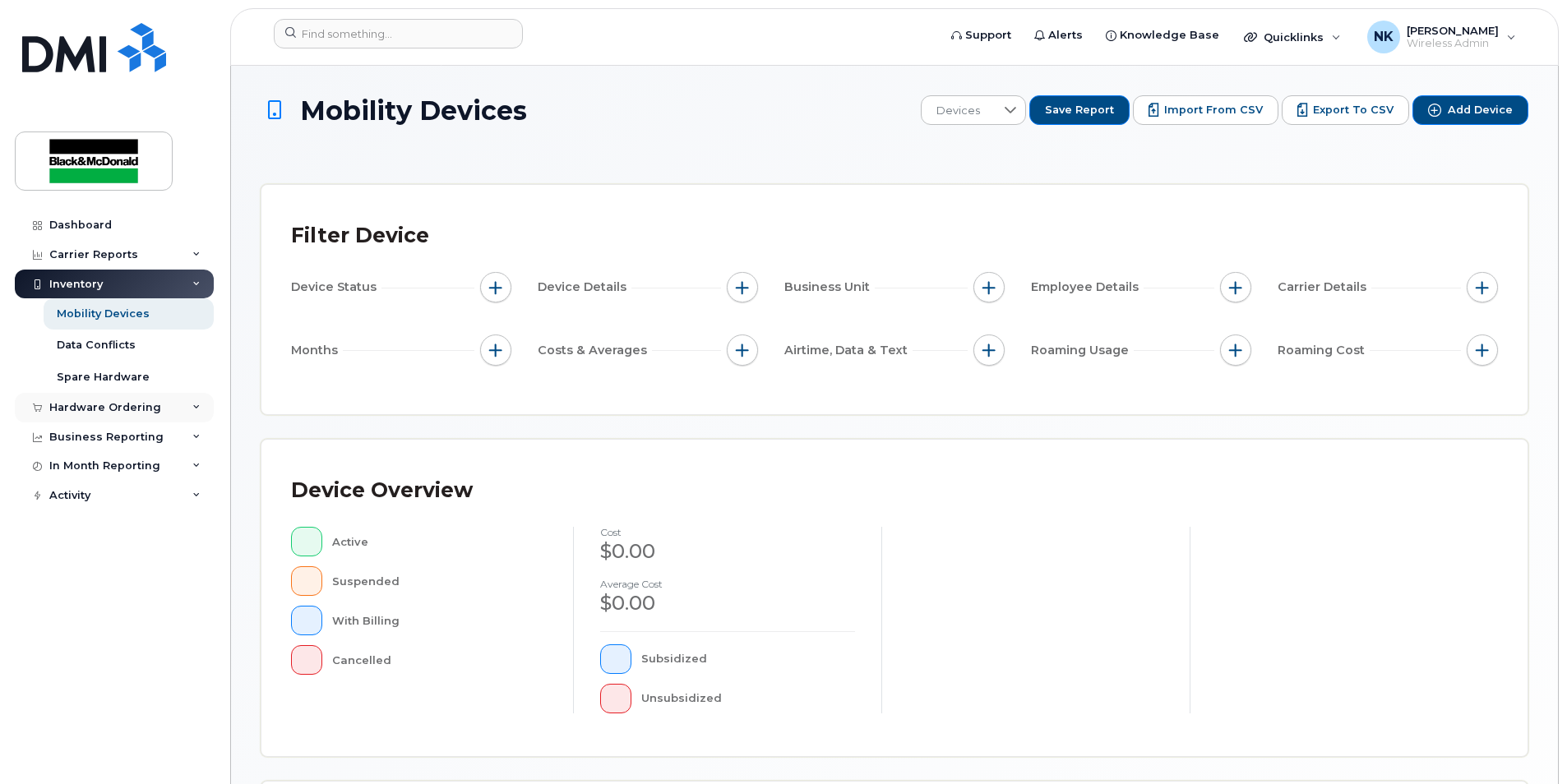
click at [113, 396] on div "Hardware Ordering" at bounding box center [114, 407] width 199 height 30
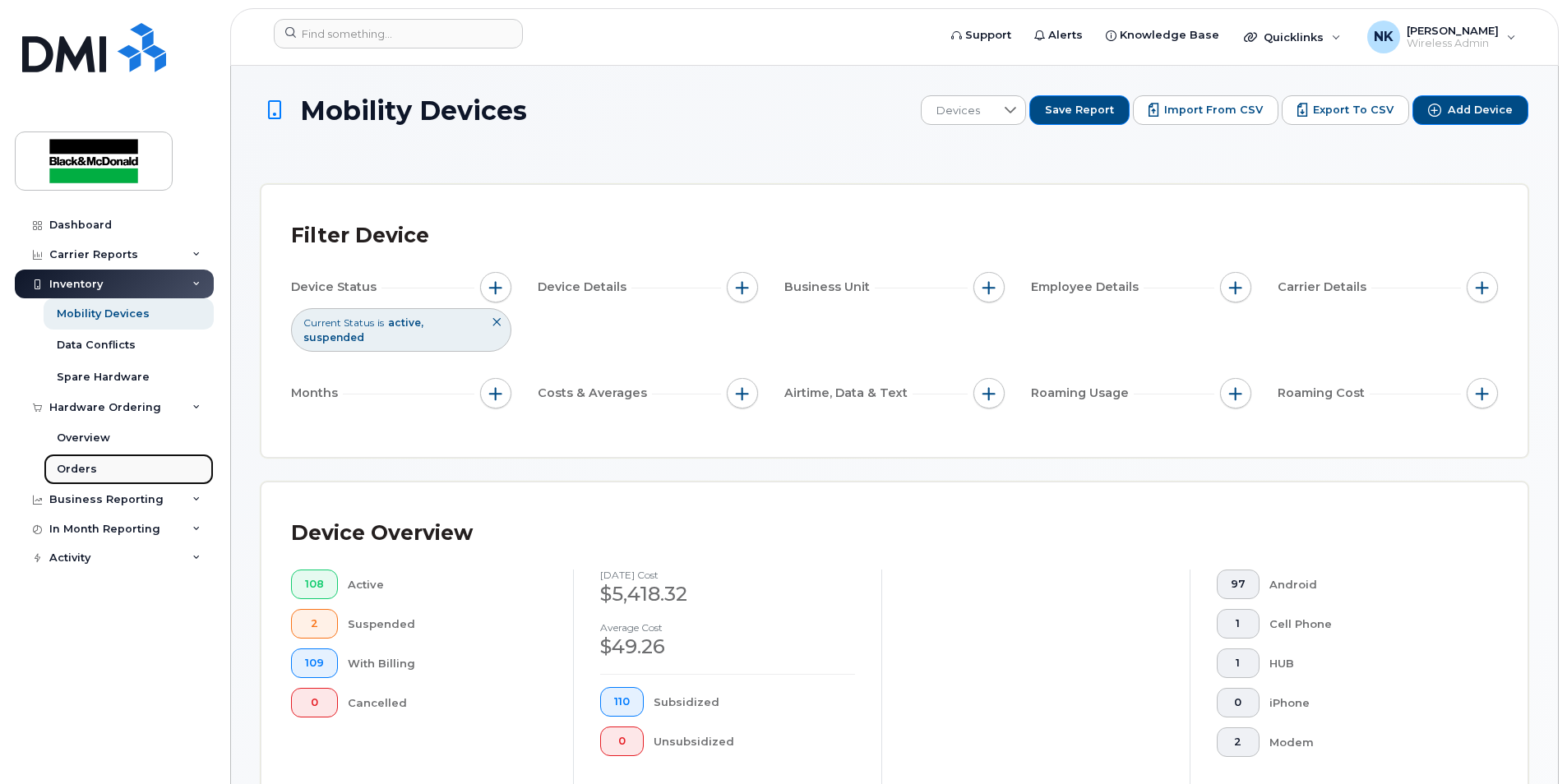
click at [82, 470] on div "Orders" at bounding box center [77, 469] width 40 height 15
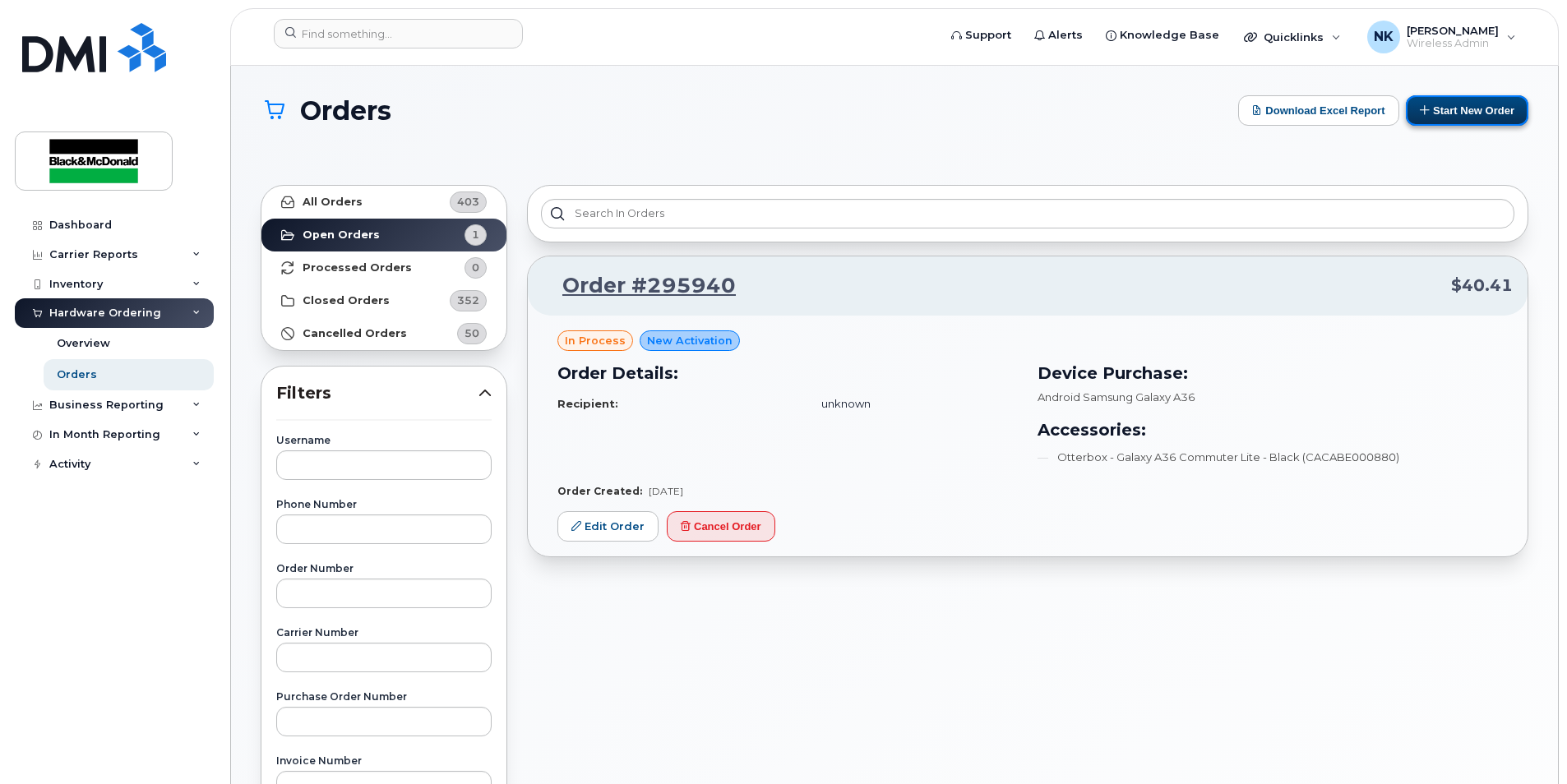
click at [1447, 117] on button "Start New Order" at bounding box center [1467, 110] width 123 height 31
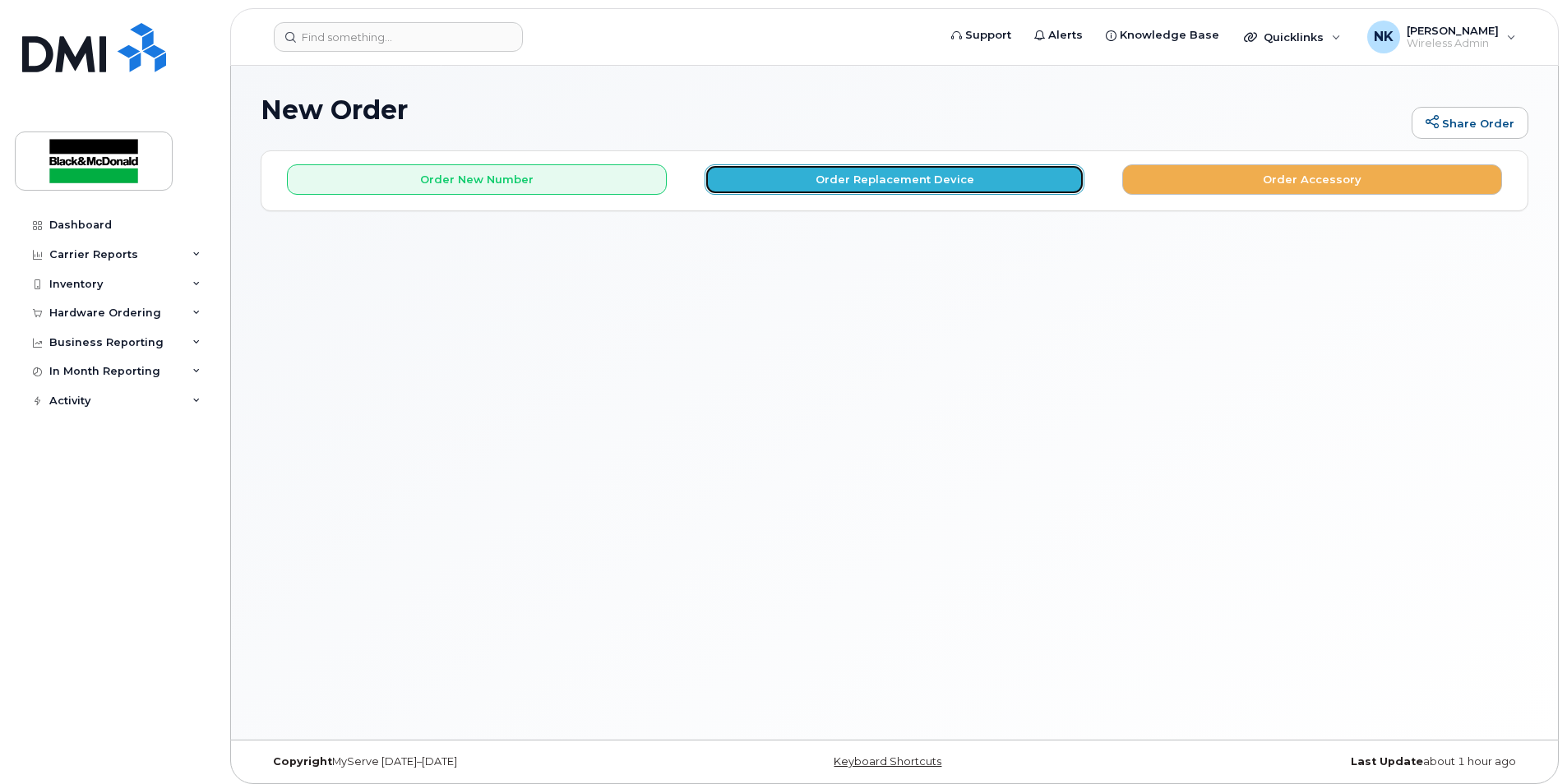
click at [800, 185] on button "Order Replacement Device" at bounding box center [894, 180] width 379 height 31
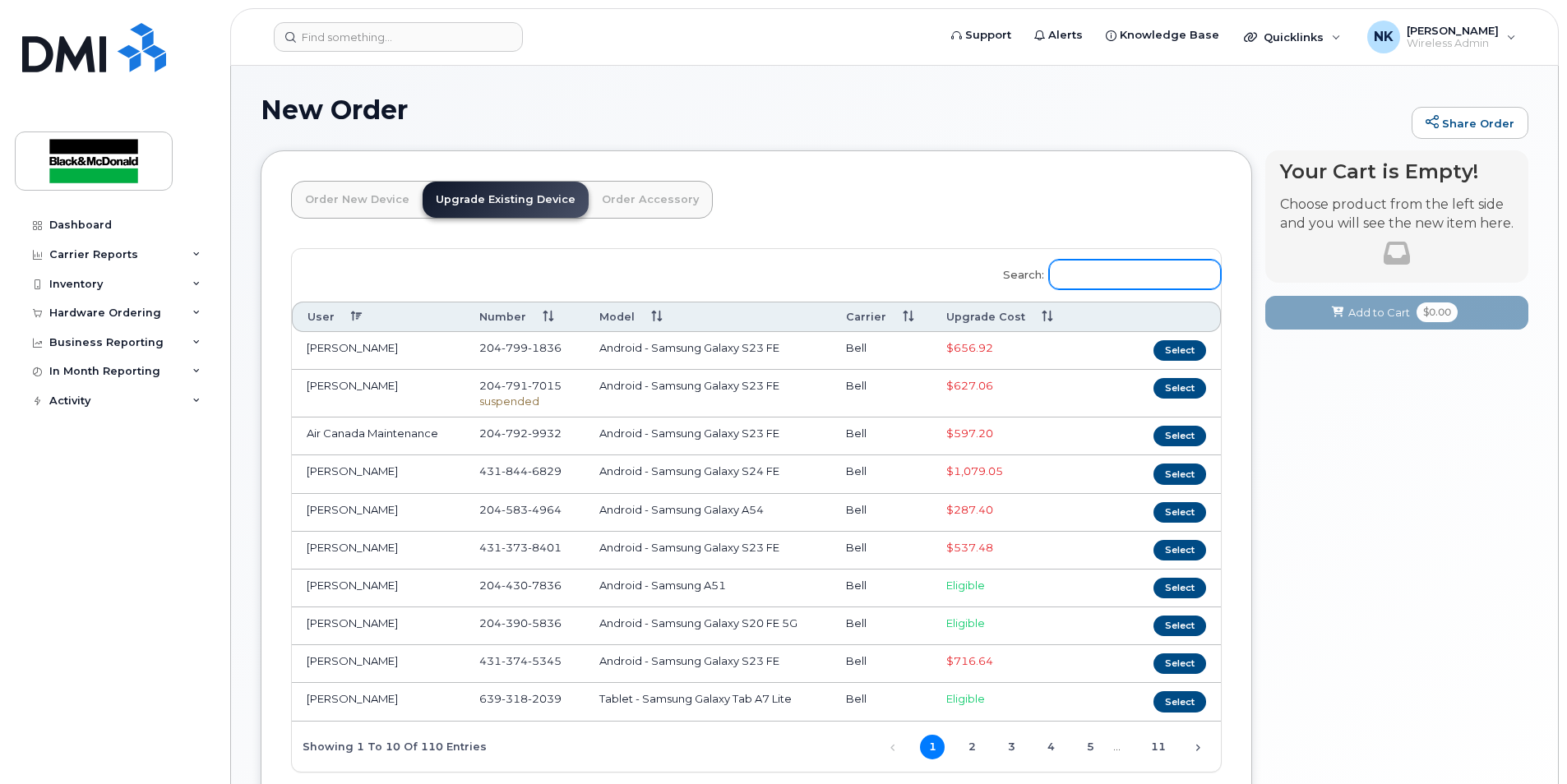
click at [1106, 269] on input "Search:" at bounding box center [1135, 274] width 172 height 30
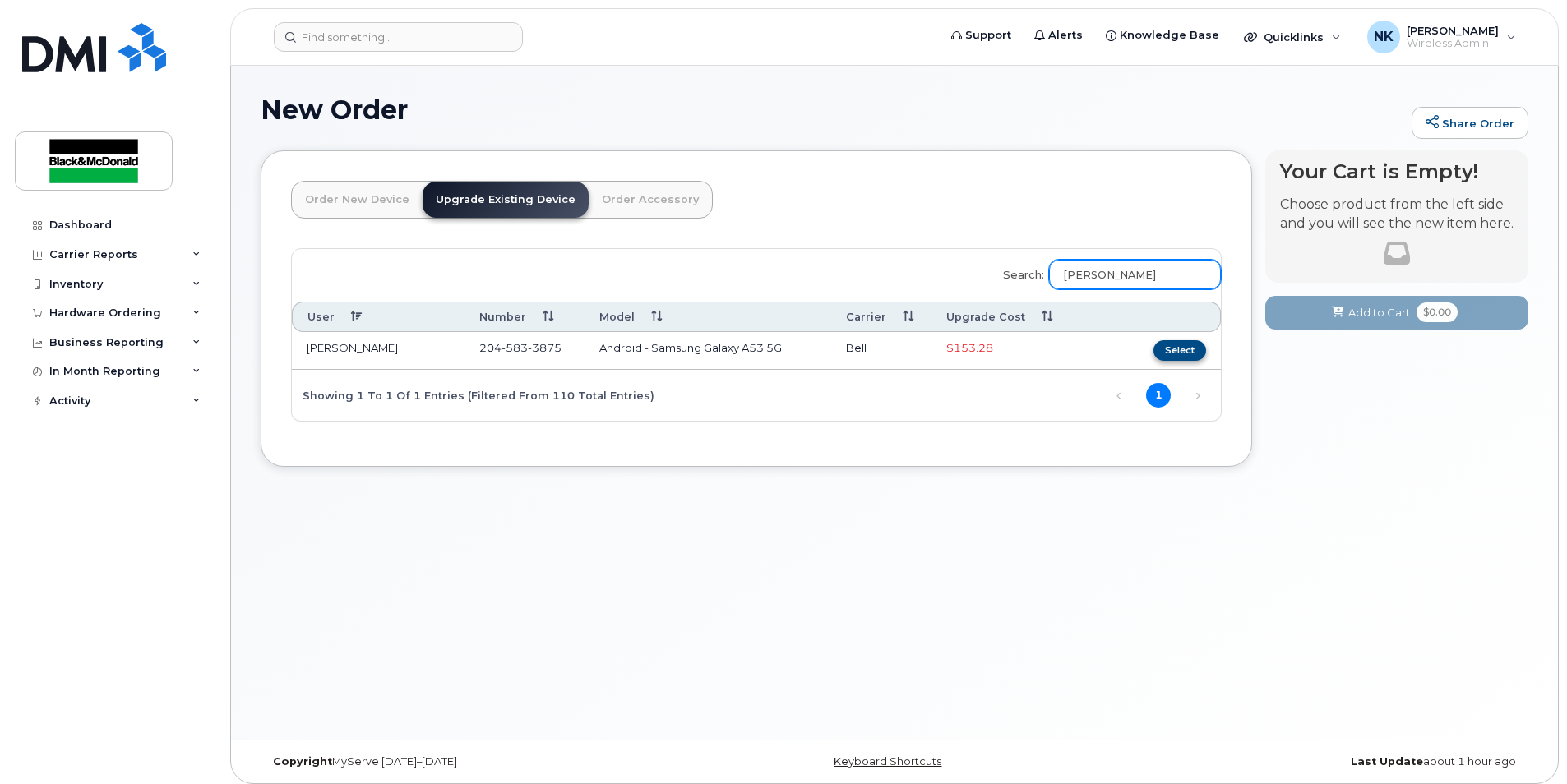
type input "[PERSON_NAME]"
click at [1188, 349] on button "Select" at bounding box center [1180, 350] width 53 height 20
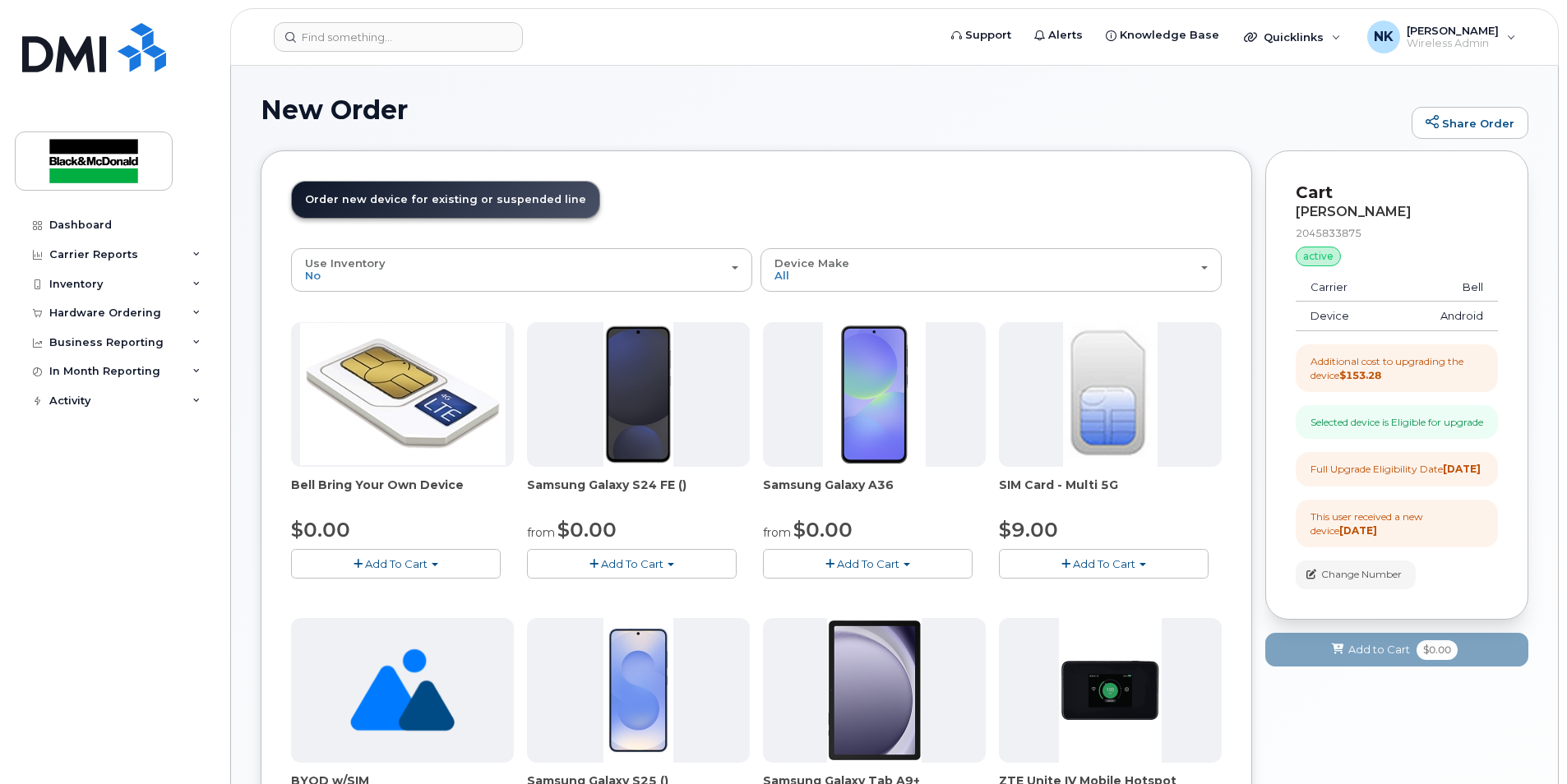
click at [900, 557] on button "Add To Cart" at bounding box center [868, 563] width 209 height 29
click at [873, 588] on link "$0.00 - 3 year term - voice & data plan" at bounding box center [885, 594] width 238 height 20
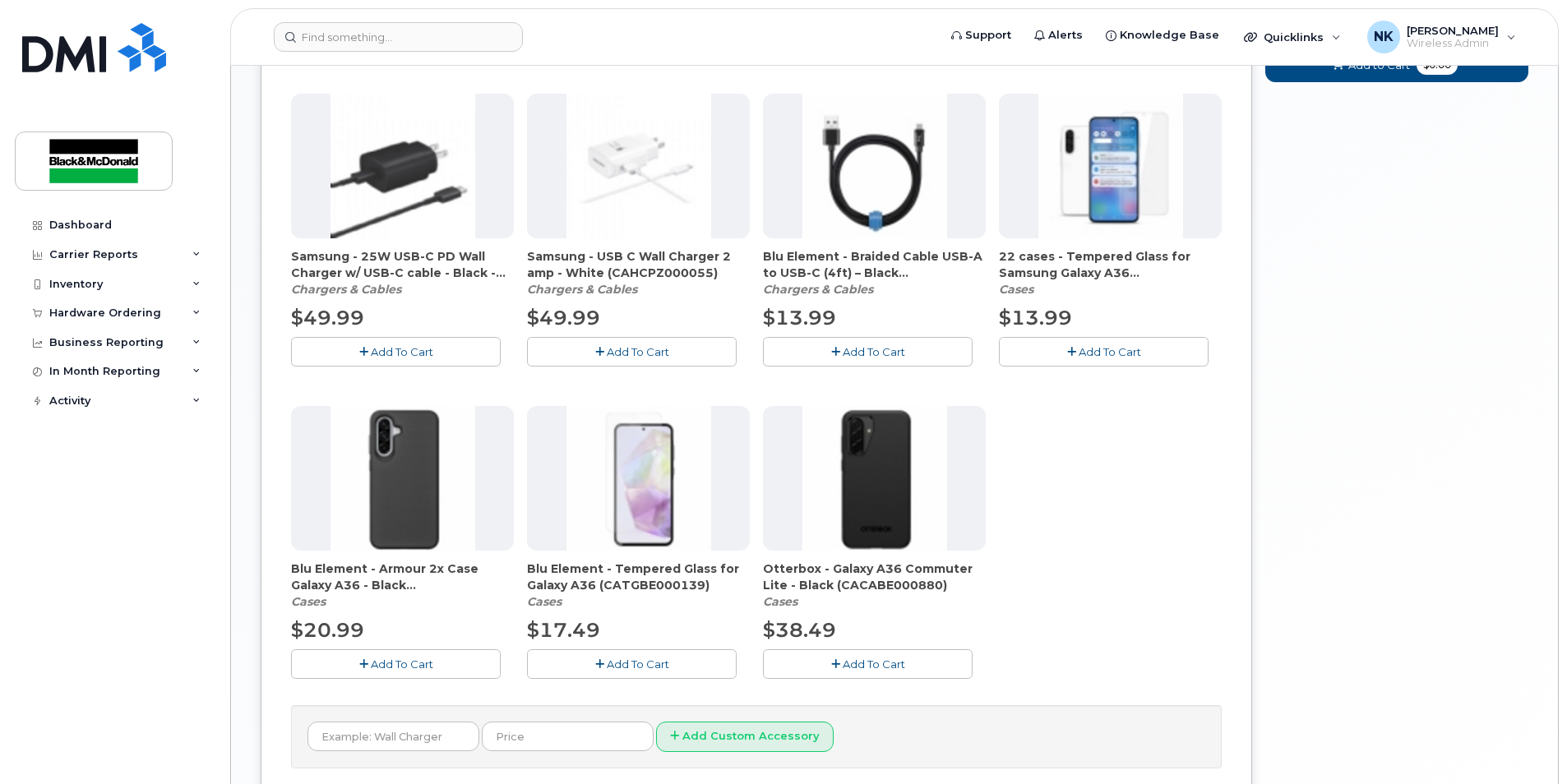
scroll to position [904, 0]
click at [881, 660] on span "Add To Cart" at bounding box center [874, 663] width 62 height 13
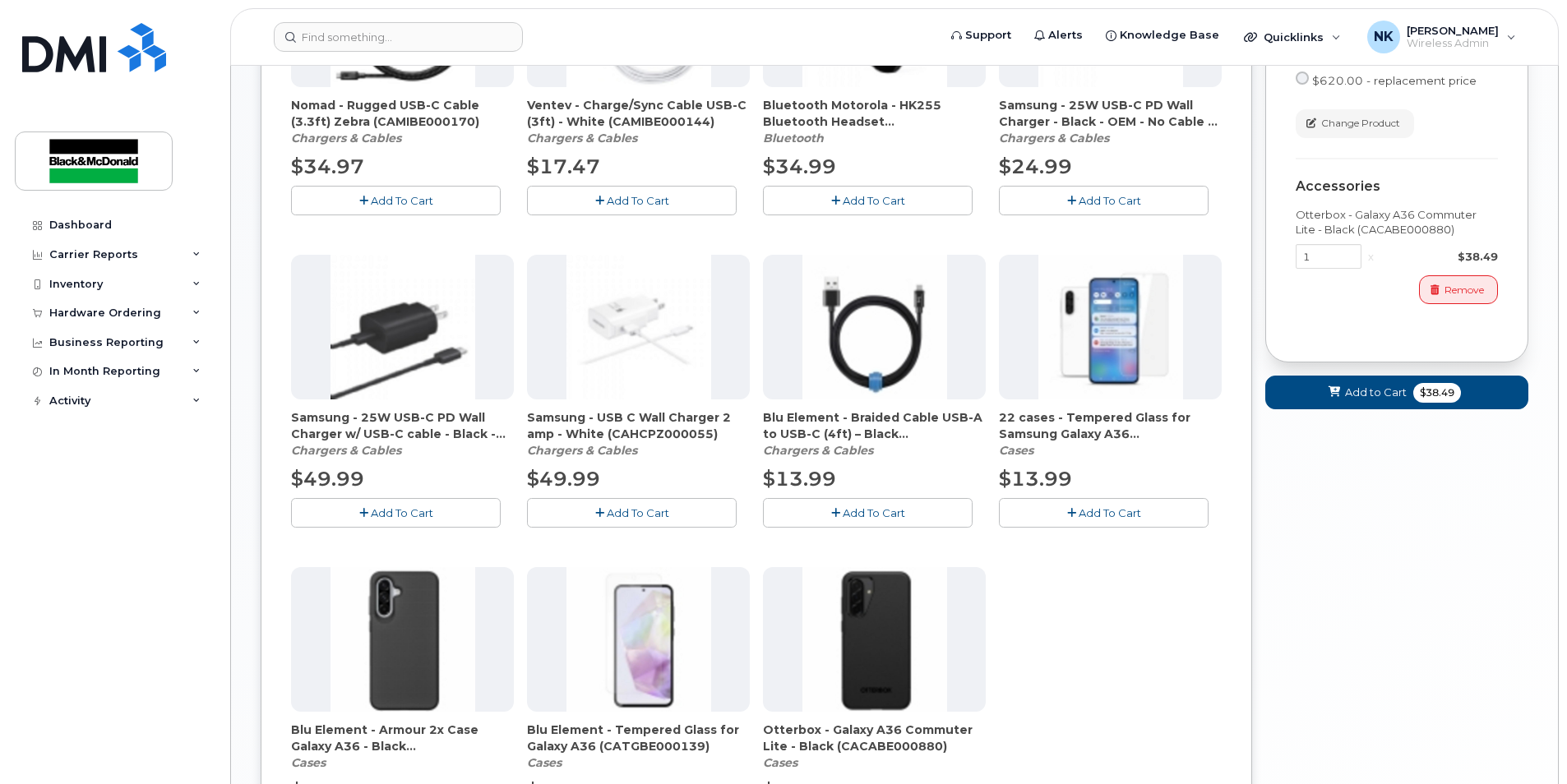
scroll to position [822, 0]
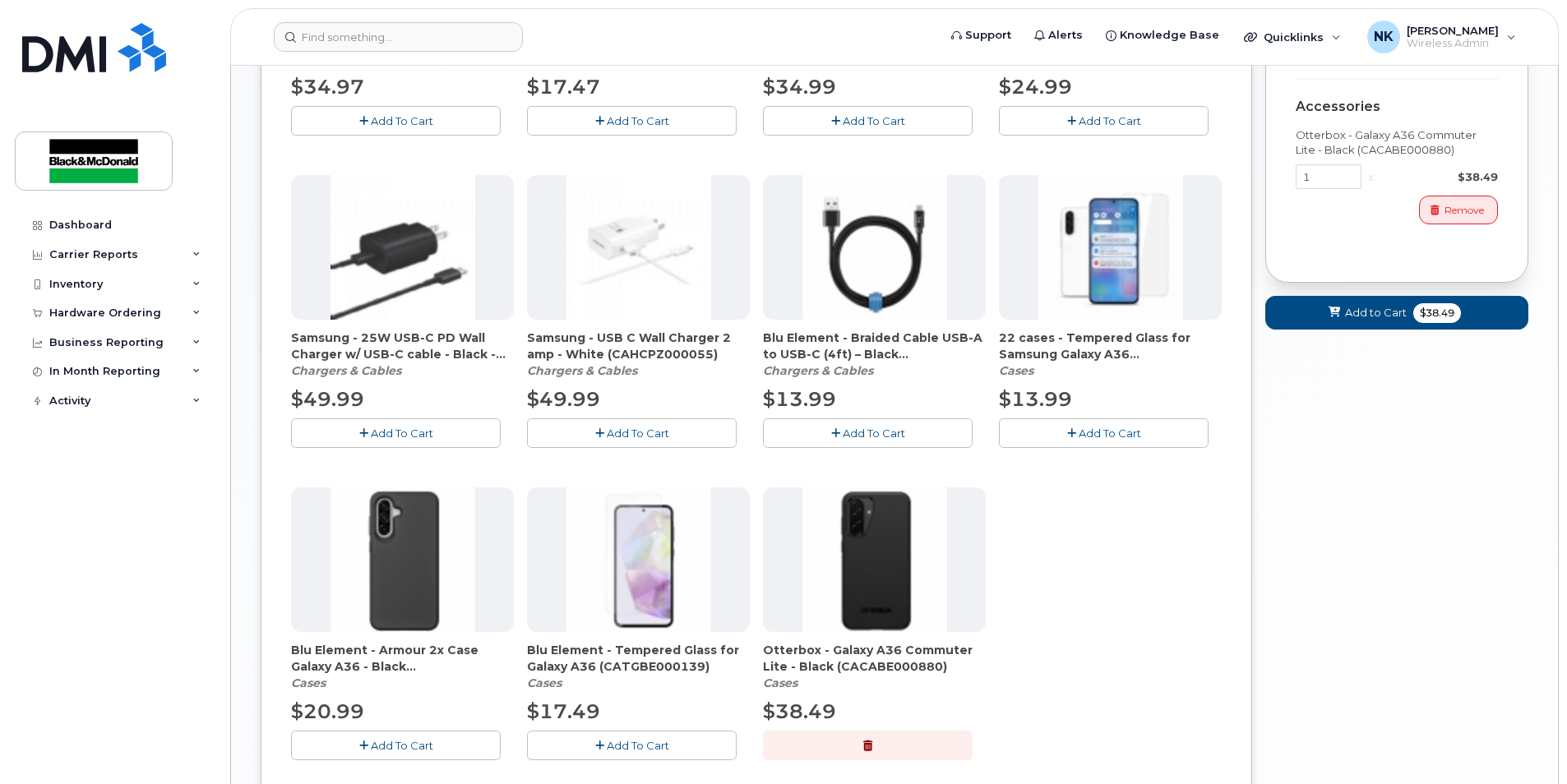
click at [1120, 434] on span "Add To Cart" at bounding box center [1110, 433] width 62 height 13
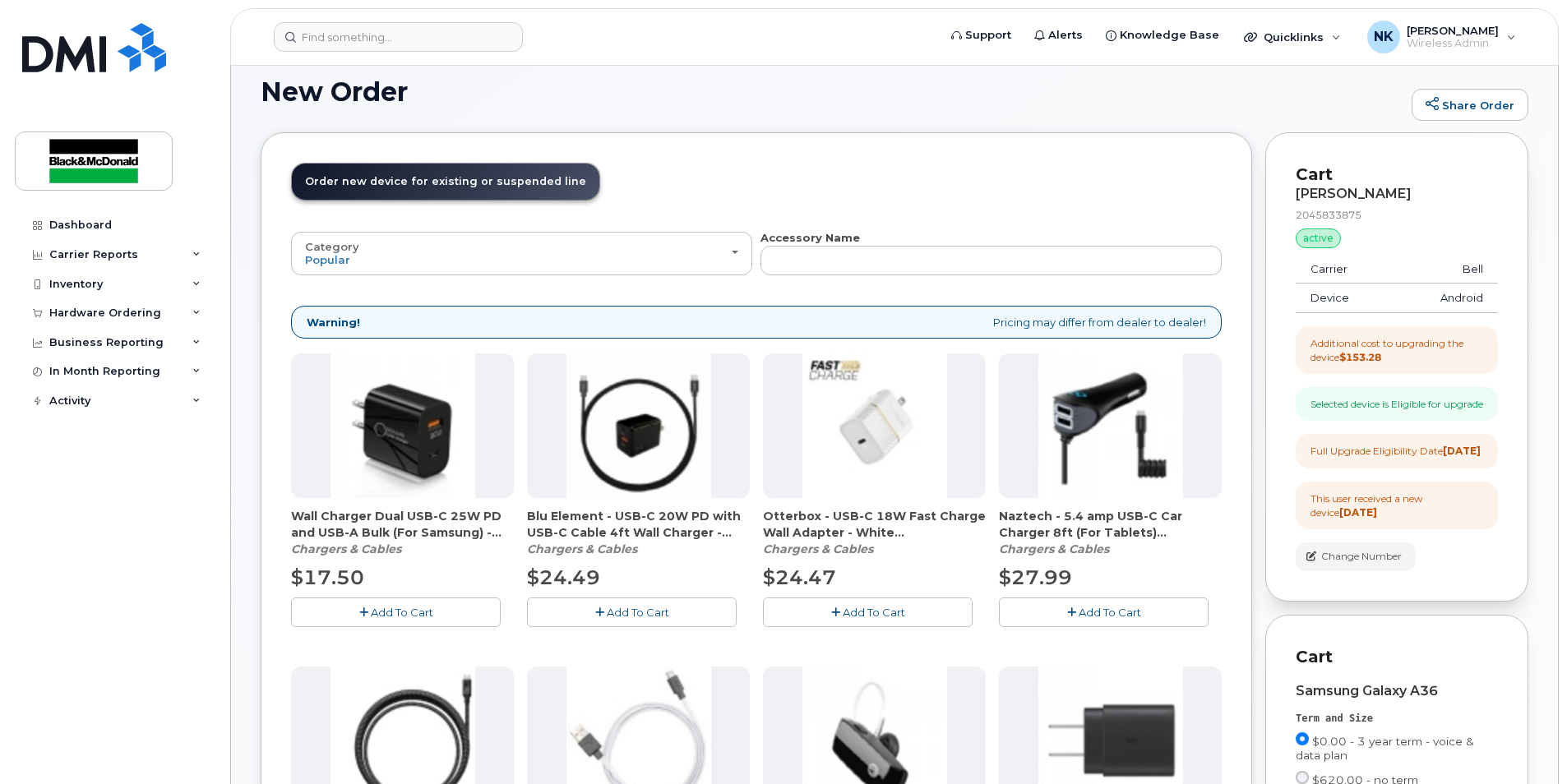
scroll to position [0, 0]
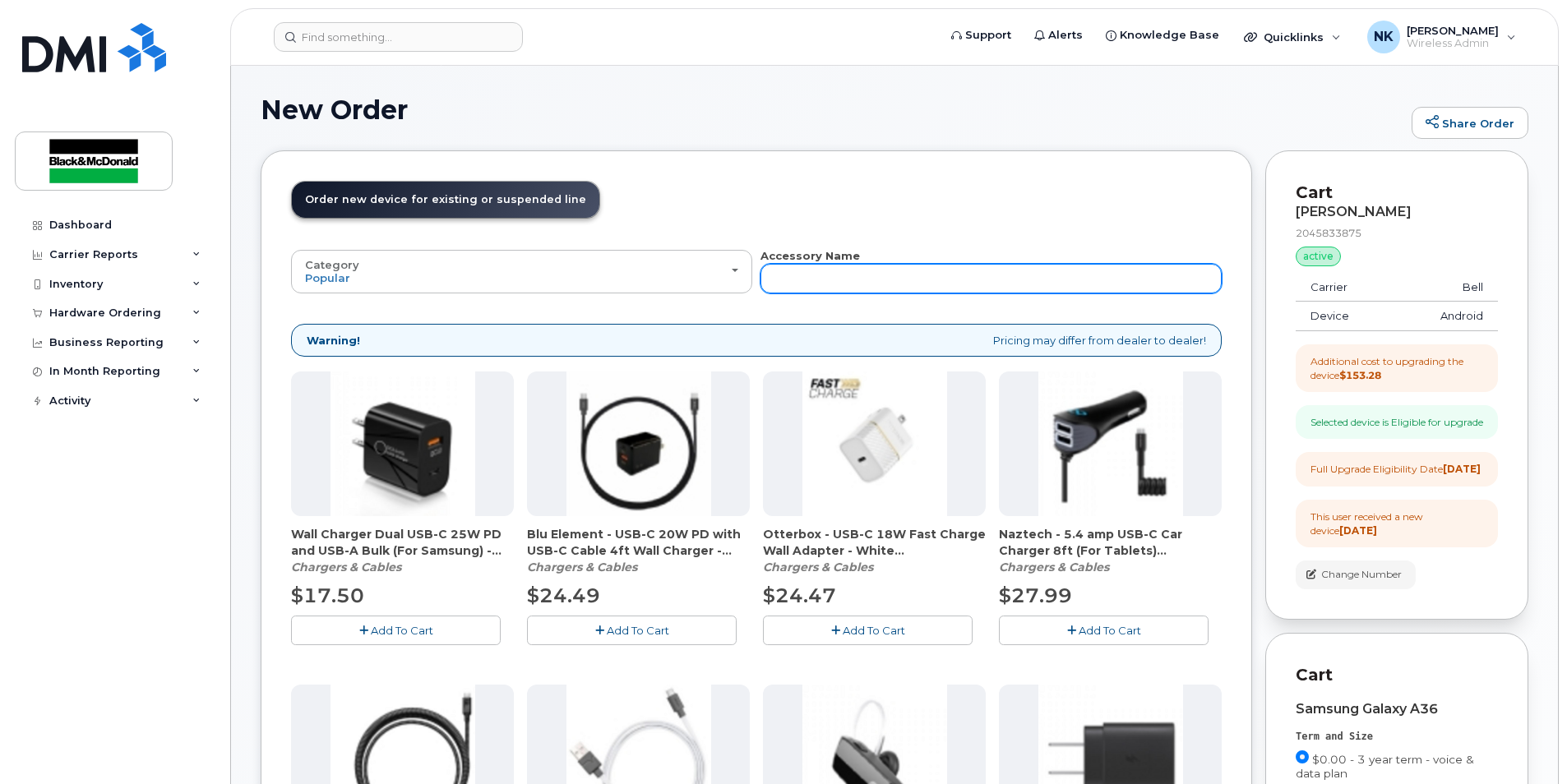
click at [832, 289] on input "text" at bounding box center [991, 279] width 461 height 30
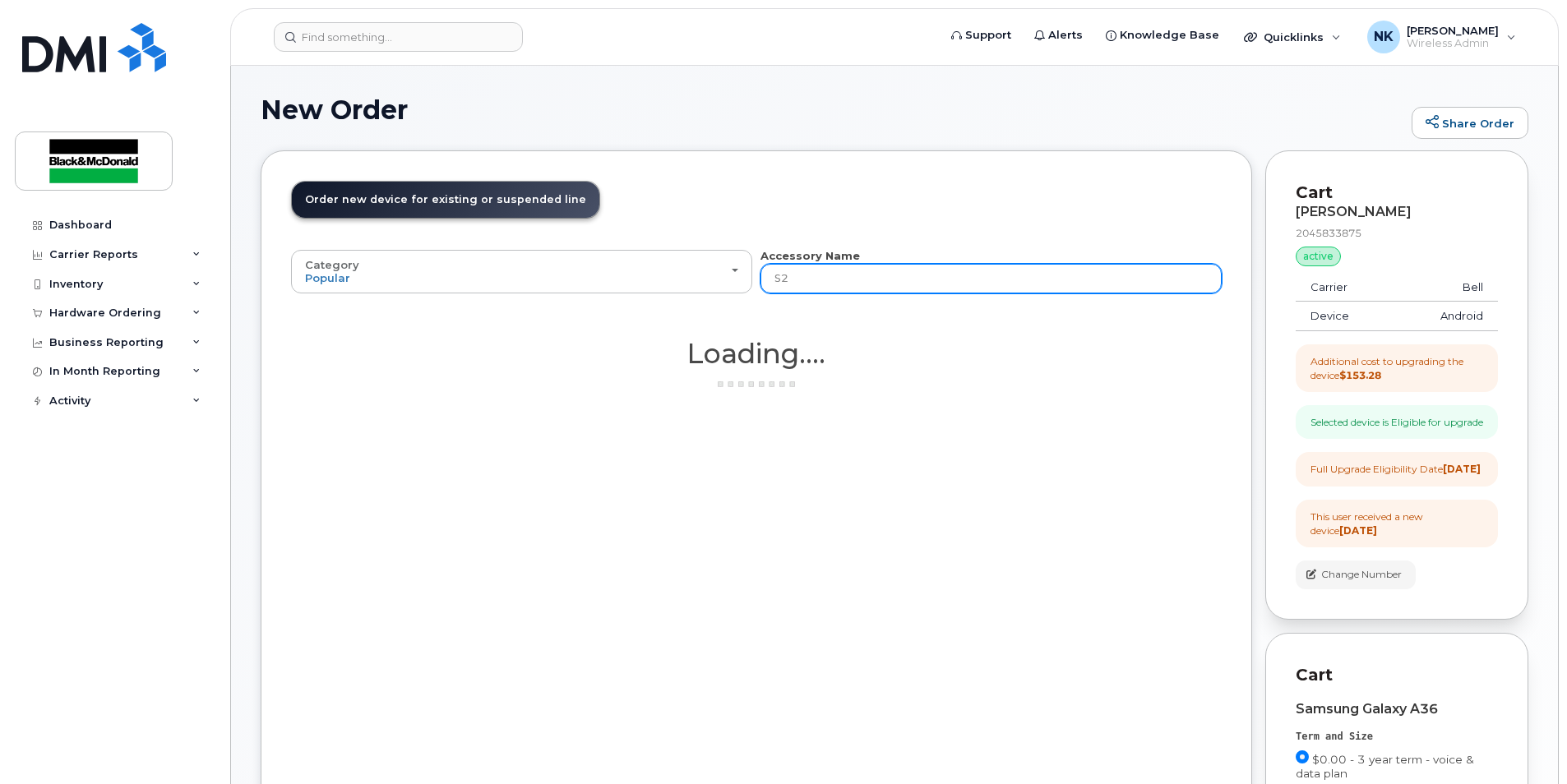
type input "S23"
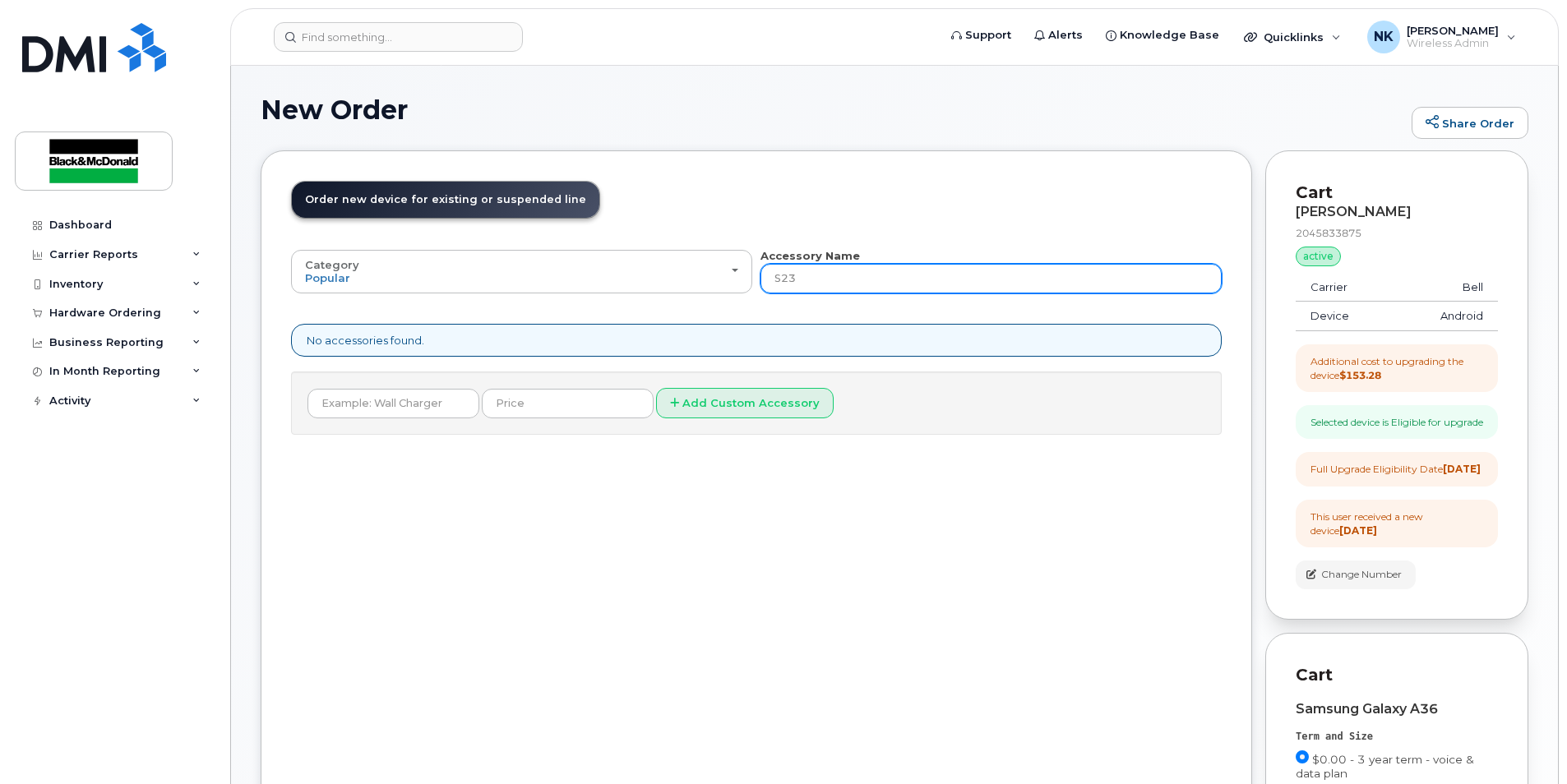
click at [845, 285] on input "S23" at bounding box center [991, 279] width 461 height 30
type input "S23 screen"
click at [845, 280] on input "S23 screen" at bounding box center [991, 279] width 461 height 30
drag, startPoint x: 796, startPoint y: 277, endPoint x: 941, endPoint y: 288, distance: 145.4
click at [941, 288] on input "S23 screen" at bounding box center [991, 279] width 461 height 30
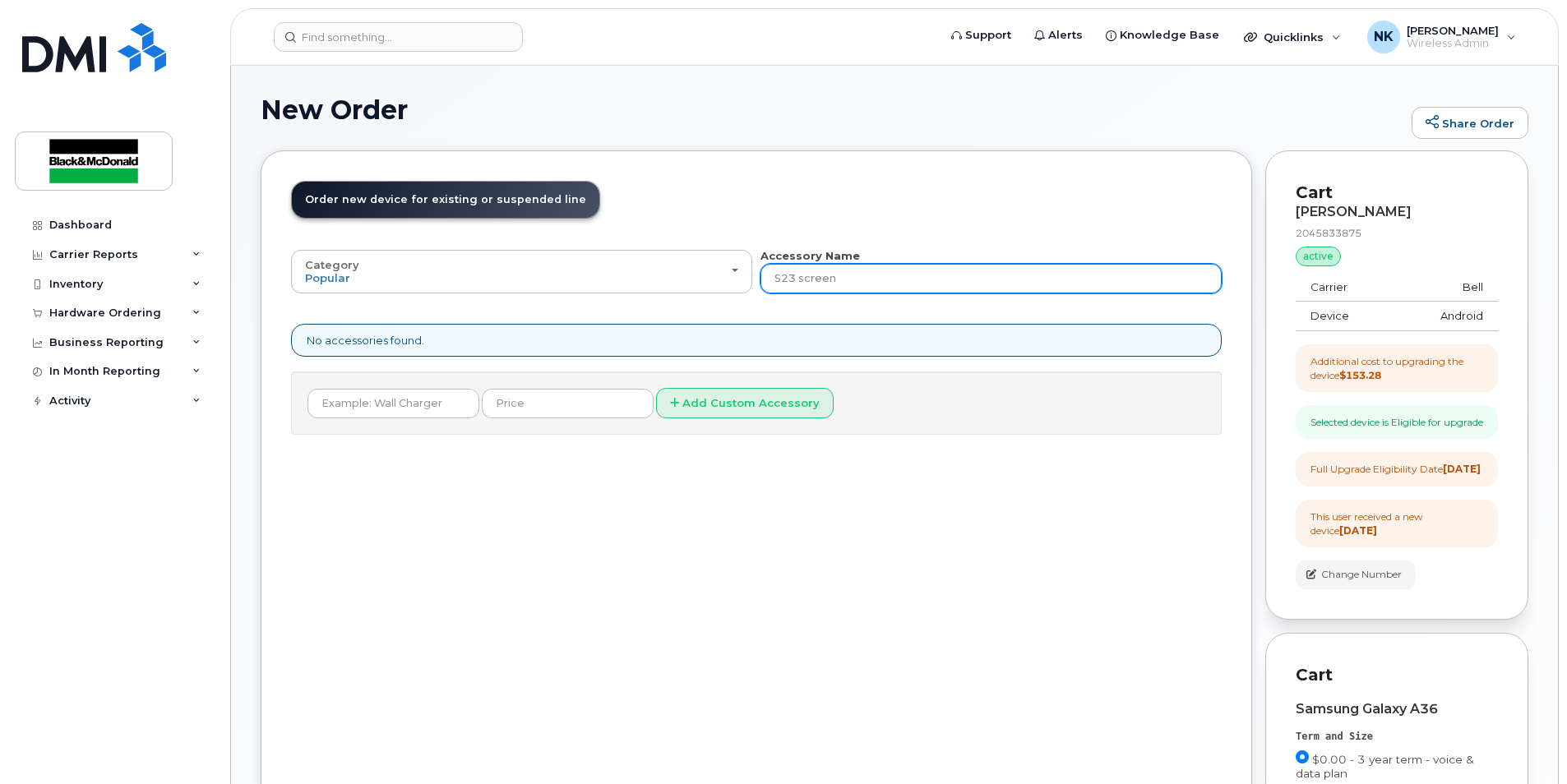
type input "S23"
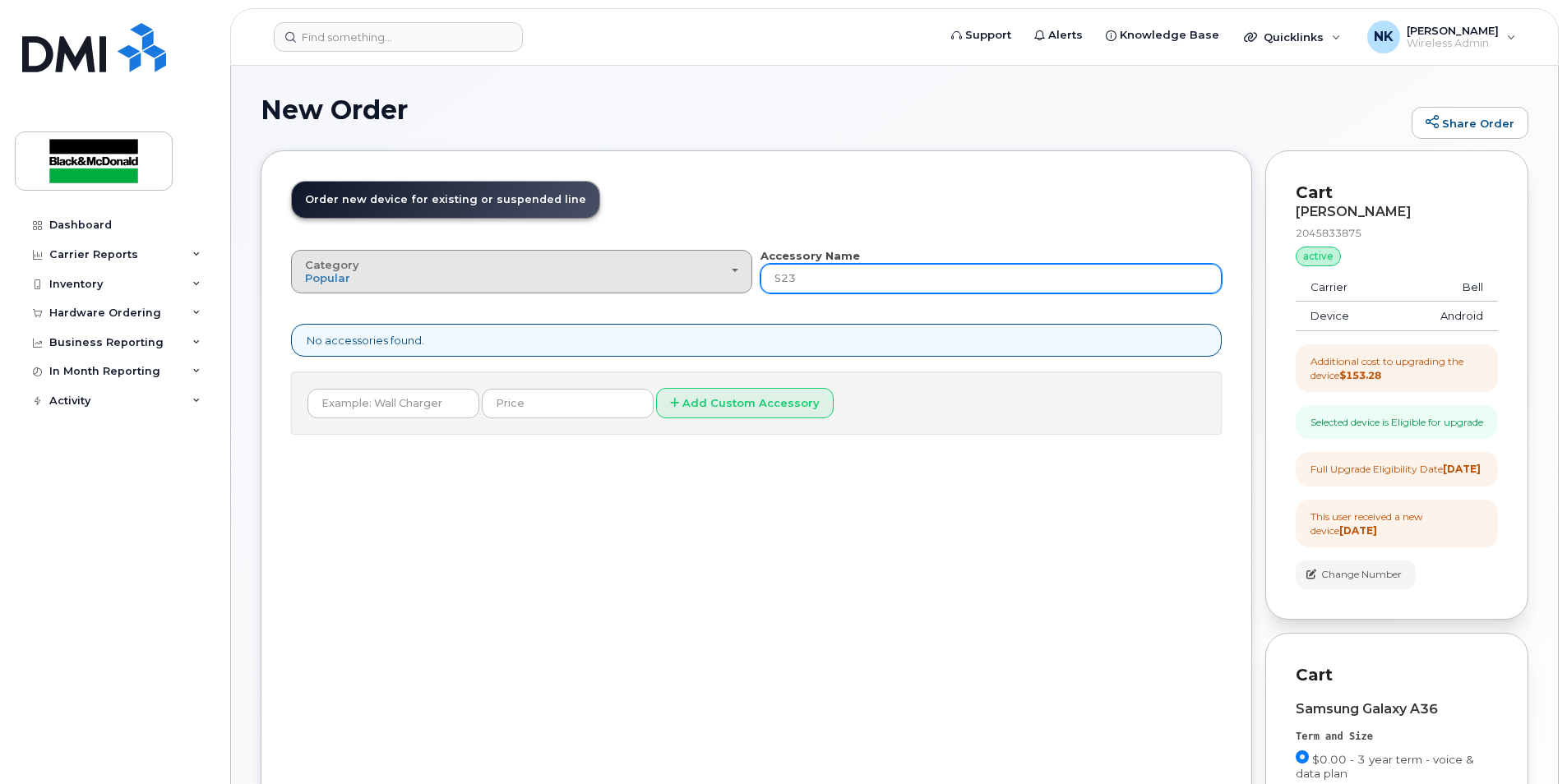
drag, startPoint x: 835, startPoint y: 274, endPoint x: 723, endPoint y: 265, distance: 112.4
click at [723, 265] on div "Category Popular All Bluetooth Accessory Name S23" at bounding box center [756, 271] width 931 height 46
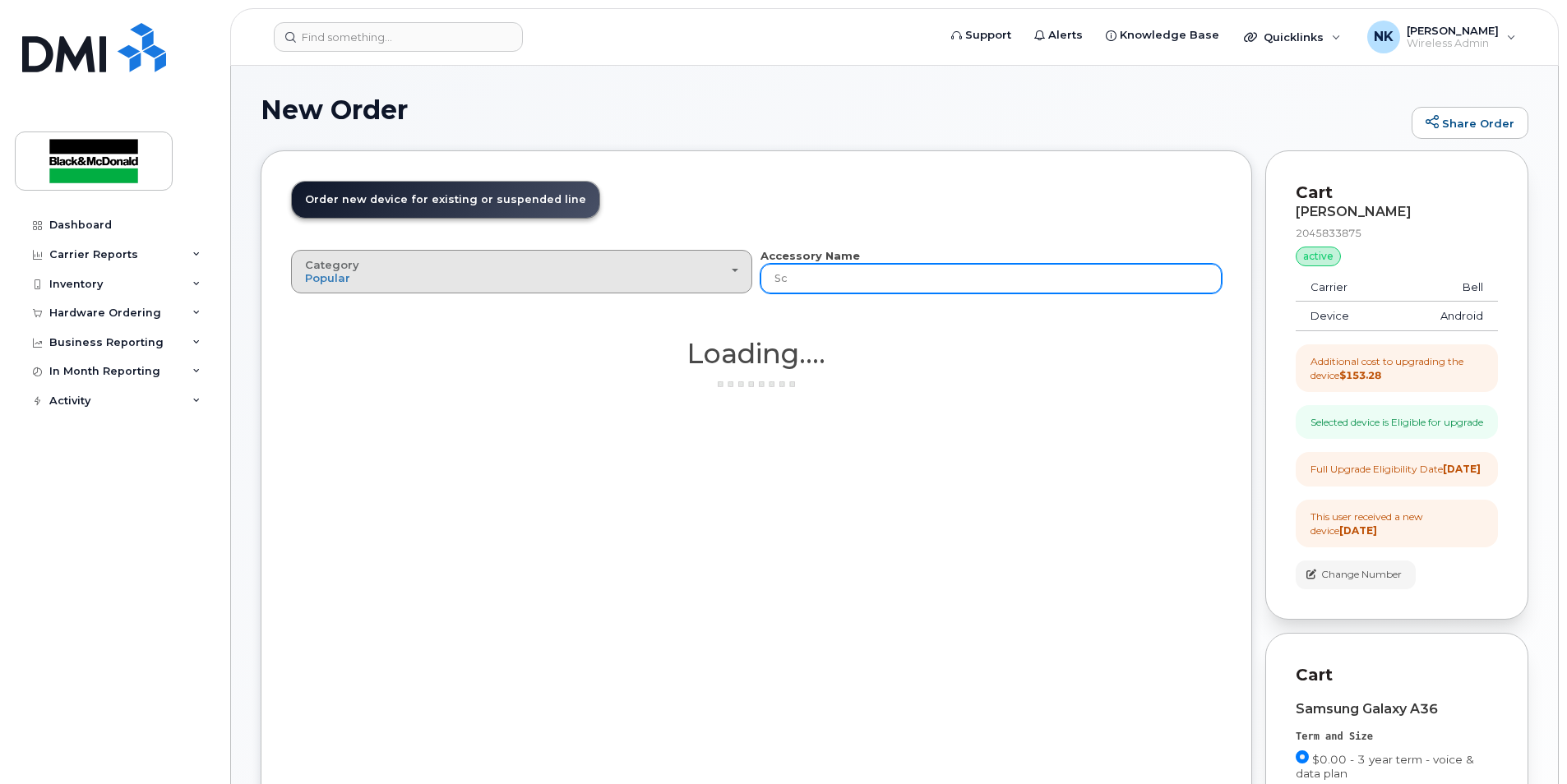
type input "Scr"
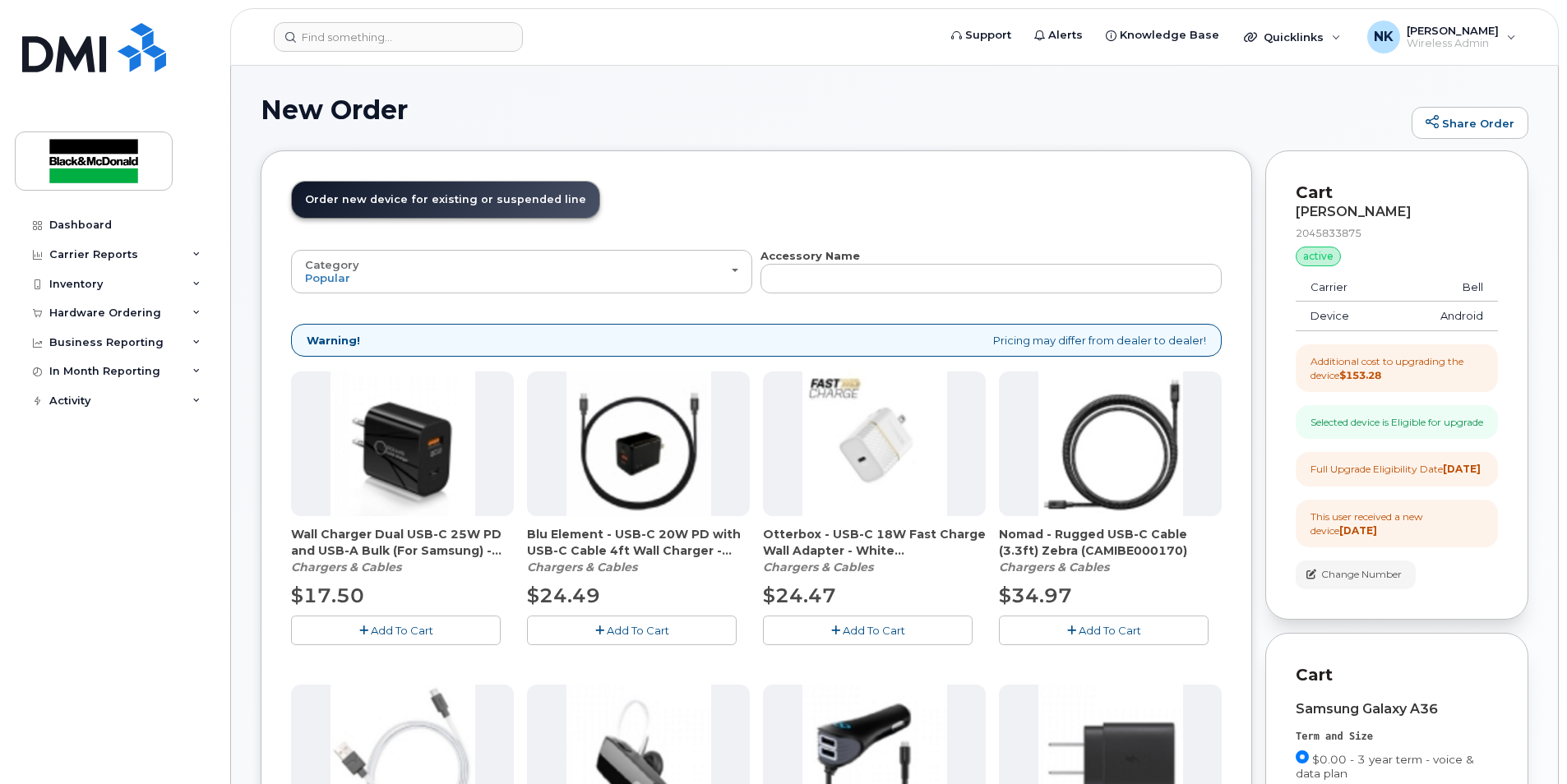
type input "Scr"
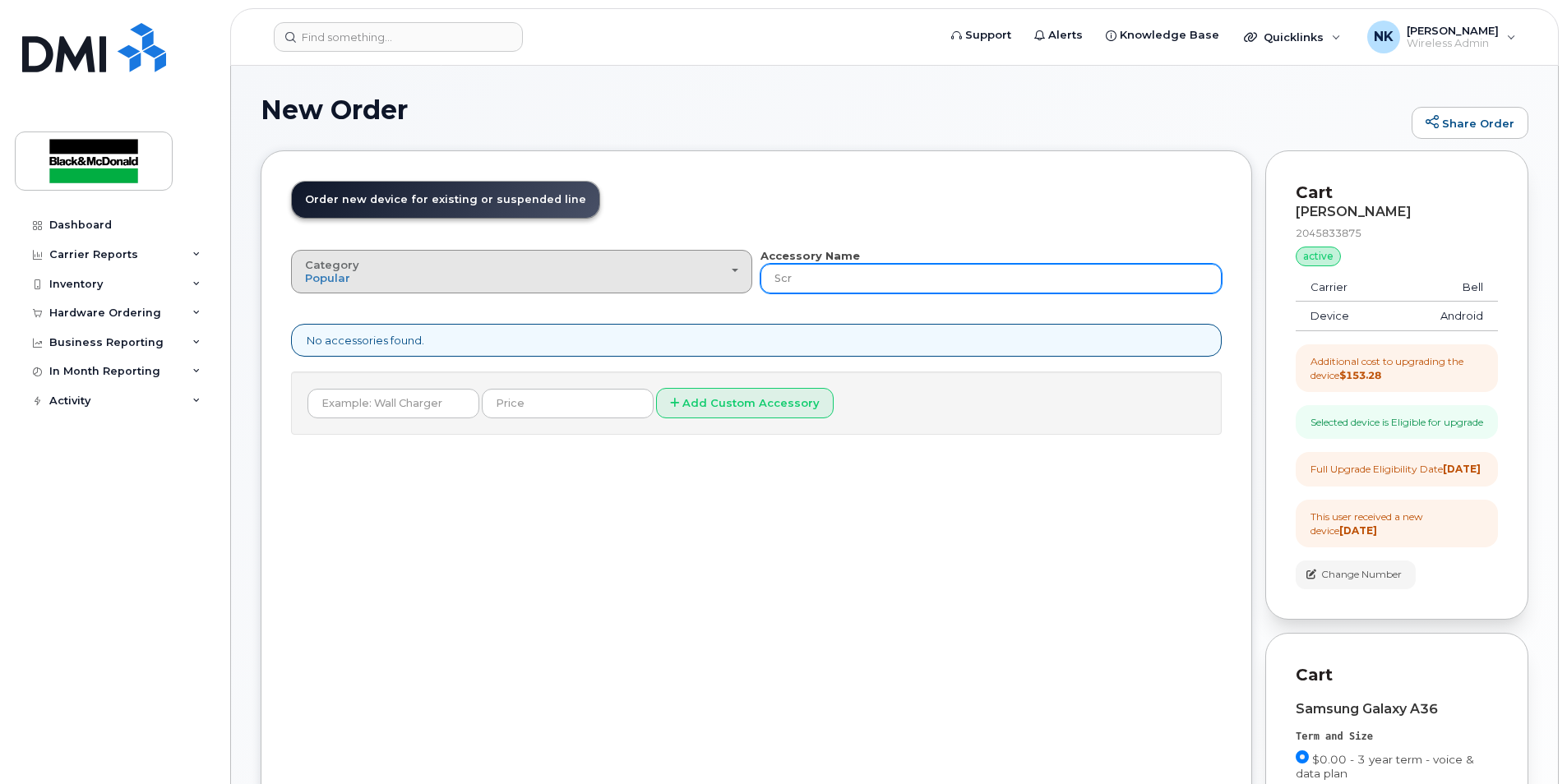
drag, startPoint x: 845, startPoint y: 286, endPoint x: 715, endPoint y: 292, distance: 130.1
click at [715, 292] on div "Category Popular All Bluetooth Accessory Name Scr" at bounding box center [756, 271] width 931 height 46
type input "pro"
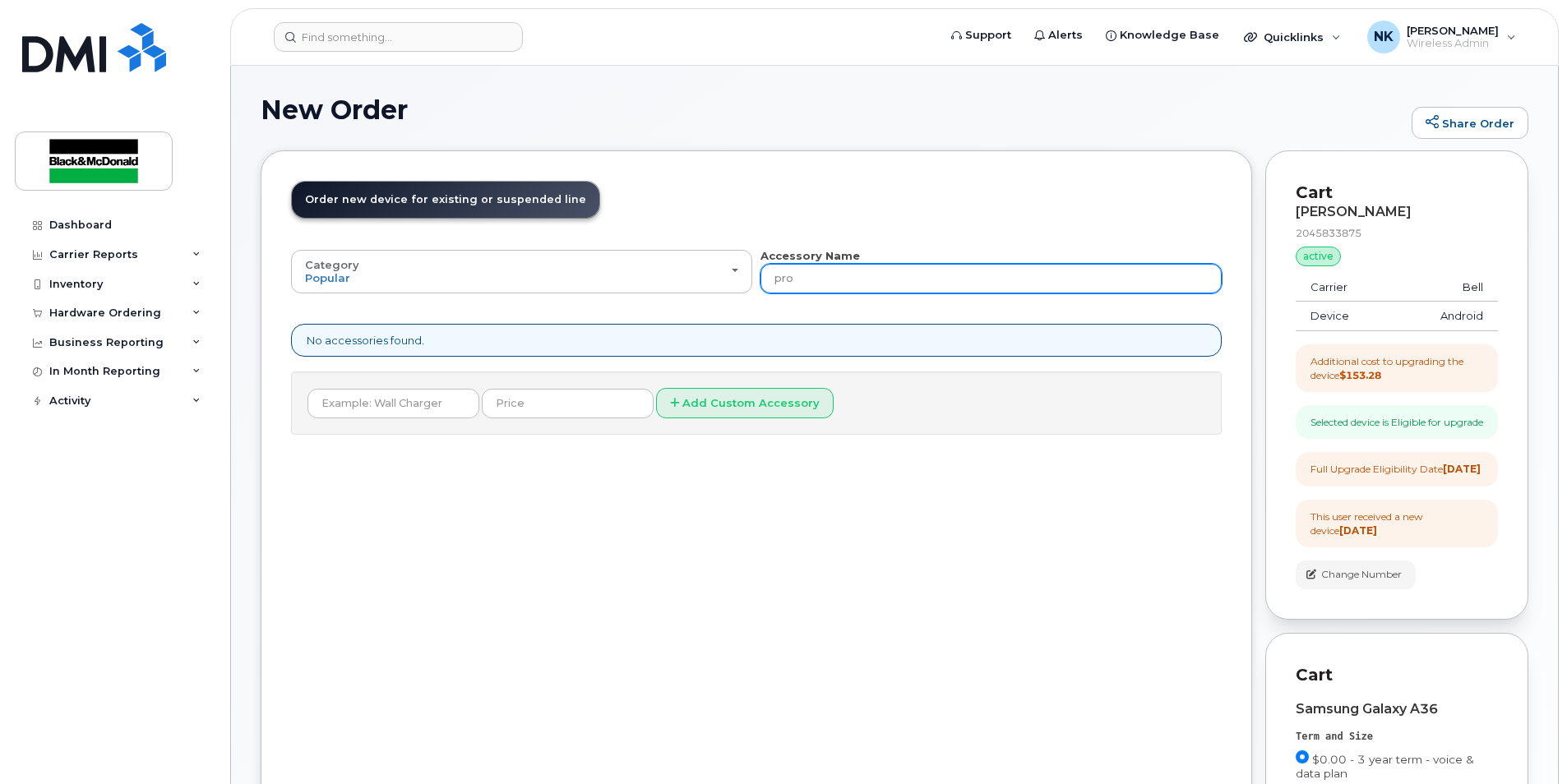
drag, startPoint x: 811, startPoint y: 286, endPoint x: 762, endPoint y: 287, distance: 49.0
click at [762, 287] on input "pro" at bounding box center [991, 279] width 461 height 30
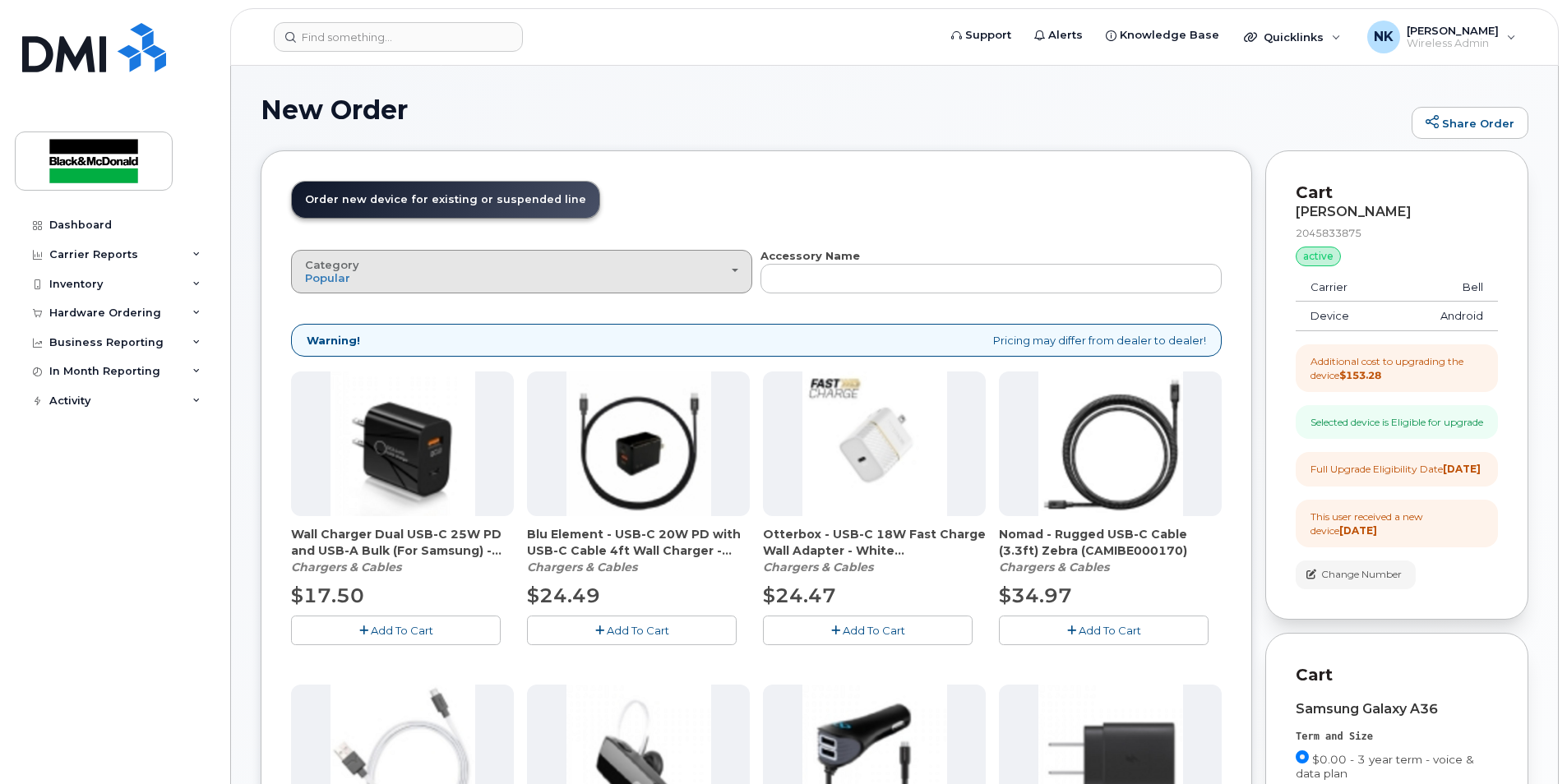
click at [727, 265] on div "Category Popular" at bounding box center [521, 272] width 433 height 25
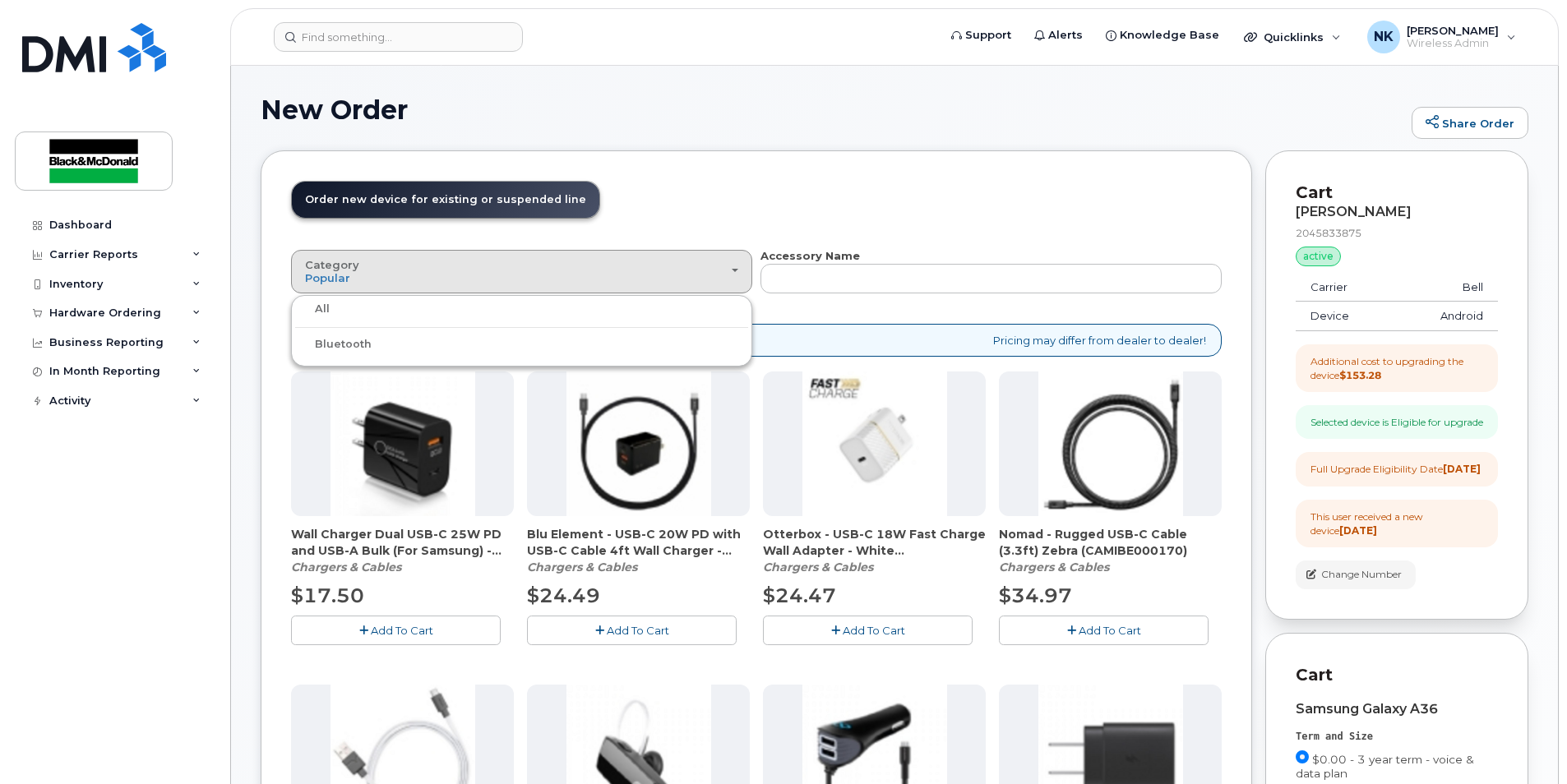
click at [665, 320] on ul "All Bluetooth" at bounding box center [521, 331] width 461 height 72
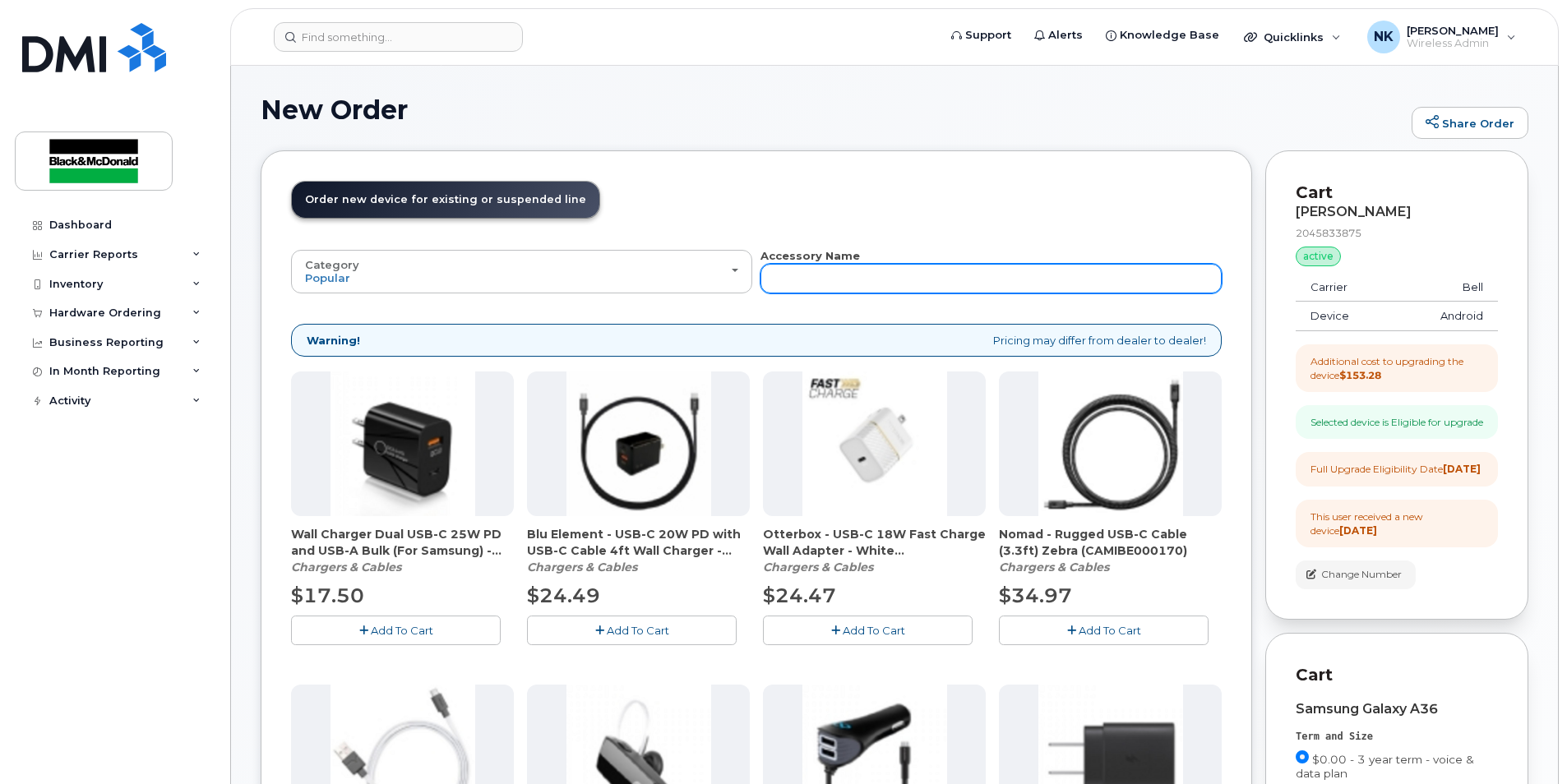
click at [899, 279] on input "text" at bounding box center [991, 279] width 461 height 30
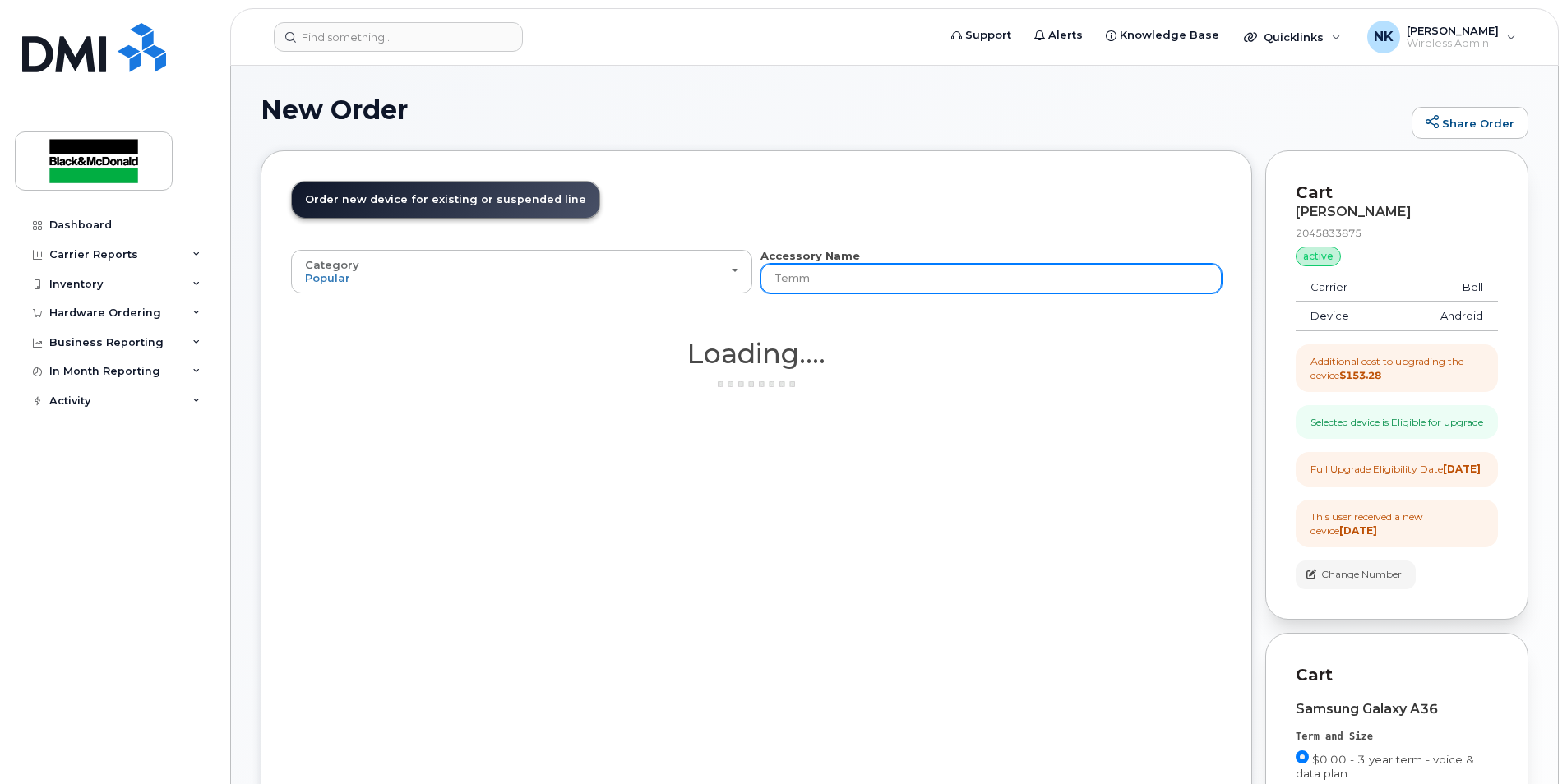
type input "Tem"
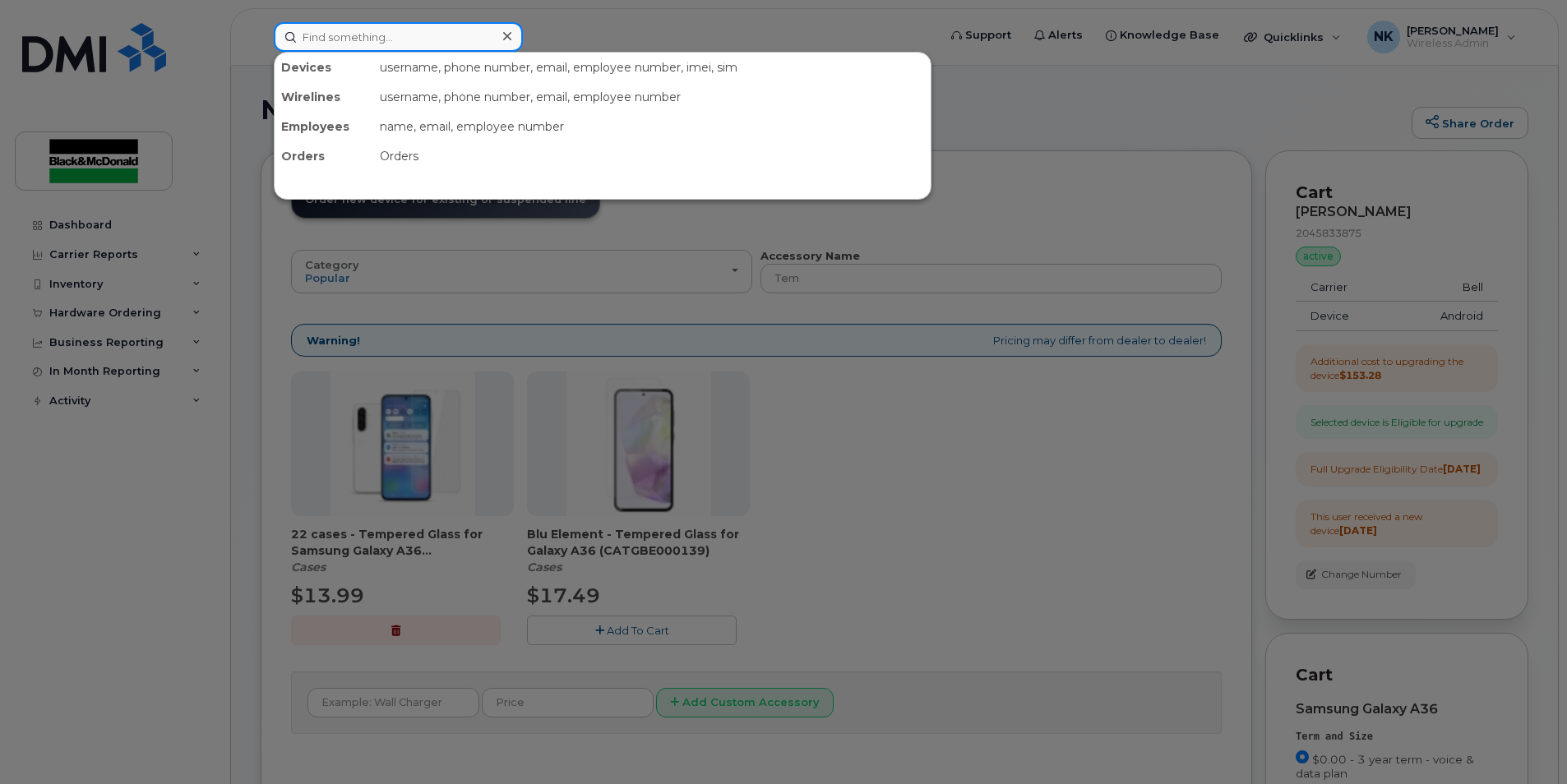
click at [377, 28] on input at bounding box center [398, 37] width 249 height 30
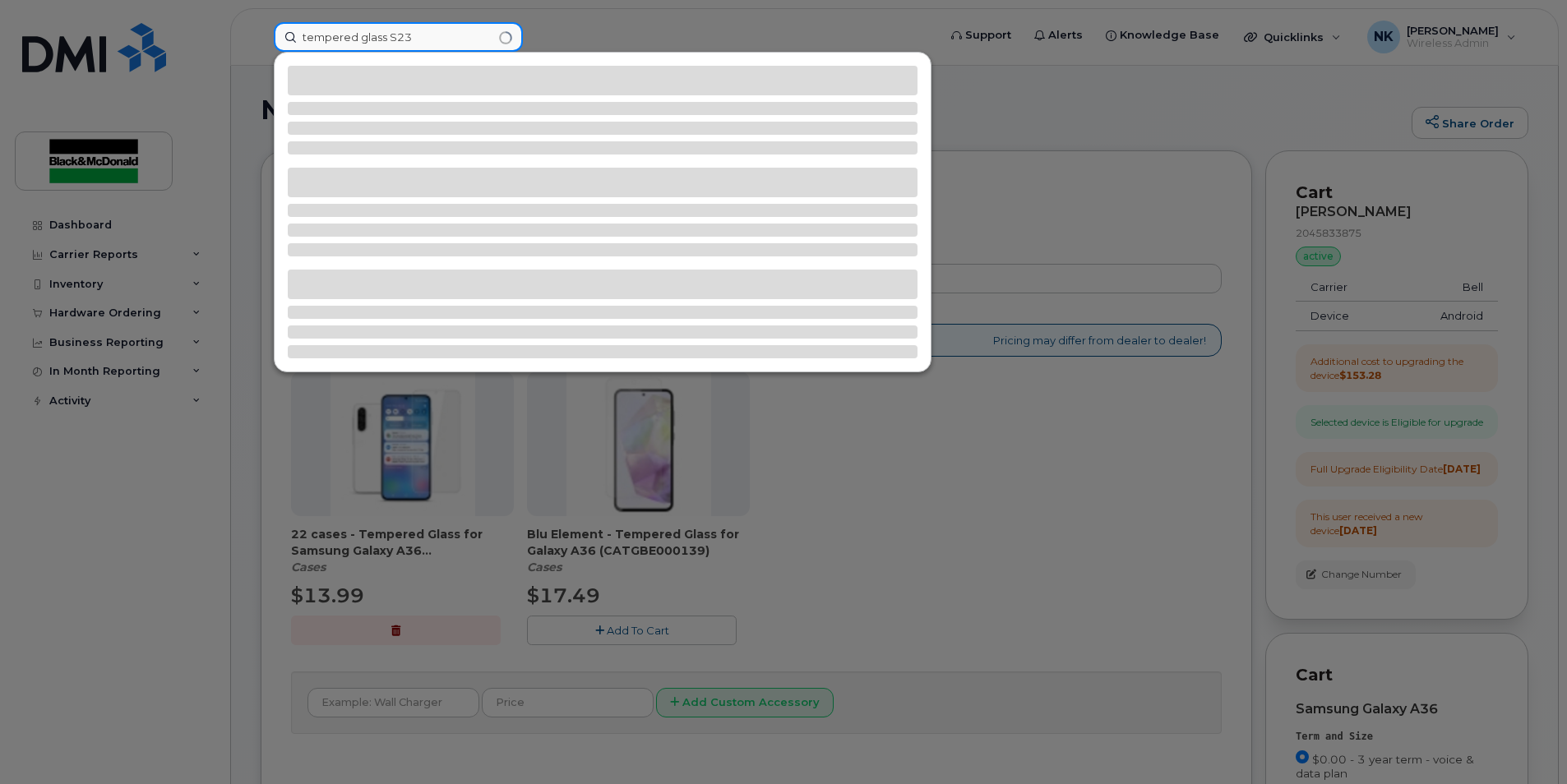
type input "tempered glass S23"
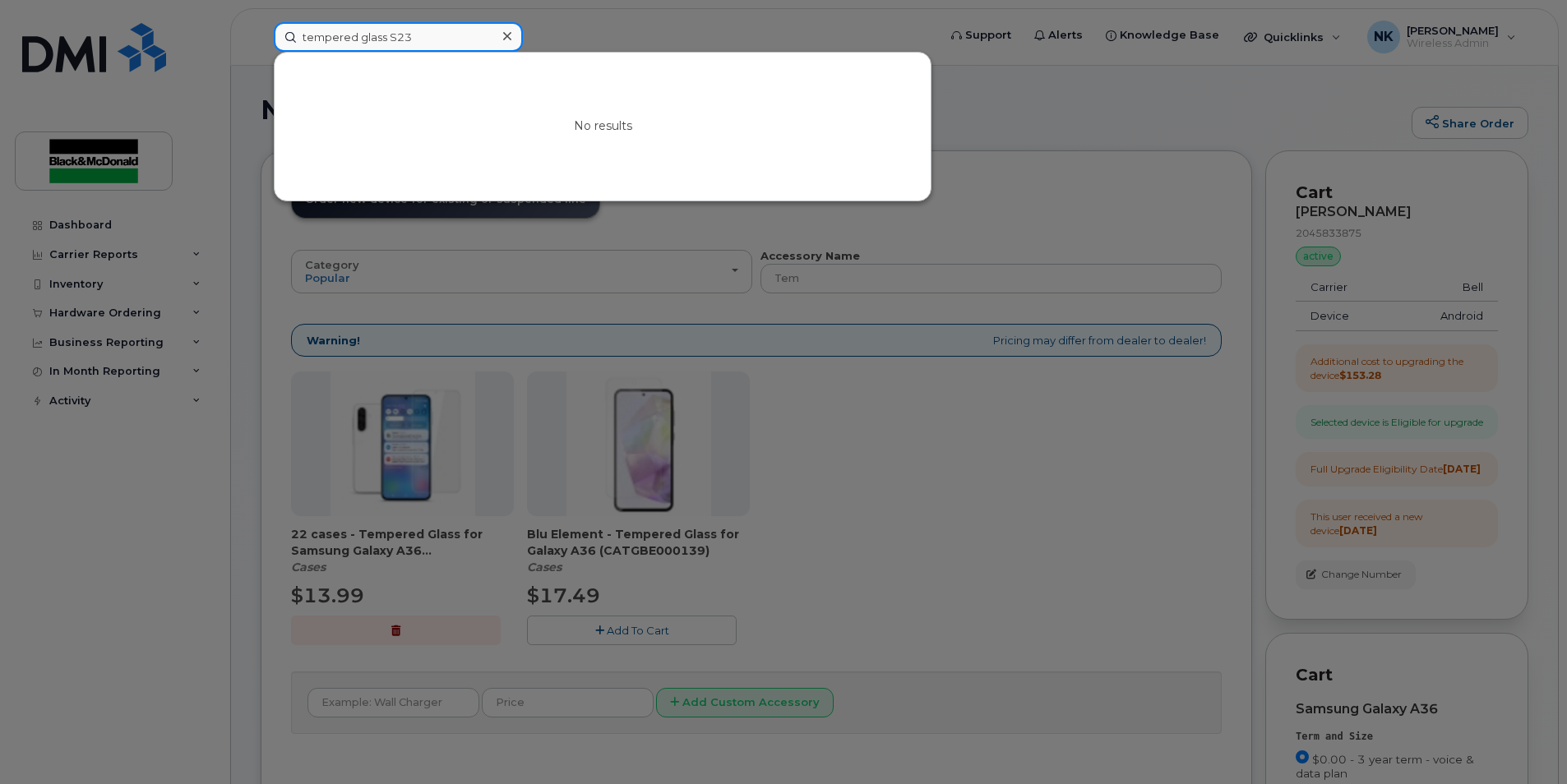
click at [471, 33] on input "tempered glass S23" at bounding box center [398, 37] width 249 height 30
click at [938, 460] on div at bounding box center [784, 392] width 1567 height 784
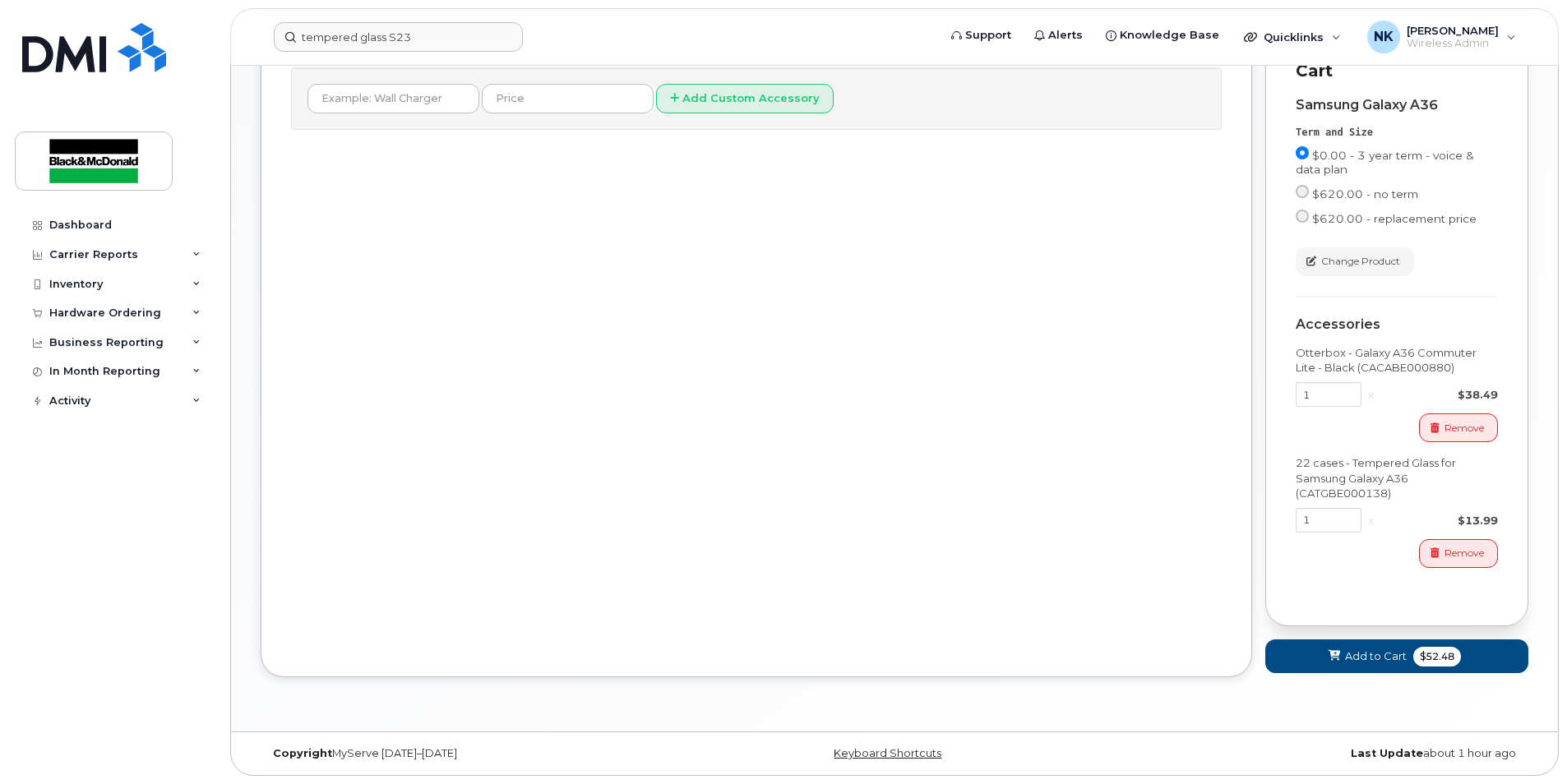
scroll to position [648, 0]
drag, startPoint x: 1451, startPoint y: 553, endPoint x: 1455, endPoint y: 541, distance: 12.6
click at [1451, 553] on span "Remove" at bounding box center [1464, 553] width 39 height 15
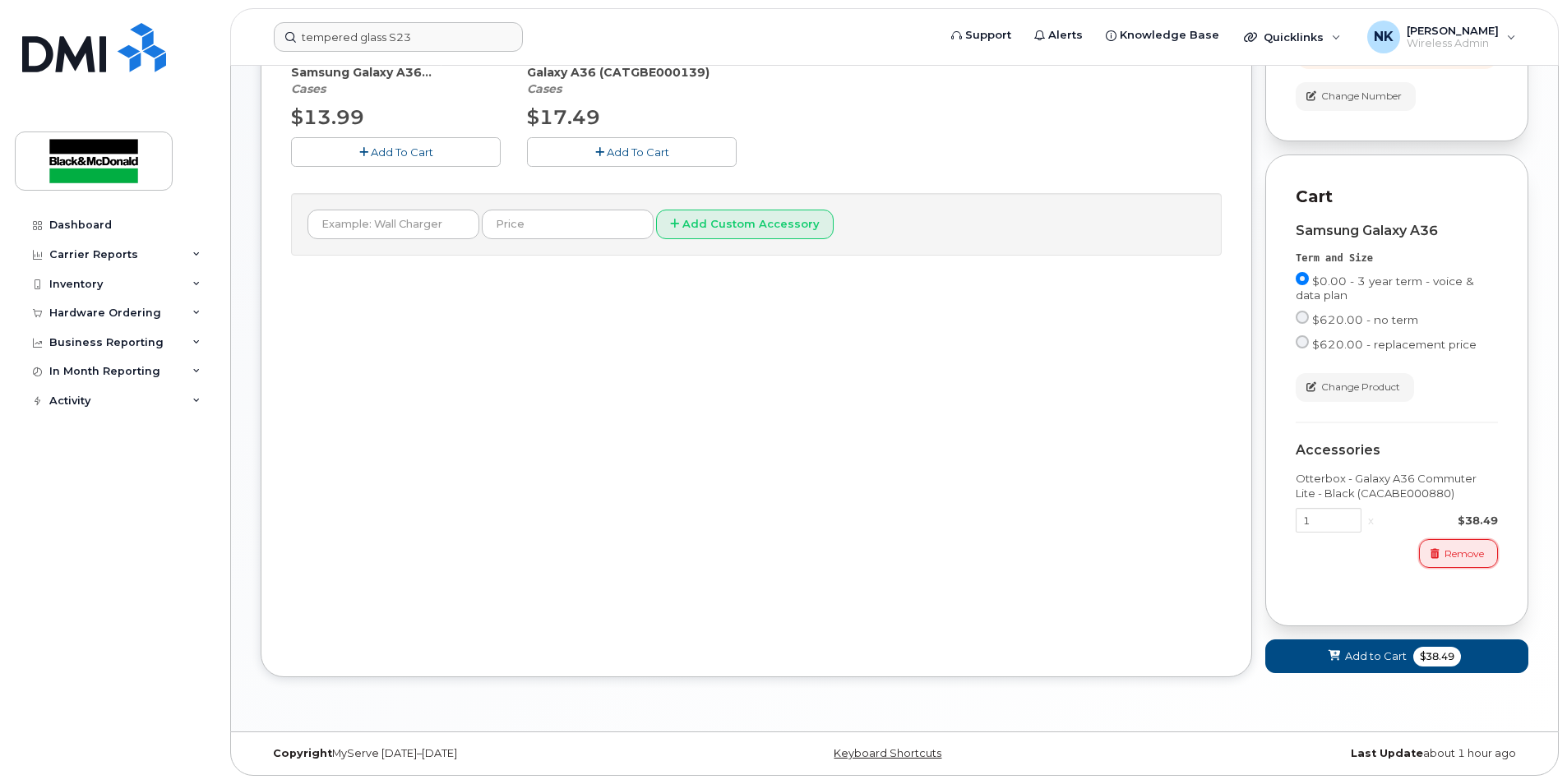
click at [1463, 547] on span "Remove" at bounding box center [1464, 554] width 39 height 15
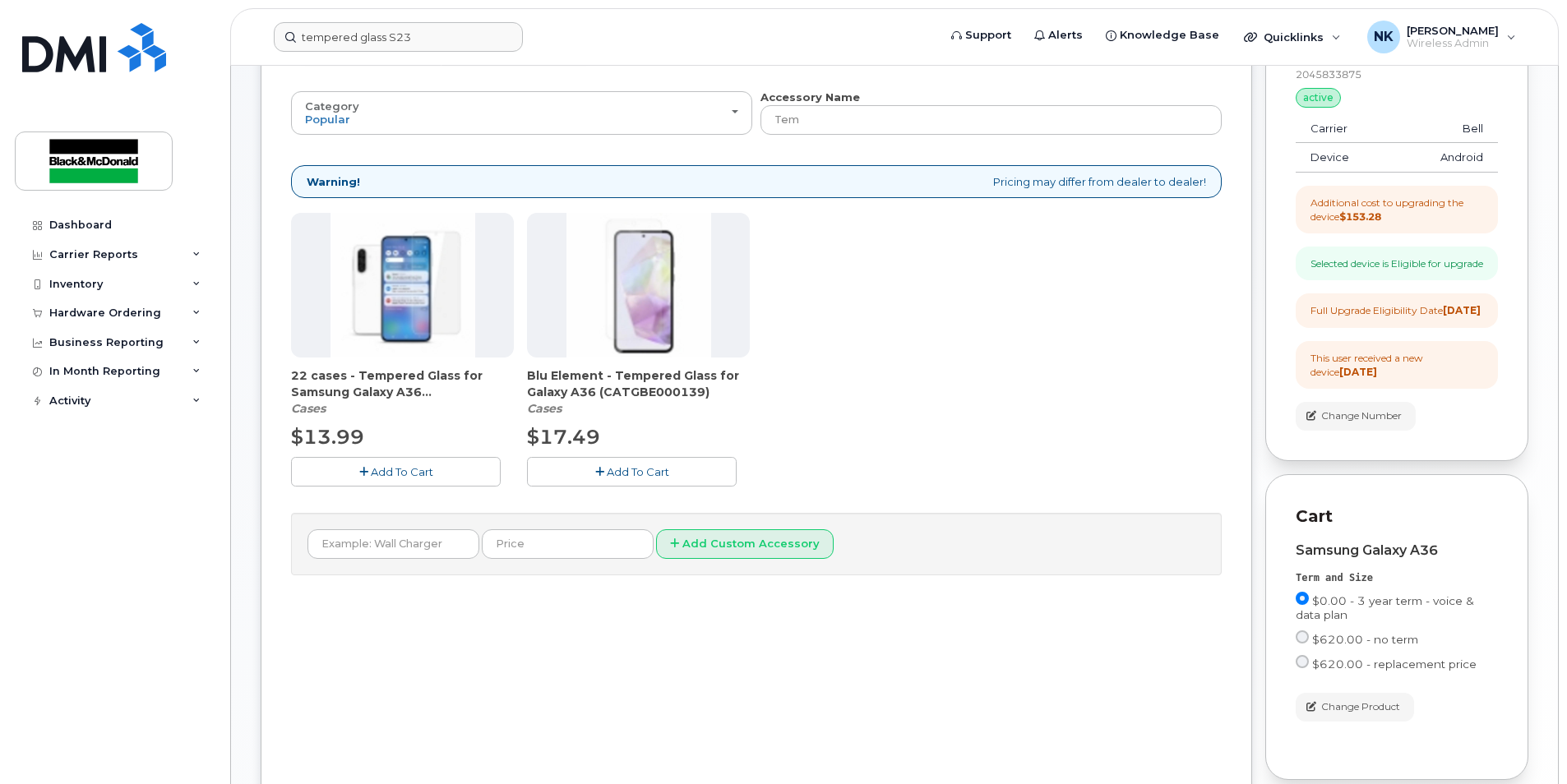
scroll to position [354, 0]
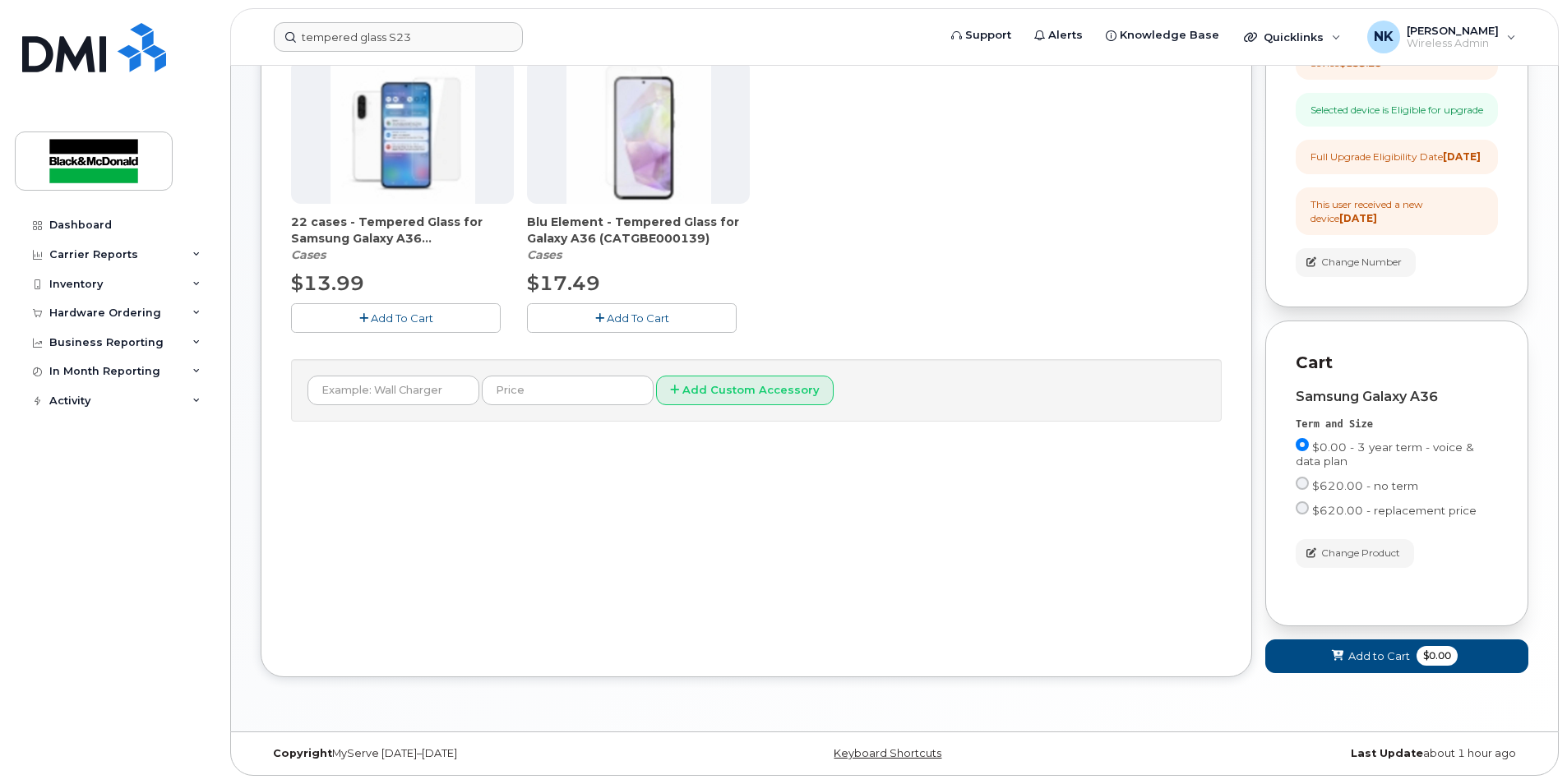
click at [1121, 505] on div "Order New Device Upgrade Existing Device Order Accessory Order new device and n…" at bounding box center [755, 257] width 991 height 838
click at [89, 286] on div "Inventory" at bounding box center [75, 284] width 53 height 13
click at [89, 281] on div "Inventory" at bounding box center [75, 284] width 53 height 13
click at [118, 313] on div "Hardware Ordering" at bounding box center [105, 313] width 112 height 13
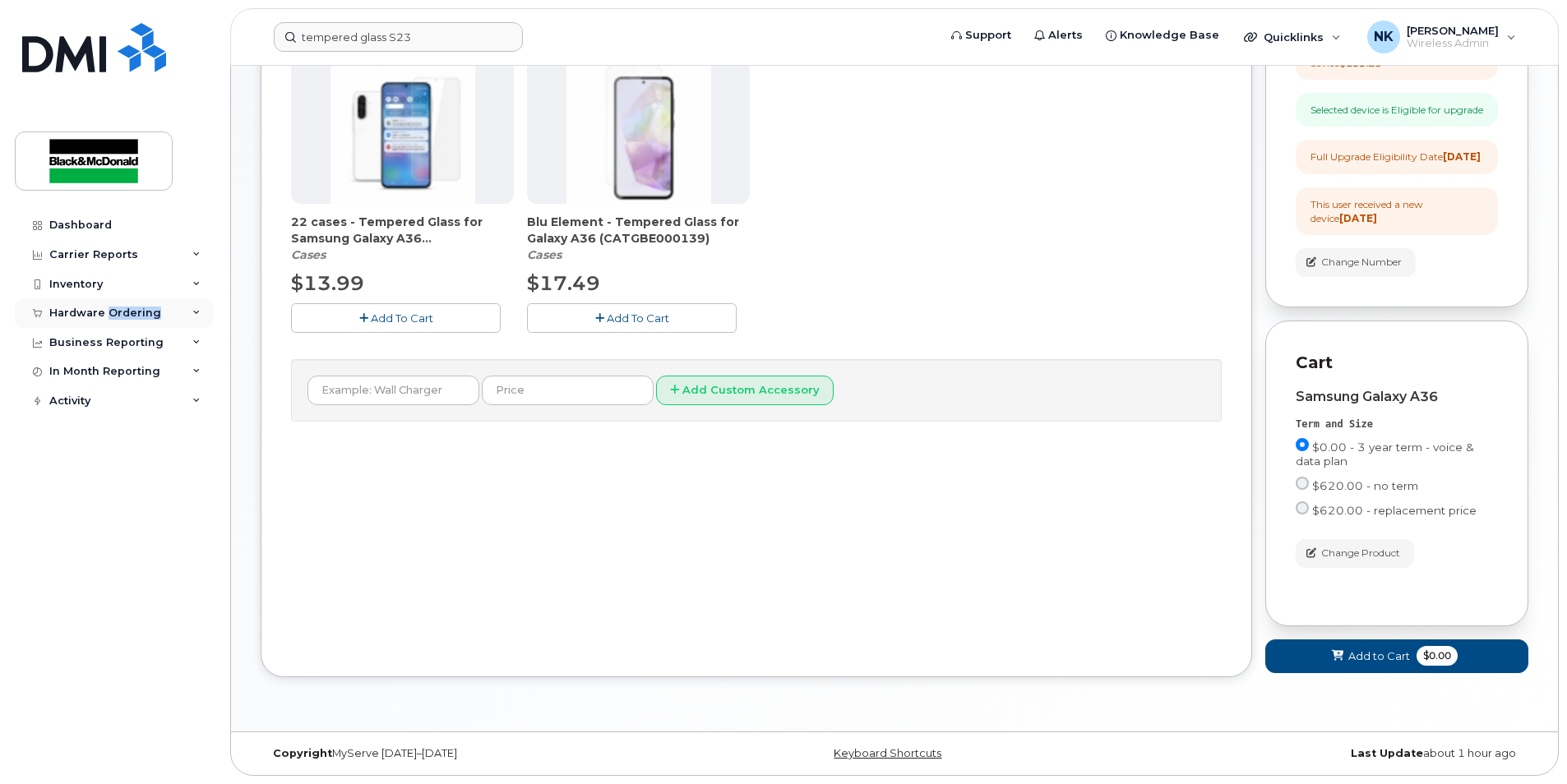
click at [118, 313] on div "Hardware Ordering" at bounding box center [105, 313] width 112 height 13
drag, startPoint x: 118, startPoint y: 313, endPoint x: 84, endPoint y: 372, distance: 68.1
click at [84, 372] on div "Orders" at bounding box center [77, 374] width 40 height 15
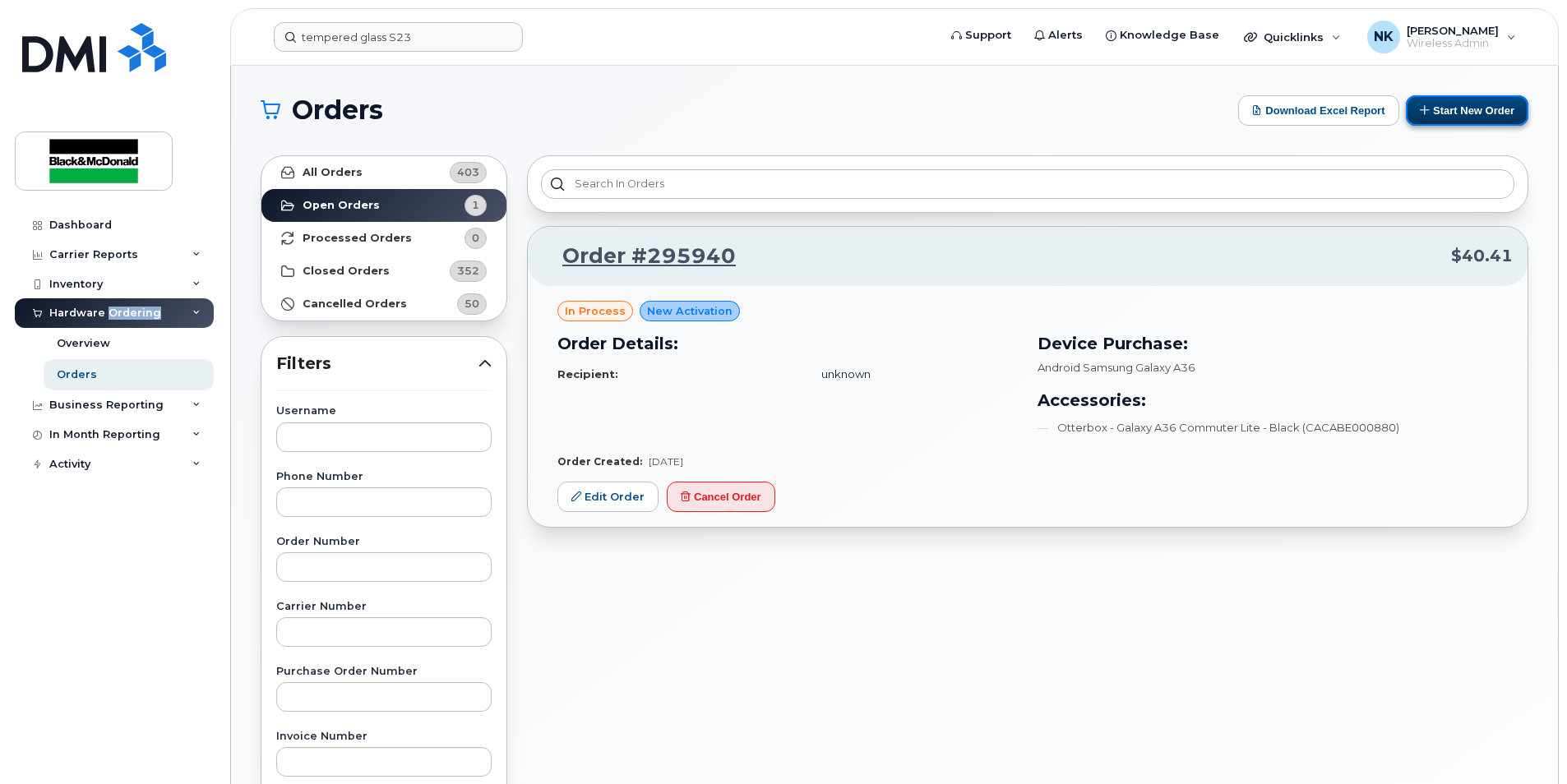
click at [1510, 110] on button "Start New Order" at bounding box center [1467, 110] width 123 height 31
click at [1475, 113] on button "Start New Order" at bounding box center [1467, 110] width 123 height 31
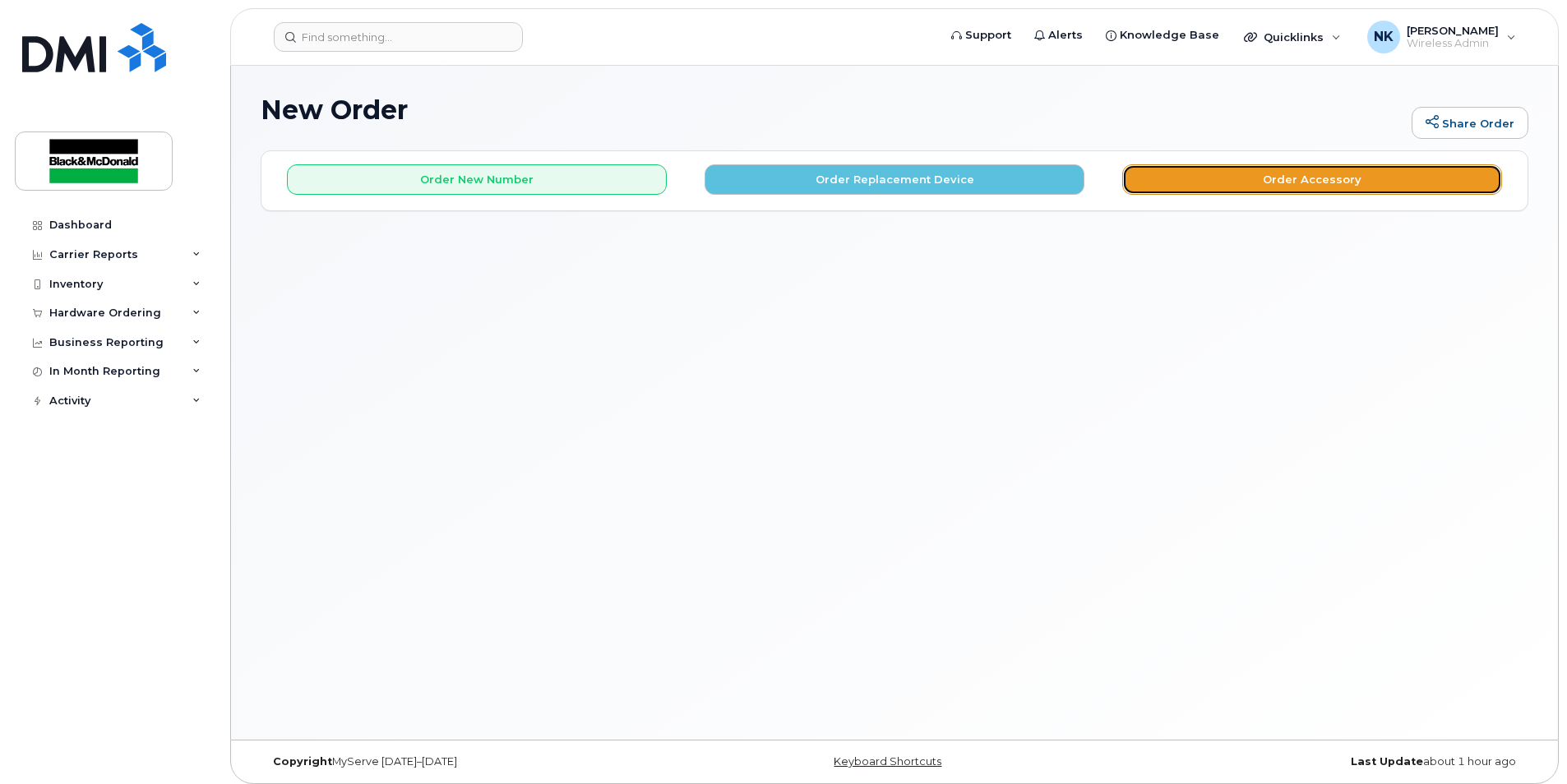
click at [1283, 178] on button "Order Accessory" at bounding box center [1312, 180] width 379 height 31
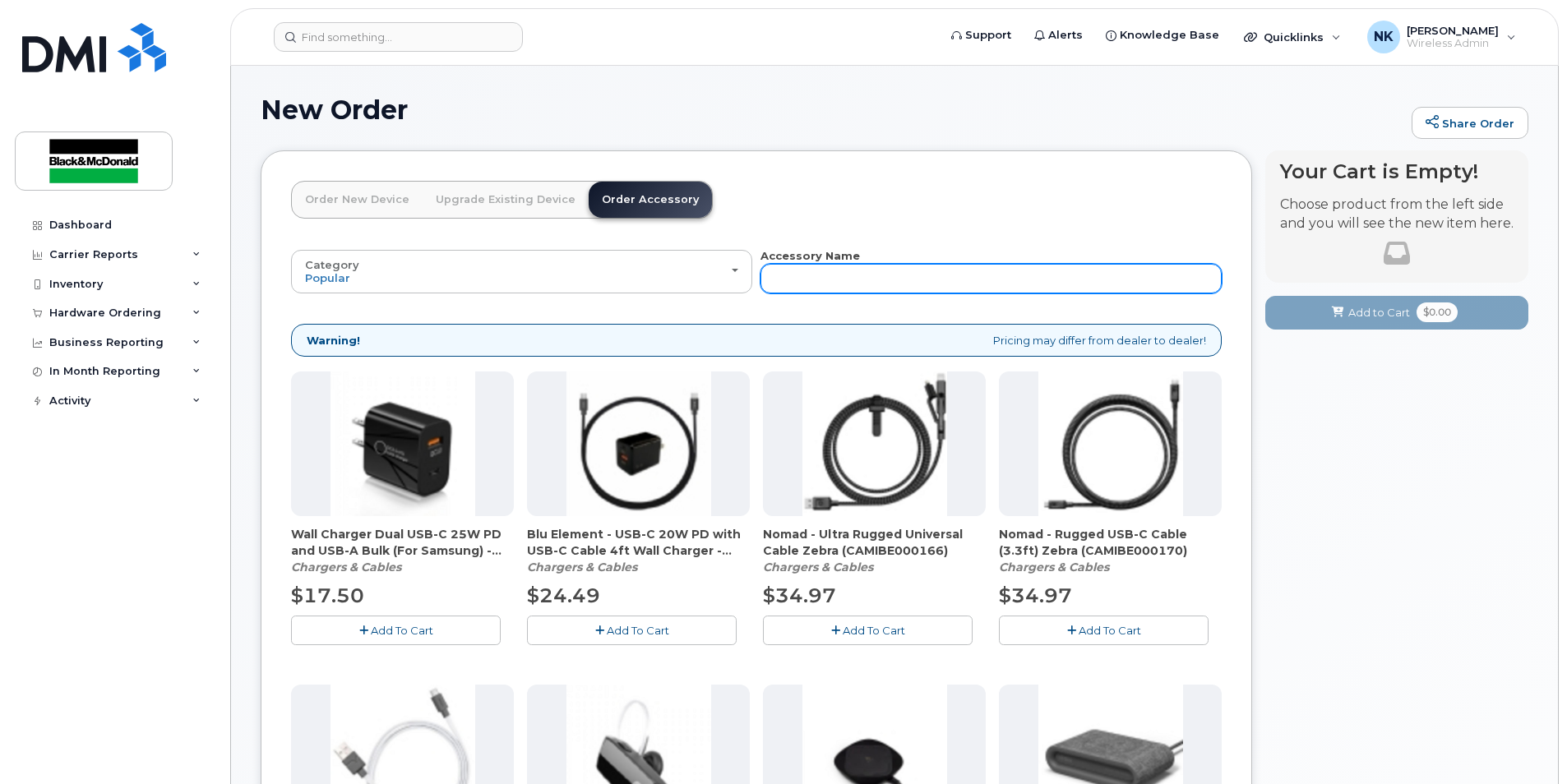
click at [832, 286] on input "text" at bounding box center [991, 279] width 461 height 30
type input "S23"
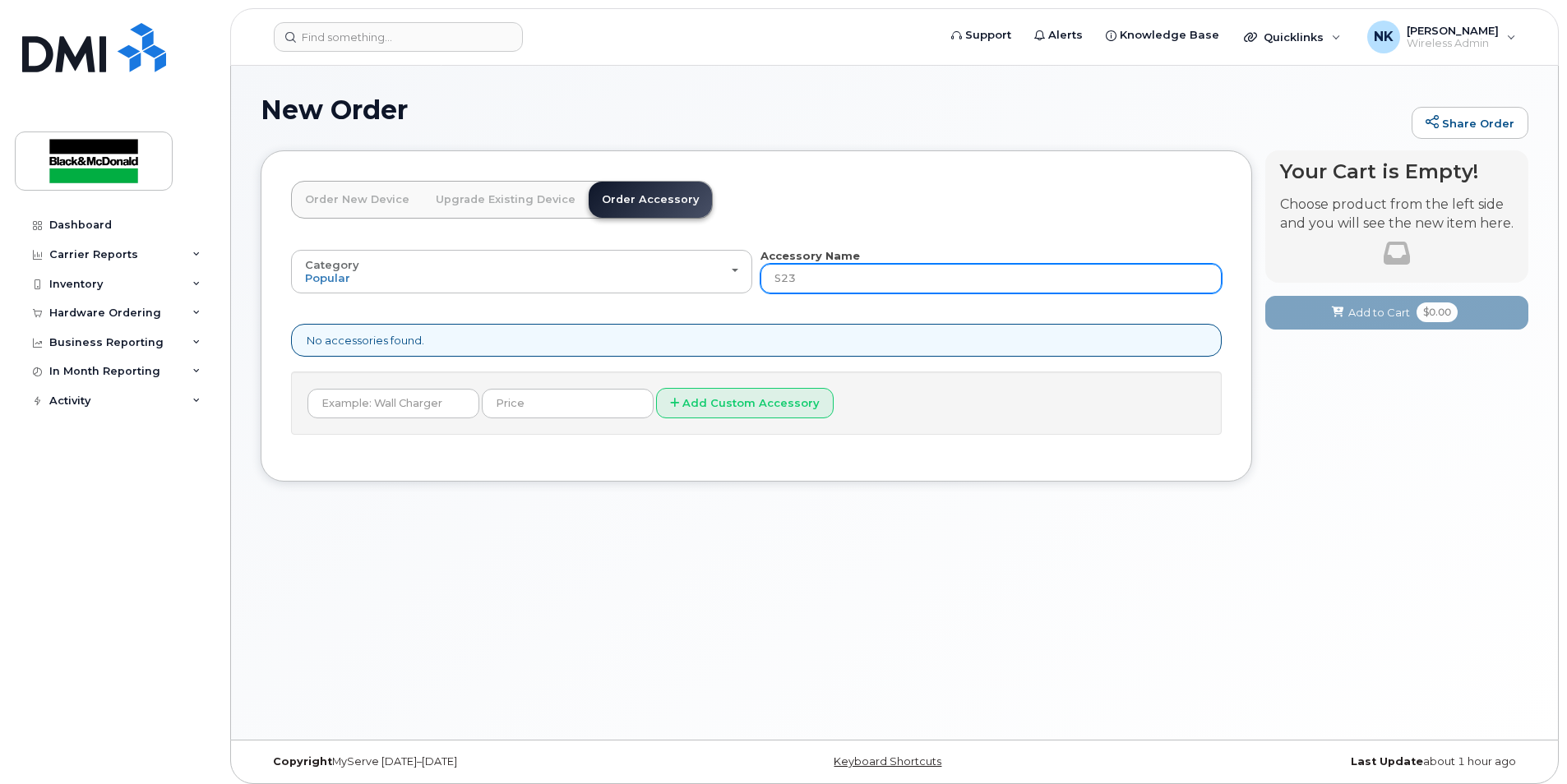
click at [832, 273] on input "S23" at bounding box center [991, 279] width 461 height 30
type input "S23 screen"
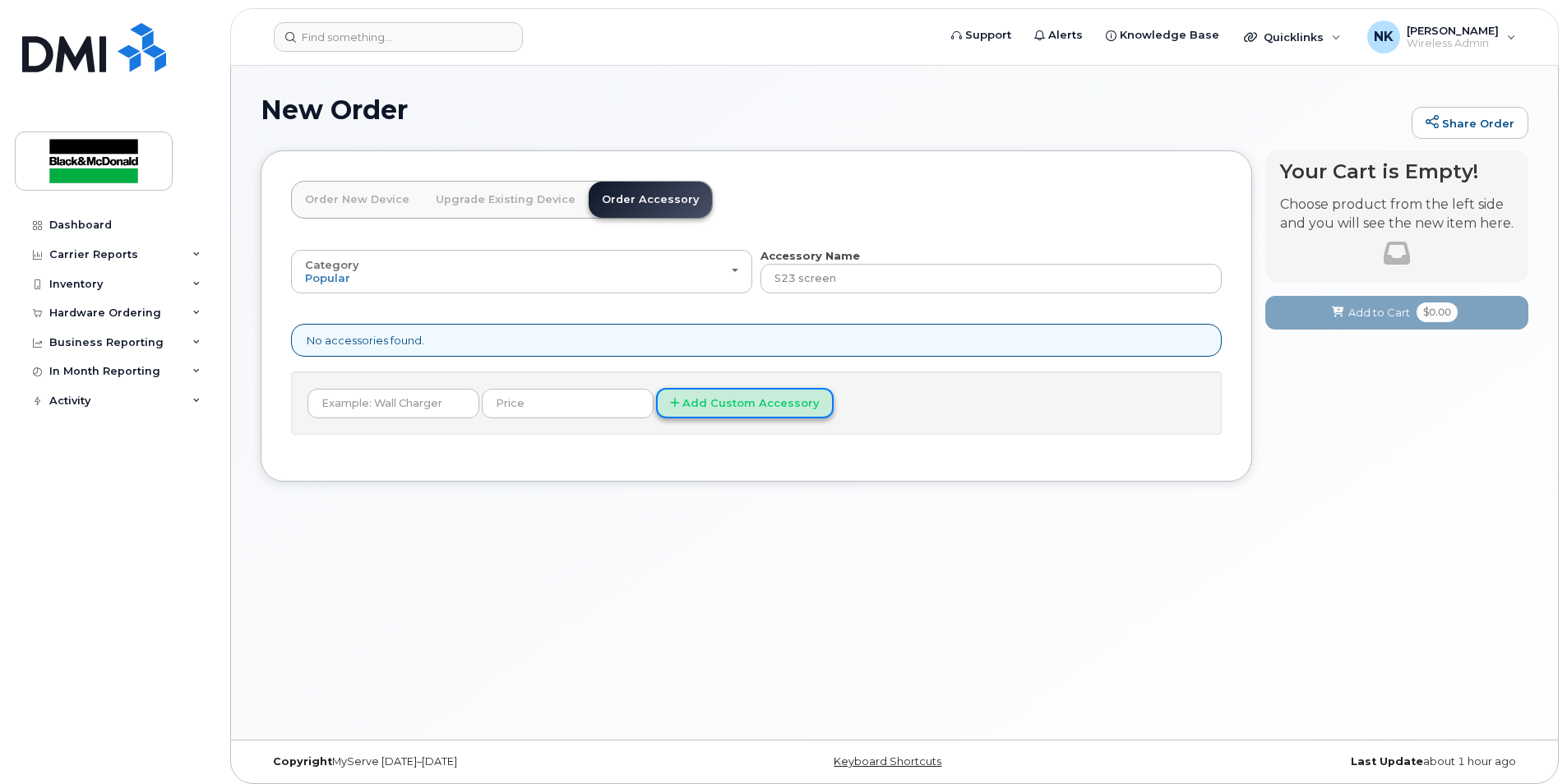
click at [752, 413] on button "Add Custom Accessory" at bounding box center [745, 403] width 178 height 31
click at [449, 407] on input "text" at bounding box center [394, 404] width 172 height 30
type input "S"
type input "S23 Screen Protector"
click at [656, 388] on button "Add Custom Accessory" at bounding box center [745, 403] width 178 height 31
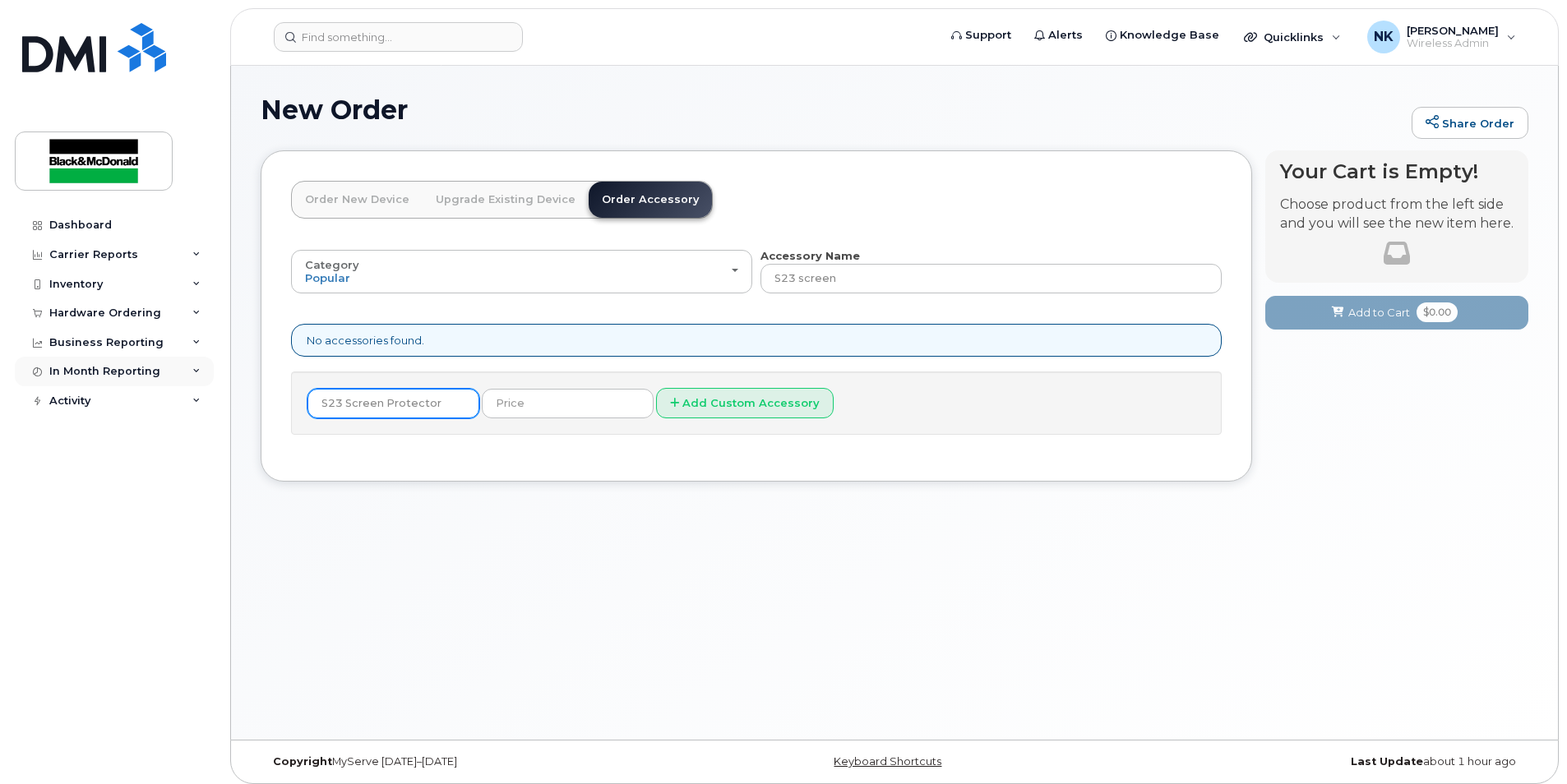
drag, startPoint x: 443, startPoint y: 405, endPoint x: 114, endPoint y: 373, distance: 330.6
click at [230, 373] on div "Support Alerts Knowledge Base Quicklinks Suspend / Cancel Device Change SIM Car…" at bounding box center [895, 402] width 1329 height 674
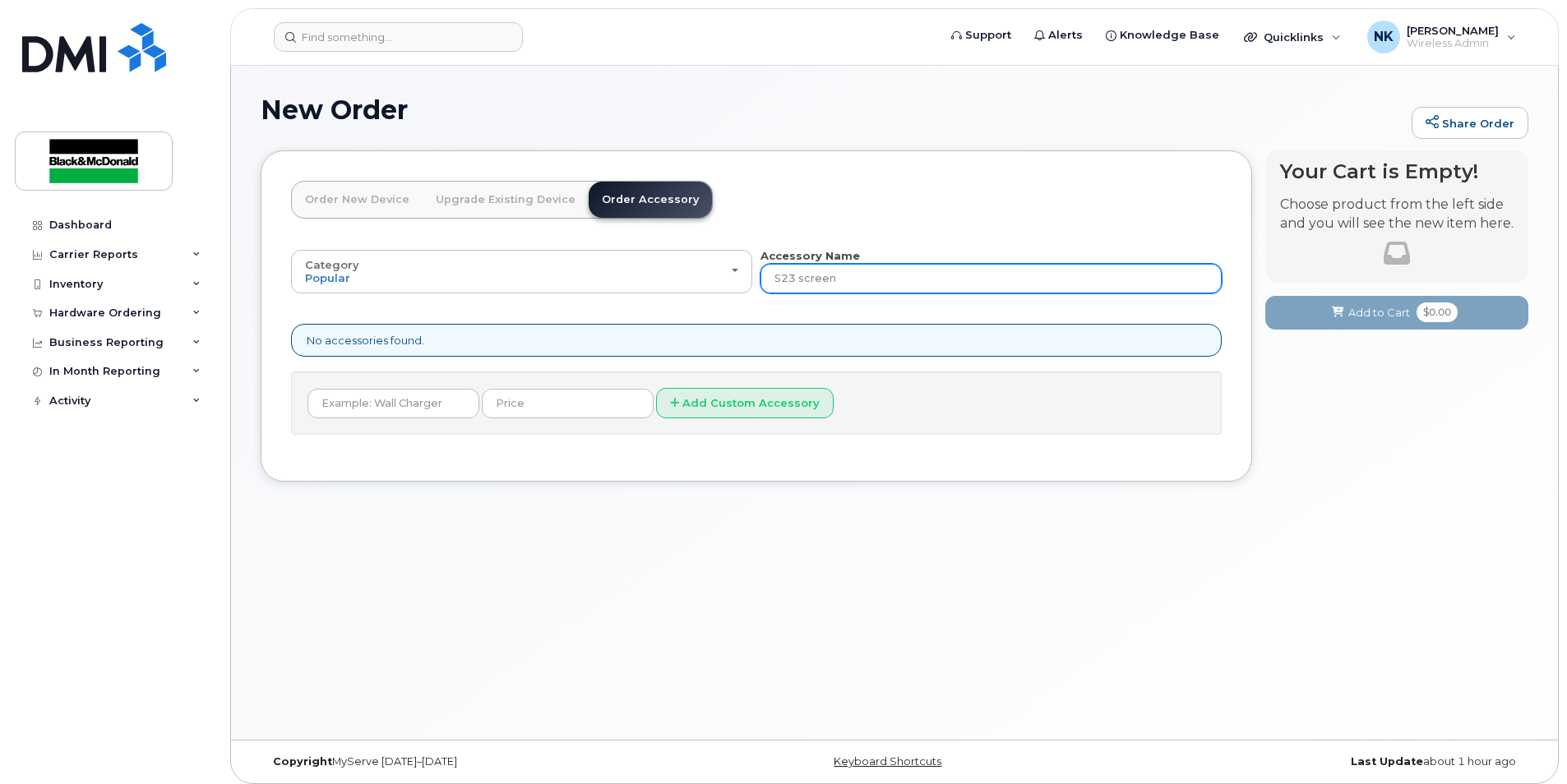
click at [847, 286] on input "S23 screen" at bounding box center [991, 279] width 461 height 30
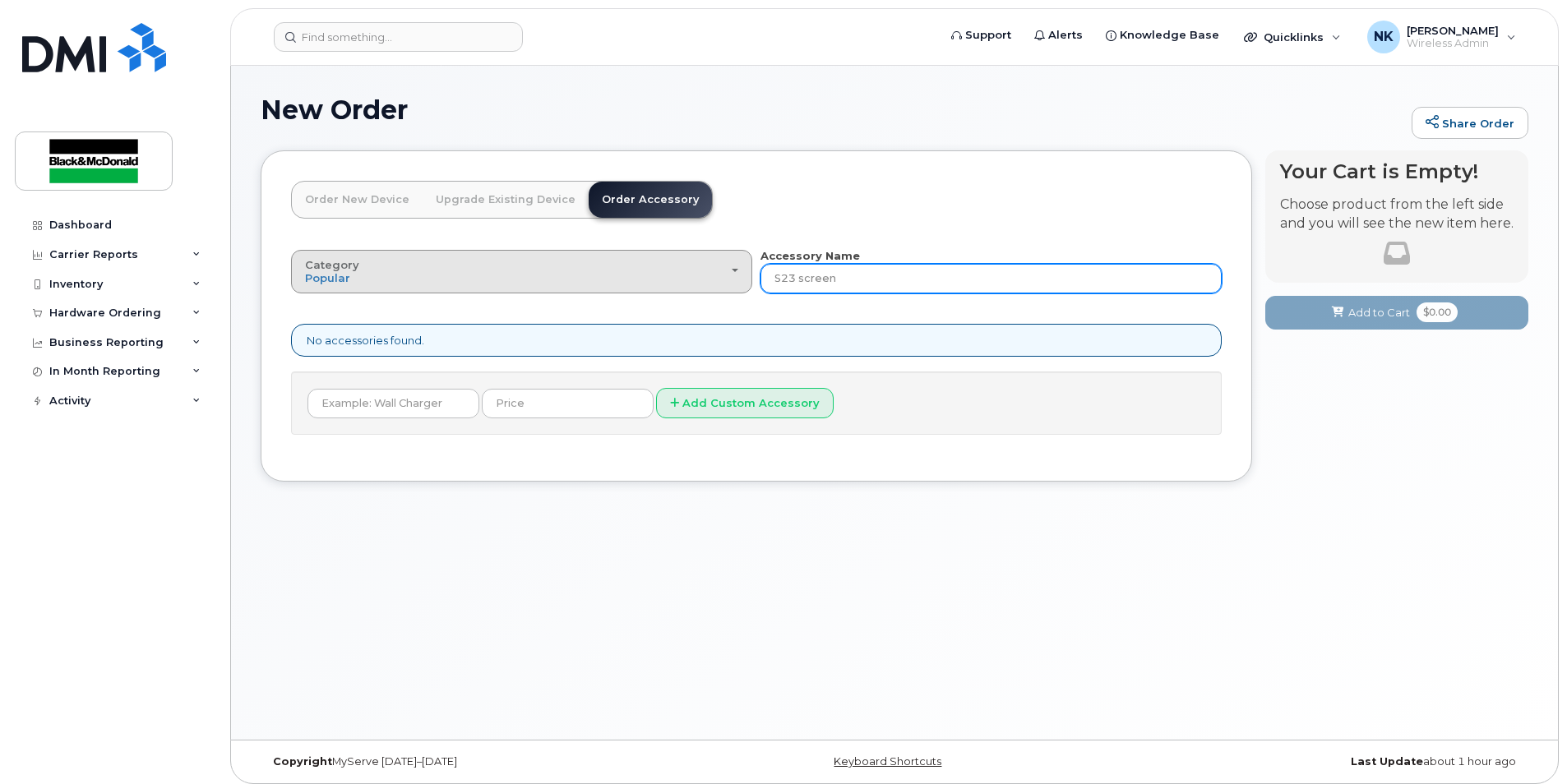
drag, startPoint x: 847, startPoint y: 286, endPoint x: 663, endPoint y: 287, distance: 184.0
click at [664, 288] on div "Category Popular All Bluetooth Accessory Name S23 screen" at bounding box center [756, 271] width 931 height 46
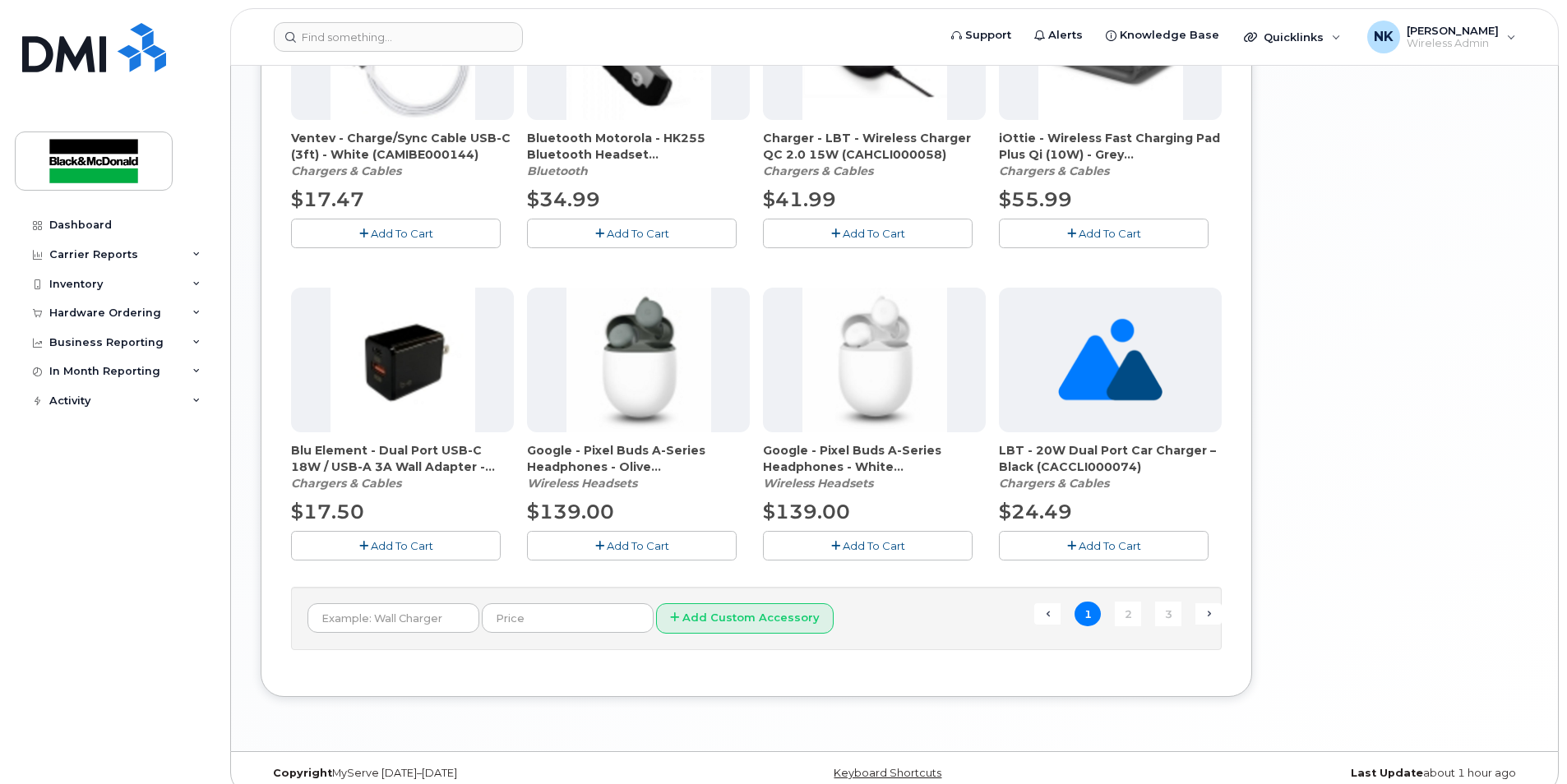
scroll to position [1042, 0]
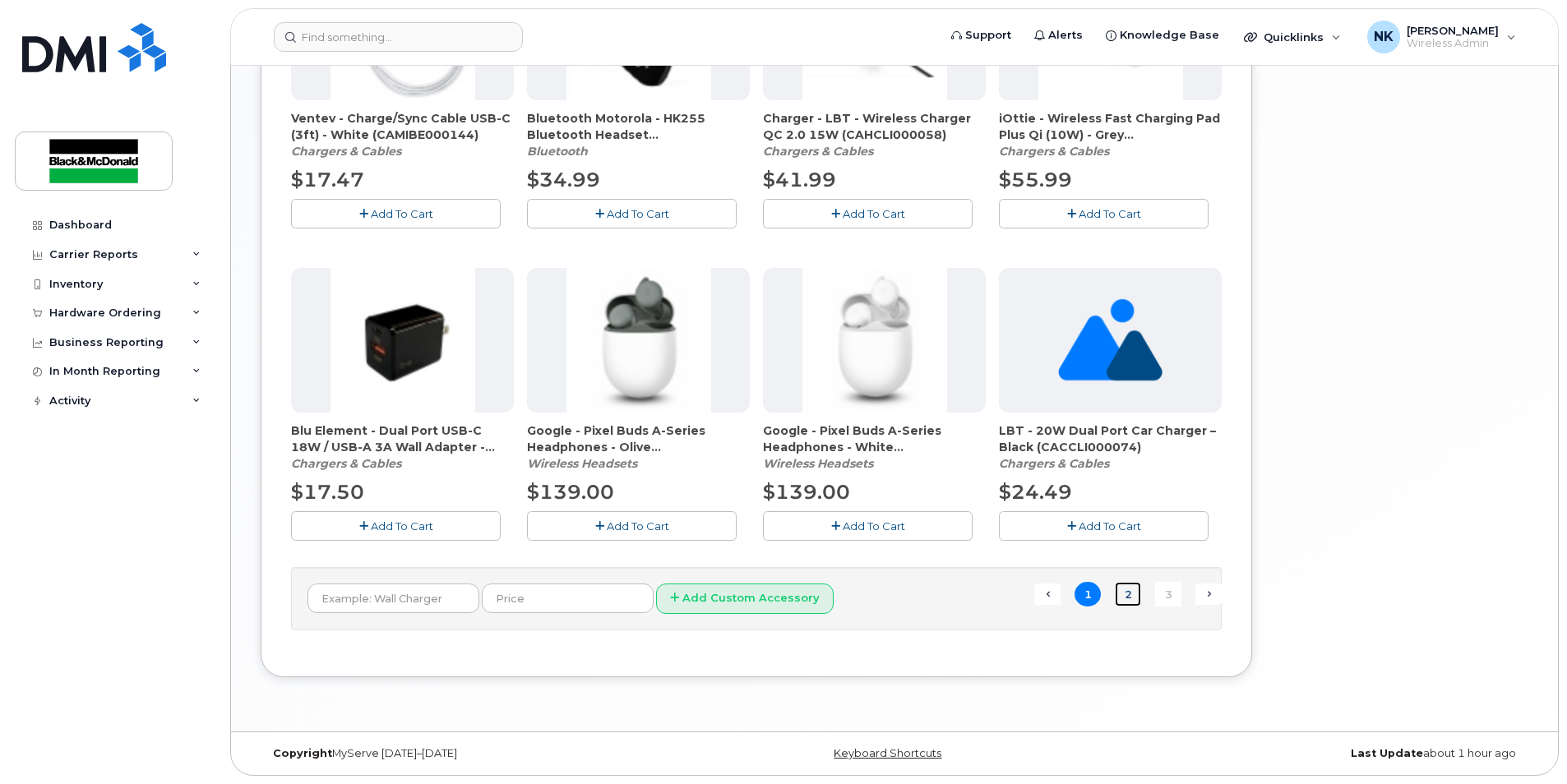
click at [1123, 598] on link "2" at bounding box center [1128, 594] width 26 height 25
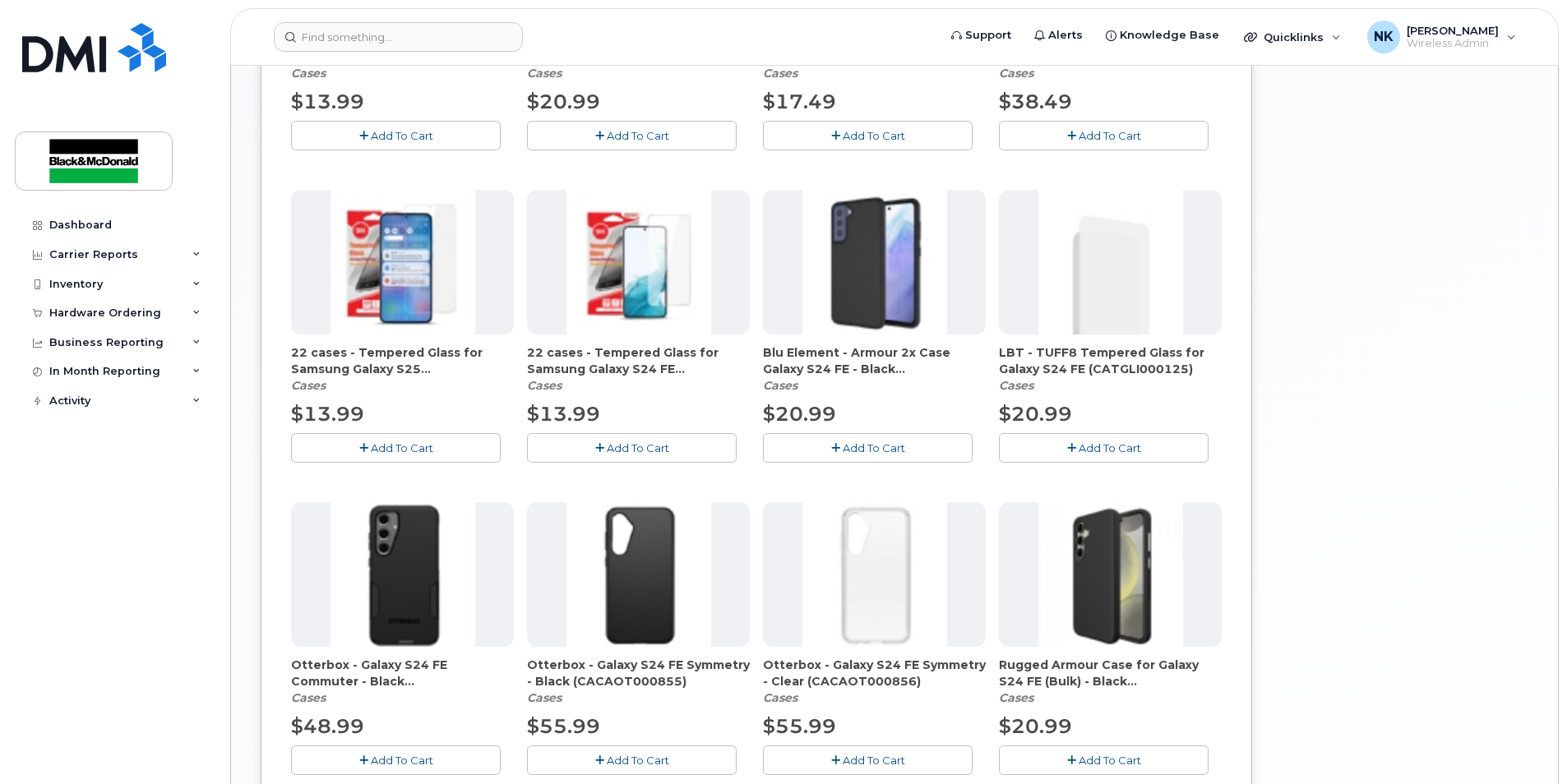
scroll to position [912, 0]
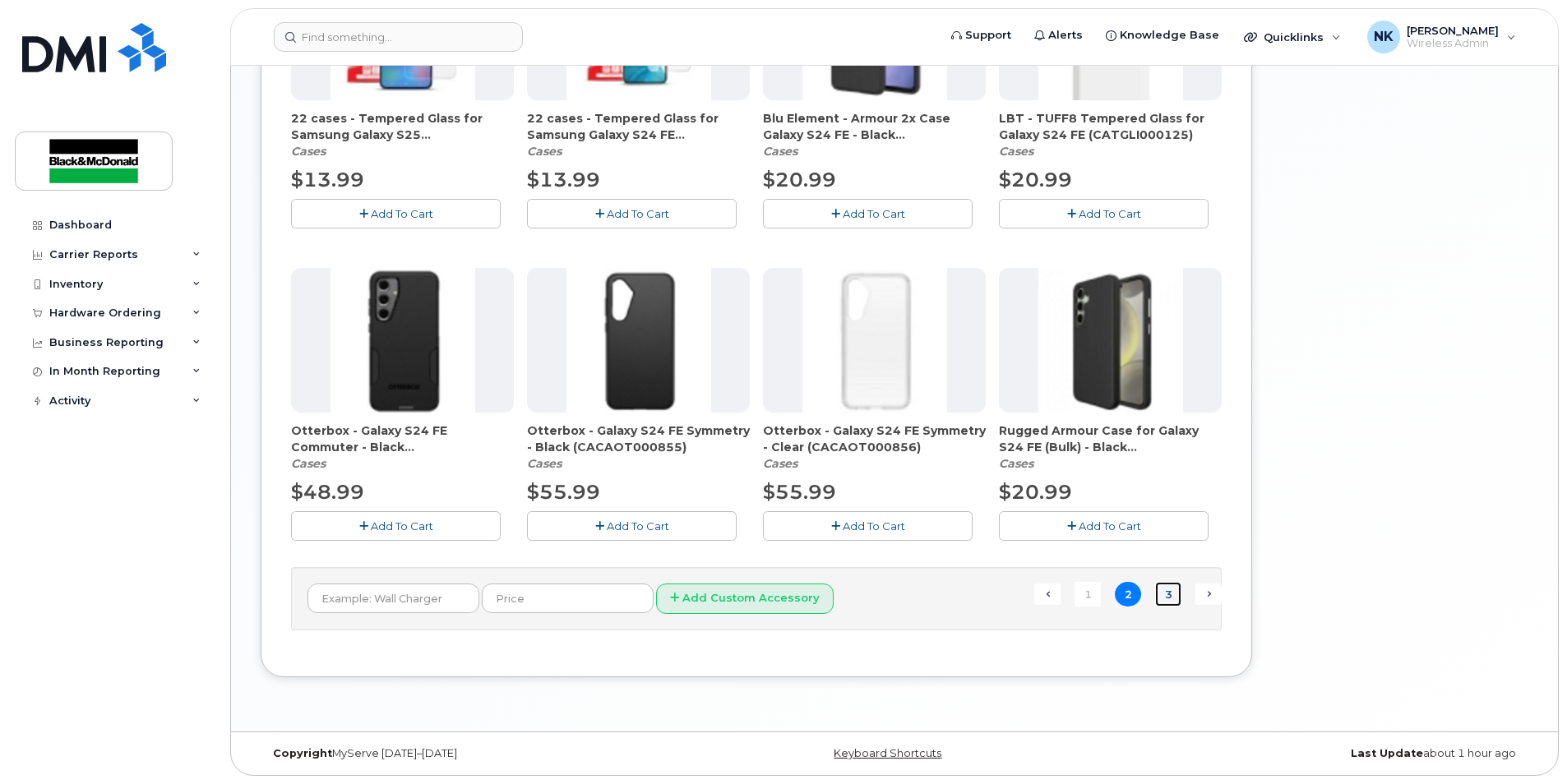
click at [1163, 596] on link "3" at bounding box center [1168, 594] width 26 height 25
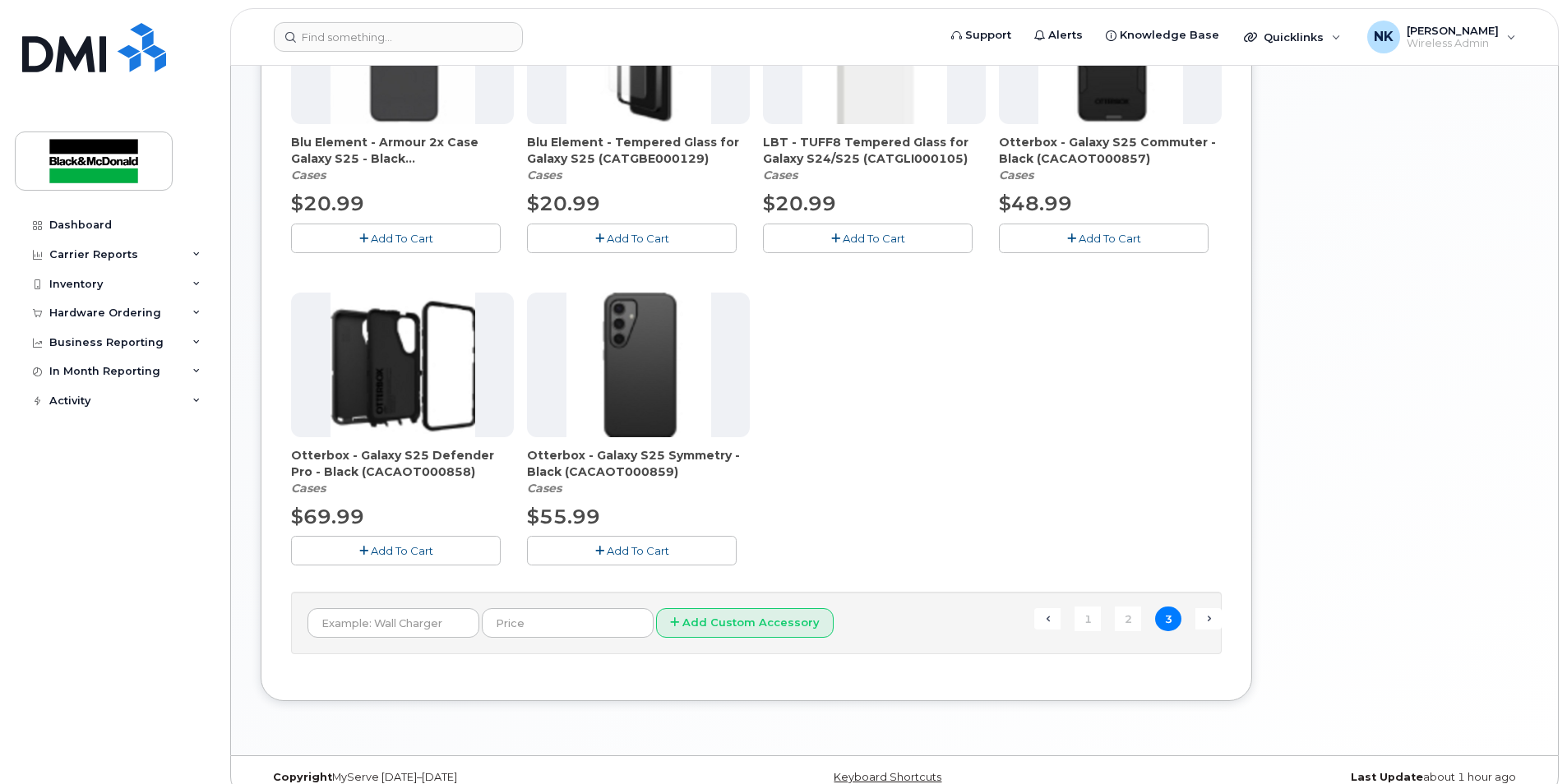
scroll to position [416, 0]
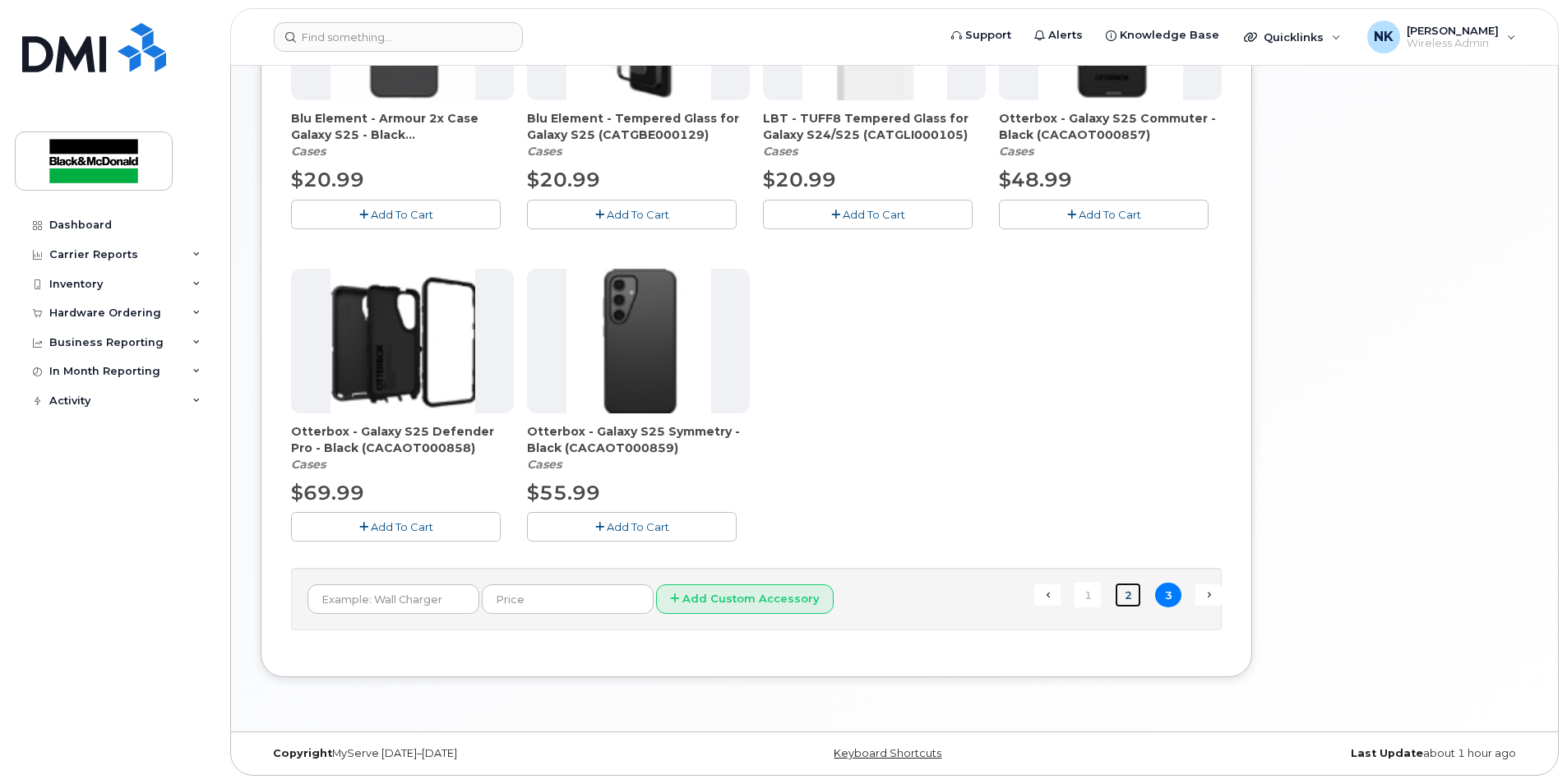
click at [1123, 592] on link "2" at bounding box center [1128, 595] width 26 height 25
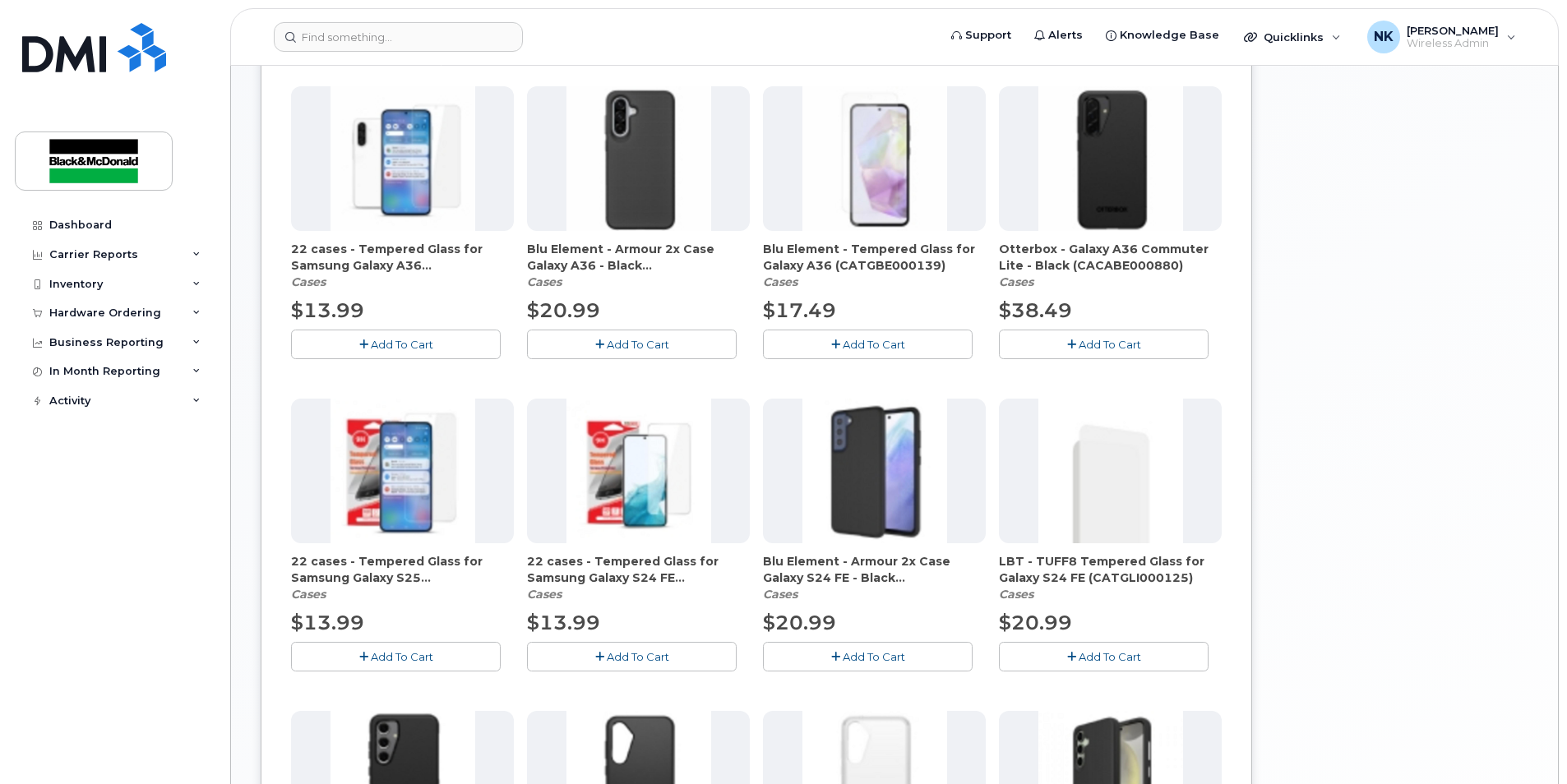
scroll to position [580, 0]
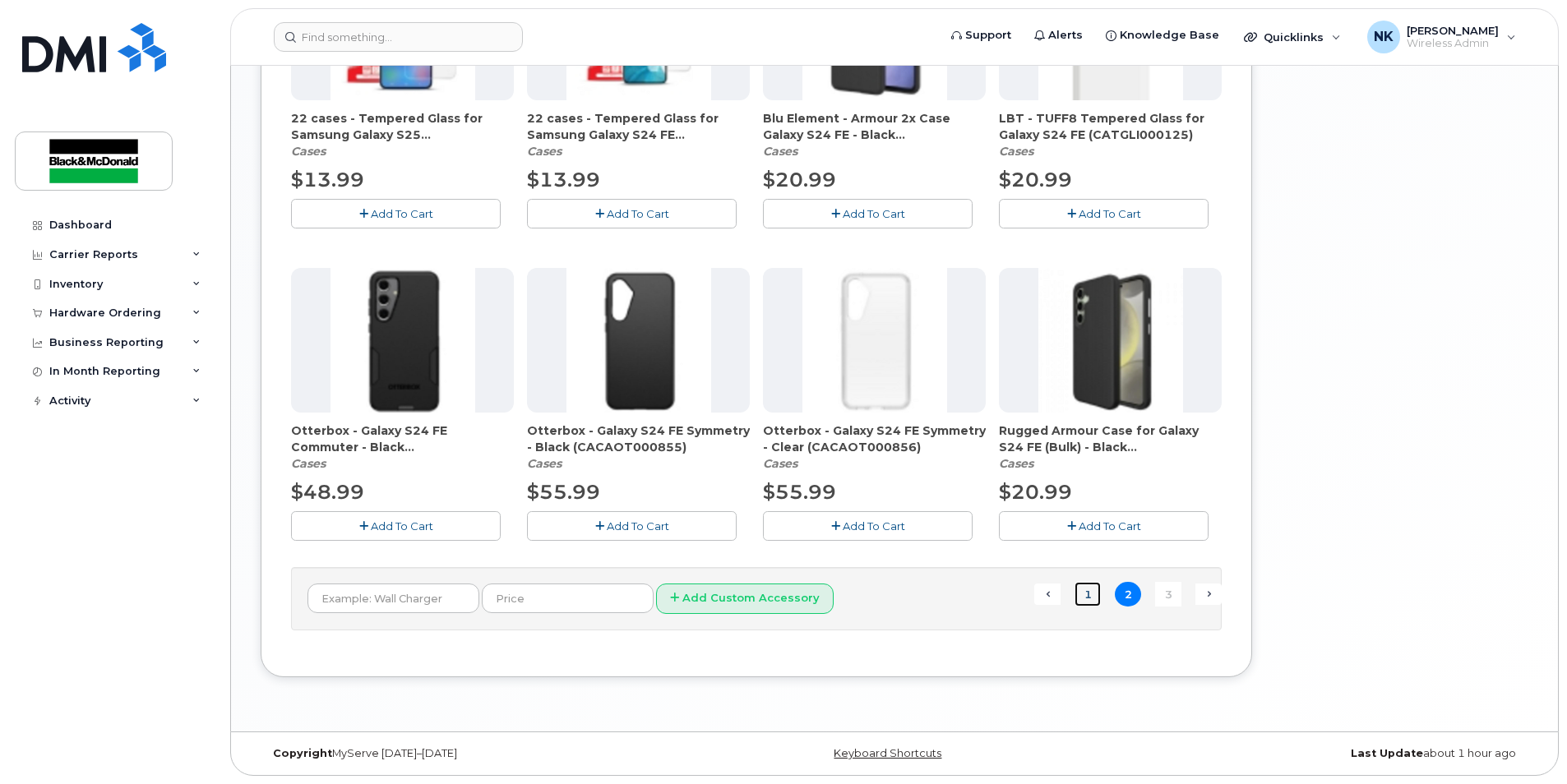
click at [1088, 597] on link "1" at bounding box center [1088, 594] width 26 height 25
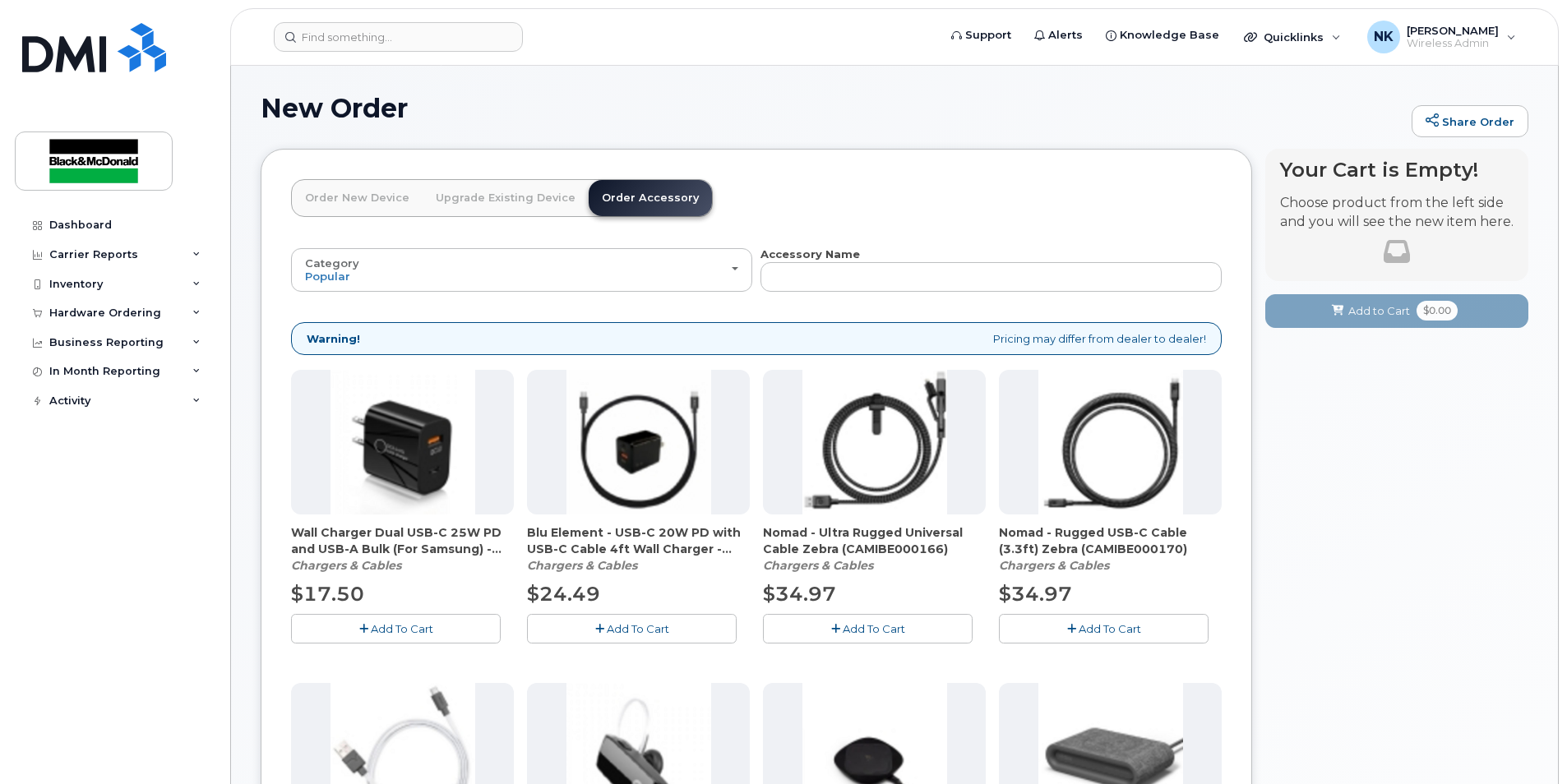
scroll to position [0, 0]
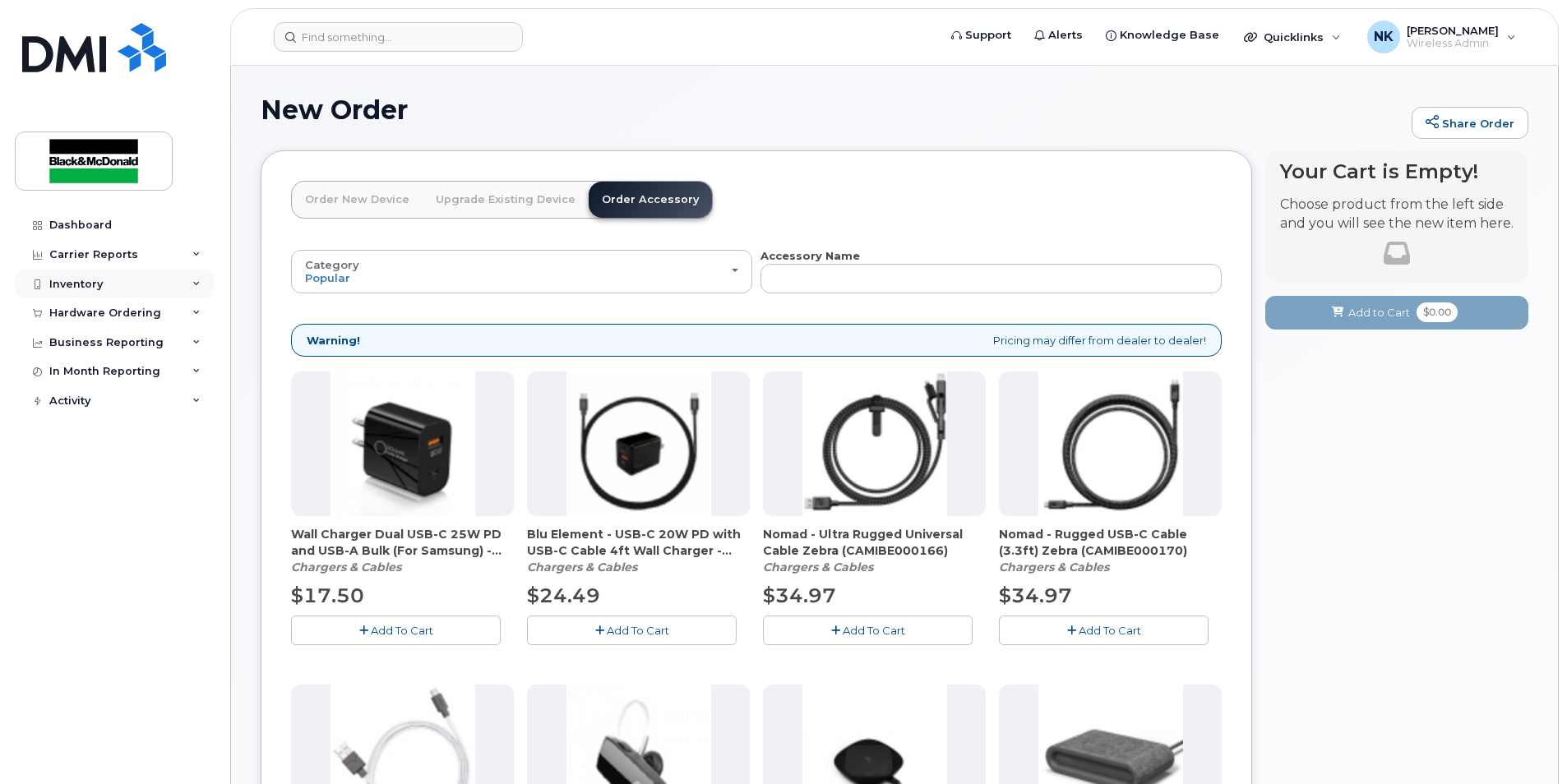
click at [65, 292] on div "Inventory" at bounding box center [114, 285] width 199 height 30
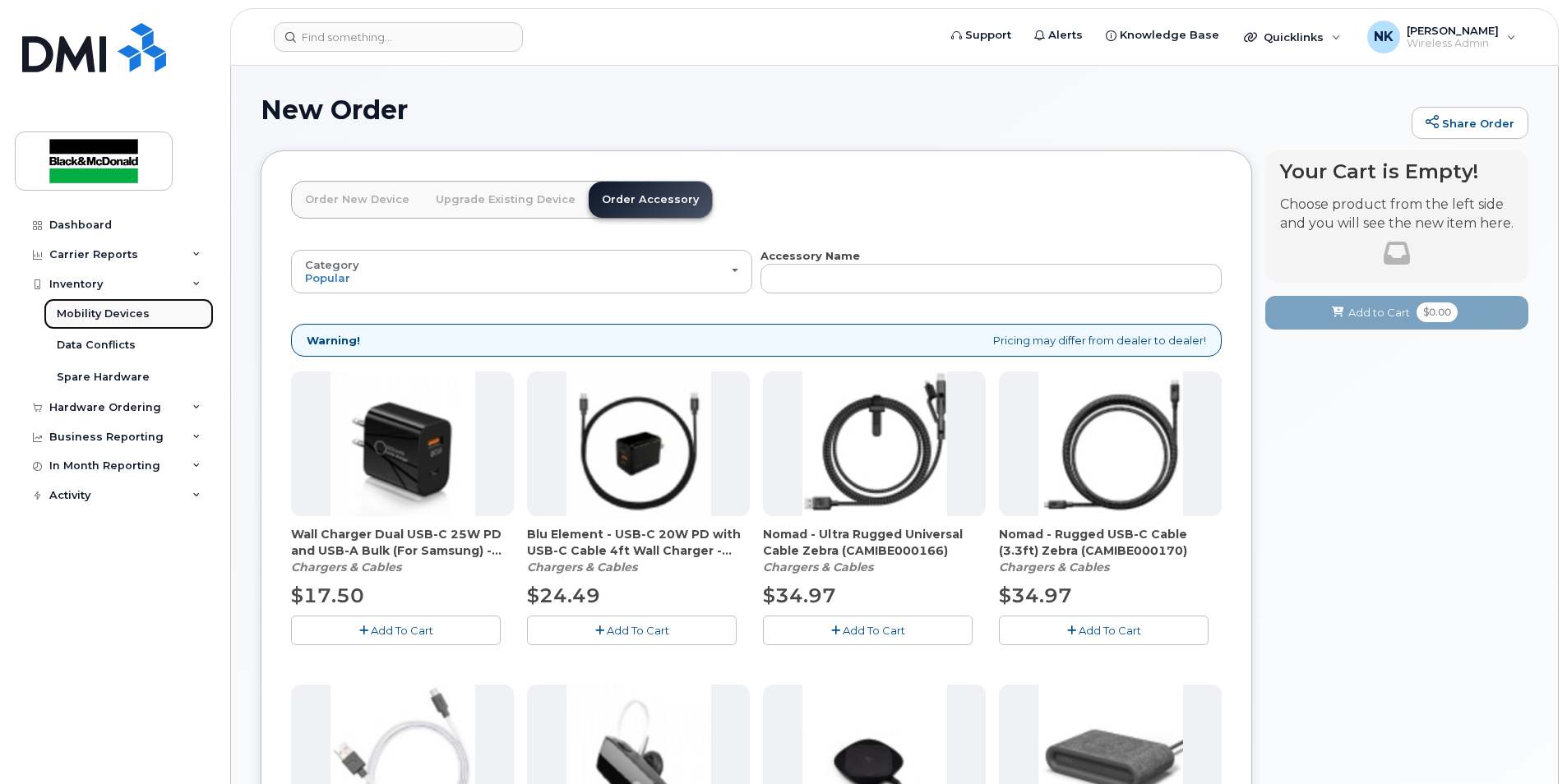
click at [103, 307] on div "Mobility Devices" at bounding box center [103, 314] width 93 height 15
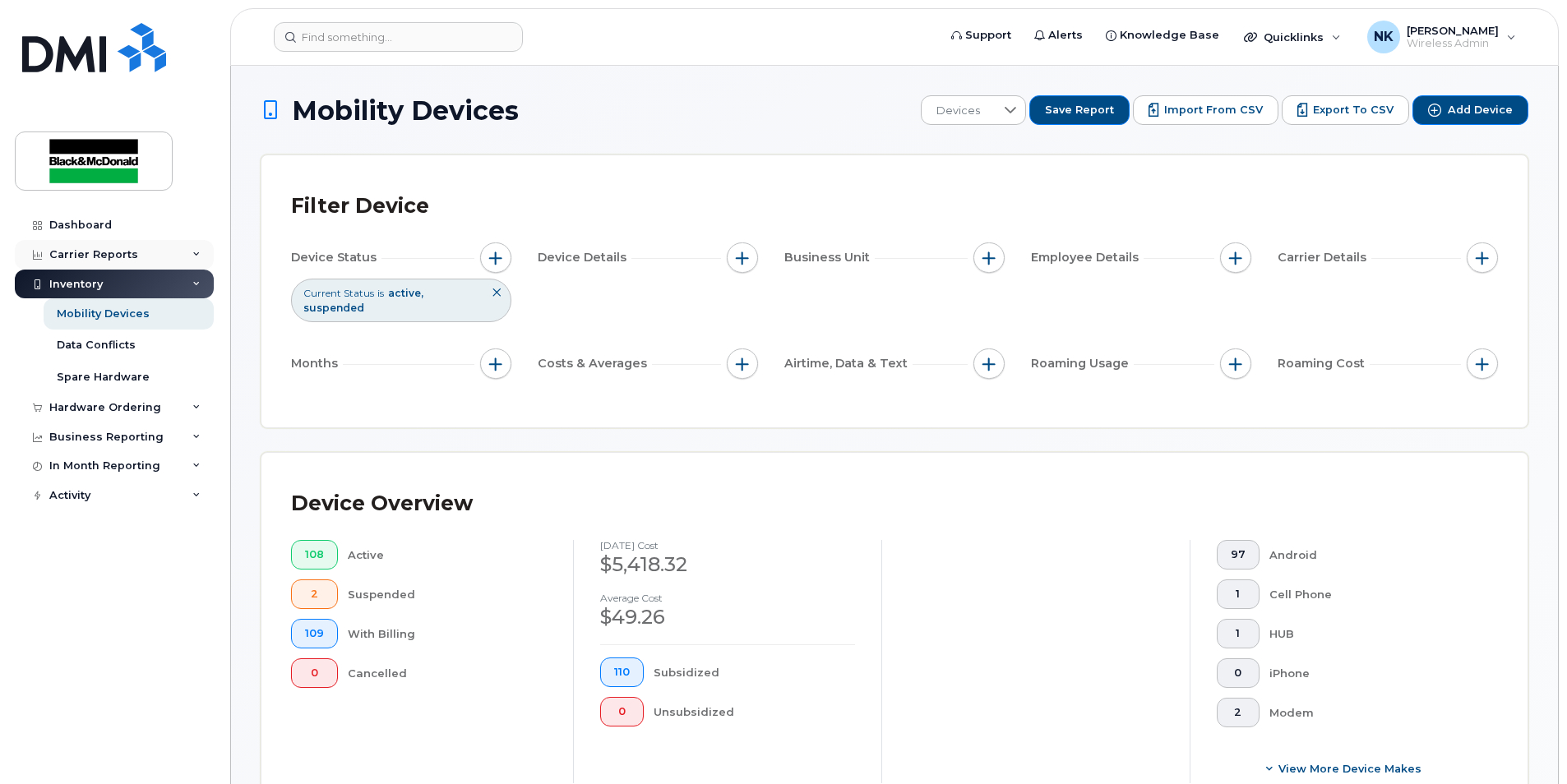
click at [127, 254] on div "Carrier Reports" at bounding box center [93, 254] width 89 height 13
